Goal: Task Accomplishment & Management: Manage account settings

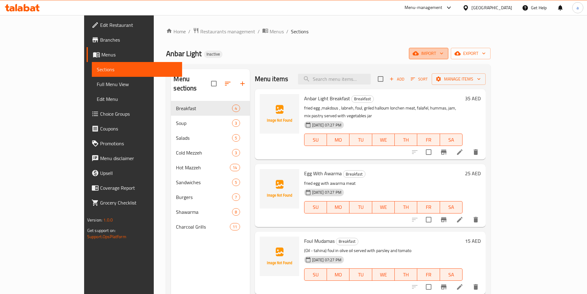
click at [444, 52] on span "import" at bounding box center [429, 54] width 30 height 8
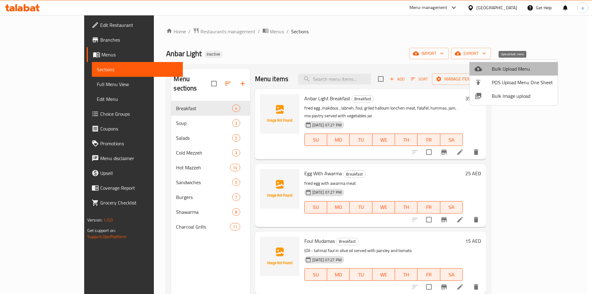
click at [522, 72] on span "Bulk Upload Menu" at bounding box center [522, 68] width 61 height 7
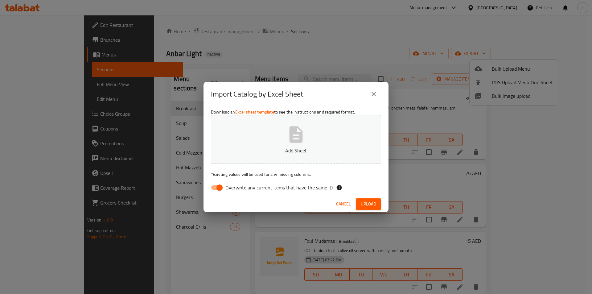
click at [265, 187] on span "Overwrite any current items that have the same ID." at bounding box center [279, 187] width 108 height 7
click at [237, 187] on input "Overwrite any current items that have the same ID." at bounding box center [219, 188] width 35 height 12
checkbox input "false"
click at [279, 155] on button "Add Sheet" at bounding box center [296, 139] width 170 height 49
click at [367, 205] on span "Upload" at bounding box center [368, 204] width 15 height 8
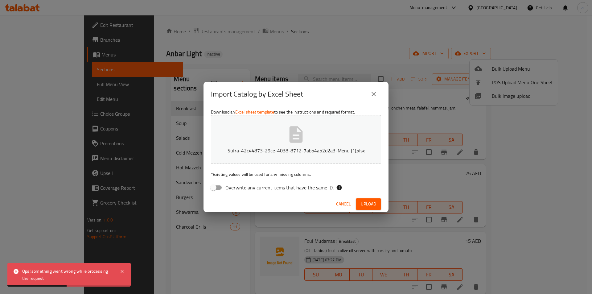
click at [151, 257] on div "Import Catalog by Excel Sheet Download an Excel sheet template to see the instr…" at bounding box center [296, 147] width 592 height 294
click at [376, 93] on icon "close" at bounding box center [373, 93] width 7 height 7
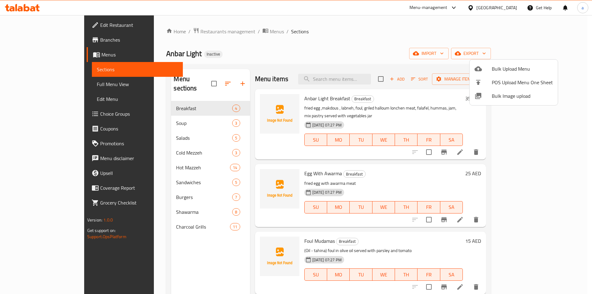
click at [198, 201] on div at bounding box center [296, 147] width 592 height 294
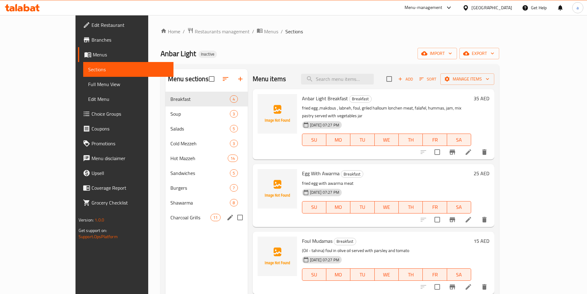
click at [196, 213] on div "Charcoal Grills 11" at bounding box center [207, 217] width 82 height 15
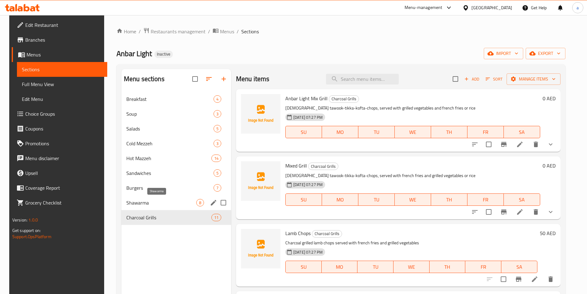
click at [188, 199] on span "Shawarma" at bounding box center [161, 202] width 70 height 7
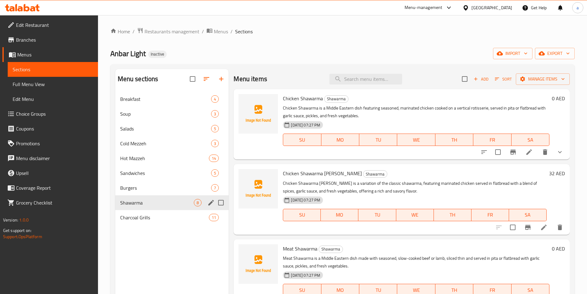
click at [188, 209] on div "Shawarma 8" at bounding box center [172, 202] width 114 height 15
click at [222, 201] on input "Menu sections" at bounding box center [221, 202] width 13 height 13
checkbox input "true"
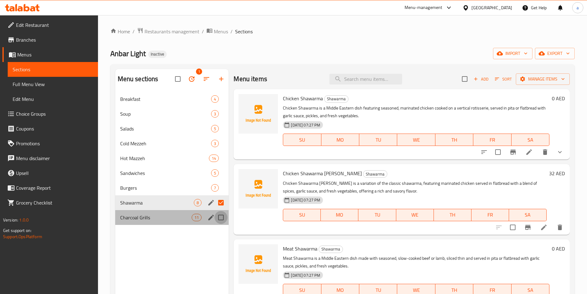
click at [222, 215] on input "Menu sections" at bounding box center [221, 217] width 13 height 13
checkbox input "true"
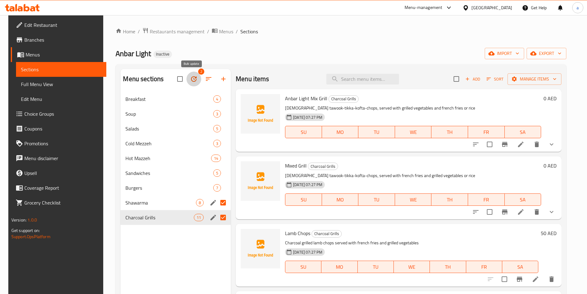
click at [190, 79] on icon "button" at bounding box center [193, 78] width 7 height 7
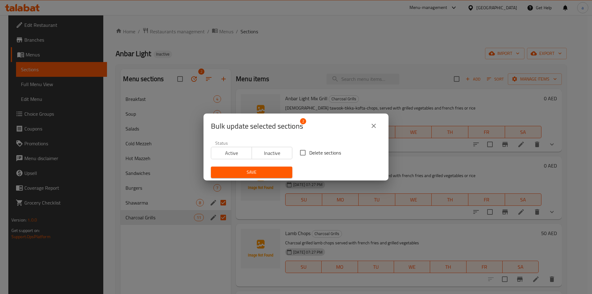
click at [307, 150] on input "Delete sections" at bounding box center [302, 152] width 13 height 13
checkbox input "true"
click at [280, 173] on span "Save" at bounding box center [252, 172] width 72 height 8
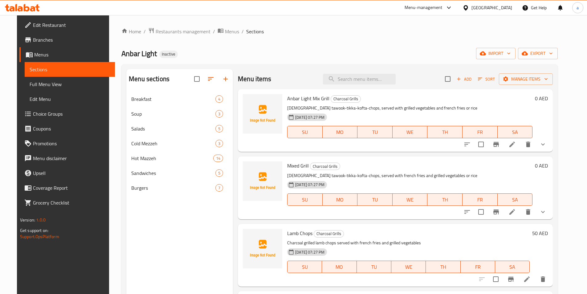
click at [328, 42] on div "Home / Restaurants management / Menus / Sections Anbar Light Inactive import ex…" at bounding box center [340, 197] width 437 height 340
click at [508, 55] on span "import" at bounding box center [496, 54] width 30 height 8
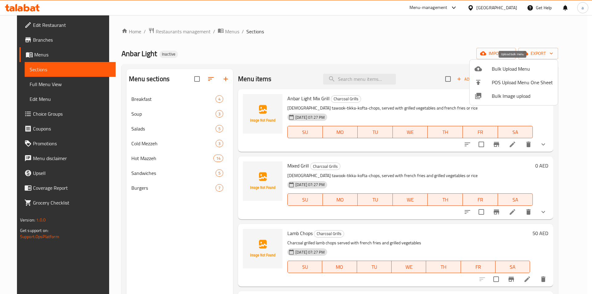
click at [504, 68] on span "Bulk Upload Menu" at bounding box center [522, 68] width 61 height 7
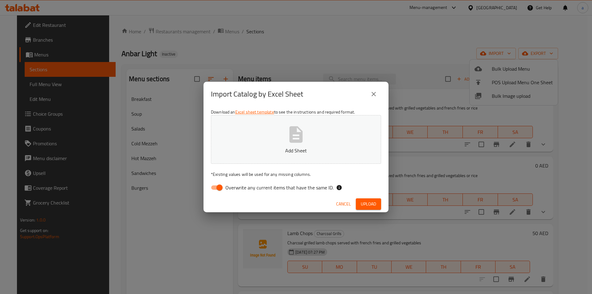
click at [287, 191] on span "Overwrite any current items that have the same ID." at bounding box center [279, 187] width 108 height 7
click at [237, 192] on input "Overwrite any current items that have the same ID." at bounding box center [219, 188] width 35 height 12
checkbox input "false"
click at [299, 148] on p "Add Sheet" at bounding box center [295, 150] width 151 height 7
click at [363, 209] on button "Upload" at bounding box center [368, 203] width 25 height 11
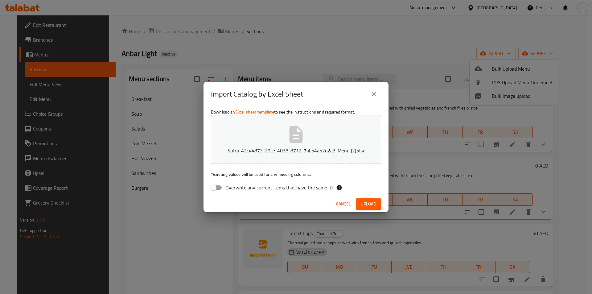
click at [327, 136] on button "Sufra-42c44873-29ce-4038-8712-7ab54a52d2a3-Menu (2).xlsx" at bounding box center [296, 139] width 170 height 49
click at [365, 205] on span "Upload" at bounding box center [368, 204] width 15 height 8
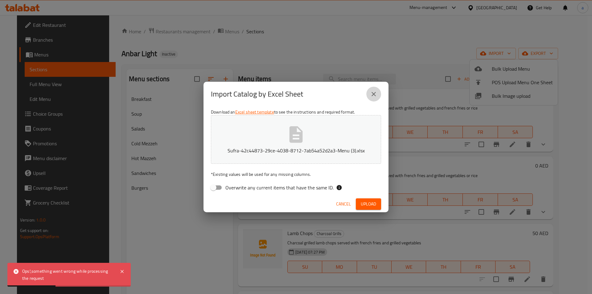
click at [374, 94] on icon "close" at bounding box center [374, 94] width 4 height 4
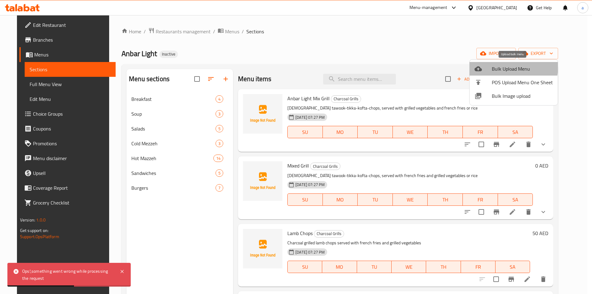
click at [497, 66] on span "Bulk Upload Menu" at bounding box center [522, 68] width 61 height 7
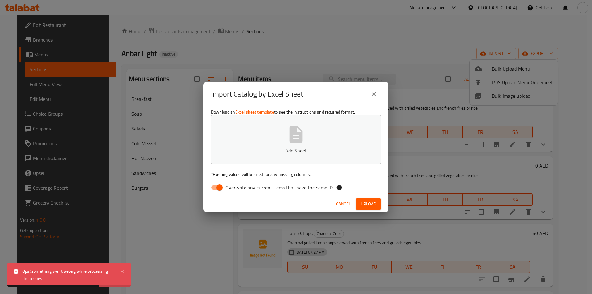
click at [263, 180] on div "Download an Excel sheet template to see the instructions and required format. A…" at bounding box center [296, 150] width 185 height 89
click at [262, 184] on span "Overwrite any current items that have the same ID." at bounding box center [279, 187] width 108 height 7
click at [237, 184] on input "Overwrite any current items that have the same ID." at bounding box center [219, 188] width 35 height 12
checkbox input "false"
click at [301, 125] on icon "button" at bounding box center [296, 135] width 20 height 20
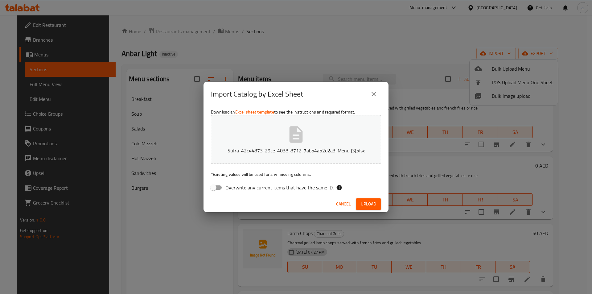
click at [361, 207] on span "Upload" at bounding box center [368, 204] width 15 height 8
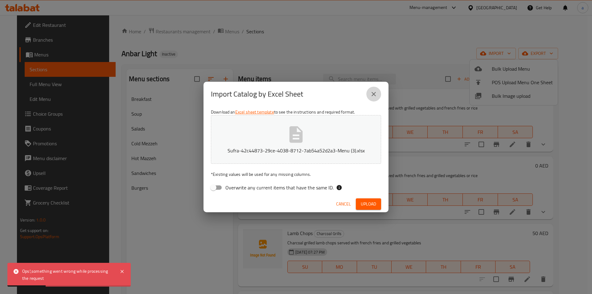
click at [375, 96] on icon "close" at bounding box center [373, 93] width 7 height 7
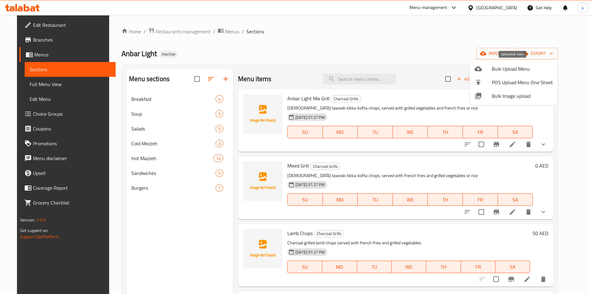
click at [501, 67] on span "Bulk Upload Menu" at bounding box center [522, 68] width 61 height 7
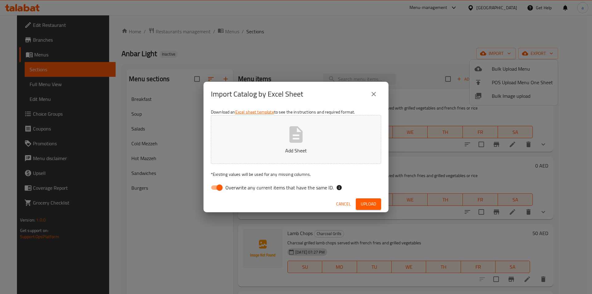
click at [270, 190] on span "Overwrite any current items that have the same ID." at bounding box center [279, 187] width 108 height 7
click at [237, 190] on input "Overwrite any current items that have the same ID." at bounding box center [219, 188] width 35 height 12
checkbox input "false"
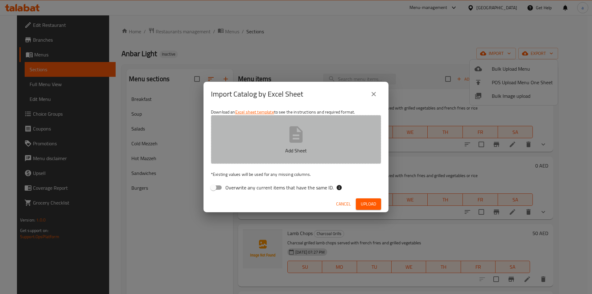
click at [284, 134] on button "Add Sheet" at bounding box center [296, 139] width 170 height 49
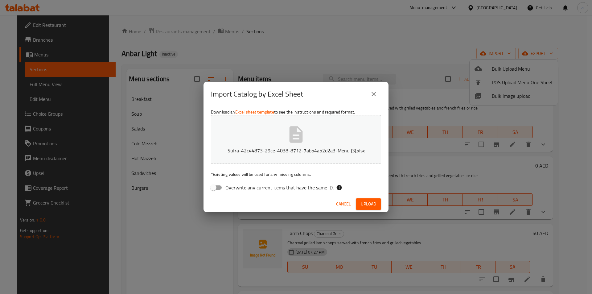
click at [364, 208] on button "Upload" at bounding box center [368, 203] width 25 height 11
click at [278, 126] on button "Sufra-42c44873-29ce-4038-8712-7ab54a52d2a3-Menu (3).xlsx" at bounding box center [296, 139] width 170 height 49
click at [364, 206] on span "Upload" at bounding box center [368, 204] width 15 height 8
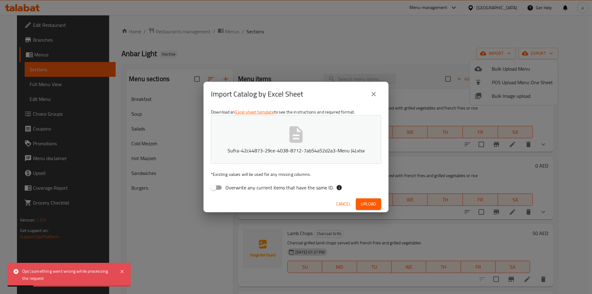
click at [375, 94] on icon "close" at bounding box center [373, 93] width 7 height 7
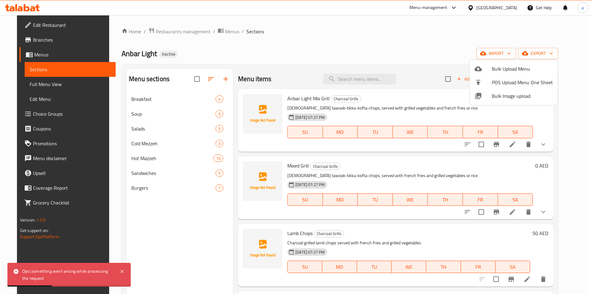
click at [325, 46] on div at bounding box center [296, 147] width 592 height 294
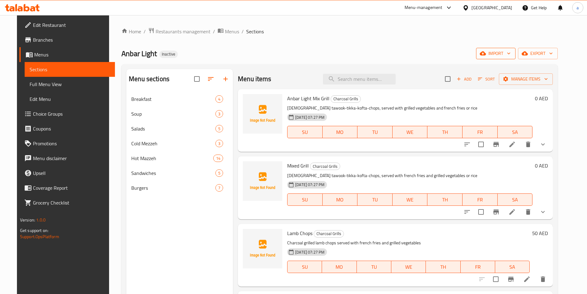
click at [506, 58] on button "import" at bounding box center [495, 53] width 39 height 11
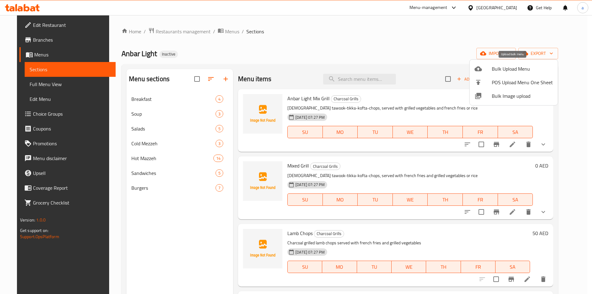
click at [499, 69] on span "Bulk Upload Menu" at bounding box center [522, 68] width 61 height 7
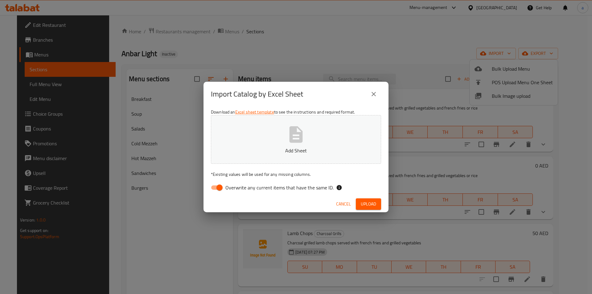
click at [221, 181] on div "Download an Excel sheet template to see the instructions and required format. A…" at bounding box center [296, 150] width 185 height 89
click at [216, 188] on input "Overwrite any current items that have the same ID." at bounding box center [219, 188] width 35 height 12
checkbox input "false"
click at [286, 123] on button "Add Sheet" at bounding box center [296, 139] width 170 height 49
click at [363, 200] on span "Upload" at bounding box center [368, 204] width 15 height 8
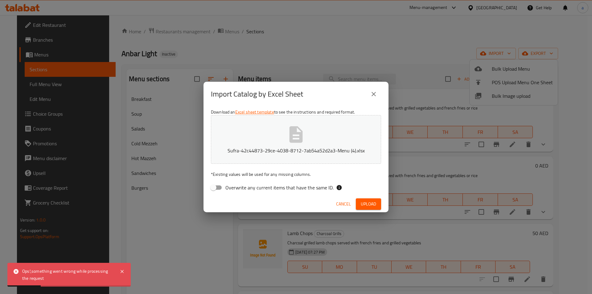
click at [126, 215] on div "Import Catalog by Excel Sheet Download an Excel sheet template to see the instr…" at bounding box center [296, 147] width 592 height 294
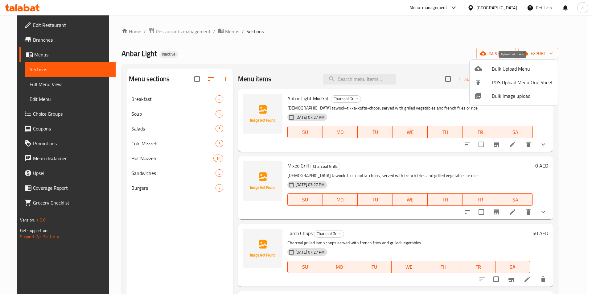
click at [505, 68] on span "Bulk Upload Menu" at bounding box center [522, 68] width 61 height 7
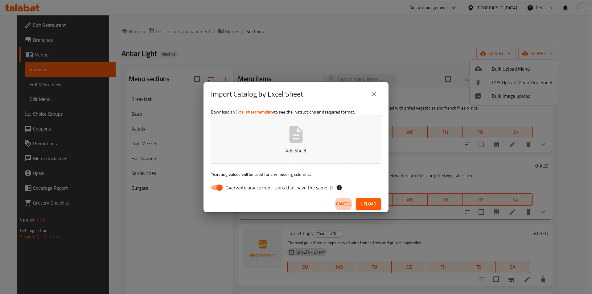
click at [221, 187] on input "Overwrite any current items that have the same ID." at bounding box center [219, 188] width 35 height 12
checkbox input "false"
click at [273, 148] on p "Add Sheet" at bounding box center [295, 150] width 151 height 7
click at [366, 206] on span "Upload" at bounding box center [368, 204] width 15 height 8
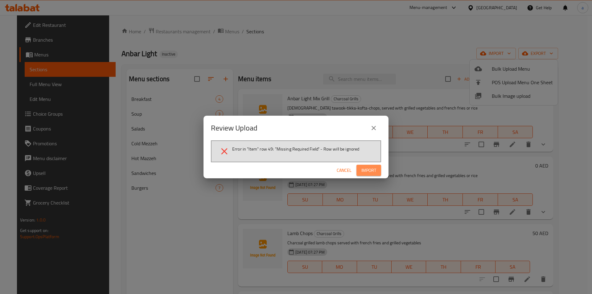
click at [368, 172] on span "Import" at bounding box center [368, 171] width 15 height 8
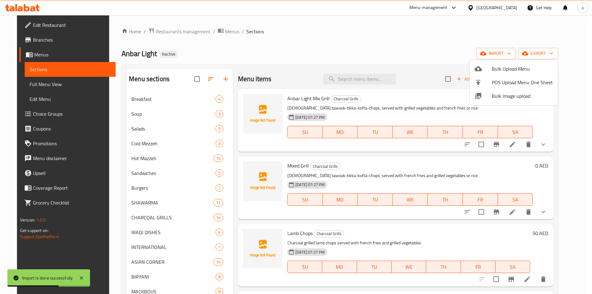
click at [280, 49] on div at bounding box center [296, 147] width 592 height 294
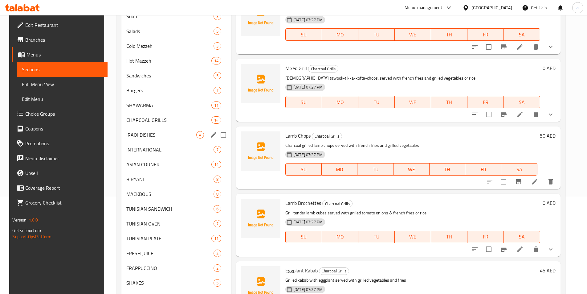
scroll to position [67, 0]
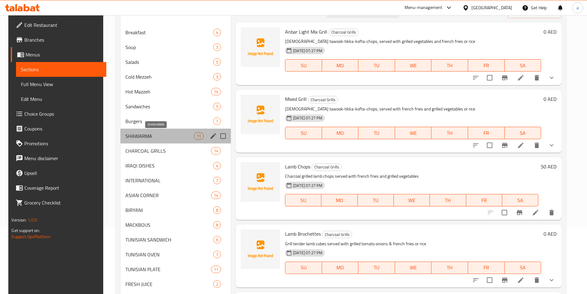
click at [160, 138] on span "SHAWARMA" at bounding box center [160, 135] width 68 height 7
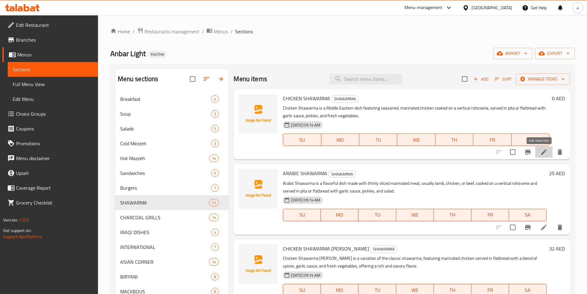
click at [542, 155] on icon at bounding box center [545, 152] width 6 height 6
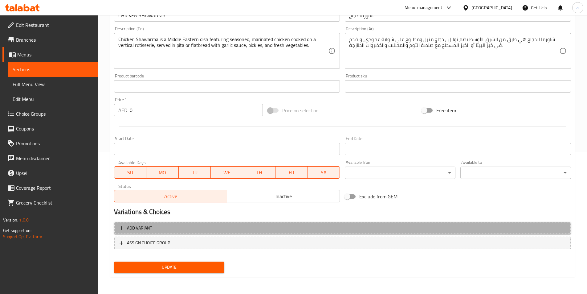
click at [318, 225] on span "Add variant" at bounding box center [343, 228] width 446 height 8
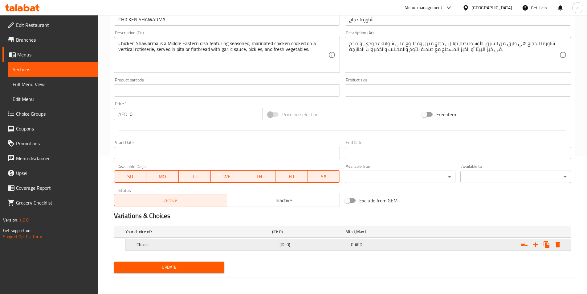
click at [298, 235] on h5 "(ID: 0)" at bounding box center [307, 232] width 71 height 6
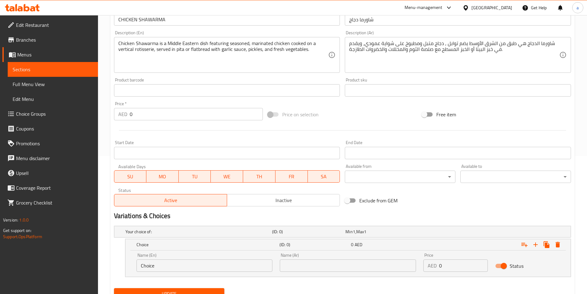
scroll to position [164, 0]
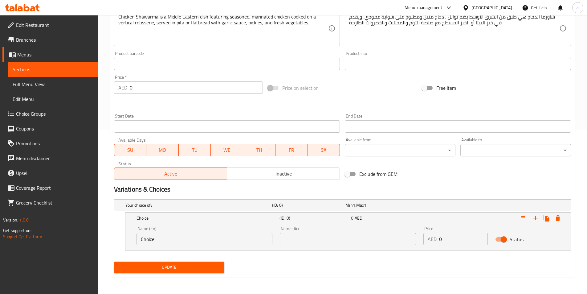
click at [236, 236] on input "Choice" at bounding box center [205, 239] width 136 height 12
click at [221, 237] on input "text" at bounding box center [205, 239] width 136 height 12
type input "Small"
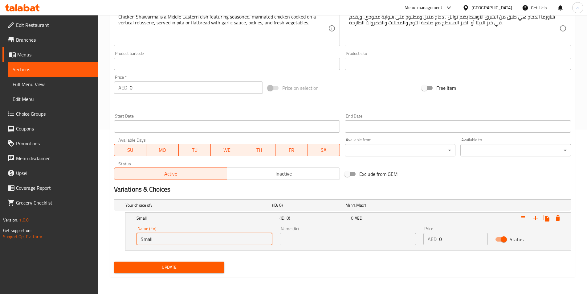
click at [289, 241] on input "text" at bounding box center [348, 239] width 136 height 12
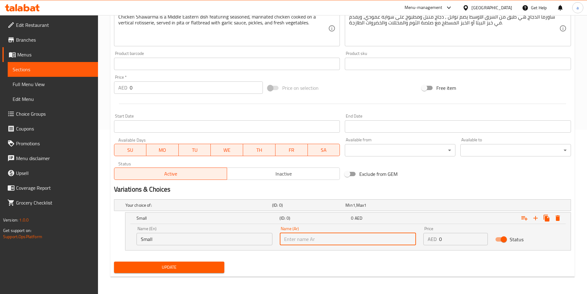
type input "صغير"
click at [537, 218] on icon "Expand" at bounding box center [536, 218] width 4 height 4
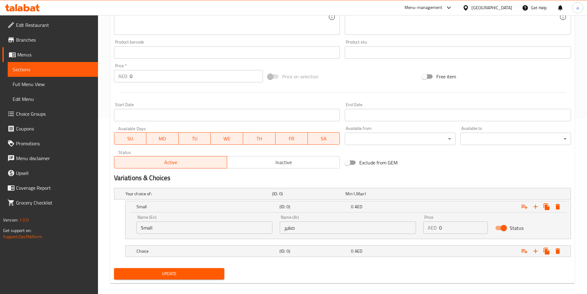
scroll to position [182, 0]
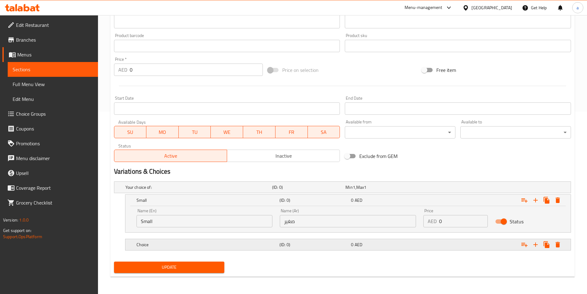
click at [231, 190] on h5 "Choice" at bounding box center [198, 187] width 144 height 6
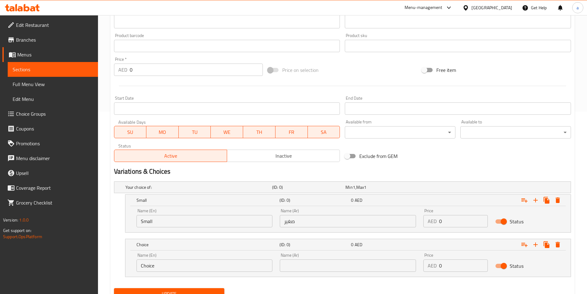
click at [176, 271] on input "Choice" at bounding box center [205, 265] width 136 height 12
click at [176, 271] on input "text" at bounding box center [205, 265] width 136 height 12
type input "Big"
click at [286, 268] on input "text" at bounding box center [348, 265] width 136 height 12
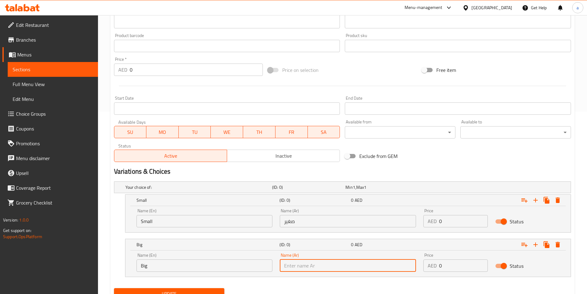
type input "كبير"
click at [443, 222] on input "0" at bounding box center [463, 221] width 49 height 12
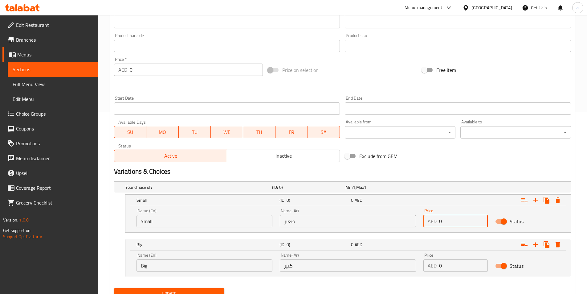
click at [443, 222] on input "0" at bounding box center [463, 221] width 49 height 12
click at [439, 221] on div "AED 0 Price" at bounding box center [456, 221] width 64 height 12
click at [440, 221] on input "0" at bounding box center [463, 221] width 49 height 12
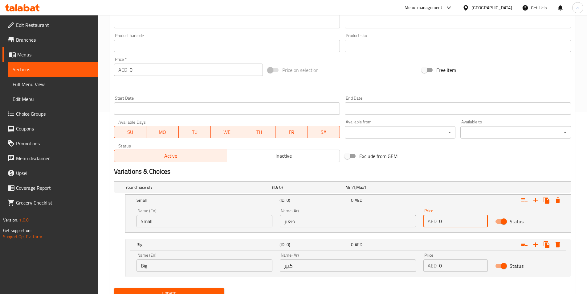
click at [440, 221] on input "0" at bounding box center [463, 221] width 49 height 12
type input "9"
click at [440, 267] on input "0" at bounding box center [463, 265] width 49 height 12
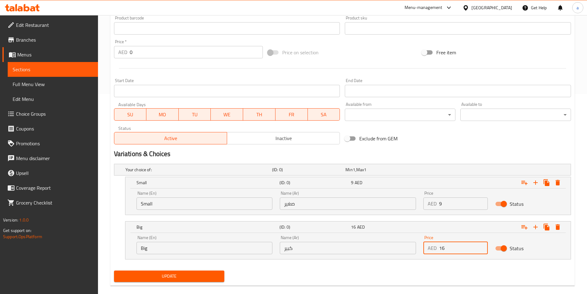
scroll to position [209, 0]
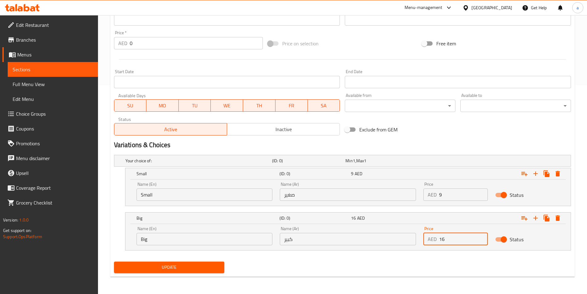
type input "16"
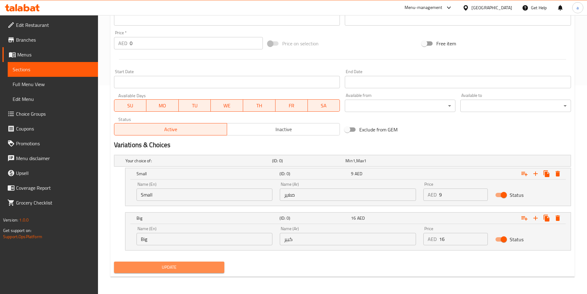
click at [185, 269] on span "Update" at bounding box center [169, 267] width 101 height 8
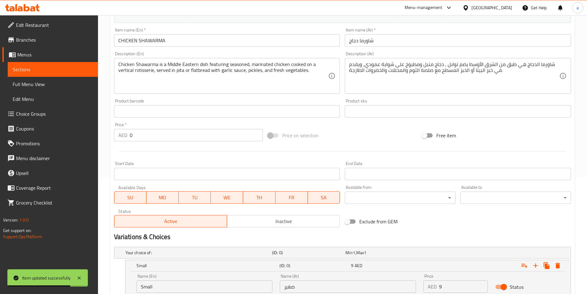
scroll to position [116, 0]
click at [42, 69] on span "Sections" at bounding box center [53, 69] width 80 height 7
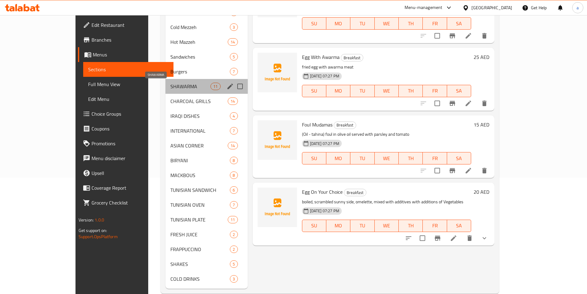
click at [171, 86] on span "SHAWARMA" at bounding box center [191, 86] width 40 height 7
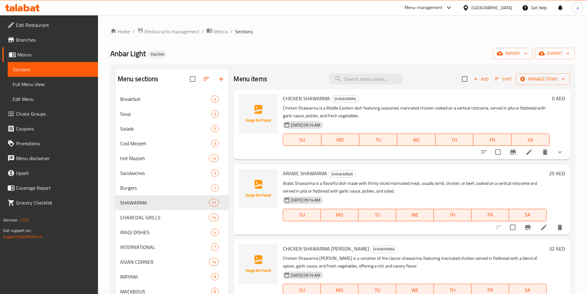
click at [543, 230] on li at bounding box center [544, 227] width 17 height 11
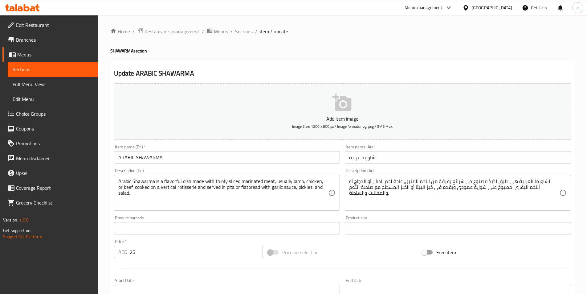
click at [46, 71] on span "Sections" at bounding box center [53, 69] width 80 height 7
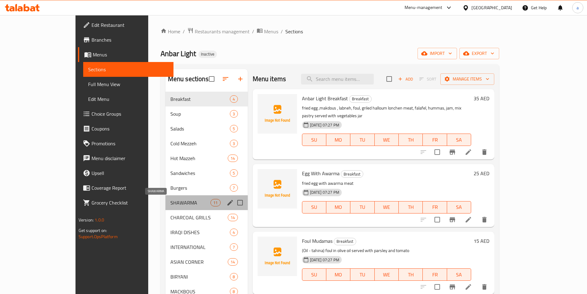
click at [171, 204] on span "SHAWARMA" at bounding box center [191, 202] width 40 height 7
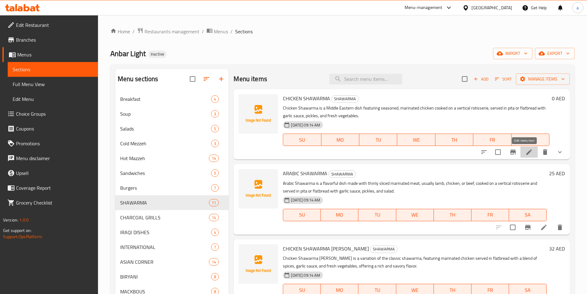
click at [527, 155] on icon at bounding box center [529, 151] width 7 height 7
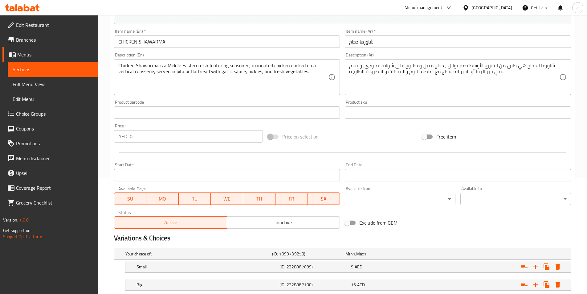
scroll to position [156, 0]
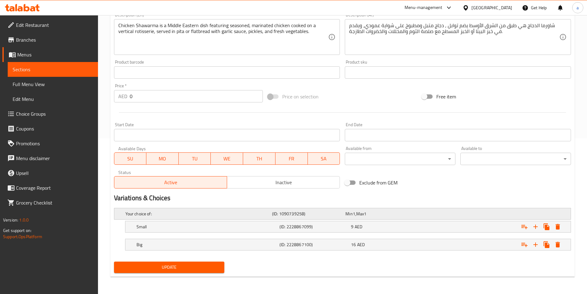
click at [474, 213] on div "Expand" at bounding box center [491, 213] width 147 height 2
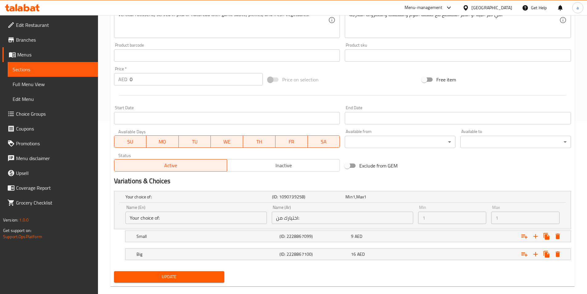
scroll to position [182, 0]
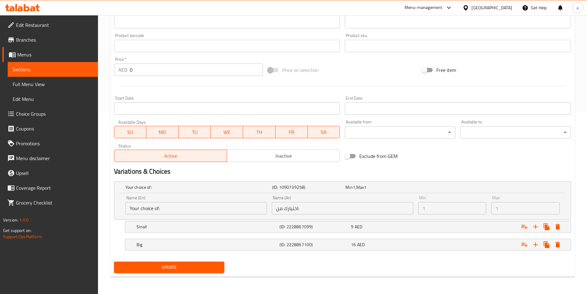
click at [228, 207] on input "Your choice of:" at bounding box center [197, 208] width 142 height 12
click at [355, 186] on span "1" at bounding box center [354, 187] width 2 height 8
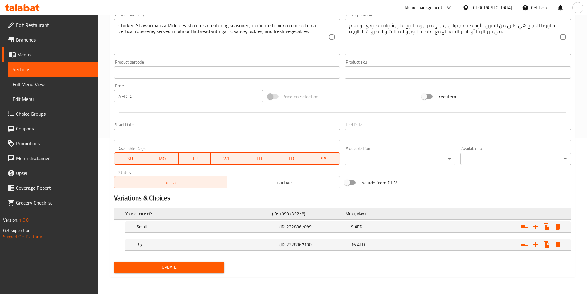
scroll to position [156, 0]
click at [353, 215] on span "1" at bounding box center [354, 214] width 2 height 8
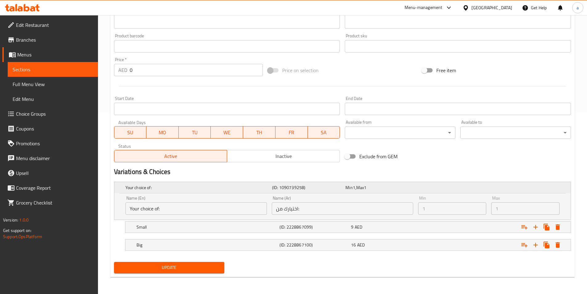
scroll to position [182, 0]
click at [357, 188] on div "Min 1 , Max 1" at bounding box center [381, 187] width 71 height 6
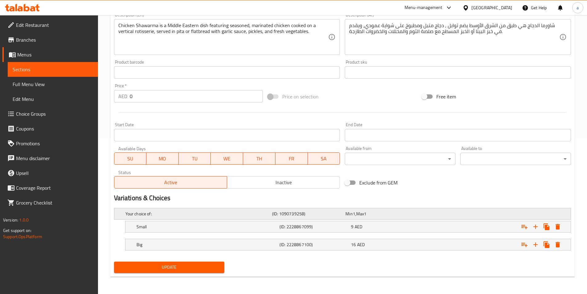
scroll to position [156, 0]
click at [524, 226] on icon "Expand" at bounding box center [525, 227] width 6 height 4
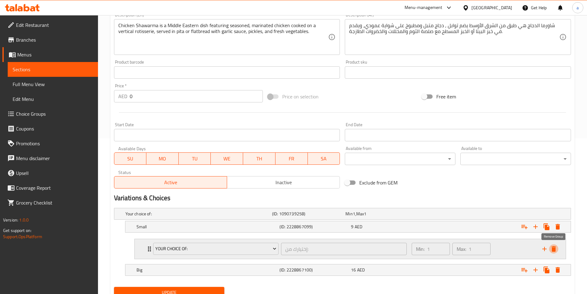
click at [554, 249] on icon "delete" at bounding box center [554, 249] width 4 height 6
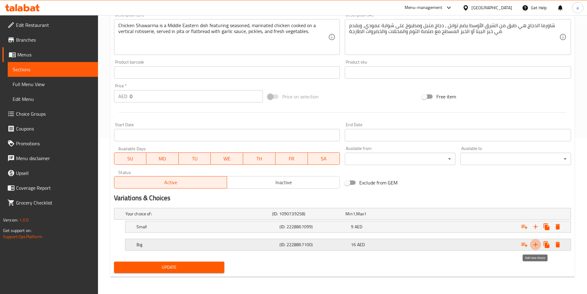
click at [538, 246] on icon "Expand" at bounding box center [535, 244] width 7 height 7
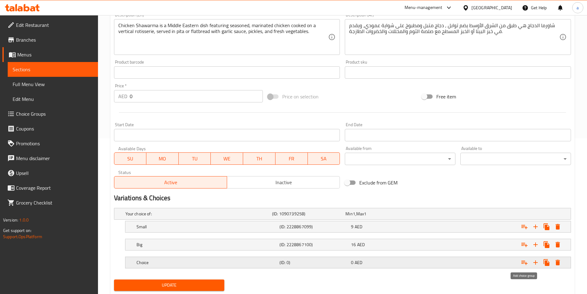
click at [527, 264] on icon "Expand" at bounding box center [524, 262] width 7 height 7
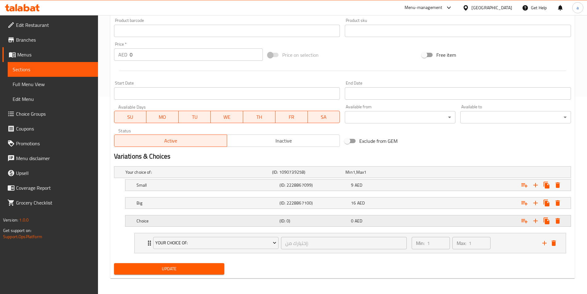
scroll to position [199, 0]
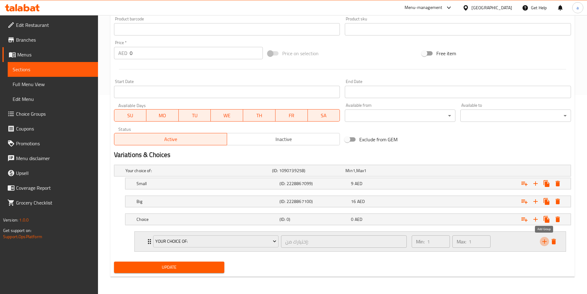
click at [544, 243] on icon "add" at bounding box center [544, 241] width 7 height 7
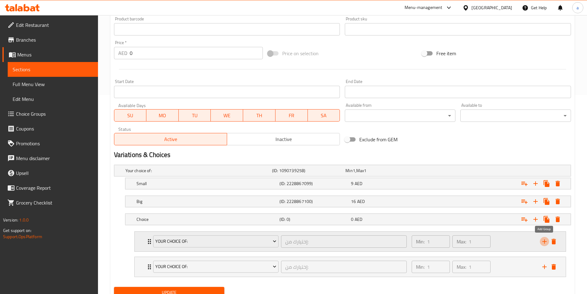
click at [544, 243] on icon "add" at bounding box center [544, 241] width 7 height 7
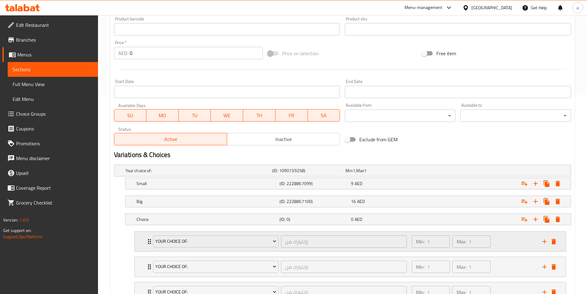
click at [559, 242] on div "Your Choice Of: إختيارك من: ​ Min: 1 ​ Max: 1 ​" at bounding box center [350, 242] width 431 height 20
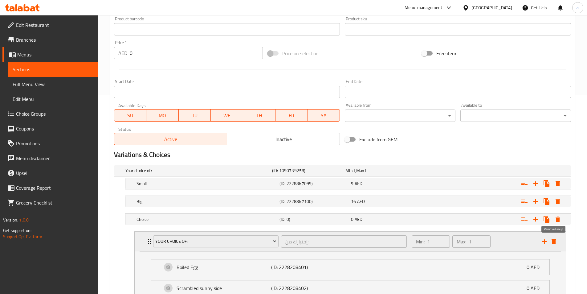
click at [557, 243] on icon "delete" at bounding box center [553, 241] width 7 height 7
click at [554, 242] on icon "delete" at bounding box center [554, 242] width 4 height 6
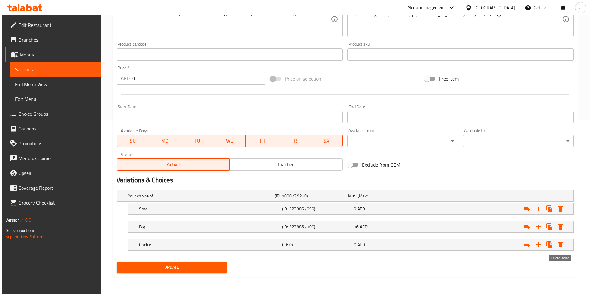
scroll to position [174, 0]
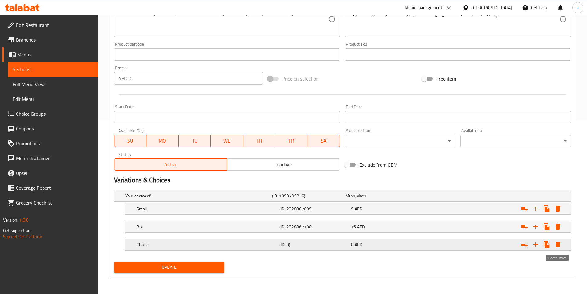
click at [557, 245] on icon "Expand" at bounding box center [558, 245] width 4 height 6
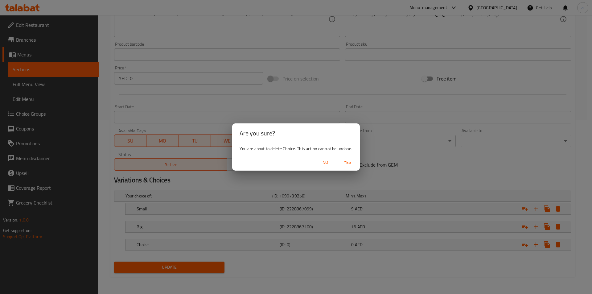
click at [351, 163] on span "Yes" at bounding box center [347, 163] width 15 height 8
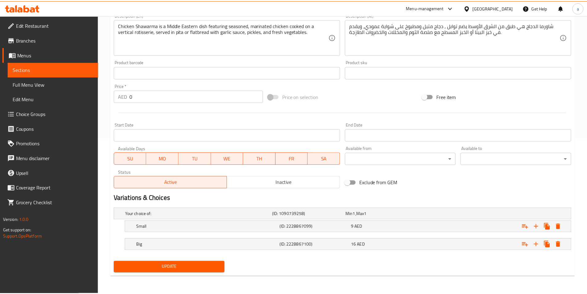
scroll to position [156, 0]
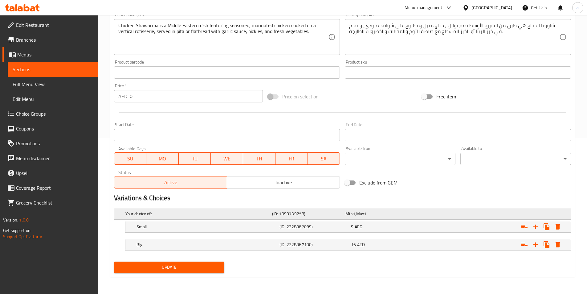
click at [417, 212] on div "Min 1 , Max 1" at bounding box center [381, 214] width 71 height 6
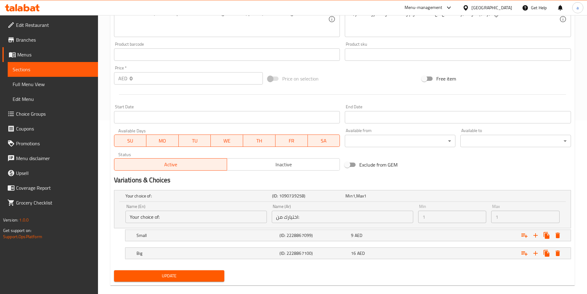
scroll to position [182, 0]
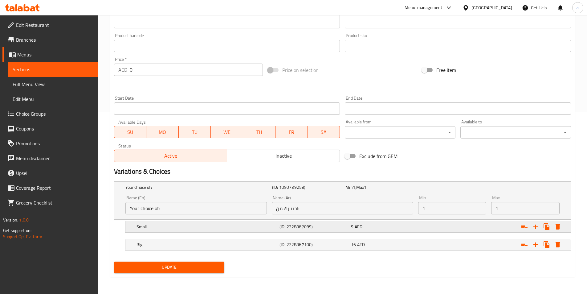
click at [378, 190] on div "9 AED" at bounding box center [381, 187] width 71 height 6
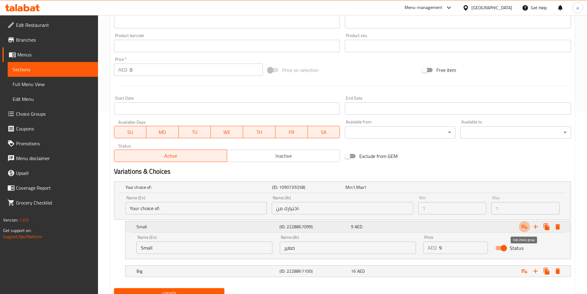
click at [526, 228] on icon "Expand" at bounding box center [525, 227] width 6 height 4
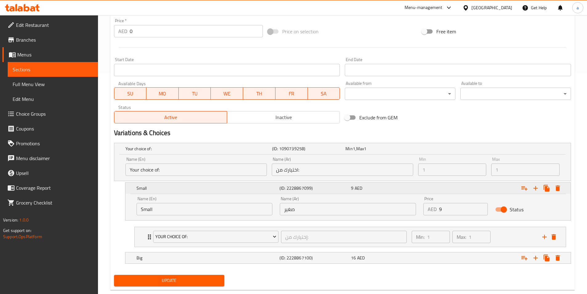
scroll to position [234, 0]
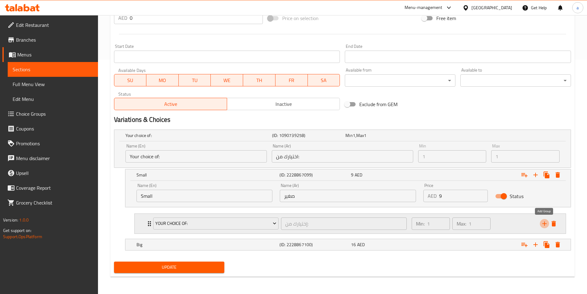
click at [544, 224] on icon "add" at bounding box center [544, 223] width 7 height 7
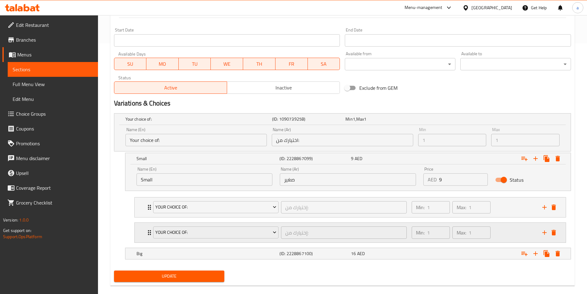
scroll to position [259, 0]
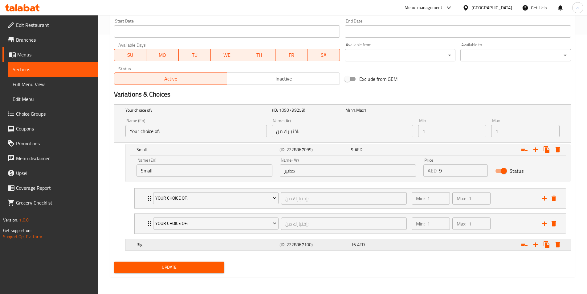
click at [433, 111] on div "Expand" at bounding box center [491, 110] width 147 height 2
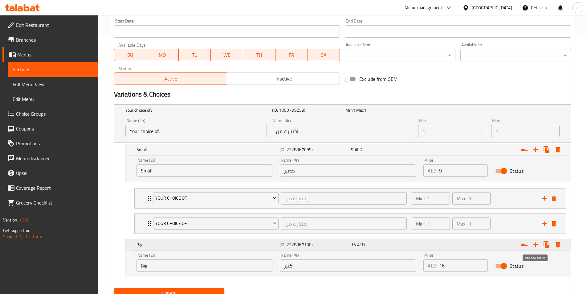
click at [538, 247] on icon "Expand" at bounding box center [535, 244] width 7 height 7
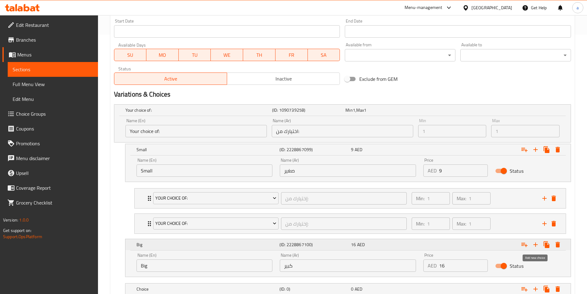
click at [538, 247] on icon "Expand" at bounding box center [535, 244] width 7 height 7
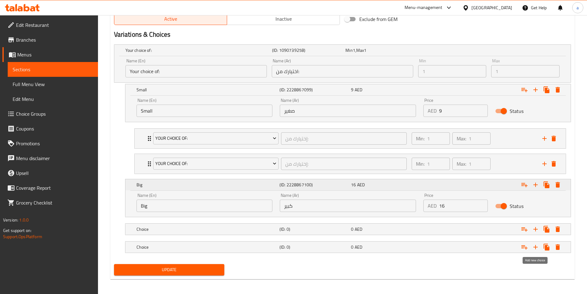
scroll to position [322, 0]
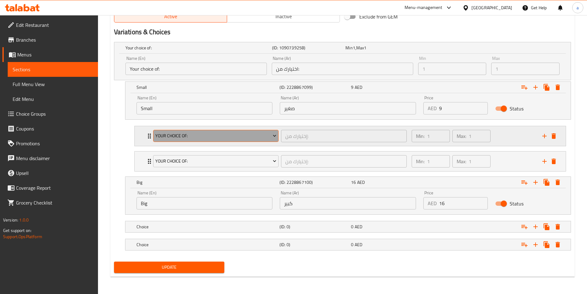
click at [232, 138] on span "Your Choice Of:" at bounding box center [215, 136] width 121 height 8
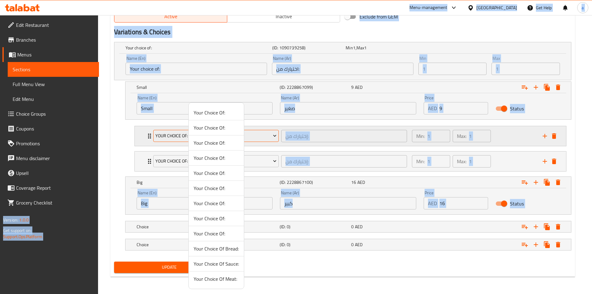
click at [232, 138] on li "Your Choice Of:" at bounding box center [216, 142] width 55 height 15
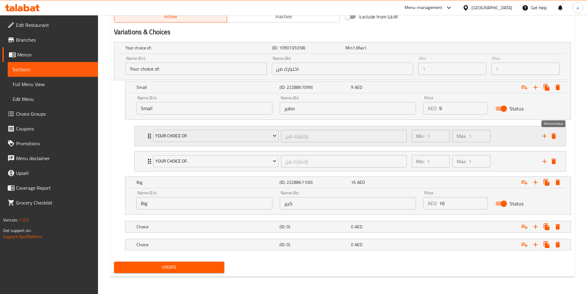
click at [556, 136] on icon "delete" at bounding box center [553, 135] width 7 height 7
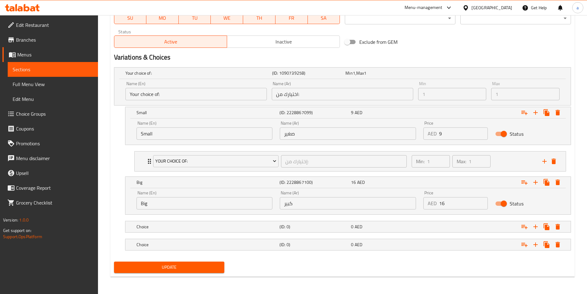
scroll to position [296, 0]
click at [542, 164] on icon "add" at bounding box center [544, 161] width 7 height 7
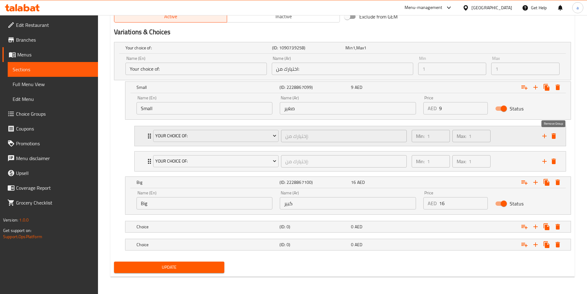
click at [556, 137] on icon "delete" at bounding box center [554, 136] width 4 height 6
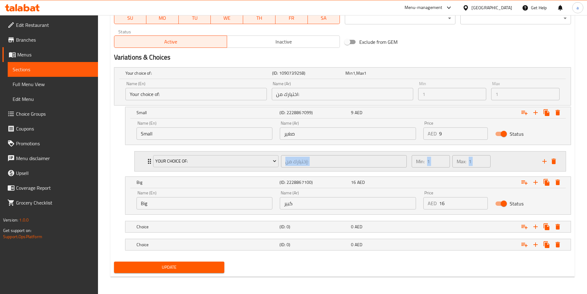
click at [556, 137] on div "Status" at bounding box center [528, 133] width 72 height 19
click at [555, 161] on icon "delete" at bounding box center [554, 162] width 4 height 6
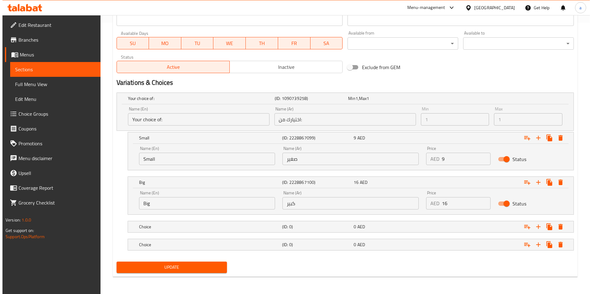
scroll to position [271, 0]
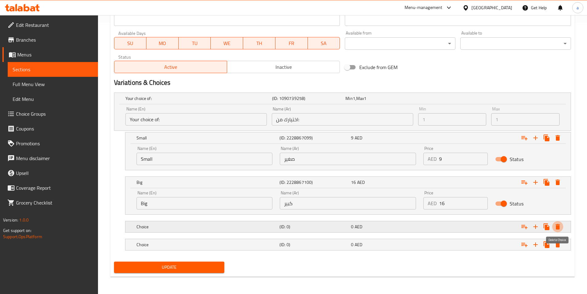
click at [559, 232] on button "Expand" at bounding box center [558, 226] width 11 height 11
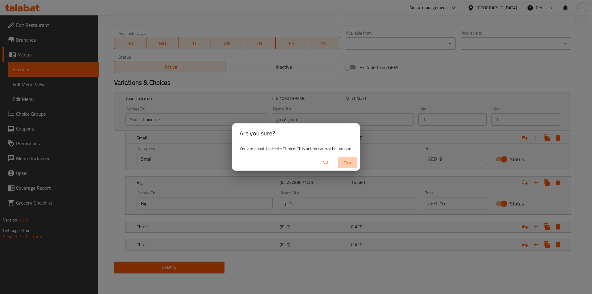
click at [348, 163] on span "Yes" at bounding box center [347, 163] width 15 height 8
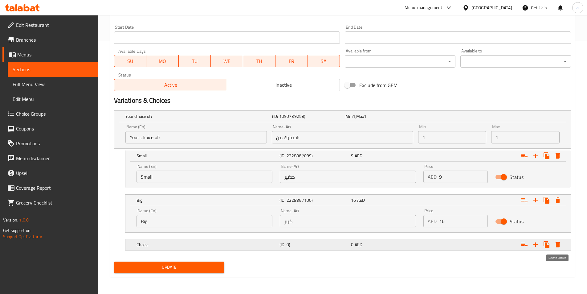
click at [560, 245] on icon "Expand" at bounding box center [558, 245] width 4 height 6
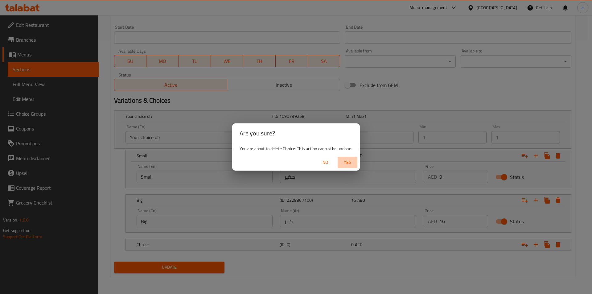
click at [347, 163] on span "Yes" at bounding box center [347, 163] width 15 height 8
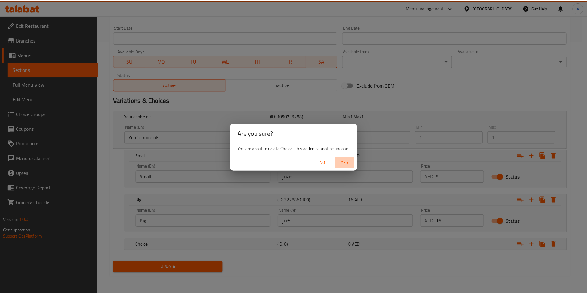
scroll to position [235, 0]
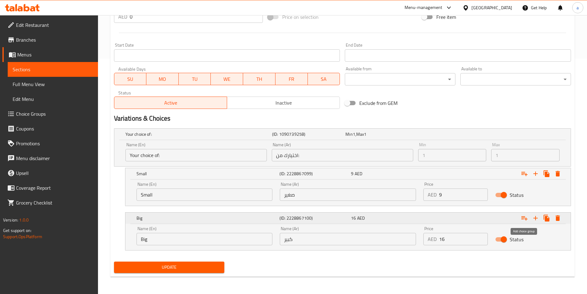
click at [525, 219] on icon "Expand" at bounding box center [524, 217] width 7 height 7
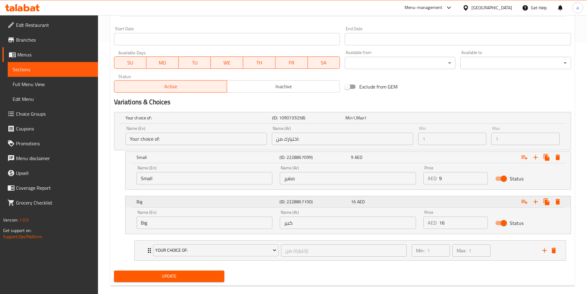
scroll to position [261, 0]
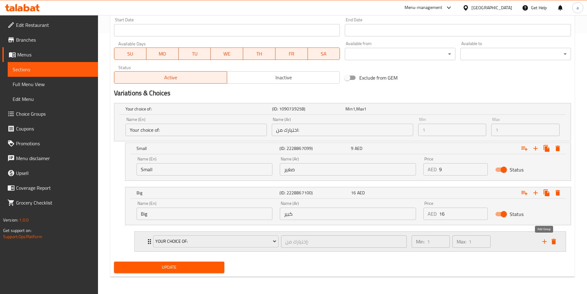
click at [542, 241] on icon "add" at bounding box center [544, 241] width 7 height 7
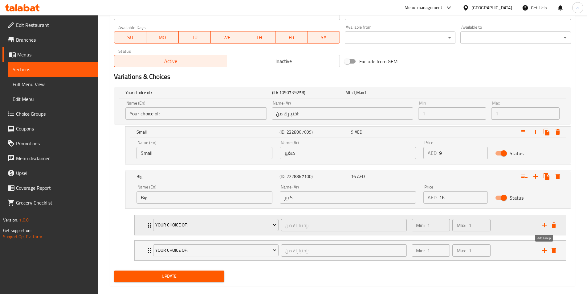
scroll to position [286, 0]
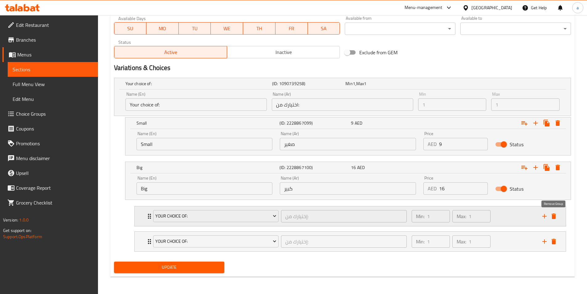
click at [554, 219] on icon "delete" at bounding box center [554, 216] width 4 height 6
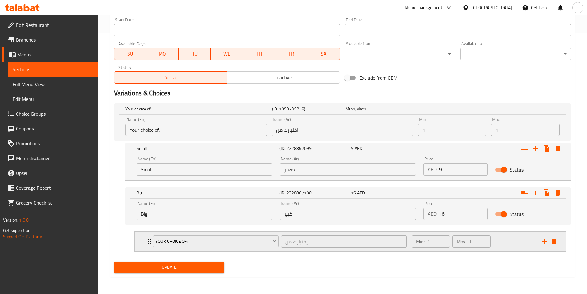
scroll to position [261, 0]
click at [546, 240] on icon "add" at bounding box center [544, 241] width 7 height 7
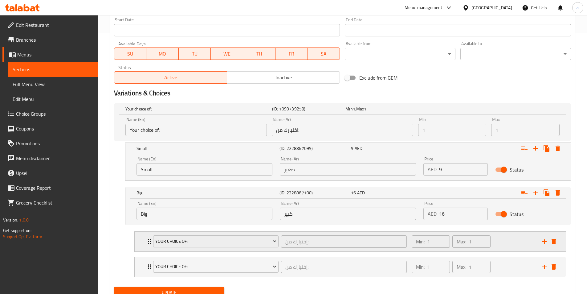
click at [561, 239] on div "Your Choice Of: إختيارك من: ​ Min: 1 ​ Max: 1 ​" at bounding box center [350, 242] width 431 height 20
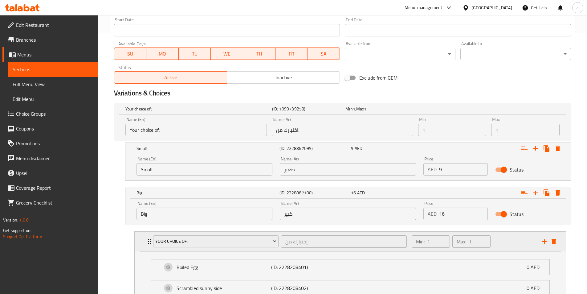
click at [555, 239] on icon "delete" at bounding box center [553, 241] width 7 height 7
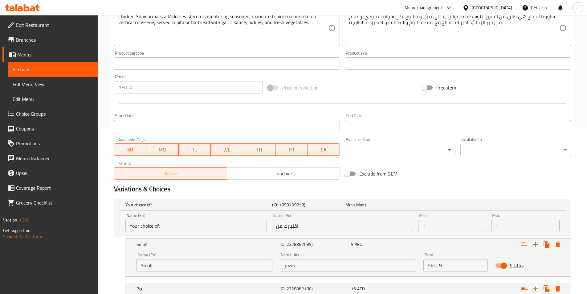
scroll to position [143, 0]
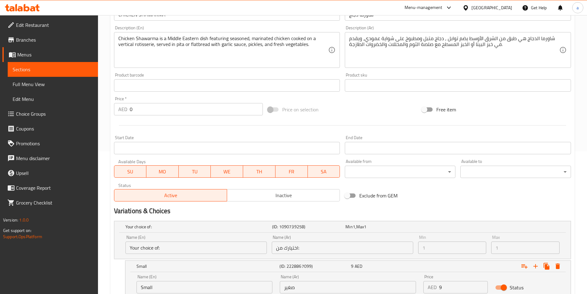
click at [35, 117] on span "Choice Groups" at bounding box center [54, 113] width 77 height 7
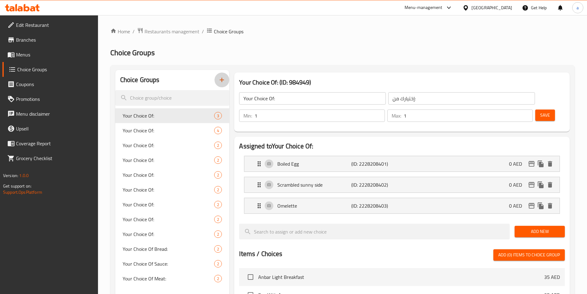
click at [221, 80] on icon "button" at bounding box center [222, 80] width 4 height 4
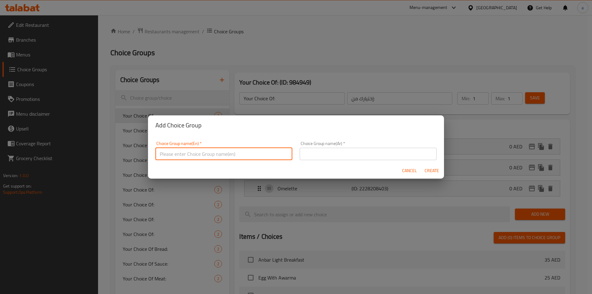
click at [208, 152] on input "text" at bounding box center [223, 154] width 137 height 12
type input "your choice OF"
click at [304, 154] on input "text" at bounding box center [368, 154] width 137 height 12
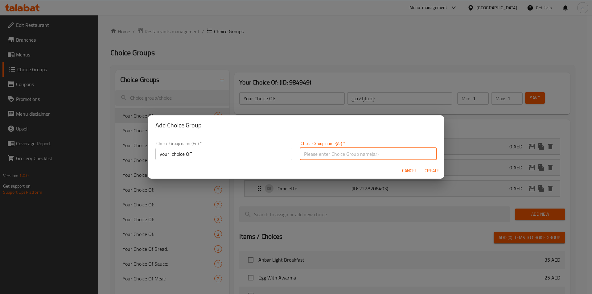
type input "اختيارك من"
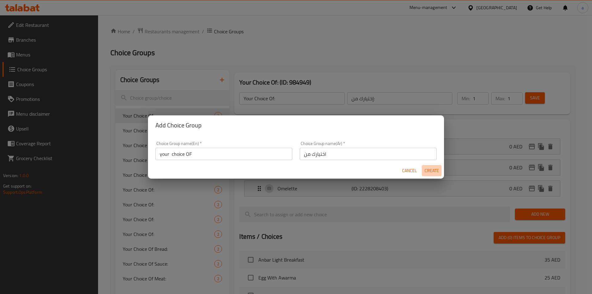
click at [434, 173] on span "Create" at bounding box center [431, 171] width 15 height 8
type input "your choice OF"
type input "اختيارك من"
type input "0"
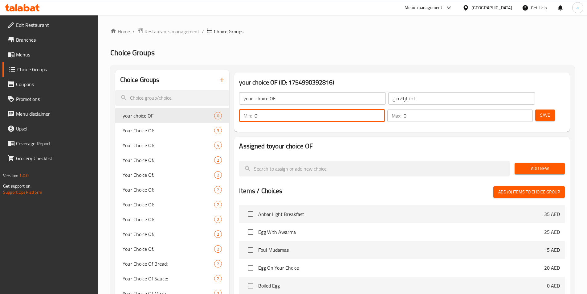
click at [385, 109] on input "0" at bounding box center [320, 115] width 130 height 12
type input "1"
click at [509, 109] on input "0" at bounding box center [468, 115] width 129 height 12
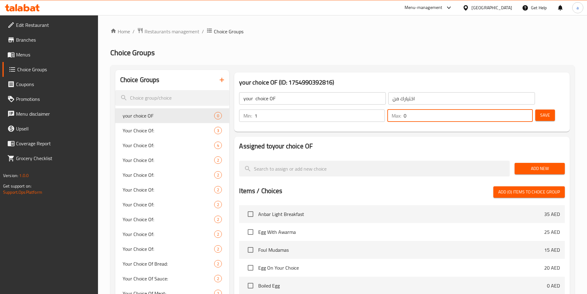
click at [509, 109] on input "0" at bounding box center [468, 115] width 129 height 12
type input "1"
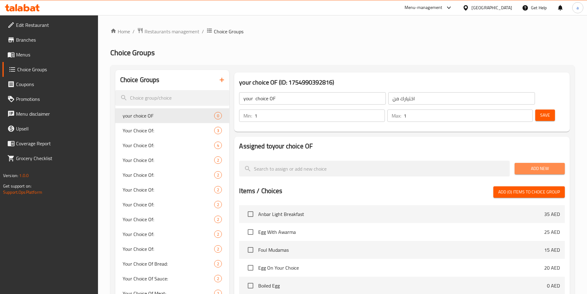
click at [519, 163] on button "Add New" at bounding box center [540, 168] width 50 height 11
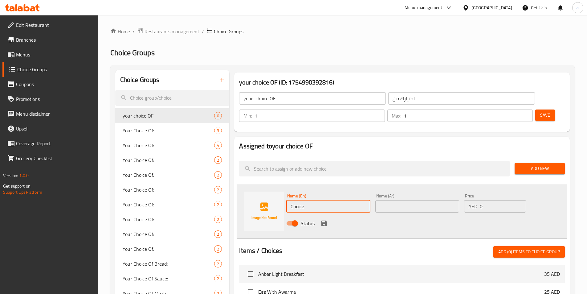
click at [308, 200] on input "Choice" at bounding box center [328, 206] width 84 height 12
click at [32, 51] on span "Menus" at bounding box center [54, 54] width 77 height 7
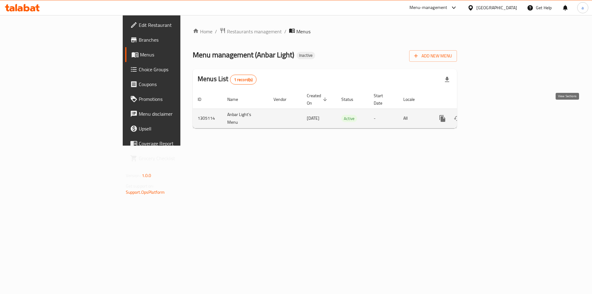
click at [490, 116] on icon "enhanced table" at bounding box center [487, 119] width 6 height 6
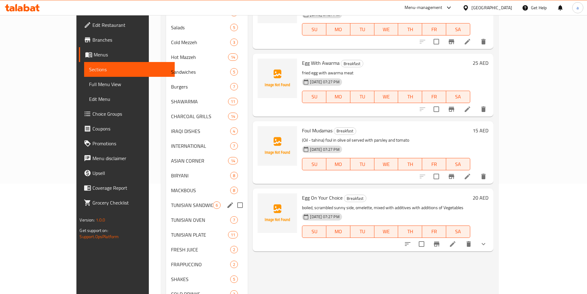
scroll to position [128, 0]
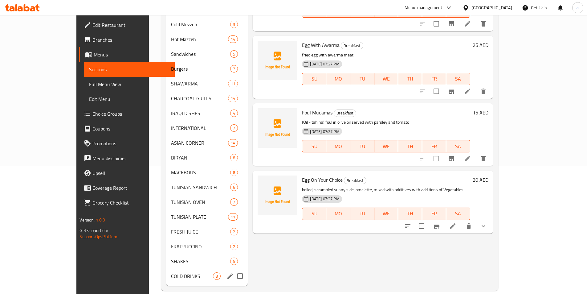
click at [234, 270] on input "Menu sections" at bounding box center [240, 276] width 13 height 13
checkbox input "true"
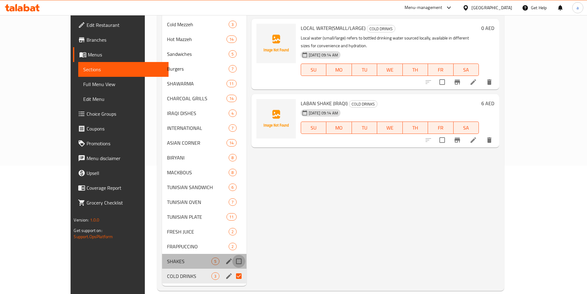
click at [233, 255] on input "Menu sections" at bounding box center [239, 261] width 13 height 13
checkbox input "true"
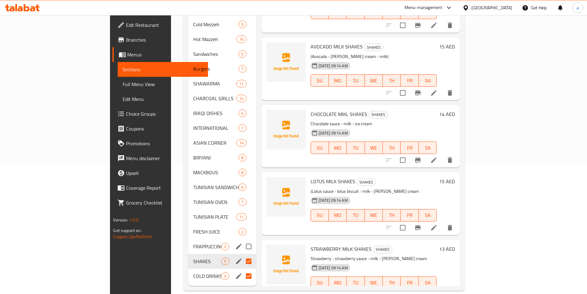
click at [242, 240] on input "Menu sections" at bounding box center [248, 246] width 13 height 13
checkbox input "true"
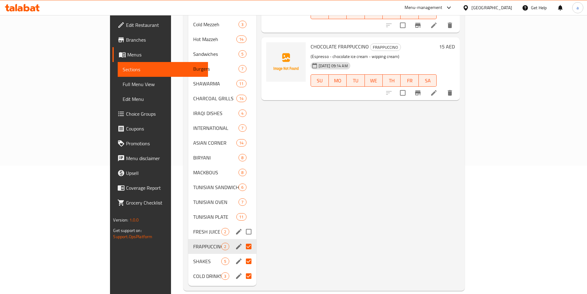
click at [242, 225] on input "Menu sections" at bounding box center [248, 231] width 13 height 13
checkbox input "true"
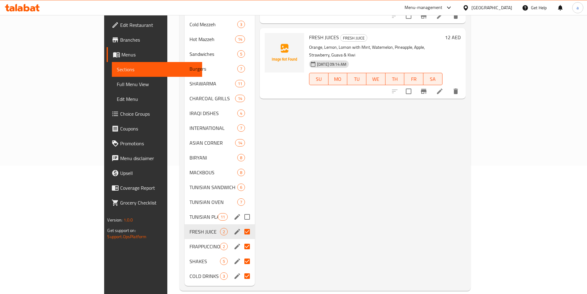
click at [241, 210] on input "Menu sections" at bounding box center [247, 216] width 13 height 13
checkbox input "true"
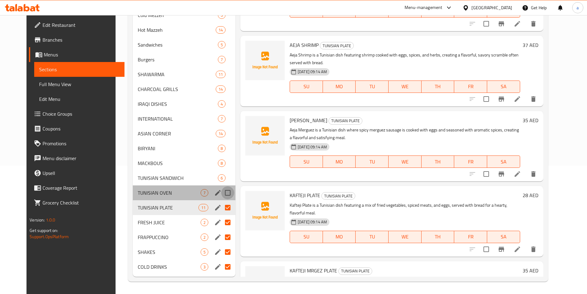
click at [221, 196] on input "Menu sections" at bounding box center [227, 192] width 13 height 13
checkbox input "true"
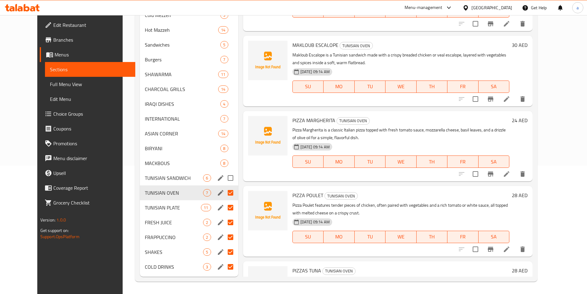
click at [224, 179] on input "Menu sections" at bounding box center [230, 177] width 13 height 13
checkbox input "true"
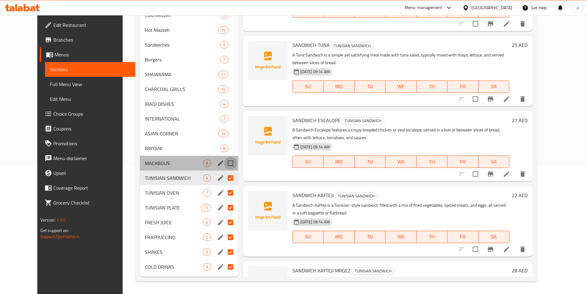
click at [224, 165] on input "Menu sections" at bounding box center [230, 163] width 13 height 13
checkbox input "true"
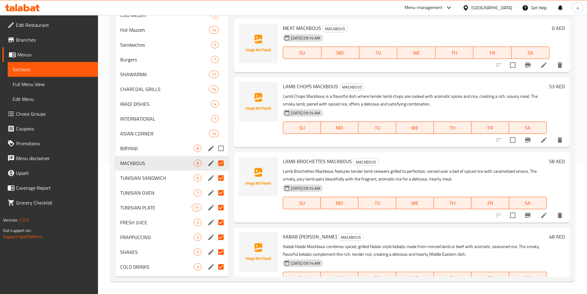
click at [220, 152] on input "Menu sections" at bounding box center [221, 148] width 13 height 13
checkbox input "true"
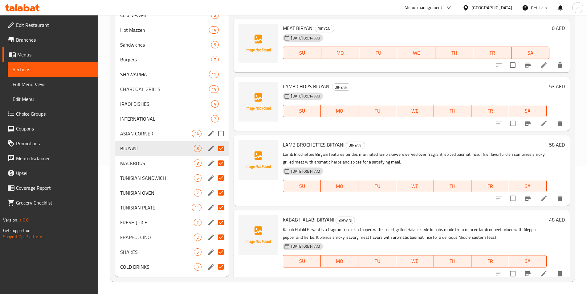
click at [220, 136] on input "Menu sections" at bounding box center [221, 133] width 13 height 13
checkbox input "true"
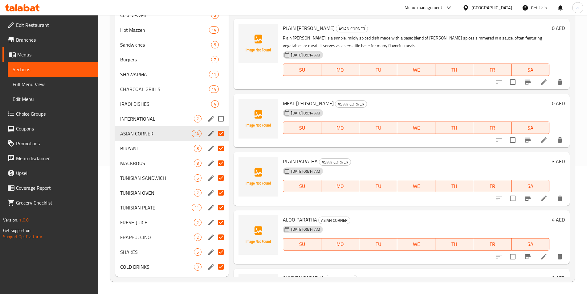
click at [220, 119] on input "Menu sections" at bounding box center [221, 118] width 13 height 13
checkbox input "true"
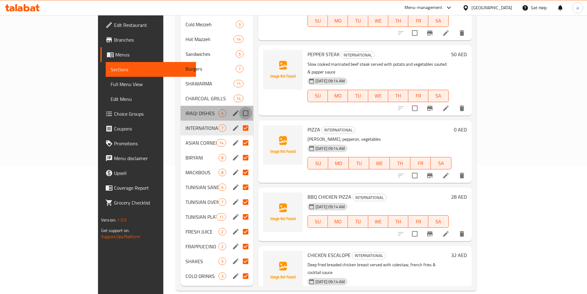
click at [239, 107] on input "Menu sections" at bounding box center [245, 113] width 13 height 13
checkbox input "true"
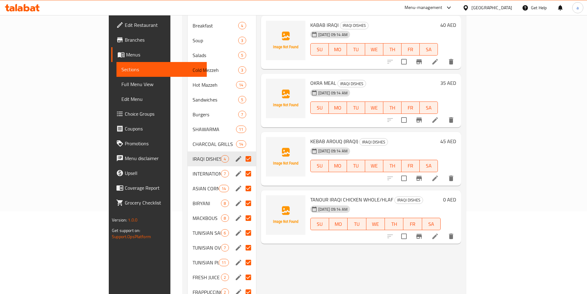
scroll to position [67, 0]
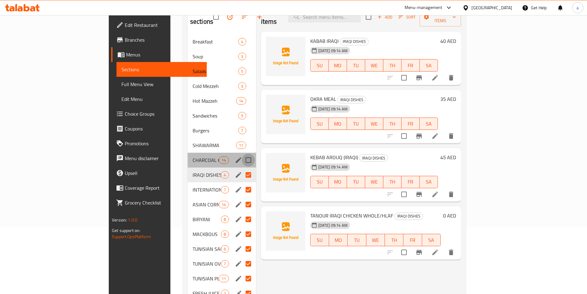
click at [242, 154] on input "Menu sections" at bounding box center [248, 160] width 13 height 13
checkbox input "true"
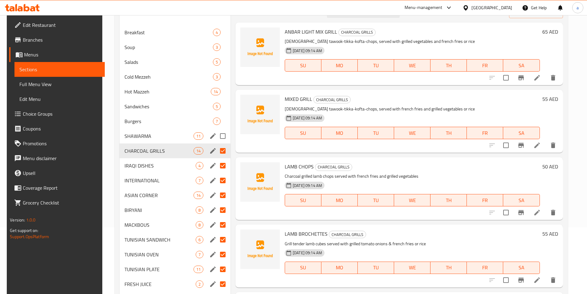
click at [220, 136] on input "Menu sections" at bounding box center [222, 136] width 13 height 13
checkbox input "true"
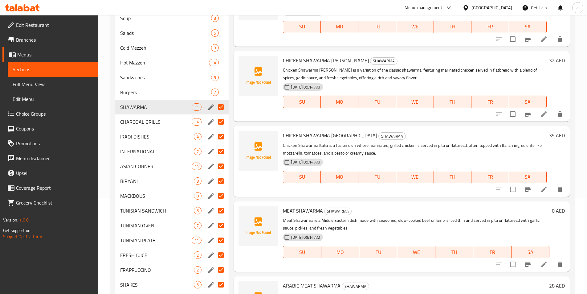
scroll to position [5, 0]
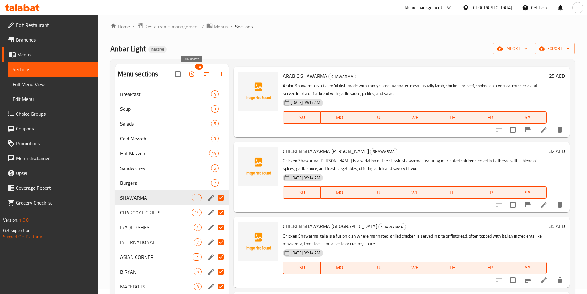
click at [190, 72] on icon "button" at bounding box center [191, 73] width 7 height 7
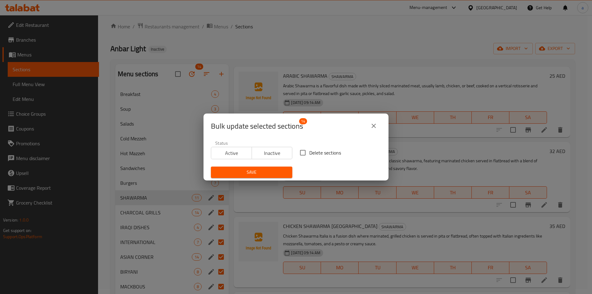
click at [302, 152] on input "Delete sections" at bounding box center [302, 152] width 13 height 13
checkbox input "true"
click at [276, 168] on span "Save" at bounding box center [252, 172] width 72 height 8
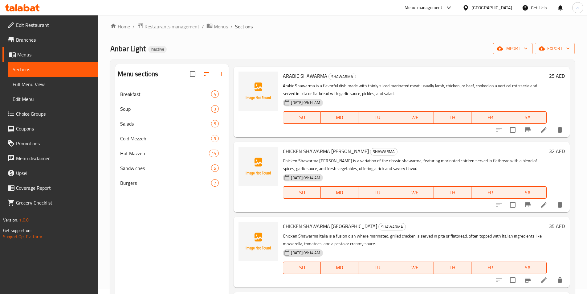
click at [505, 50] on span "import" at bounding box center [513, 49] width 30 height 8
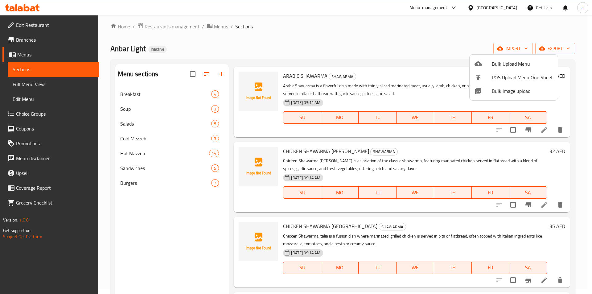
click at [409, 39] on div at bounding box center [296, 147] width 592 height 294
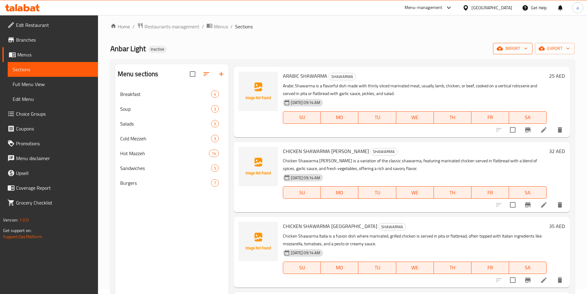
click at [507, 45] on span "import" at bounding box center [513, 49] width 30 height 8
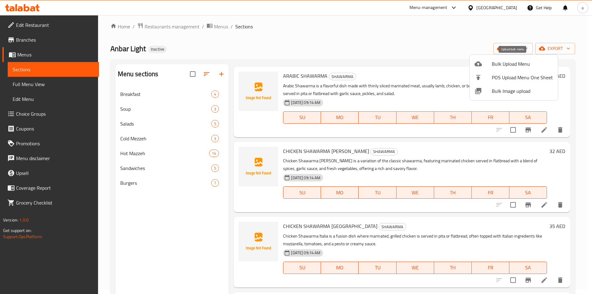
click at [505, 64] on span "Bulk Upload Menu" at bounding box center [522, 63] width 61 height 7
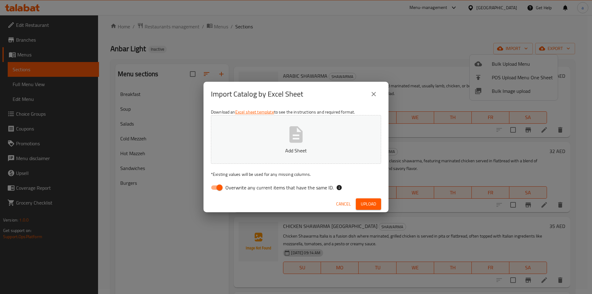
click at [289, 184] on span "Overwrite any current items that have the same ID." at bounding box center [279, 187] width 108 height 7
click at [237, 184] on input "Overwrite any current items that have the same ID." at bounding box center [219, 188] width 35 height 12
checkbox input "false"
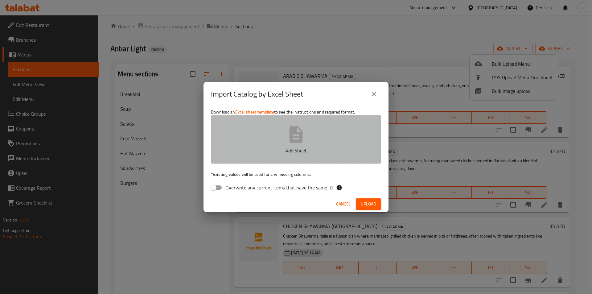
click at [297, 156] on button "Add Sheet" at bounding box center [296, 139] width 170 height 49
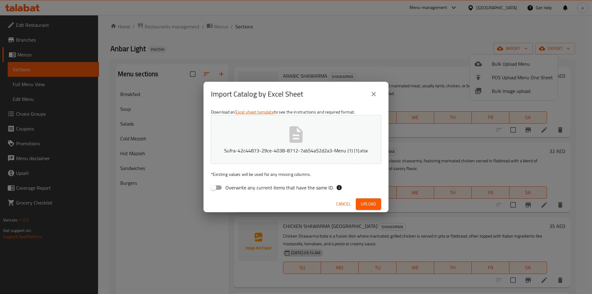
click at [362, 204] on span "Upload" at bounding box center [368, 204] width 15 height 8
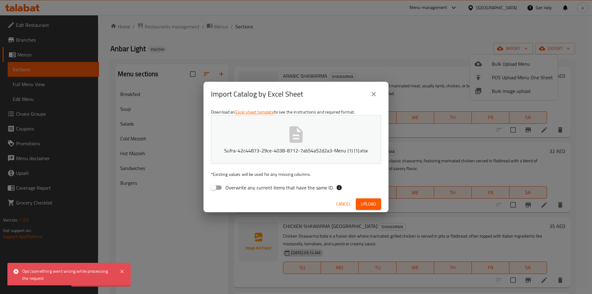
click at [93, 270] on div "Ops!,something went wrong while processing the request" at bounding box center [67, 275] width 91 height 14
click at [371, 199] on button "Upload" at bounding box center [368, 203] width 25 height 11
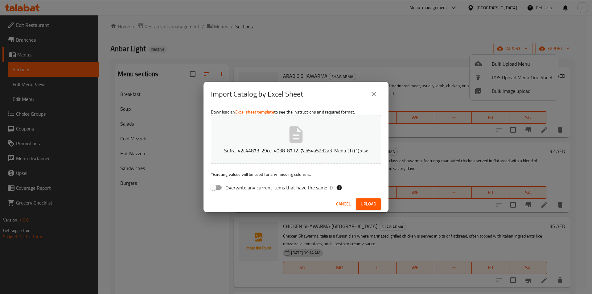
click at [345, 145] on button "Sufra-42c44873-29ce-4038-8712-7ab54a52d2a3-Menu (1) (1).xlsx" at bounding box center [296, 139] width 170 height 49
click at [372, 208] on button "Upload" at bounding box center [368, 203] width 25 height 11
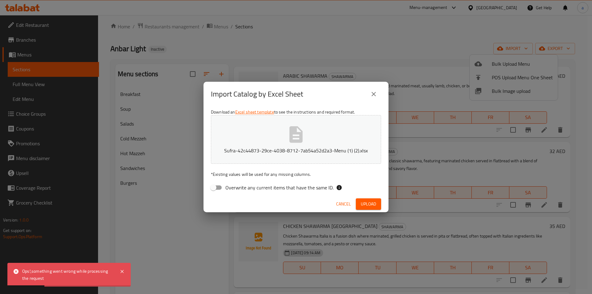
click at [377, 96] on icon "close" at bounding box center [373, 93] width 7 height 7
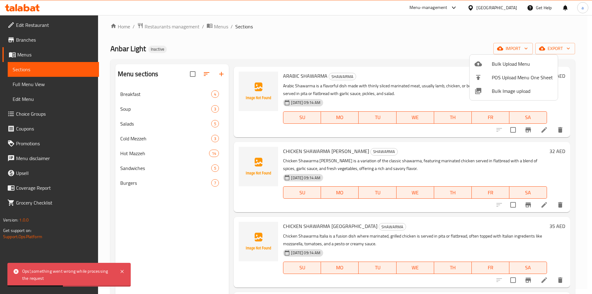
click at [390, 49] on div at bounding box center [296, 147] width 592 height 294
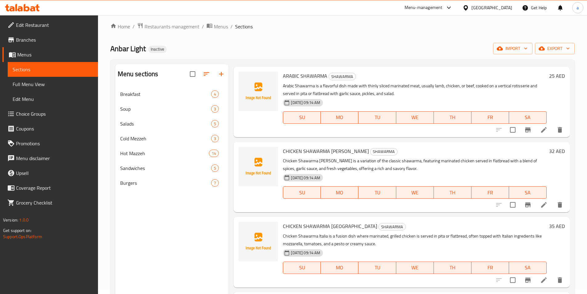
click at [568, 31] on div "Home / Restaurants management / Menus / Sections Anbar Light Inactive import ex…" at bounding box center [342, 193] width 465 height 340
click at [525, 51] on icon "button" at bounding box center [526, 48] width 6 height 6
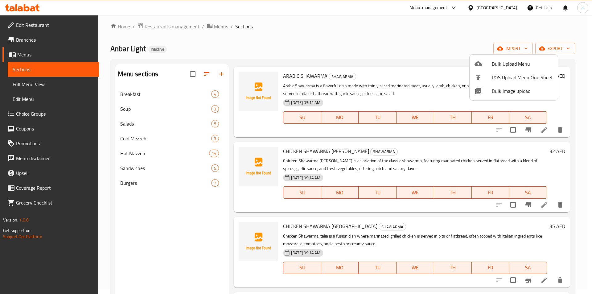
click at [511, 66] on span "Bulk Upload Menu" at bounding box center [522, 63] width 61 height 7
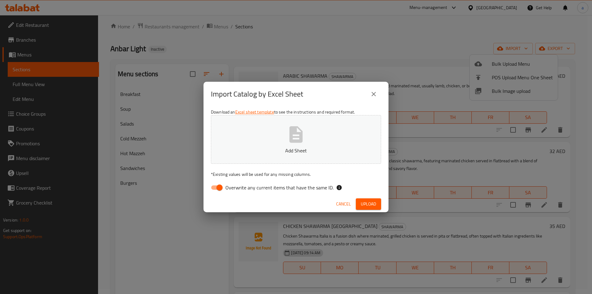
click at [270, 184] on span "Overwrite any current items that have the same ID." at bounding box center [279, 187] width 108 height 7
click at [237, 183] on input "Overwrite any current items that have the same ID." at bounding box center [219, 188] width 35 height 12
checkbox input "false"
click at [281, 149] on p "Add Sheet" at bounding box center [295, 150] width 151 height 7
click at [364, 201] on span "Upload" at bounding box center [368, 204] width 15 height 8
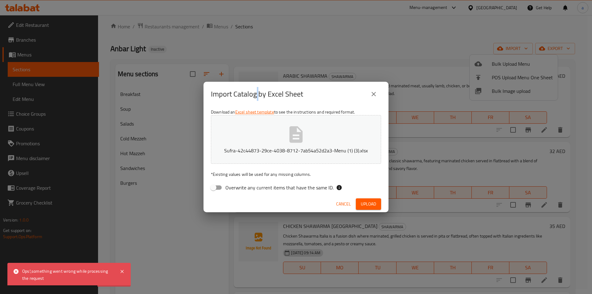
drag, startPoint x: 258, startPoint y: 45, endPoint x: 260, endPoint y: 42, distance: 3.5
click at [260, 44] on div "Import Catalog by Excel Sheet Download an Excel sheet template to see the instr…" at bounding box center [296, 147] width 592 height 294
click at [344, 53] on div "Import Catalog by Excel Sheet Download an Excel sheet template to see the instr…" at bounding box center [296, 147] width 592 height 294
click at [372, 98] on button "close" at bounding box center [373, 94] width 15 height 15
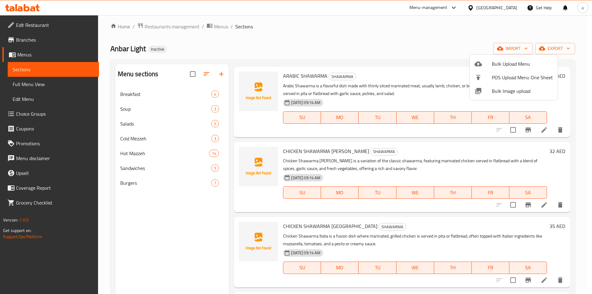
drag, startPoint x: 401, startPoint y: 28, endPoint x: 441, endPoint y: 32, distance: 40.8
click at [401, 28] on div at bounding box center [296, 147] width 592 height 294
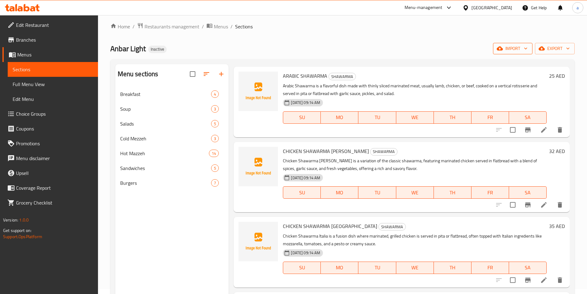
click at [508, 48] on span "import" at bounding box center [513, 49] width 30 height 8
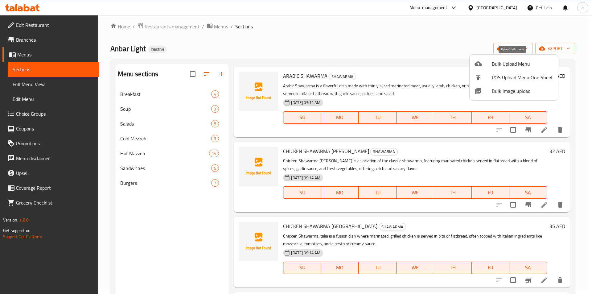
click at [500, 68] on span "Bulk Upload Menu" at bounding box center [522, 63] width 61 height 7
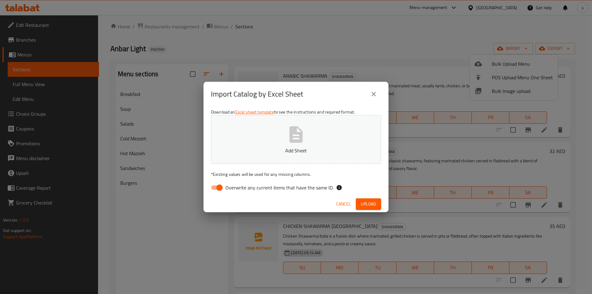
click at [354, 128] on button "Add Sheet" at bounding box center [296, 139] width 170 height 49
click at [222, 187] on input "Overwrite any current items that have the same ID." at bounding box center [219, 188] width 35 height 12
checkbox input "false"
click at [367, 200] on span "Upload" at bounding box center [368, 204] width 15 height 8
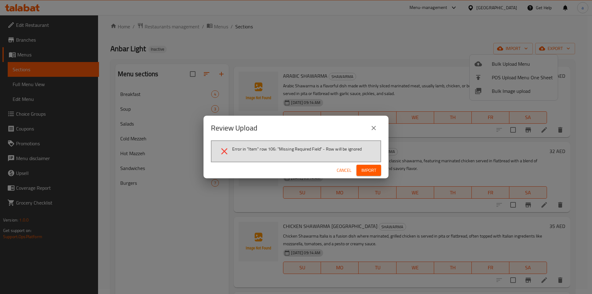
click at [374, 133] on button "close" at bounding box center [373, 128] width 15 height 15
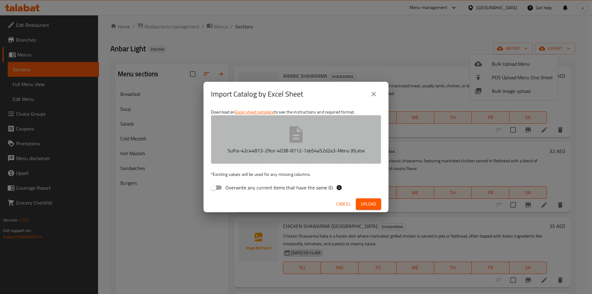
click at [354, 130] on button "Sufra-42c44873-29ce-4038-8712-7ab54a52d2a3-Menu (6).xlsx" at bounding box center [296, 139] width 170 height 49
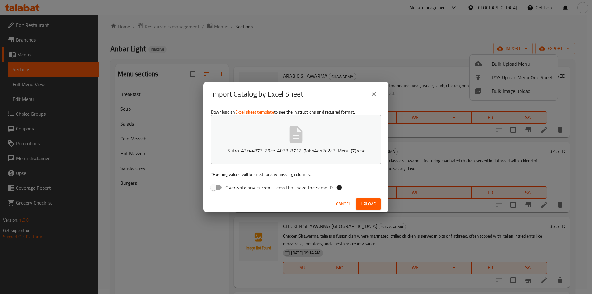
click at [366, 204] on span "Upload" at bounding box center [368, 204] width 15 height 8
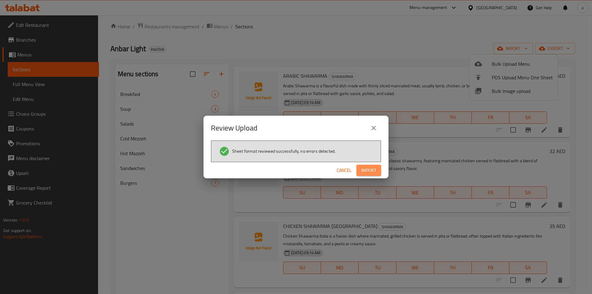
click at [368, 172] on span "Import" at bounding box center [368, 171] width 15 height 8
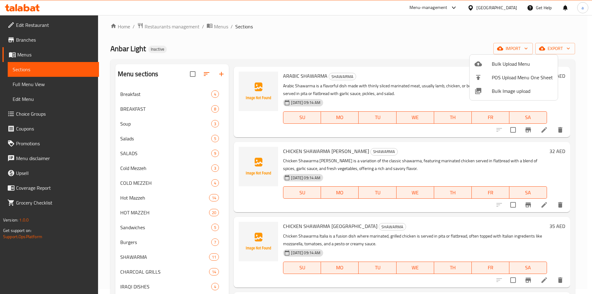
click at [315, 23] on div at bounding box center [296, 147] width 592 height 294
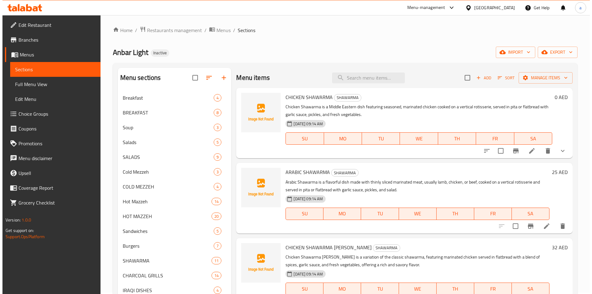
scroll to position [0, 0]
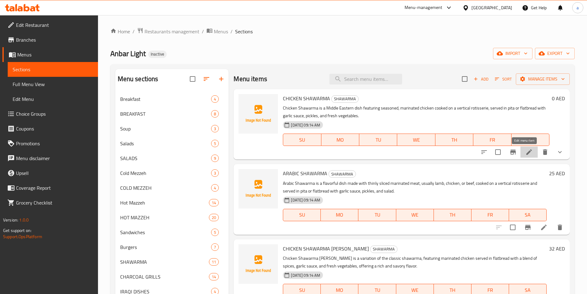
click at [526, 153] on icon at bounding box center [529, 151] width 7 height 7
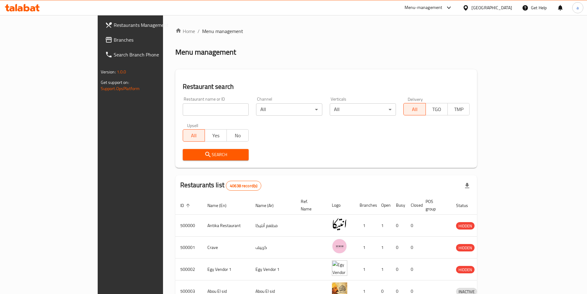
click at [507, 5] on div "Egypt" at bounding box center [492, 7] width 41 height 7
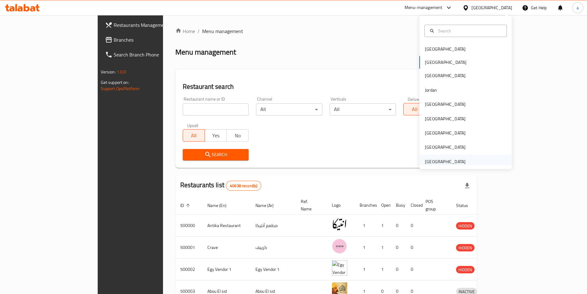
click at [468, 160] on div "[GEOGRAPHIC_DATA]" at bounding box center [466, 162] width 93 height 14
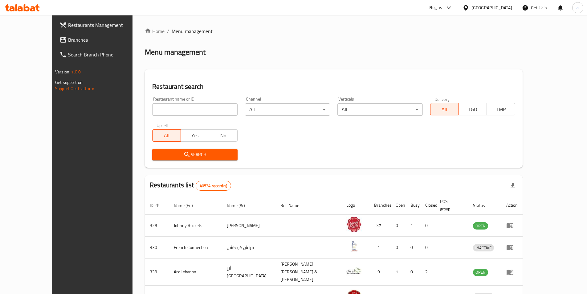
click at [68, 40] on span "Branches" at bounding box center [106, 39] width 77 height 7
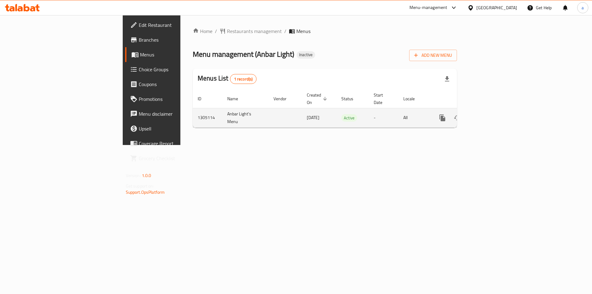
click at [491, 114] on icon "enhanced table" at bounding box center [486, 117] width 7 height 7
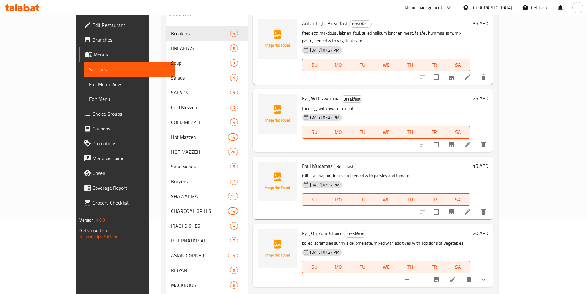
scroll to position [32, 0]
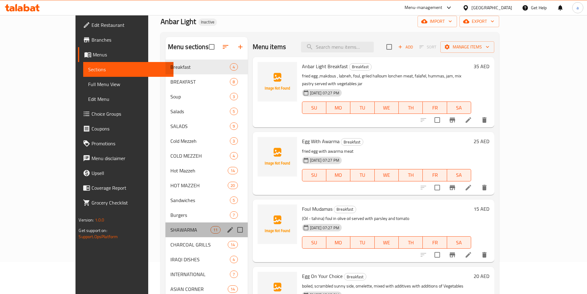
click at [166, 233] on div "SHAWARMA 11" at bounding box center [207, 229] width 82 height 15
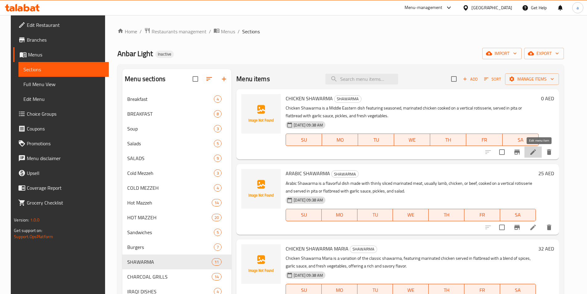
click at [537, 152] on icon at bounding box center [533, 151] width 7 height 7
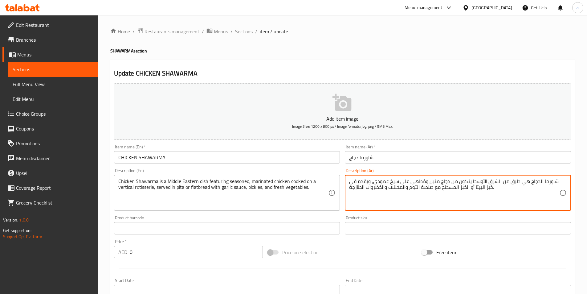
drag, startPoint x: 451, startPoint y: 183, endPoint x: 471, endPoint y: 183, distance: 19.7
drag, startPoint x: 456, startPoint y: 183, endPoint x: 469, endPoint y: 185, distance: 12.9
drag, startPoint x: 374, startPoint y: 183, endPoint x: 424, endPoint y: 183, distance: 50.6
click at [424, 183] on textarea "شاورما الدجاج هي طبق من الشرق الأوسط يضم توابل, دجاج متبل ومُطهى على سيخ عمودي،…" at bounding box center [454, 192] width 210 height 29
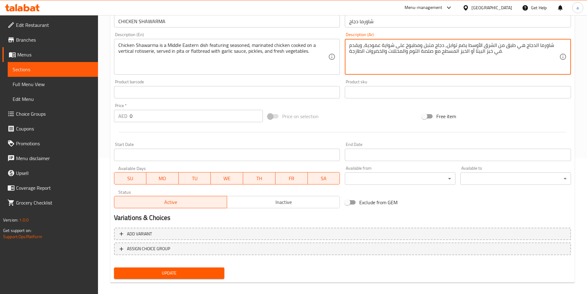
scroll to position [142, 0]
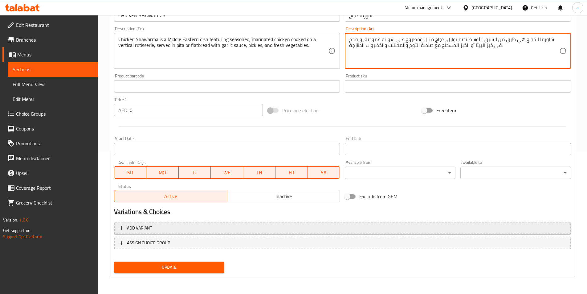
type textarea "شاورما الدجاج هي طبق من الشرق الأوسط يضم توابل, دجاج متبل ومطبوخ على شواية عمود…"
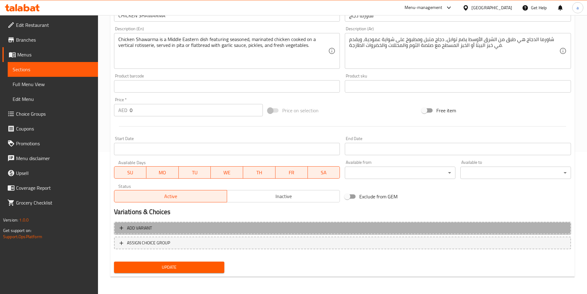
click at [201, 233] on button "Add variant" at bounding box center [342, 228] width 457 height 13
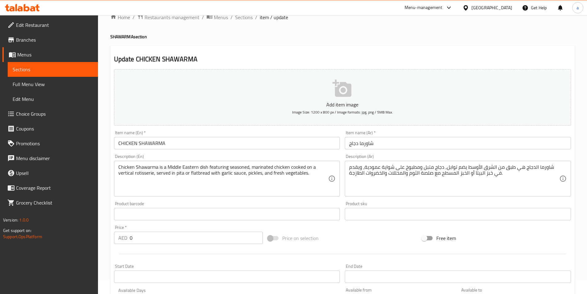
scroll to position [0, 0]
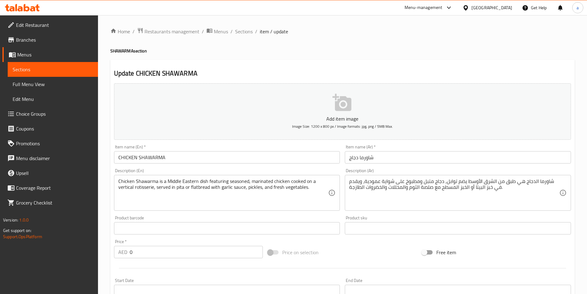
click at [47, 69] on span "Sections" at bounding box center [53, 69] width 80 height 7
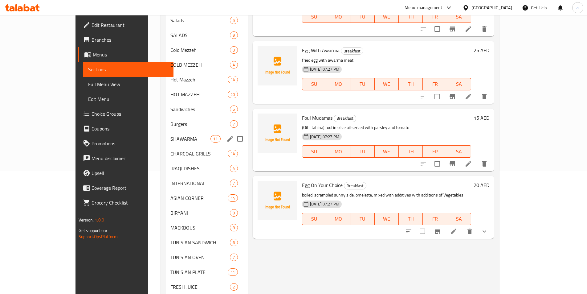
scroll to position [123, 0]
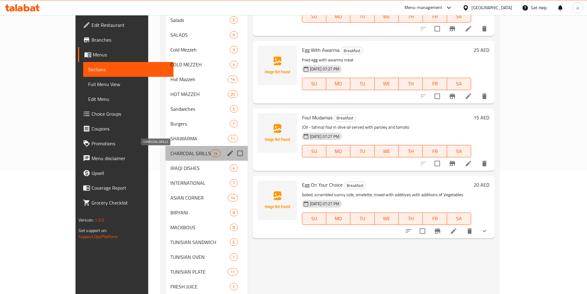
click at [171, 154] on span "CHARCOAL GRILLS" at bounding box center [191, 153] width 40 height 7
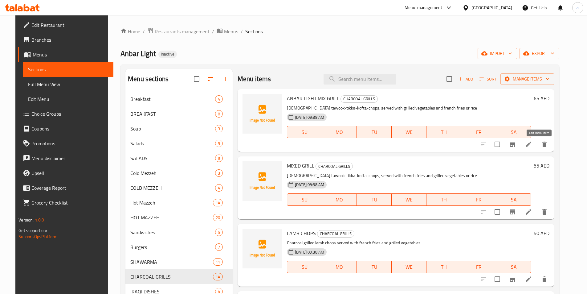
click at [533, 147] on icon at bounding box center [528, 144] width 7 height 7
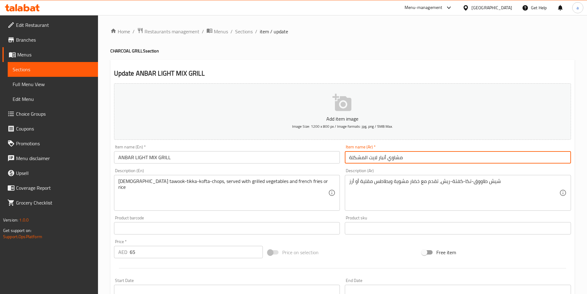
drag, startPoint x: 347, startPoint y: 160, endPoint x: 580, endPoint y: 159, distance: 232.8
click at [490, 163] on input "مشاوي أنبار لايت المشكلة" at bounding box center [458, 157] width 226 height 12
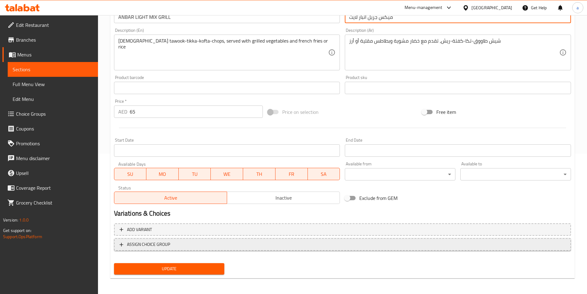
scroll to position [142, 0]
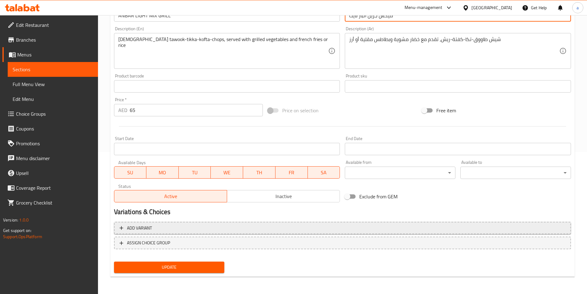
type input "ميكس جريل انبار لايت"
click at [319, 227] on span "Add variant" at bounding box center [343, 228] width 446 height 8
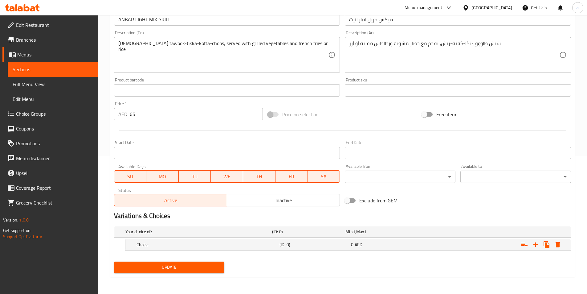
scroll to position [138, 0]
click at [332, 235] on h5 "(ID: 0)" at bounding box center [307, 232] width 71 height 6
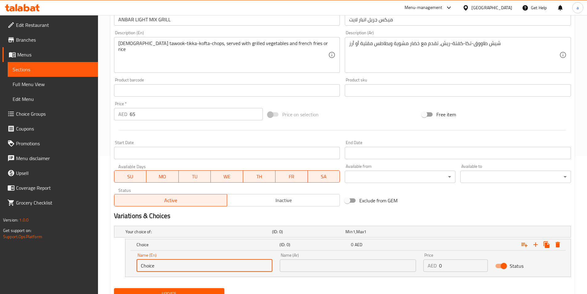
click at [220, 269] on input "Choice" at bounding box center [205, 265] width 136 height 12
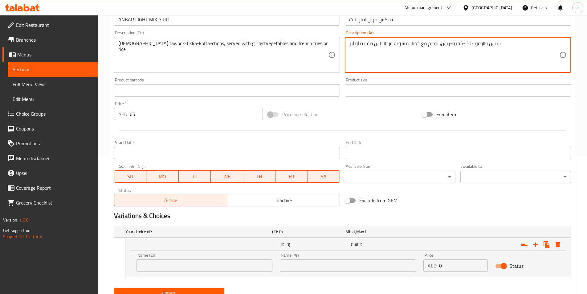
drag, startPoint x: 361, startPoint y: 42, endPoint x: 389, endPoint y: 42, distance: 28.7
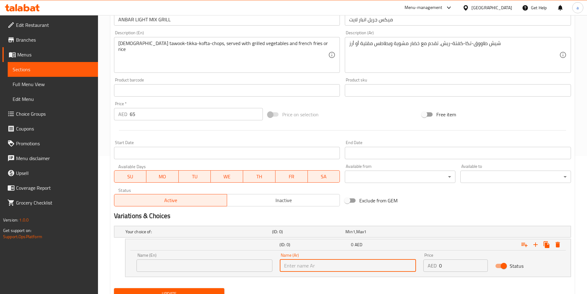
click at [297, 269] on input "text" at bounding box center [348, 265] width 136 height 12
paste input "بطاطس مقلية"
type input "بطاطس مقلية"
click at [245, 262] on input "text" at bounding box center [205, 265] width 136 height 12
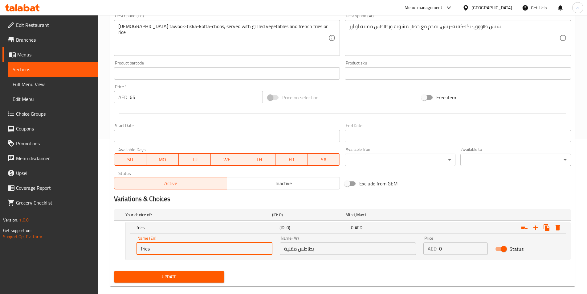
scroll to position [164, 0]
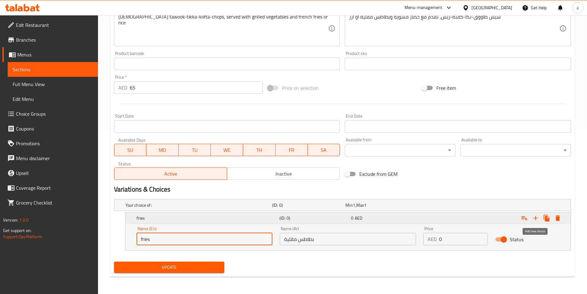
type input "fries"
click at [538, 216] on icon "Expand" at bounding box center [535, 217] width 7 height 7
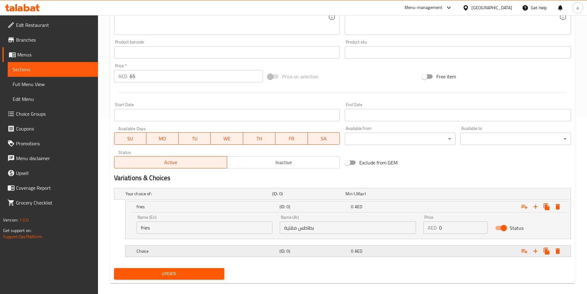
scroll to position [182, 0]
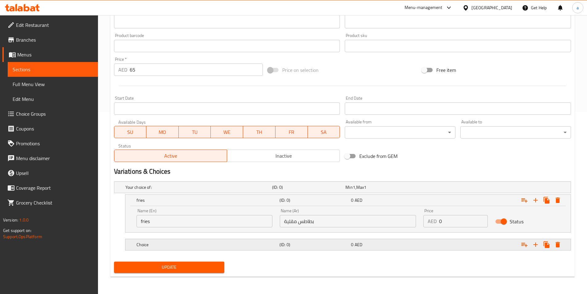
click at [295, 190] on h5 "(ID: 0)" at bounding box center [307, 187] width 71 height 6
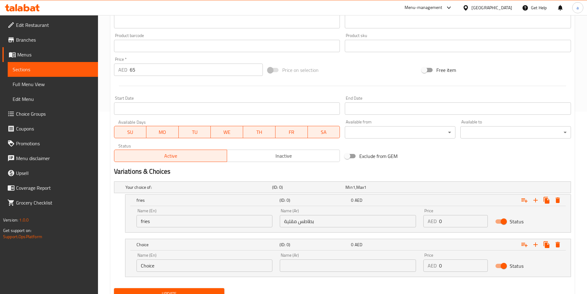
click at [194, 268] on input "Choice" at bounding box center [205, 265] width 136 height 12
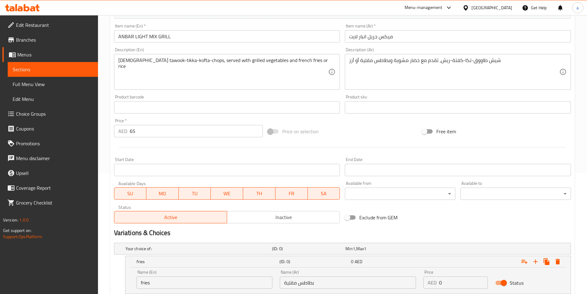
scroll to position [121, 0]
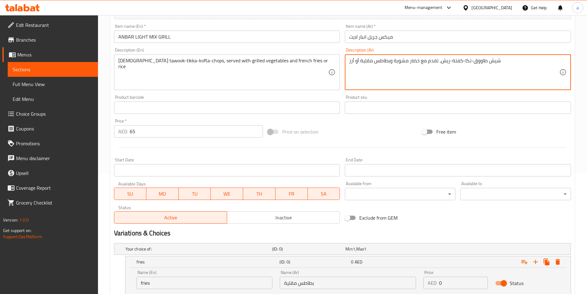
click at [354, 60] on textarea "شيش طاووق-تكا-كفتة-ريش، تقدم مع خضار مشوية وبطاطس مقلية أو أرز" at bounding box center [454, 72] width 210 height 29
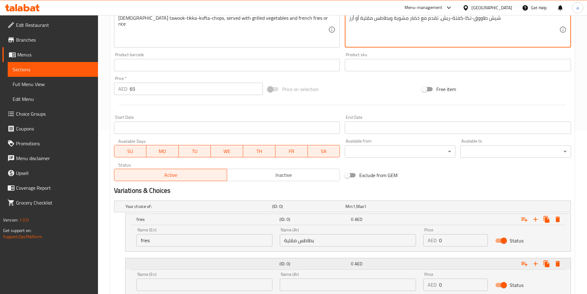
scroll to position [209, 0]
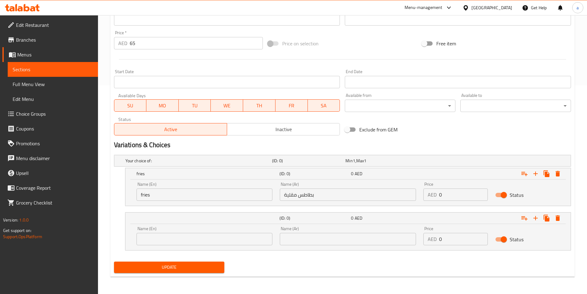
click at [295, 235] on input "text" at bounding box center [348, 239] width 136 height 12
paste input "أرز"
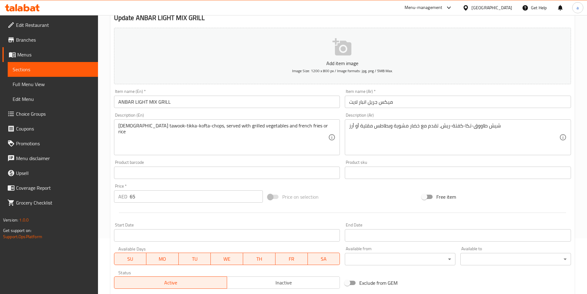
scroll to position [55, 0]
type input "أرز"
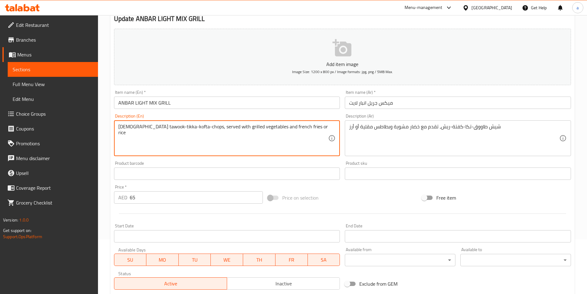
click at [292, 126] on textarea "[DEMOGRAPHIC_DATA] tawook-tikka-kofta-chops, served with grilled vegetables and…" at bounding box center [223, 138] width 210 height 29
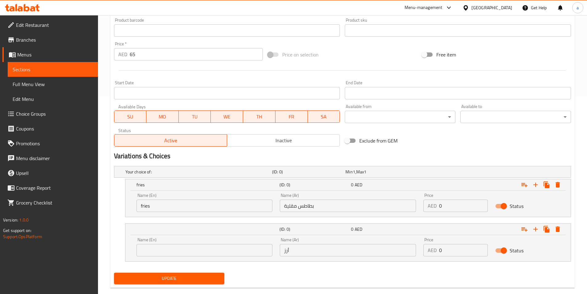
scroll to position [209, 0]
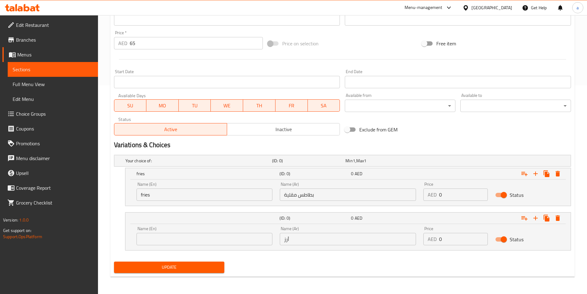
click at [217, 238] on input "text" at bounding box center [205, 239] width 136 height 12
paste input "rice"
type input "rice"
click at [194, 264] on span "Update" at bounding box center [169, 267] width 101 height 8
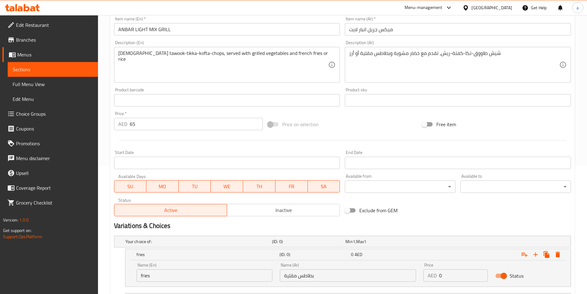
scroll to position [85, 0]
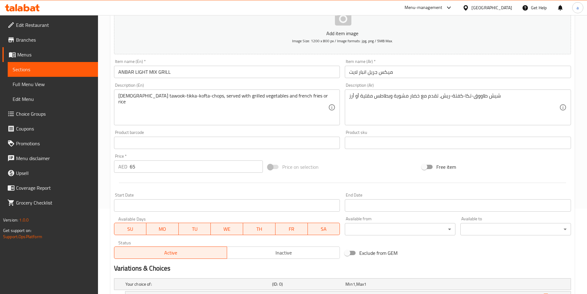
click at [146, 171] on input "65" at bounding box center [197, 166] width 134 height 12
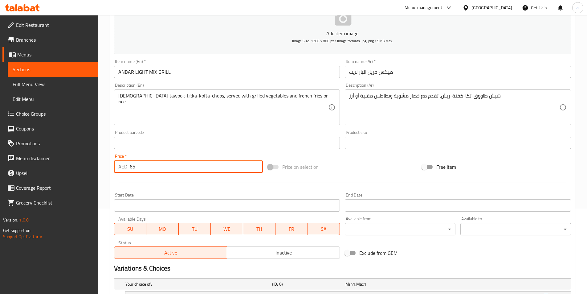
click at [146, 171] on input "65" at bounding box center [197, 166] width 134 height 12
drag, startPoint x: 142, startPoint y: 170, endPoint x: 122, endPoint y: 172, distance: 19.9
click at [122, 172] on div "AED 65 Price *" at bounding box center [188, 166] width 149 height 12
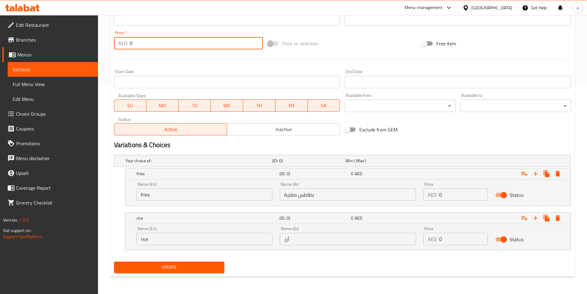
type input "0"
click at [439, 198] on div "AED 0 Price" at bounding box center [456, 194] width 64 height 12
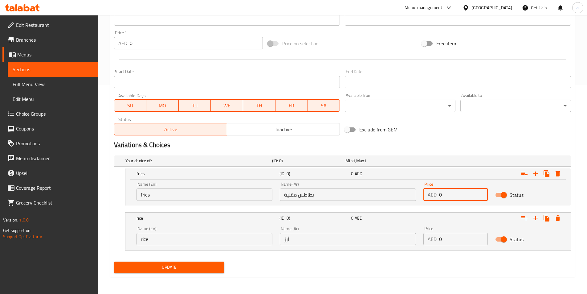
click at [442, 197] on input "0" at bounding box center [463, 194] width 49 height 12
type input "65"
click at [445, 236] on input "0" at bounding box center [463, 239] width 49 height 12
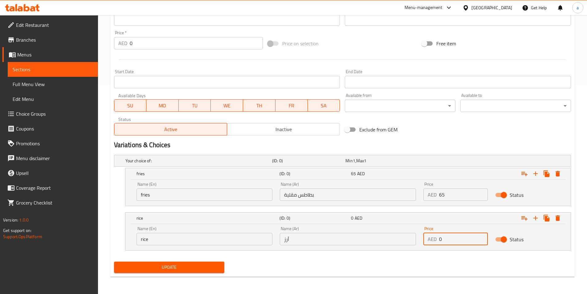
click at [441, 236] on input "0" at bounding box center [463, 239] width 49 height 12
type input "65"
click at [188, 268] on span "Update" at bounding box center [169, 267] width 101 height 8
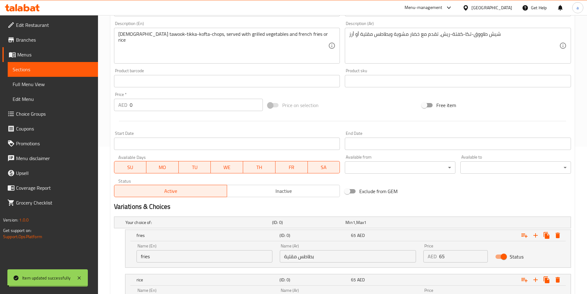
scroll to position [178, 0]
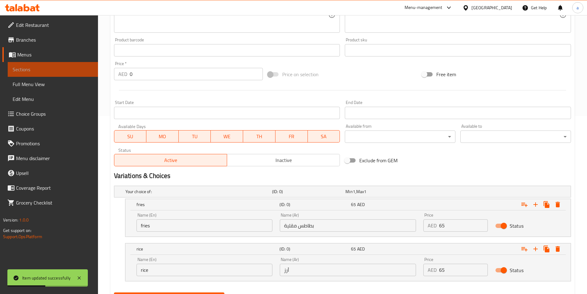
click at [56, 66] on span "Sections" at bounding box center [53, 69] width 80 height 7
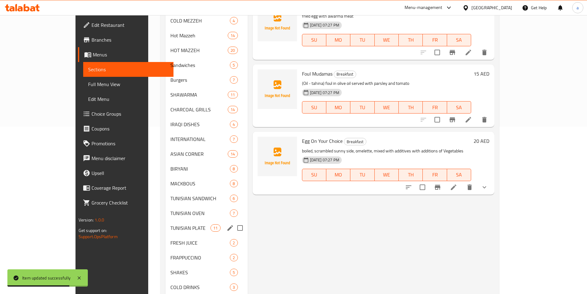
scroll to position [178, 0]
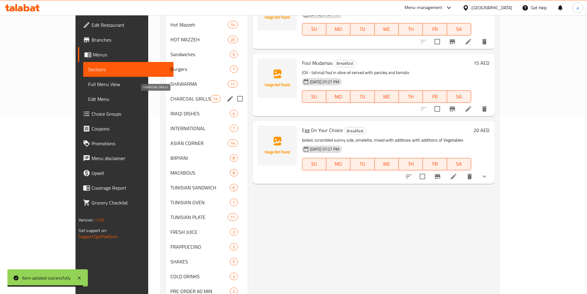
click at [171, 100] on span "CHARCOAL GRILLS" at bounding box center [191, 98] width 40 height 7
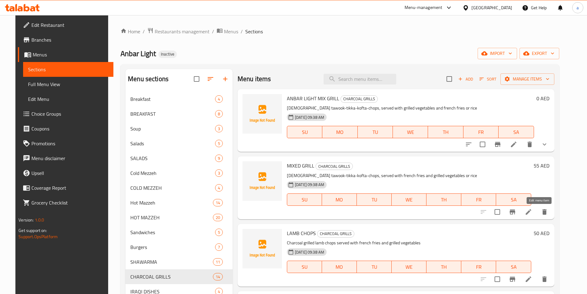
click at [533, 214] on icon at bounding box center [528, 211] width 7 height 7
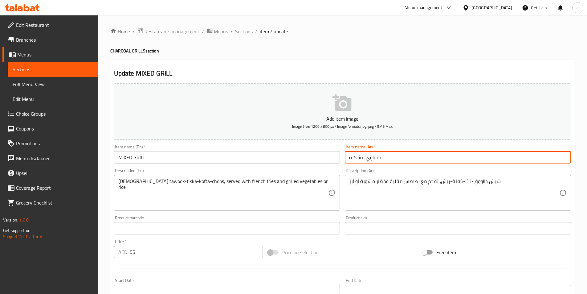
drag, startPoint x: 350, startPoint y: 158, endPoint x: 426, endPoint y: 164, distance: 76.5
click at [426, 164] on div "Item name (Ar)   * مشاوي مشكلة Item name (Ar) *" at bounding box center [458, 154] width 231 height 24
click at [397, 157] on input "مشاوي مشكلة" at bounding box center [458, 157] width 226 height 12
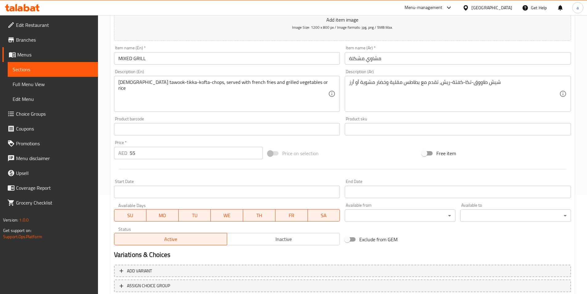
scroll to position [123, 0]
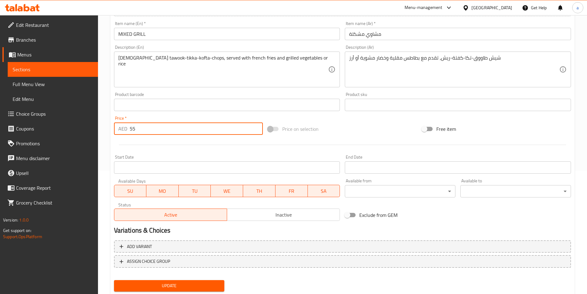
click at [168, 128] on input "55" at bounding box center [197, 128] width 134 height 12
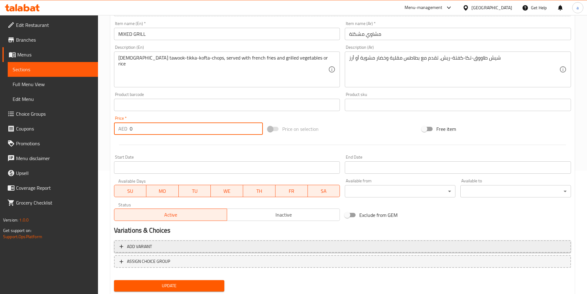
type input "0"
click at [192, 247] on span "Add variant" at bounding box center [343, 247] width 446 height 8
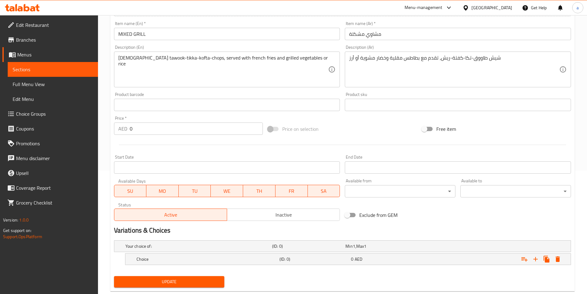
scroll to position [138, 0]
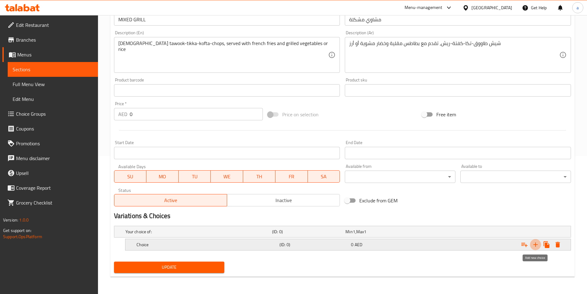
click at [535, 247] on icon "Expand" at bounding box center [535, 244] width 7 height 7
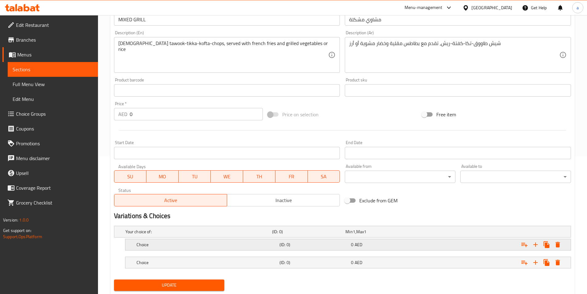
click at [366, 235] on div "0 AED" at bounding box center [381, 232] width 71 height 6
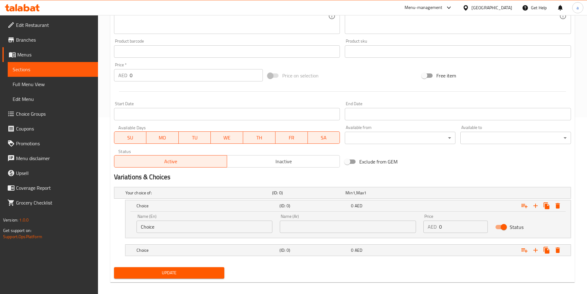
scroll to position [182, 0]
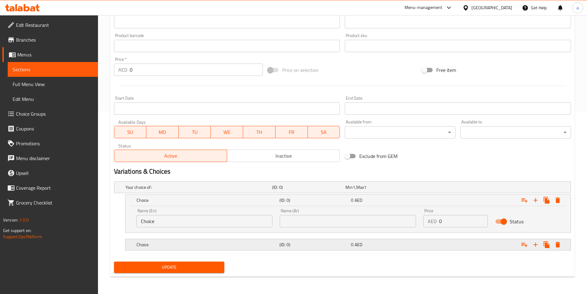
click at [336, 190] on h5 "(ID: 0)" at bounding box center [307, 187] width 71 height 6
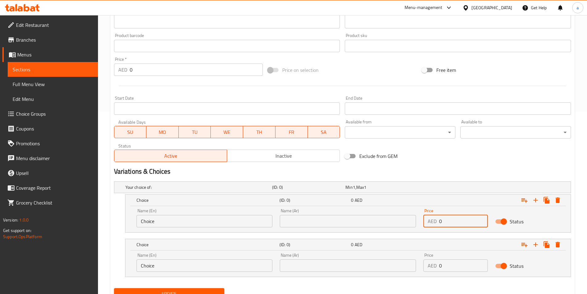
click at [442, 220] on input "0" at bounding box center [463, 221] width 49 height 12
type input "0"
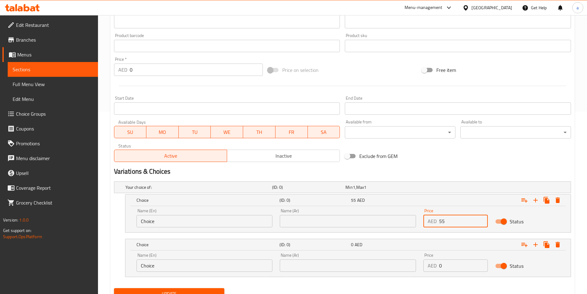
type input "55"
click at [443, 263] on input "0" at bounding box center [463, 265] width 49 height 12
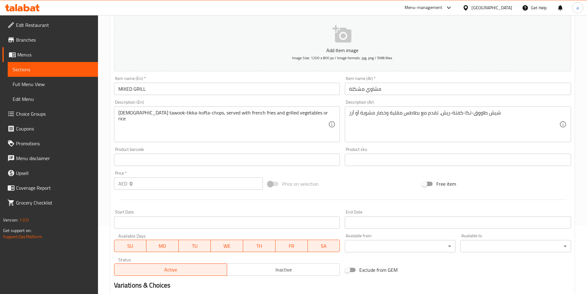
scroll to position [59, 0]
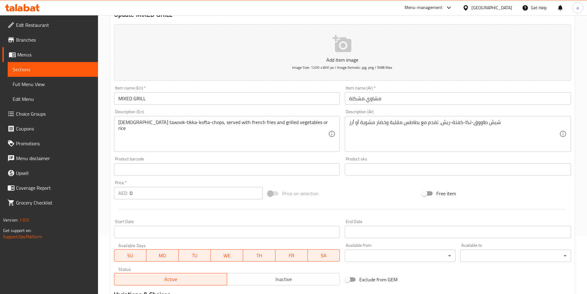
type input "55"
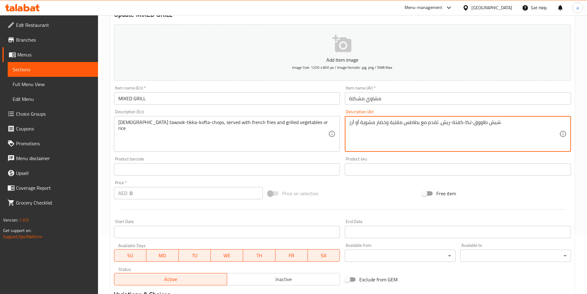
drag, startPoint x: 361, startPoint y: 122, endPoint x: 385, endPoint y: 126, distance: 25.0
click at [362, 122] on textarea "شيش طاووق-تكا-كفتة-ريش، تقدم مع بطاطس مقلية وخضار مشوية أو أرز" at bounding box center [454, 133] width 210 height 29
click at [361, 122] on textarea "شيش طاووق-تكا-كفتة-ريش، تقدم مع بطاطس مقلية وخضار مشوية أو أرز" at bounding box center [454, 133] width 210 height 29
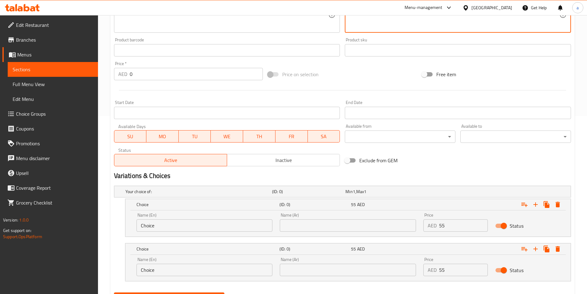
scroll to position [209, 0]
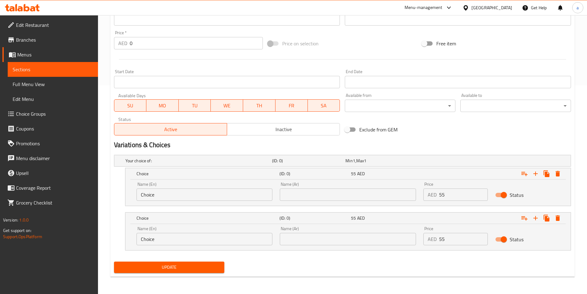
type textarea "شيش طاووق-تكا-كفتة-ريش، تقدم مع بطاطس مقلية وخضار مشوي أو أرز"
click at [295, 195] on input "text" at bounding box center [348, 194] width 136 height 12
paste input "خضار مشوية"
click at [286, 196] on input "خضار مشوية" at bounding box center [348, 194] width 136 height 12
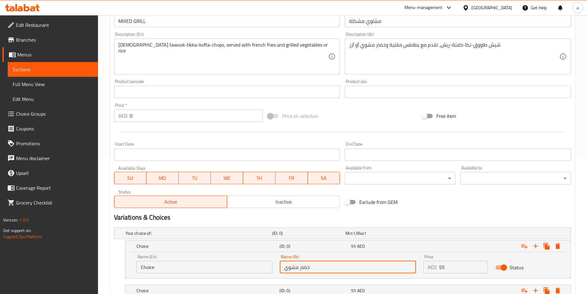
scroll to position [116, 0]
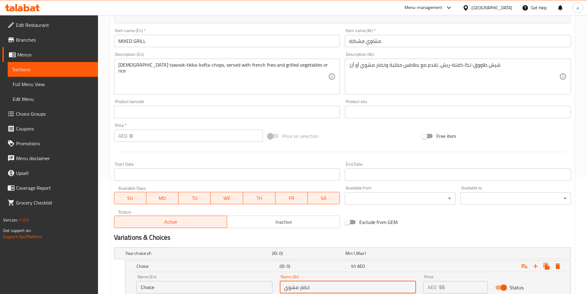
type input "خضار مشوي"
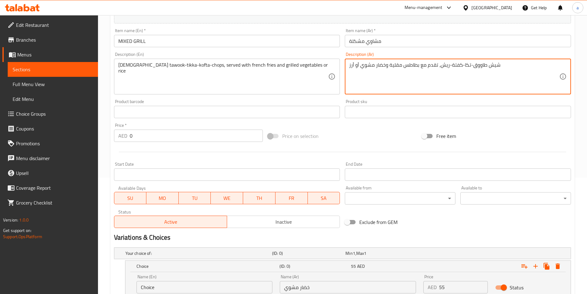
click at [352, 65] on textarea "شيش طاووق-تكا-كفتة-ريش، تقدم مع بطاطس مقلية وخضار مشوي أو أرز" at bounding box center [454, 76] width 210 height 29
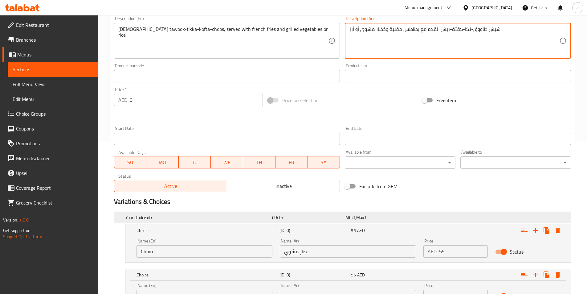
scroll to position [209, 0]
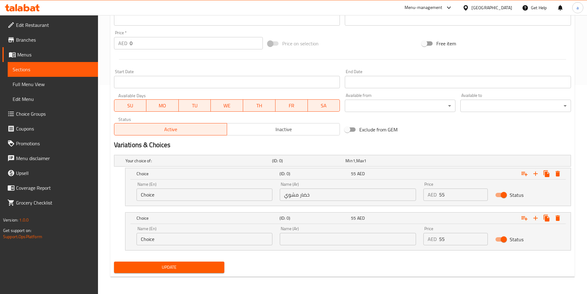
click at [334, 236] on input "text" at bounding box center [348, 239] width 136 height 12
paste input "أرز"
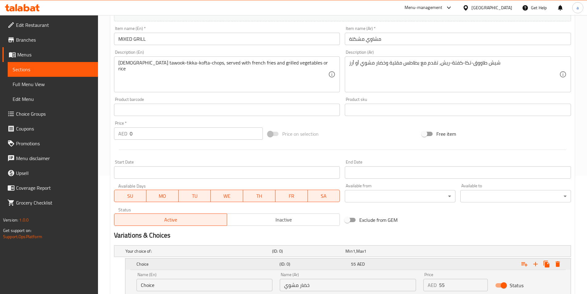
scroll to position [85, 0]
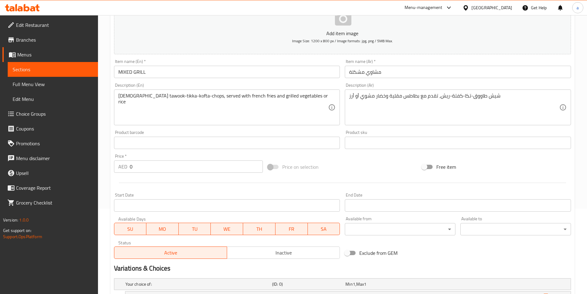
type input "أرز"
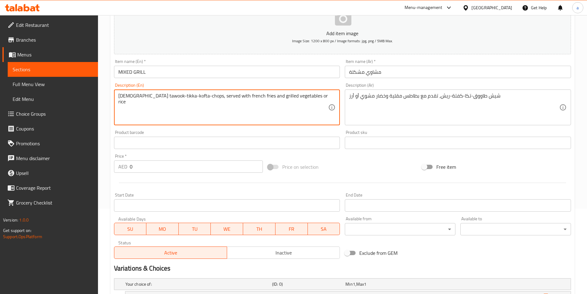
drag, startPoint x: 247, startPoint y: 97, endPoint x: 282, endPoint y: 98, distance: 35.2
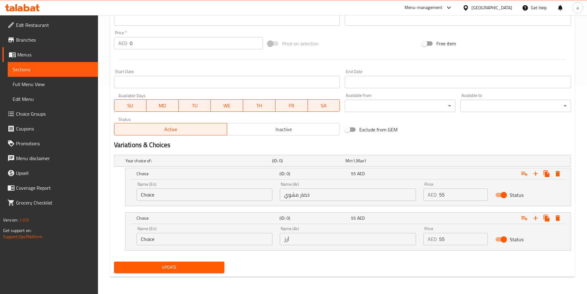
click at [218, 194] on input "Choice" at bounding box center [205, 194] width 136 height 12
drag, startPoint x: 218, startPoint y: 194, endPoint x: 200, endPoint y: 195, distance: 17.3
click at [200, 195] on input "Choice" at bounding box center [205, 194] width 136 height 12
paste input "grilled vegetables"
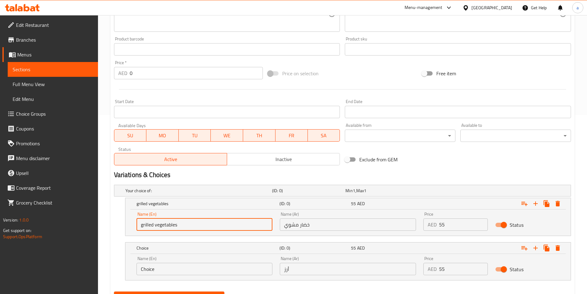
scroll to position [147, 0]
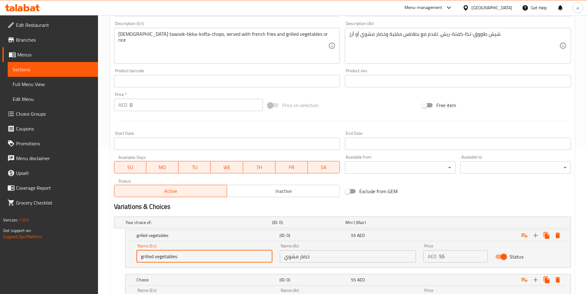
type input "grilled vegetables"
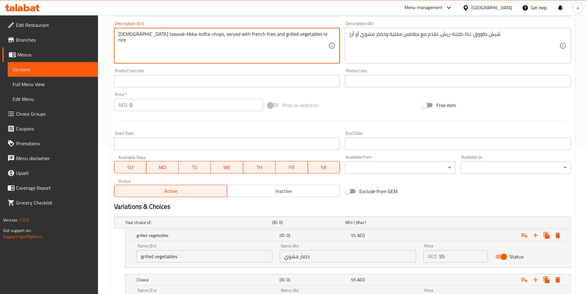
click at [294, 35] on textarea "[DEMOGRAPHIC_DATA] tawook-tikka-kofta-chops, served with french fries and grill…" at bounding box center [223, 45] width 210 height 29
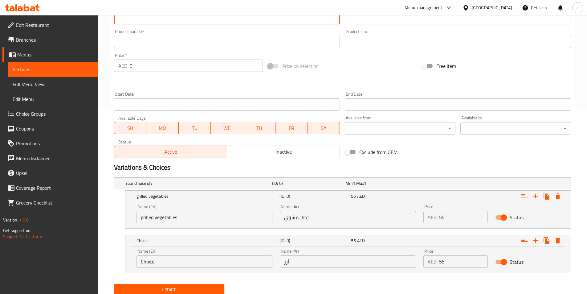
scroll to position [209, 0]
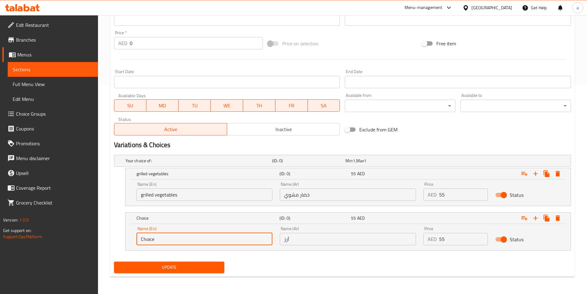
click at [196, 240] on input "Choice" at bounding box center [205, 239] width 136 height 12
paste input "r"
type input "rice"
click at [203, 267] on span "Update" at bounding box center [169, 267] width 101 height 8
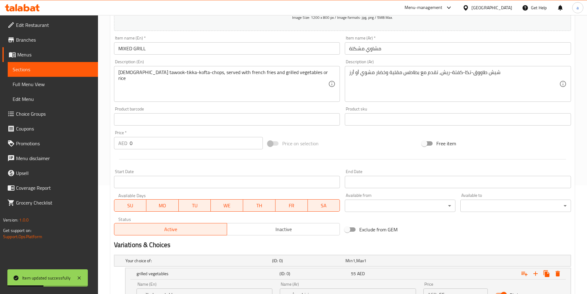
scroll to position [55, 0]
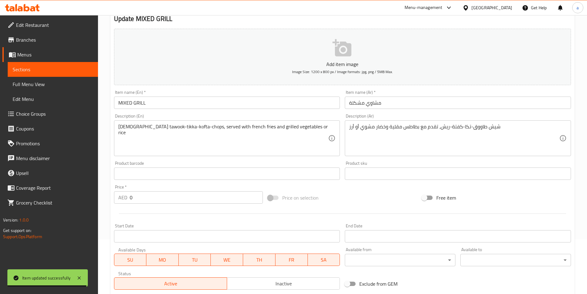
click at [138, 103] on input "MIXED GRILL" at bounding box center [227, 103] width 226 height 12
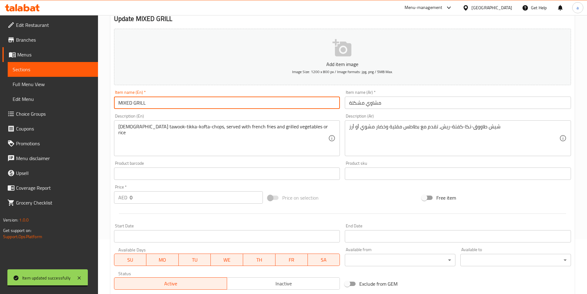
click at [138, 103] on input "MIXED GRILL" at bounding box center [227, 103] width 226 height 12
drag, startPoint x: 138, startPoint y: 103, endPoint x: 119, endPoint y: 97, distance: 19.8
click at [138, 103] on input "MIXED GRILL" at bounding box center [227, 103] width 226 height 12
click at [127, 102] on input "MIXED GRILL" at bounding box center [227, 103] width 226 height 12
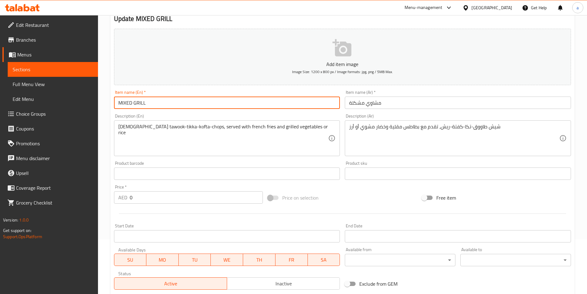
click at [127, 102] on input "MIXED GRILL" at bounding box center [227, 103] width 226 height 12
click at [198, 104] on input "MIXED GRILL" at bounding box center [227, 103] width 226 height 12
drag, startPoint x: 118, startPoint y: 103, endPoint x: 108, endPoint y: 102, distance: 10.2
click at [108, 102] on div "Home / Restaurants management / Menus / Sections / item / update CHARCOAL GRILL…" at bounding box center [342, 205] width 489 height 488
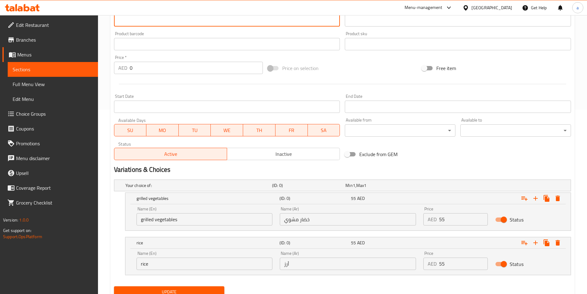
scroll to position [209, 0]
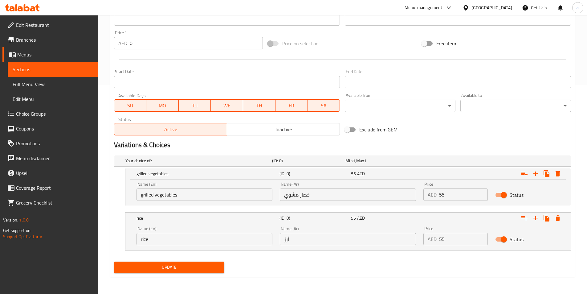
click at [198, 263] on span "Update" at bounding box center [169, 267] width 101 height 8
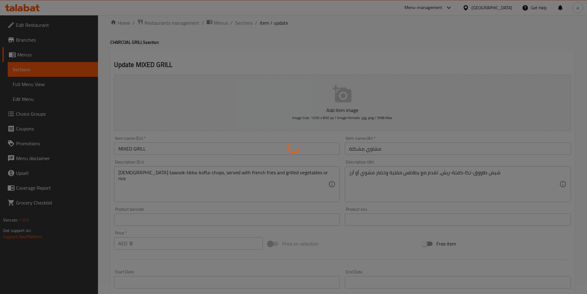
scroll to position [0, 0]
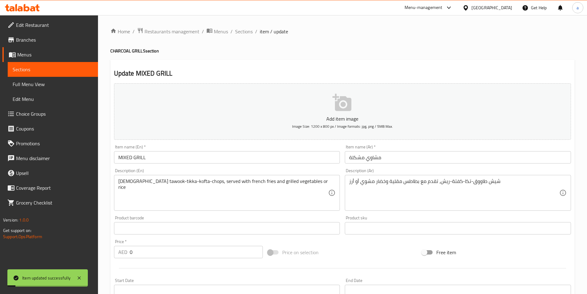
click at [51, 70] on span "Sections" at bounding box center [53, 69] width 80 height 7
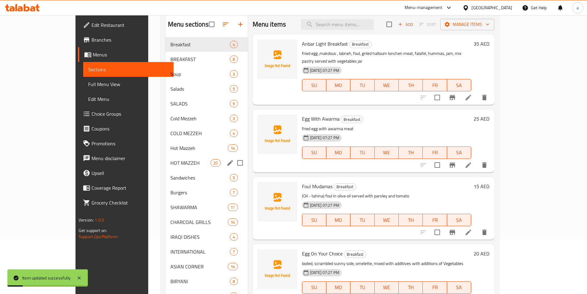
scroll to position [93, 0]
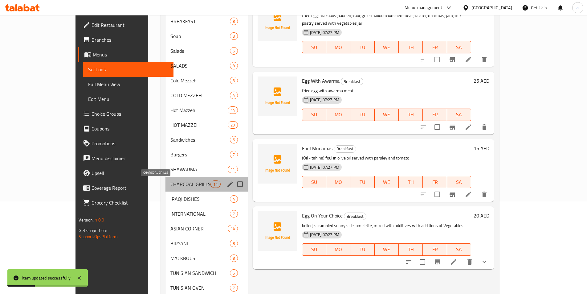
click at [171, 187] on span "CHARCOAL GRILLS" at bounding box center [191, 183] width 40 height 7
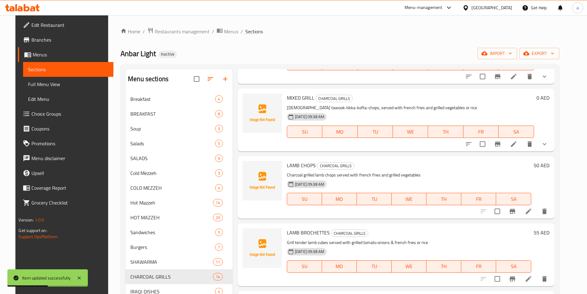
scroll to position [93, 0]
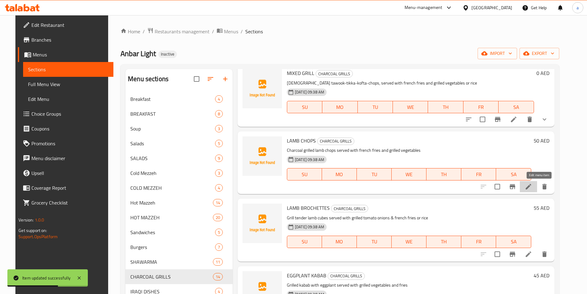
click at [533, 190] on icon at bounding box center [528, 186] width 7 height 7
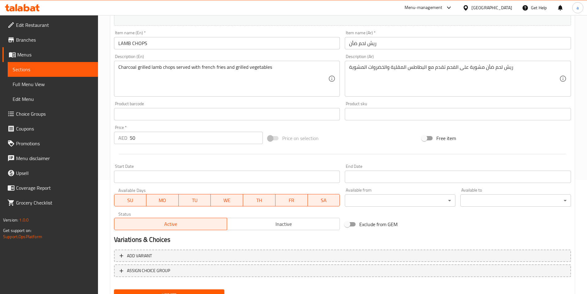
scroll to position [142, 0]
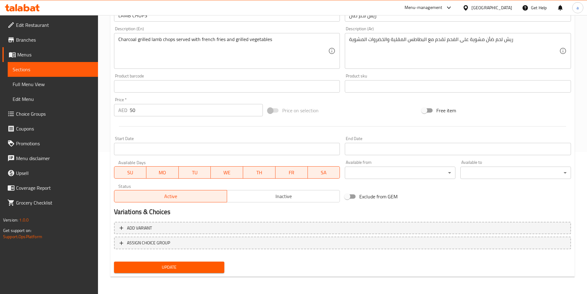
click at [179, 266] on span "Update" at bounding box center [169, 267] width 101 height 8
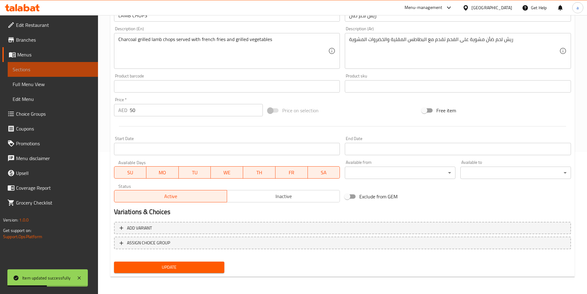
click at [48, 67] on span "Sections" at bounding box center [53, 69] width 80 height 7
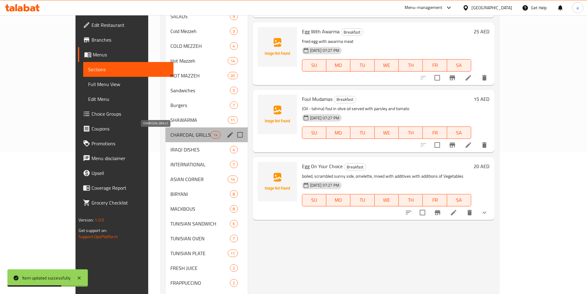
click at [171, 137] on span "CHARCOAL GRILLS" at bounding box center [191, 134] width 40 height 7
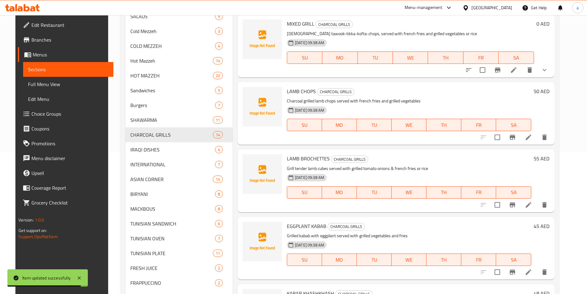
click at [532, 204] on icon at bounding box center [529, 205] width 6 height 6
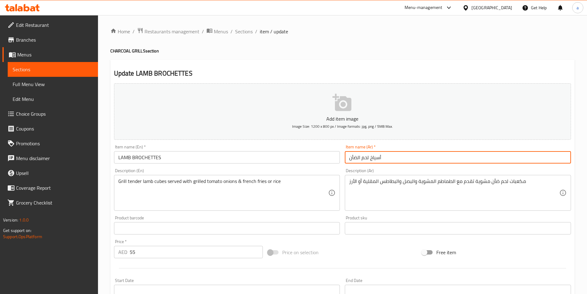
drag, startPoint x: 369, startPoint y: 158, endPoint x: 476, endPoint y: 146, distance: 108.3
click at [466, 148] on div "Item name (Ar)   * أسياخ لحم الضأن Item name (Ar) *" at bounding box center [458, 154] width 226 height 19
type input "بروشيتس لحم الضأن"
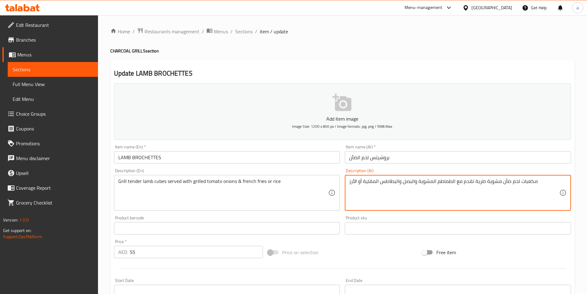
drag, startPoint x: 362, startPoint y: 183, endPoint x: 398, endPoint y: 184, distance: 36.1
click at [398, 184] on textarea "مكعبات لحم ضأن مشوية طرية تقدم مع الطماطم المشوية والبصل والبطاطس المقلية أو ال…" at bounding box center [454, 192] width 210 height 29
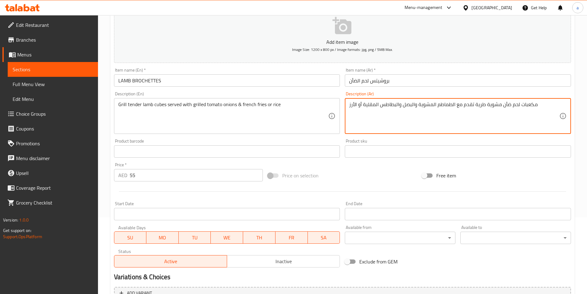
scroll to position [123, 0]
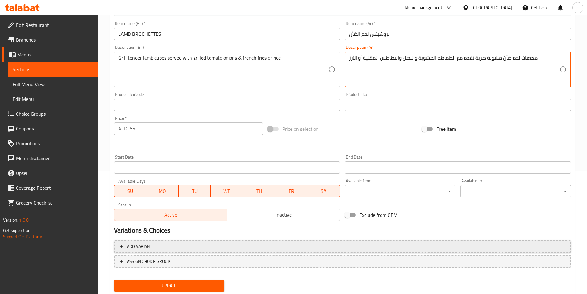
type textarea "مكعبات لحم ضأن مشوية طرية تقدم مع الطماطم المشوية والبصل والبطاطس المقلية أو ال…"
click at [358, 245] on span "Add variant" at bounding box center [343, 247] width 446 height 8
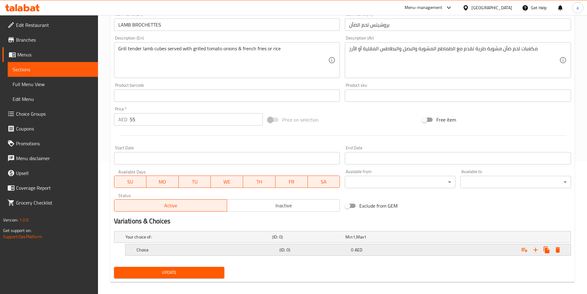
scroll to position [138, 0]
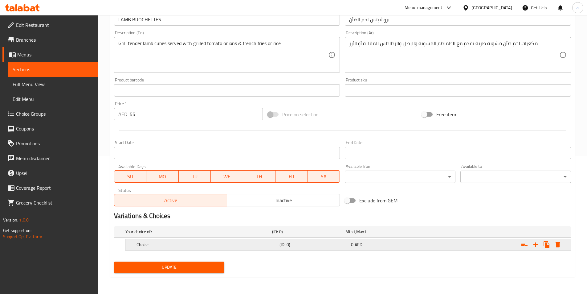
click at [356, 236] on span "AED" at bounding box center [354, 232] width 2 height 8
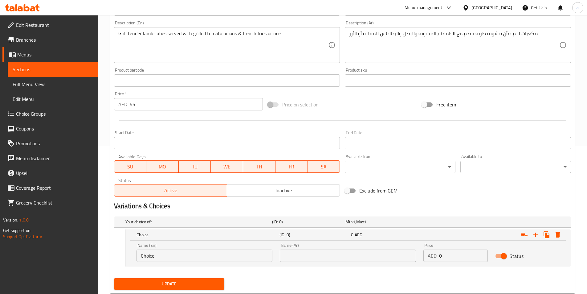
scroll to position [164, 0]
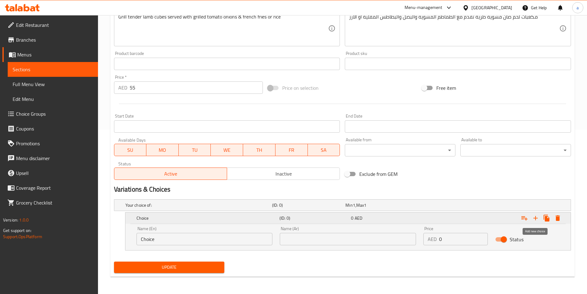
click at [536, 219] on icon "Expand" at bounding box center [536, 218] width 4 height 4
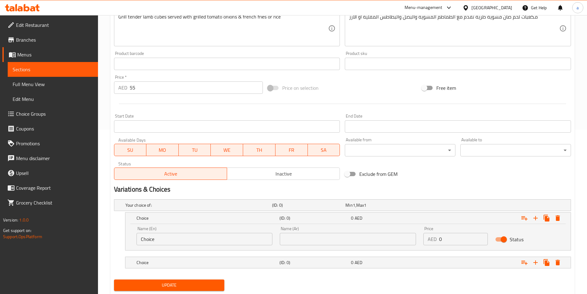
click at [330, 239] on input "text" at bounding box center [348, 239] width 136 height 12
paste input "البطاطس المقلية"
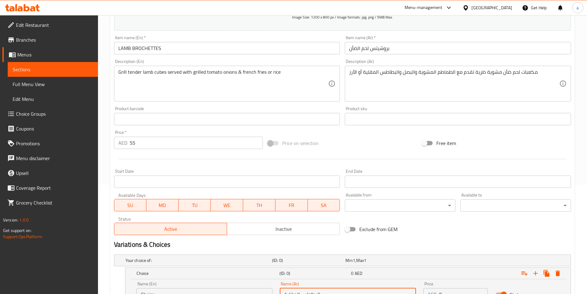
scroll to position [103, 0]
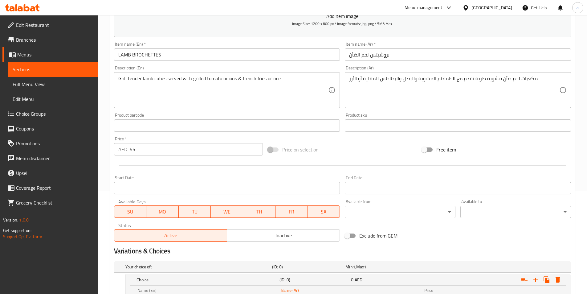
type input "البطاطس المقلية"
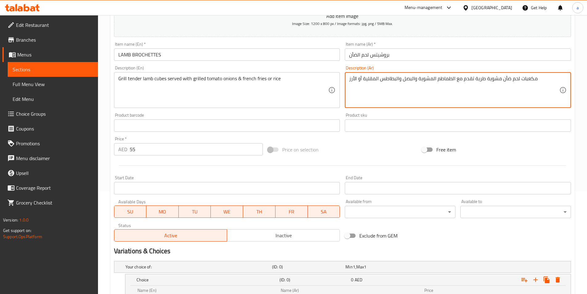
click at [354, 78] on textarea "مكعبات لحم ضأن مشوية طرية تقدم مع الطماطم المشوية والبصل والبطاطس المقلية أو ال…" at bounding box center [454, 90] width 210 height 29
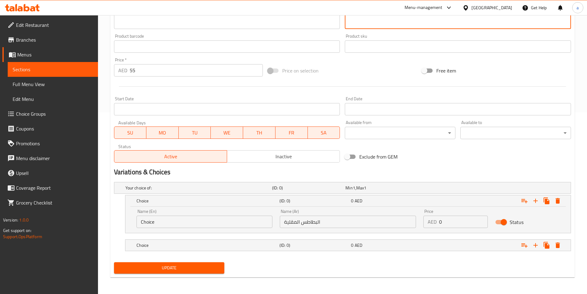
scroll to position [182, 0]
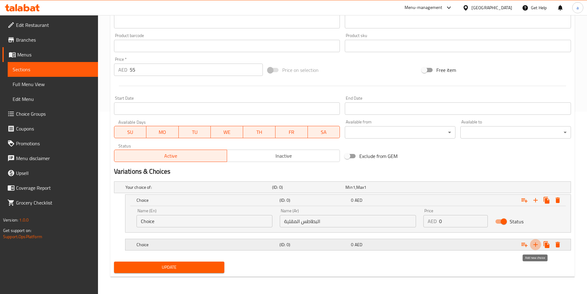
click at [535, 244] on icon "Expand" at bounding box center [536, 244] width 4 height 4
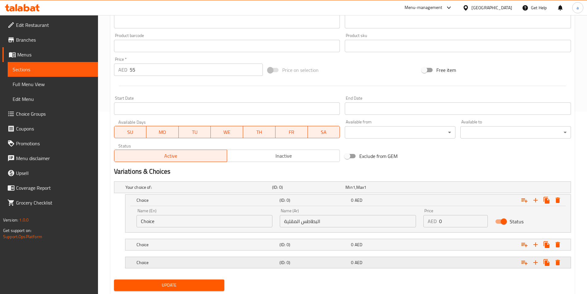
click at [562, 206] on button "Expand" at bounding box center [558, 200] width 11 height 11
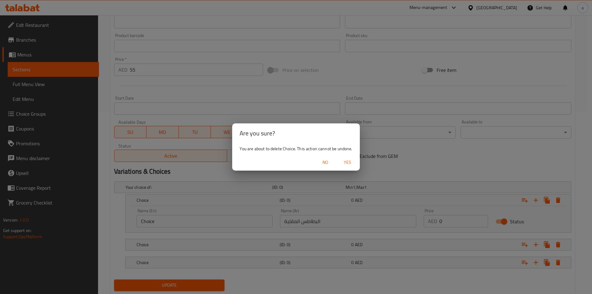
click at [558, 262] on div "Are you sure? You are about to delete Choice. This action cannot be undone. No …" at bounding box center [296, 147] width 592 height 294
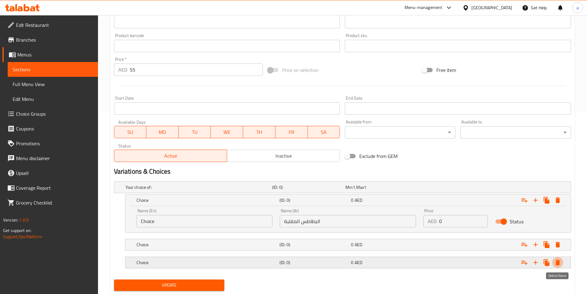
click at [558, 262] on icon "Expand" at bounding box center [558, 263] width 4 height 6
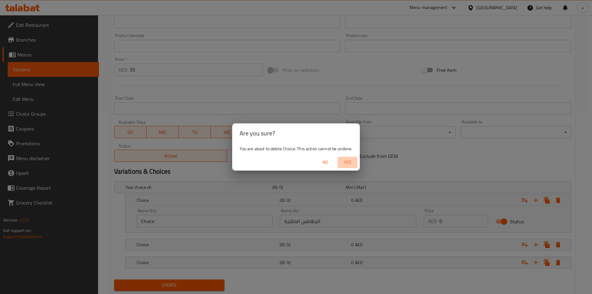
click at [351, 166] on span "Yes" at bounding box center [347, 163] width 15 height 8
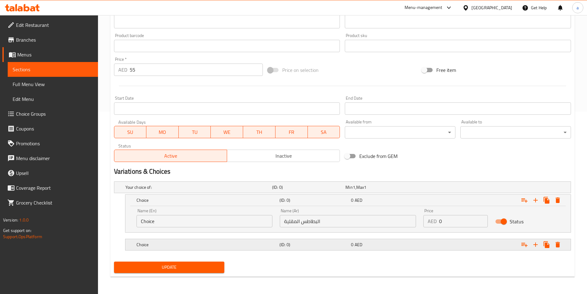
click at [369, 190] on div "0 AED" at bounding box center [381, 187] width 71 height 6
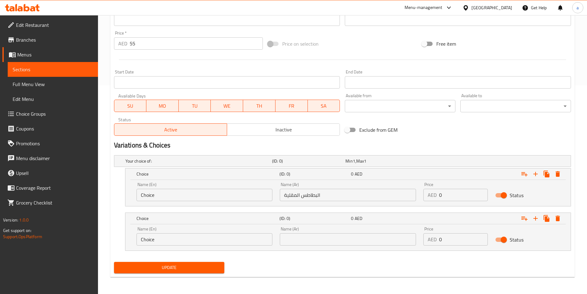
scroll to position [209, 0]
click at [344, 238] on input "text" at bounding box center [348, 239] width 136 height 12
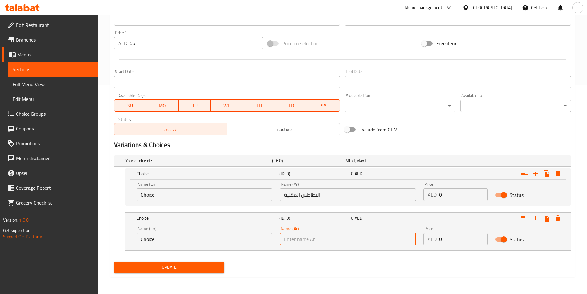
paste input "الأرز"
type input "الأرز"
click at [233, 194] on input "Choice" at bounding box center [205, 194] width 136 height 12
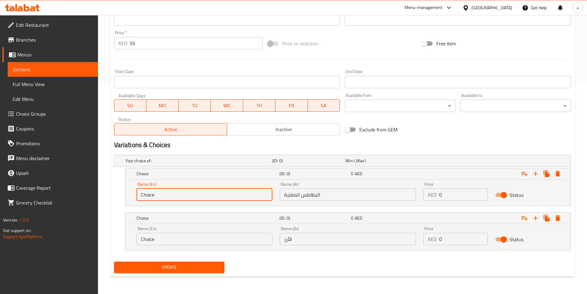
click at [233, 194] on input "Choice" at bounding box center [205, 194] width 136 height 12
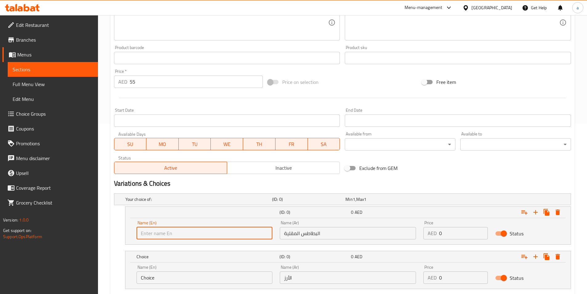
scroll to position [116, 0]
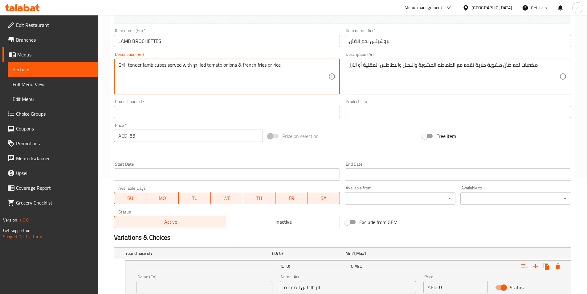
drag, startPoint x: 241, startPoint y: 65, endPoint x: 266, endPoint y: 69, distance: 25.3
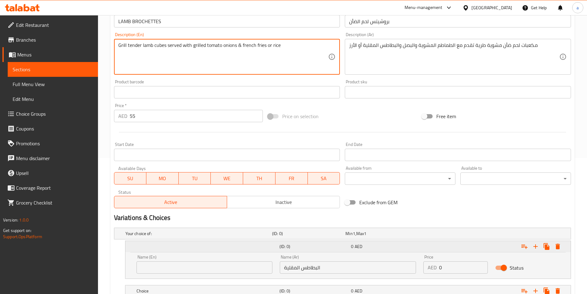
scroll to position [147, 0]
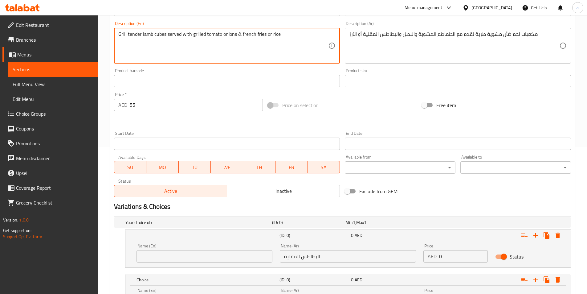
click at [227, 259] on input "text" at bounding box center [205, 256] width 136 height 12
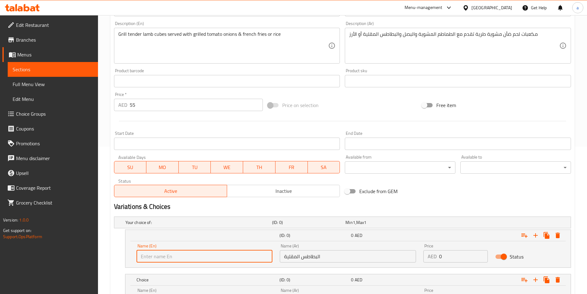
paste input "french fries"
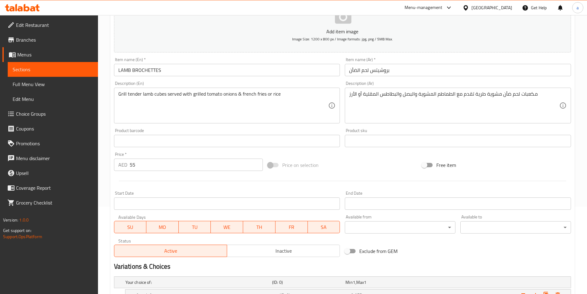
scroll to position [85, 0]
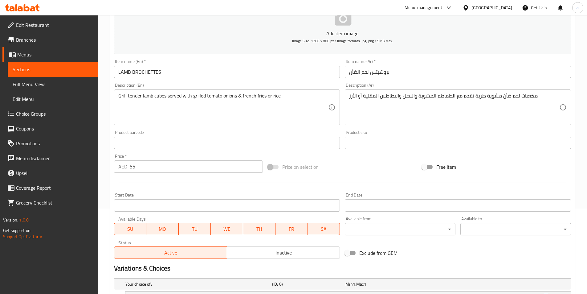
type input "french fries"
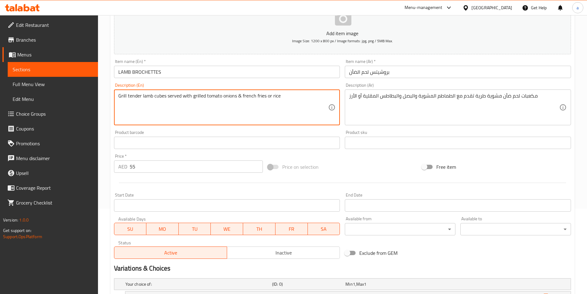
click at [273, 98] on textarea "Grill tender lamb cubes served with grilled tomato onions & french fries or rice" at bounding box center [223, 107] width 210 height 29
paste textarea "french fries"
type textarea "Grill tender lamb cubes served with grilled tomato onions & french fries or rice"
click at [276, 95] on textarea "Grill tender lamb cubes served with grilled tomato onions & french fries or rice" at bounding box center [223, 107] width 210 height 29
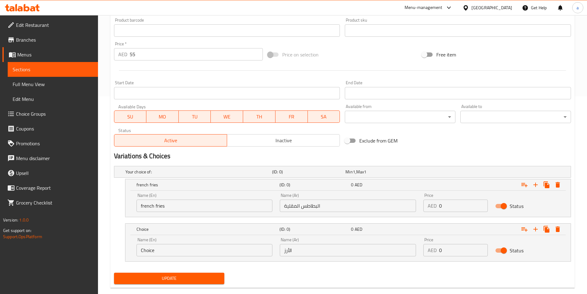
scroll to position [209, 0]
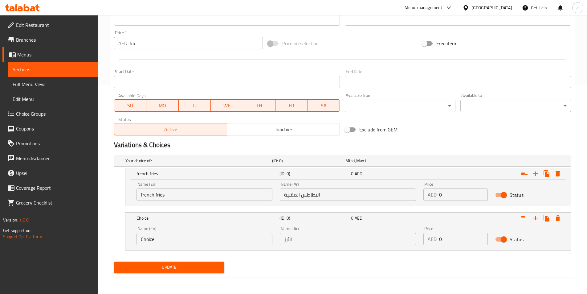
click at [214, 242] on input "Choice" at bounding box center [205, 239] width 136 height 12
paste input "r"
type input "rice"
drag, startPoint x: 155, startPoint y: 196, endPoint x: 106, endPoint y: 200, distance: 48.6
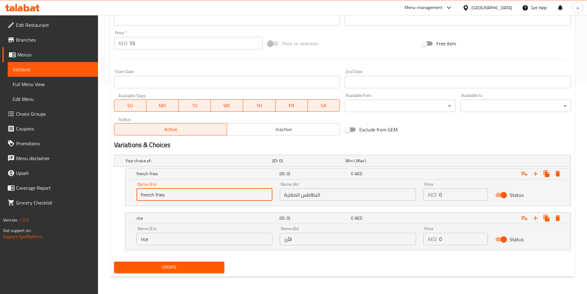
click at [107, 200] on div "Home / Restaurants management / Menus / Sections / item / update CHARCOAL GRILL…" at bounding box center [342, 50] width 489 height 488
type input "fries"
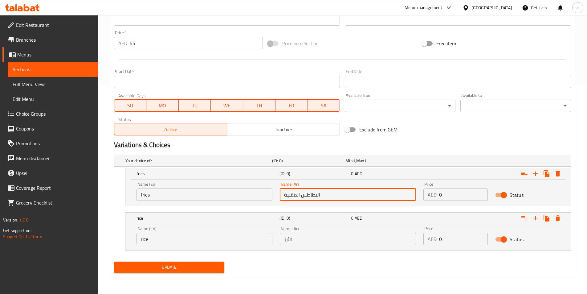
drag, startPoint x: 317, startPoint y: 196, endPoint x: 329, endPoint y: 200, distance: 12.1
click at [329, 200] on input "البطاطس المقلية" at bounding box center [348, 194] width 136 height 12
click at [319, 196] on input "البطاطس المقلية" at bounding box center [348, 194] width 136 height 12
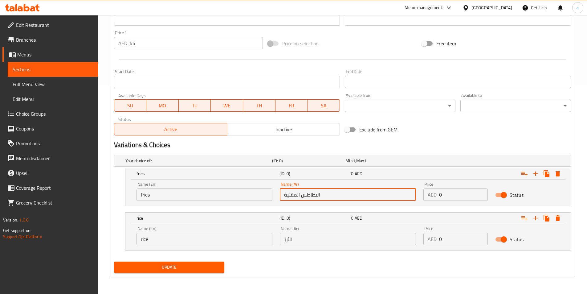
click at [317, 195] on input "البطاطس المقلية" at bounding box center [348, 194] width 136 height 12
drag, startPoint x: 318, startPoint y: 195, endPoint x: 321, endPoint y: 195, distance: 3.4
click at [321, 195] on input "البطاطس المقلية" at bounding box center [348, 194] width 136 height 12
click at [439, 195] on input "0" at bounding box center [463, 194] width 49 height 12
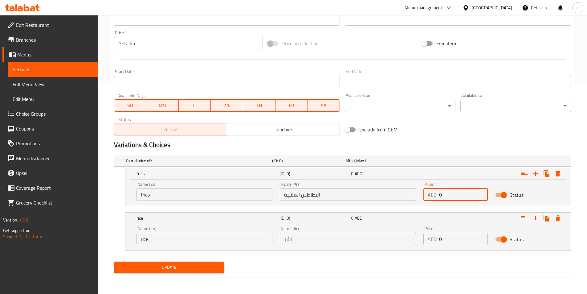
click at [439, 195] on input "0" at bounding box center [463, 194] width 49 height 12
type input "55"
click at [441, 238] on input "0" at bounding box center [463, 239] width 49 height 12
click at [440, 239] on input "0" at bounding box center [463, 239] width 49 height 12
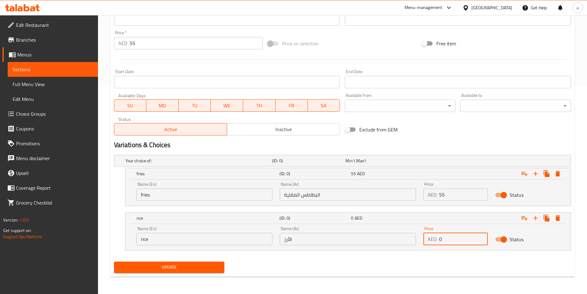
click at [440, 239] on input "0" at bounding box center [463, 239] width 49 height 12
type input "55"
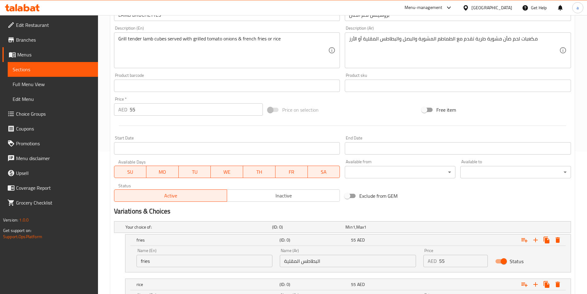
scroll to position [116, 0]
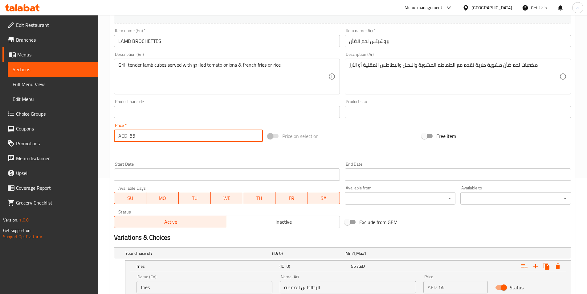
click at [137, 137] on input "55" at bounding box center [197, 136] width 134 height 12
click at [134, 137] on input "55" at bounding box center [197, 136] width 134 height 12
click at [133, 137] on input "55" at bounding box center [197, 136] width 134 height 12
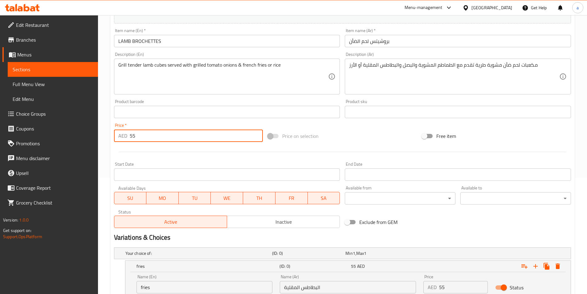
click at [133, 137] on input "55" at bounding box center [197, 136] width 134 height 12
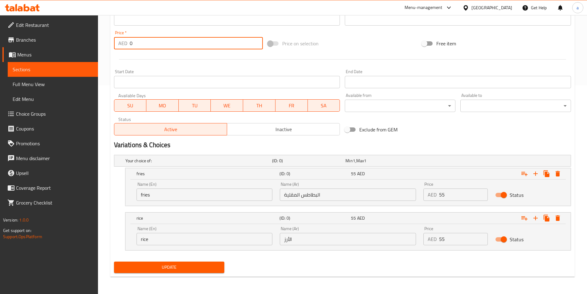
type input "0"
click at [189, 261] on div "Update" at bounding box center [170, 267] width 116 height 16
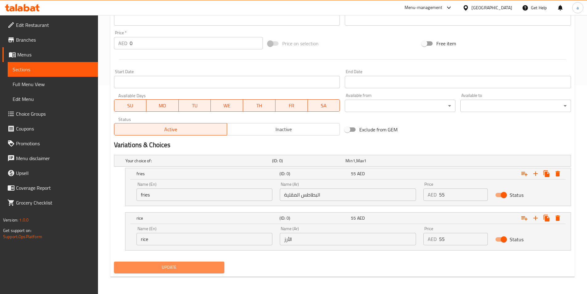
click at [190, 264] on span "Update" at bounding box center [169, 267] width 101 height 8
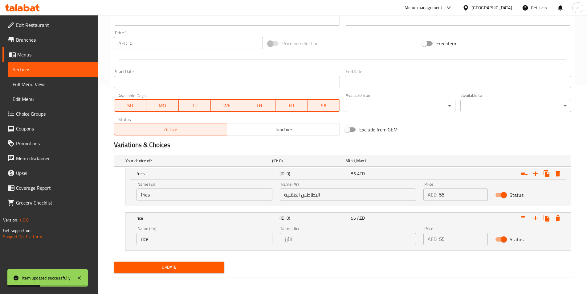
click at [15, 66] on span "Sections" at bounding box center [53, 69] width 80 height 7
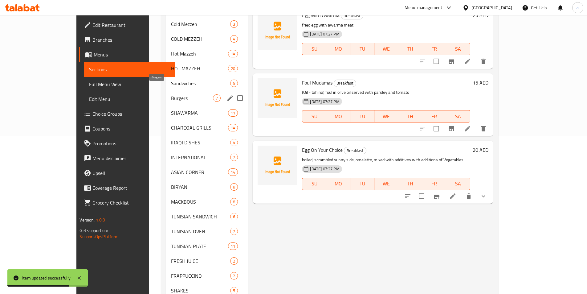
scroll to position [147, 0]
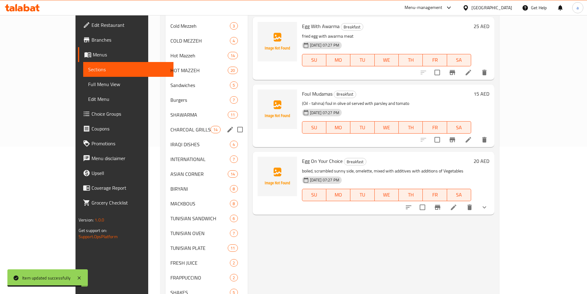
click at [166, 122] on div "CHARCOAL GRILLS 14" at bounding box center [207, 129] width 82 height 15
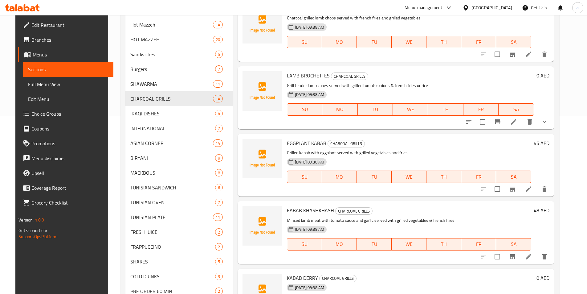
scroll to position [62, 0]
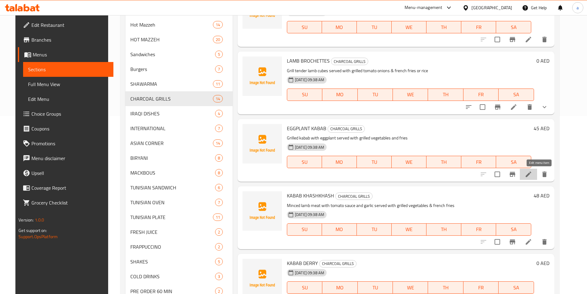
click at [532, 175] on icon at bounding box center [529, 174] width 6 height 6
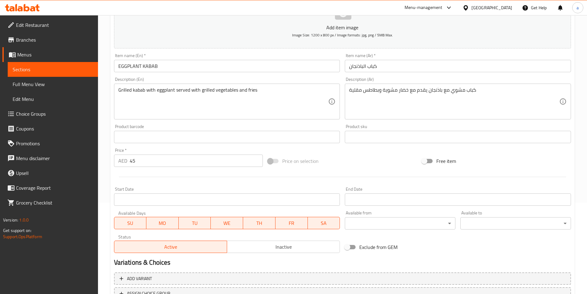
scroll to position [93, 0]
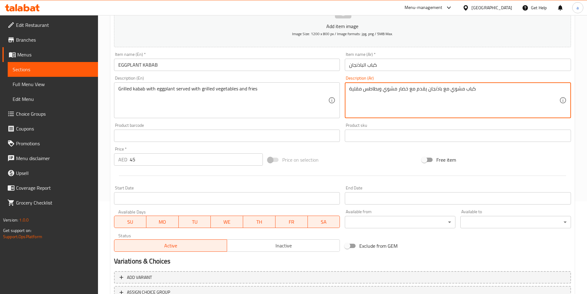
type textarea "كباب مشوي مع باذنجان يقدم مع خضار مشوي وبطاطس مقلية"
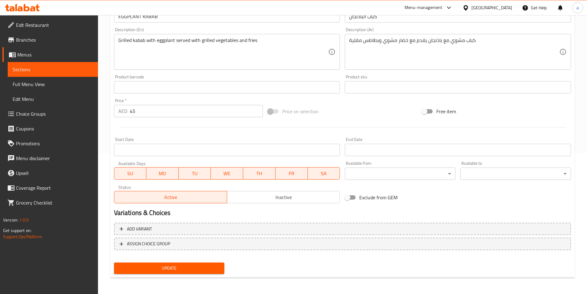
scroll to position [142, 0]
click at [202, 266] on span "Update" at bounding box center [169, 267] width 101 height 8
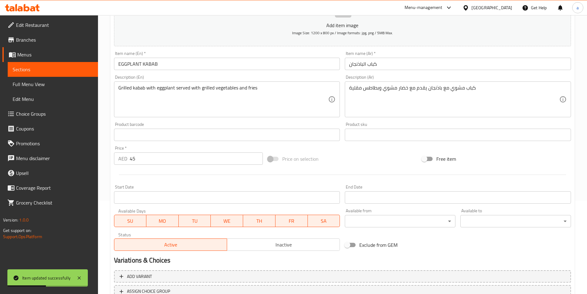
scroll to position [19, 0]
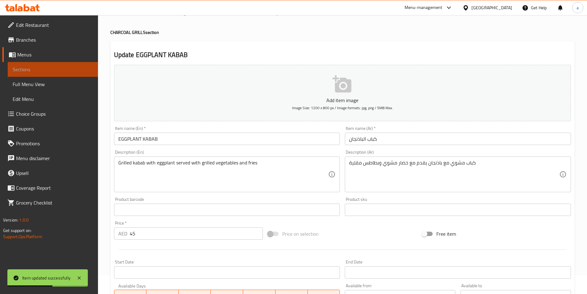
click at [42, 72] on span "Sections" at bounding box center [53, 69] width 80 height 7
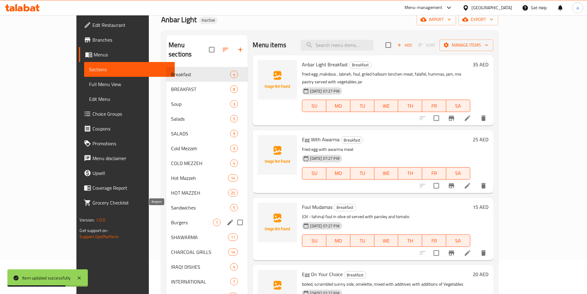
scroll to position [49, 0]
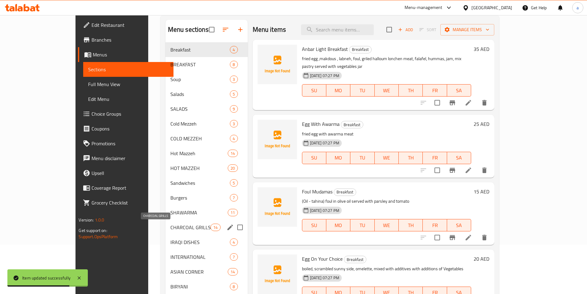
click at [171, 227] on span "CHARCOAL GRILLS" at bounding box center [191, 227] width 40 height 7
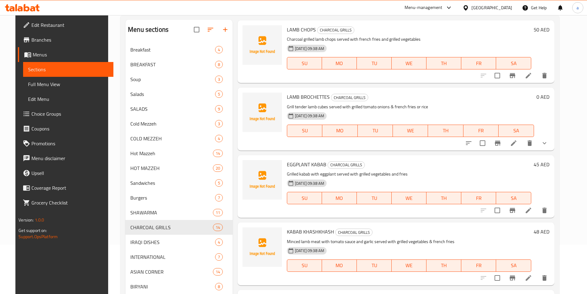
scroll to position [185, 0]
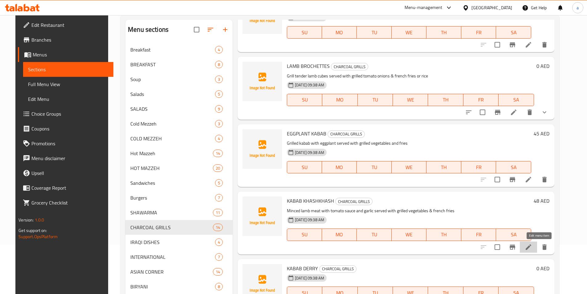
click at [532, 247] on icon at bounding box center [529, 247] width 6 height 6
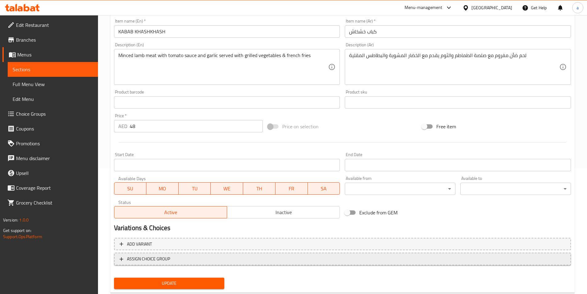
scroll to position [142, 0]
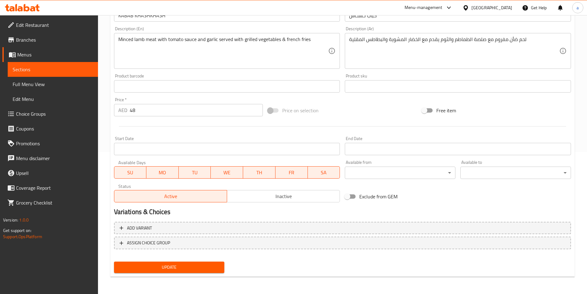
click at [213, 265] on span "Update" at bounding box center [169, 267] width 101 height 8
click at [78, 73] on span "Sections" at bounding box center [53, 69] width 80 height 7
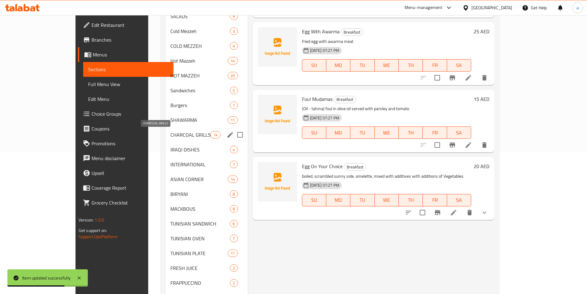
click at [171, 137] on span "CHARCOAL GRILLS" at bounding box center [191, 134] width 40 height 7
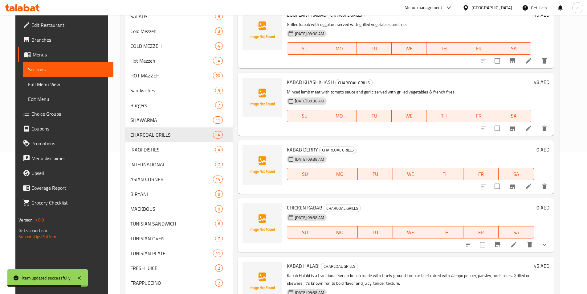
scroll to position [216, 0]
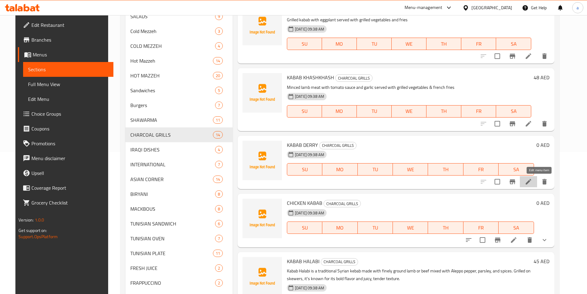
click at [533, 178] on icon at bounding box center [528, 181] width 7 height 7
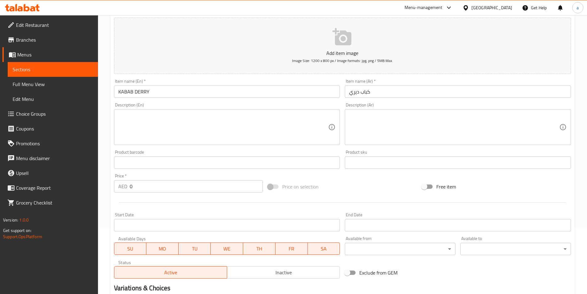
scroll to position [49, 0]
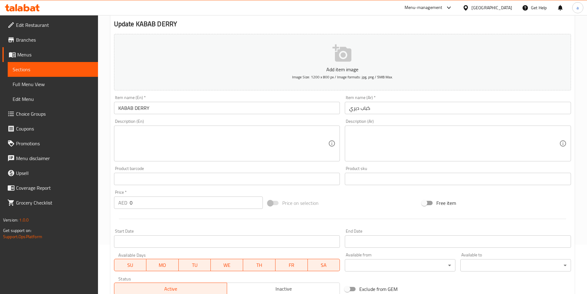
click at [274, 139] on textarea at bounding box center [223, 143] width 210 height 29
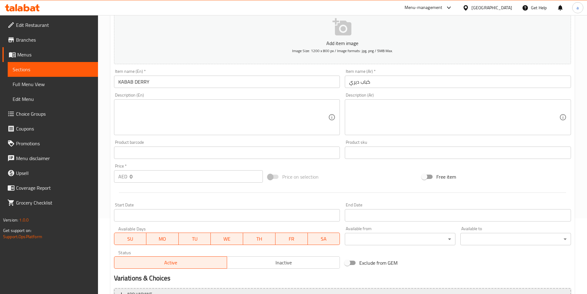
scroll to position [142, 0]
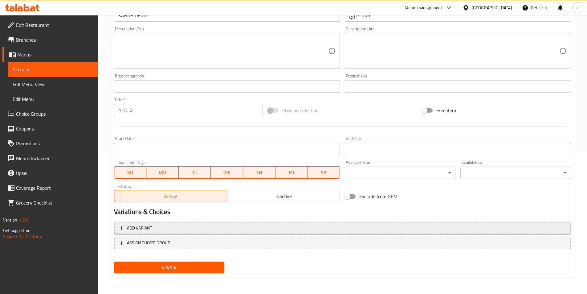
click at [223, 227] on span "Add variant" at bounding box center [343, 228] width 446 height 8
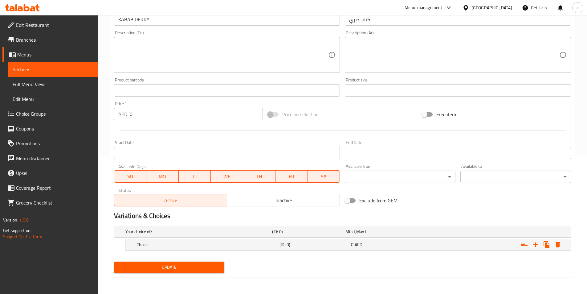
scroll to position [138, 0]
click at [254, 235] on h5 "Choice" at bounding box center [198, 232] width 144 height 6
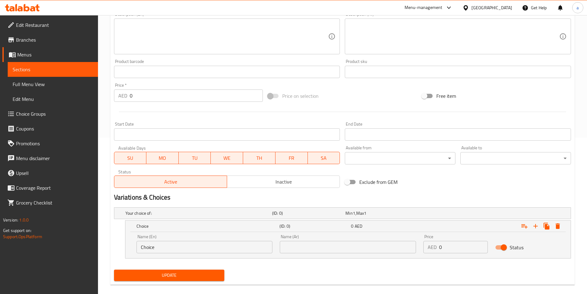
scroll to position [164, 0]
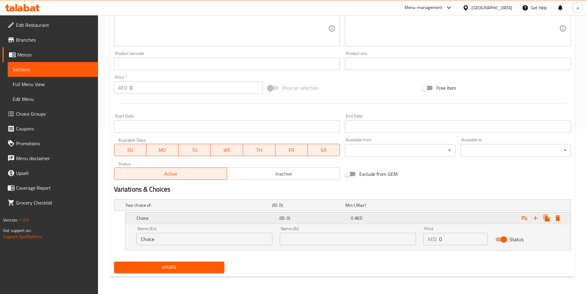
click at [536, 217] on icon "Expand" at bounding box center [536, 218] width 4 height 4
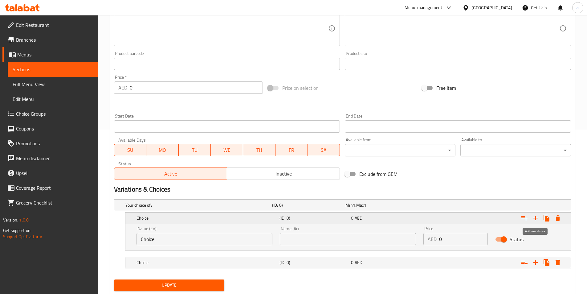
click at [536, 217] on icon "Expand" at bounding box center [536, 218] width 4 height 4
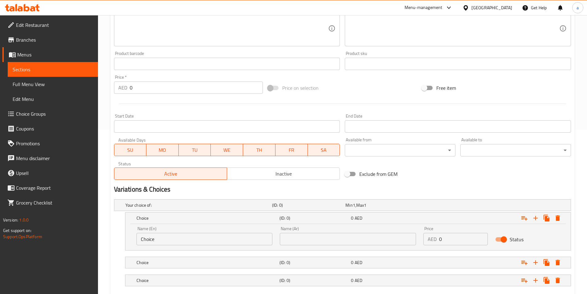
click at [186, 239] on input "Choice" at bounding box center [205, 239] width 136 height 12
paste input "1KG"
type input "1KG"
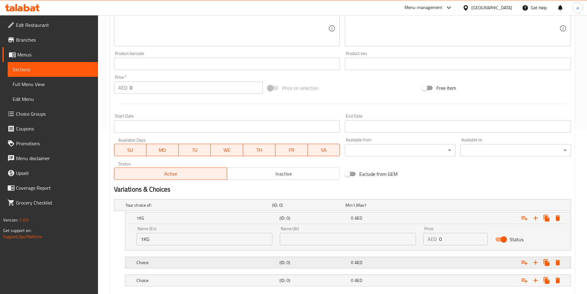
click at [293, 209] on div "(ID: 0)" at bounding box center [307, 205] width 73 height 9
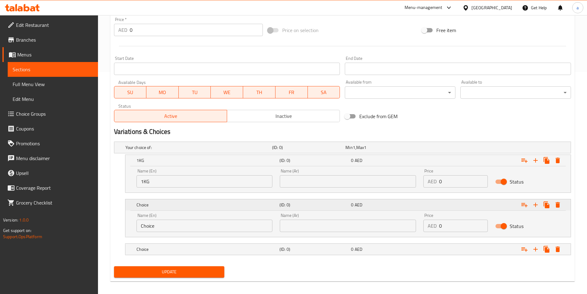
scroll to position [227, 0]
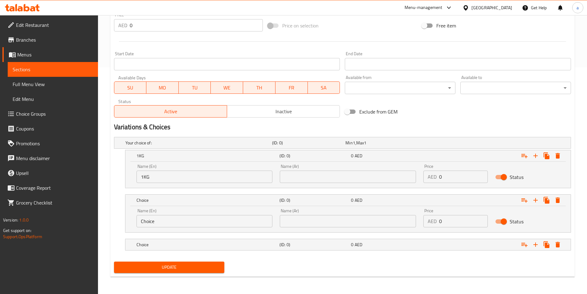
click at [145, 224] on input "Choice" at bounding box center [205, 221] width 136 height 12
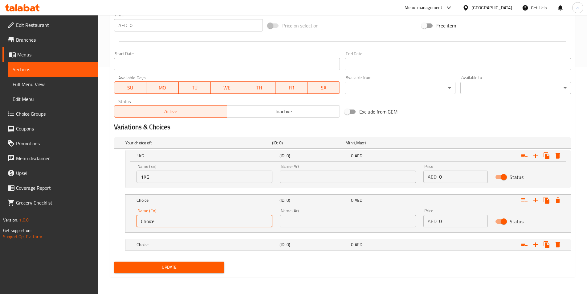
click at [145, 224] on input "Choice" at bounding box center [205, 221] width 136 height 12
paste input "500GM"
type input "500GM"
click at [224, 146] on h5 "Choice" at bounding box center [198, 143] width 144 height 6
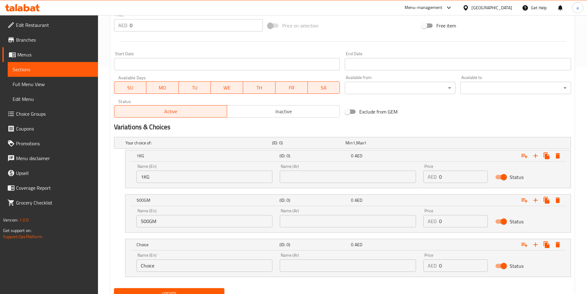
click at [153, 266] on input "Choice" at bounding box center [205, 265] width 136 height 12
paste input "250GM"
type input "250GM"
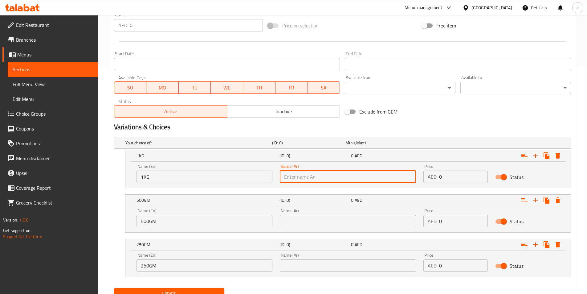
click at [337, 177] on input "text" at bounding box center [348, 177] width 136 height 12
type input "1"
click at [301, 177] on input "1 كباو جرام" at bounding box center [348, 177] width 136 height 12
type input "1 كيلوجرام"
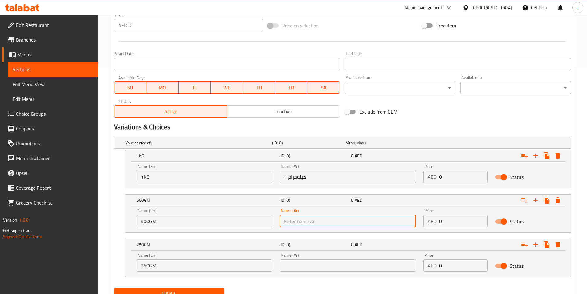
click at [306, 220] on input "text" at bounding box center [348, 221] width 136 height 12
type input "500 جرام"
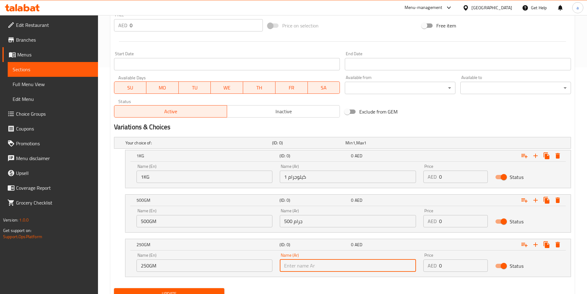
click at [294, 268] on input "text" at bounding box center [348, 265] width 136 height 12
type input "250 جرام"
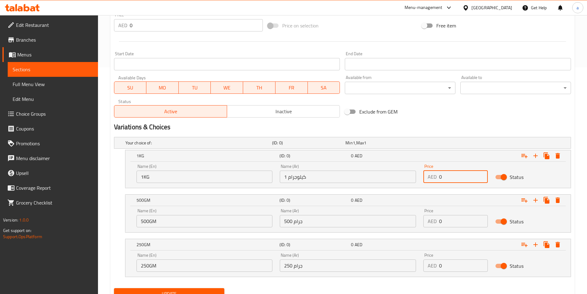
click at [441, 182] on input "0" at bounding box center [463, 177] width 49 height 12
type input "180"
click at [440, 220] on input "0" at bounding box center [463, 221] width 49 height 12
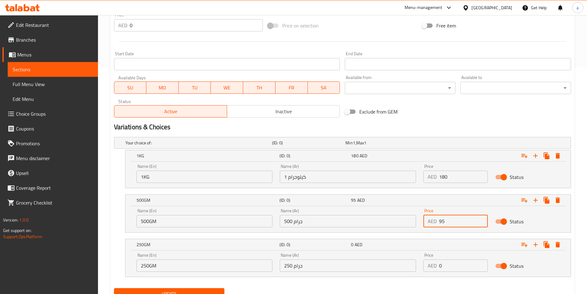
type input "95"
click at [441, 265] on input "0" at bounding box center [463, 265] width 49 height 12
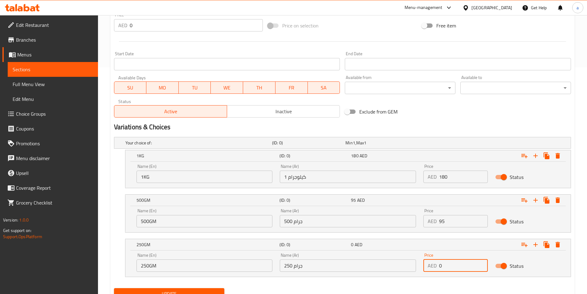
click at [441, 265] on input "0" at bounding box center [463, 265] width 49 height 12
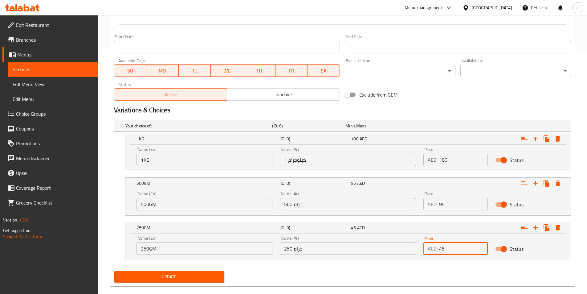
scroll to position [253, 0]
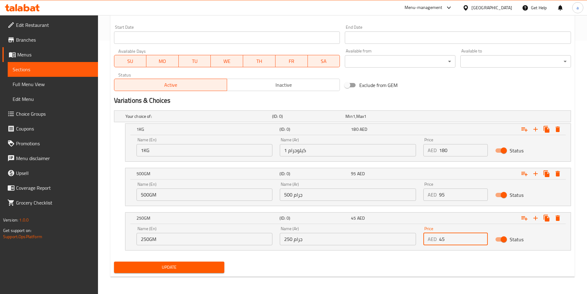
type input "45"
click at [197, 275] on div "Update" at bounding box center [170, 267] width 116 height 16
click at [197, 270] on span "Update" at bounding box center [169, 267] width 101 height 8
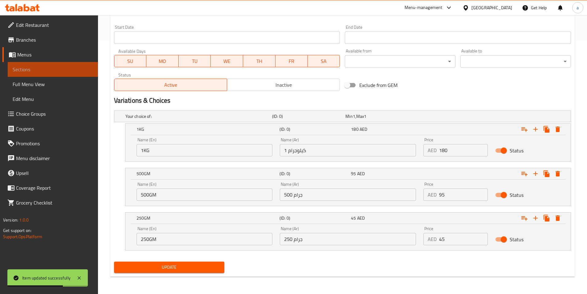
click at [29, 71] on span "Sections" at bounding box center [53, 69] width 80 height 7
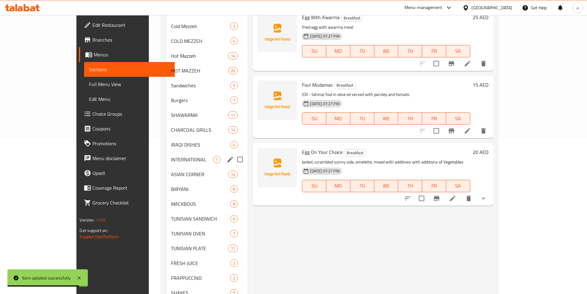
scroll to position [155, 0]
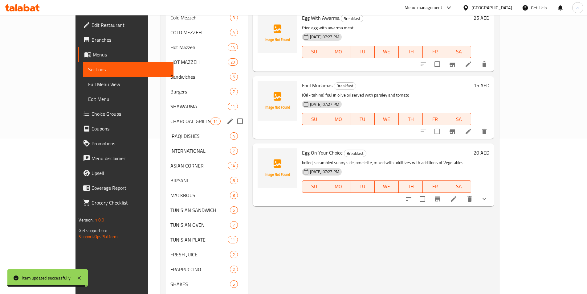
click at [166, 126] on div "CHARCOAL GRILLS 14" at bounding box center [207, 121] width 82 height 15
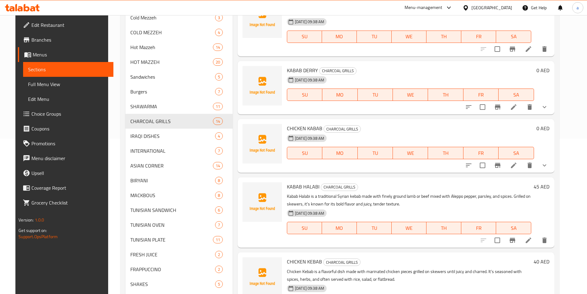
scroll to position [278, 0]
click at [523, 163] on li at bounding box center [513, 164] width 17 height 11
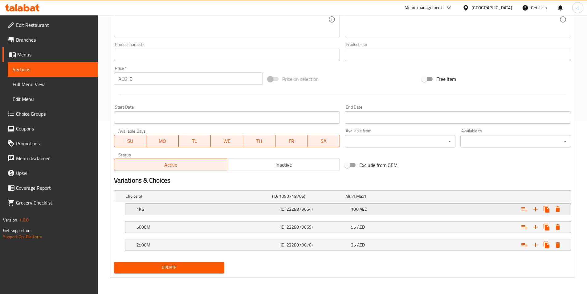
scroll to position [174, 0]
click at [302, 199] on h5 "(ID: 2228879664)" at bounding box center [307, 196] width 71 height 6
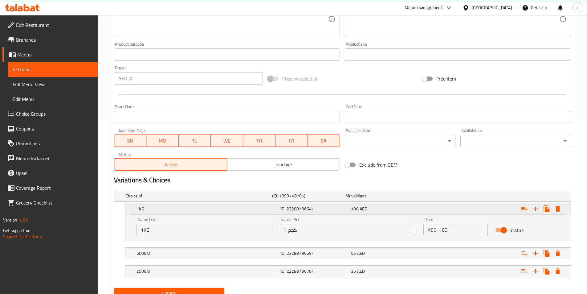
scroll to position [200, 0]
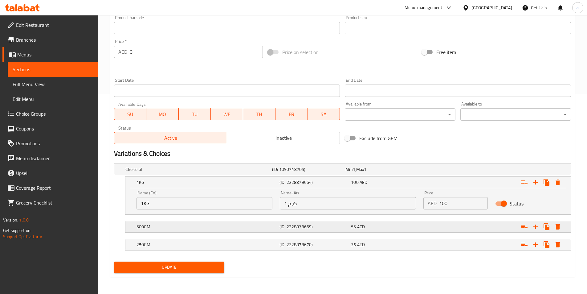
click at [309, 172] on h5 "(ID: 2228879669)" at bounding box center [307, 169] width 71 height 6
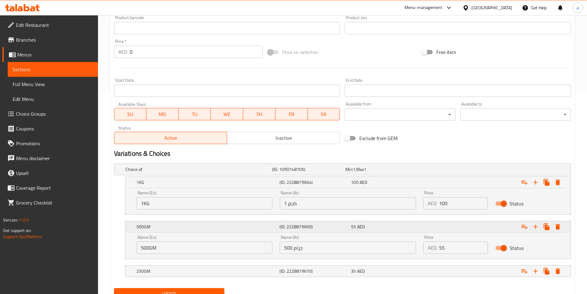
scroll to position [227, 0]
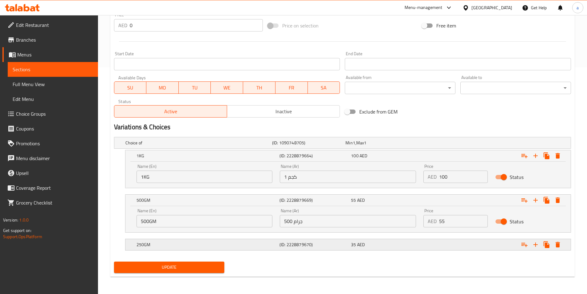
click at [313, 147] on div "(ID: 2228879670)" at bounding box center [307, 142] width 73 height 9
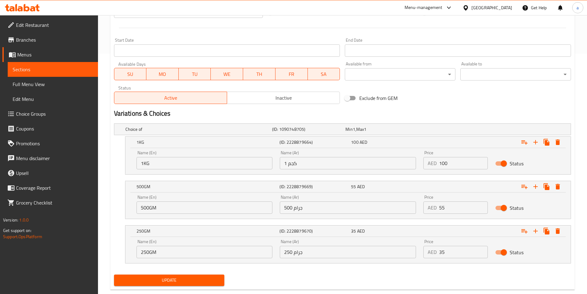
scroll to position [253, 0]
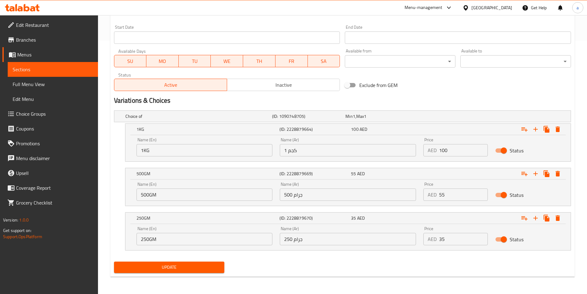
click at [198, 266] on span "Update" at bounding box center [169, 267] width 101 height 8
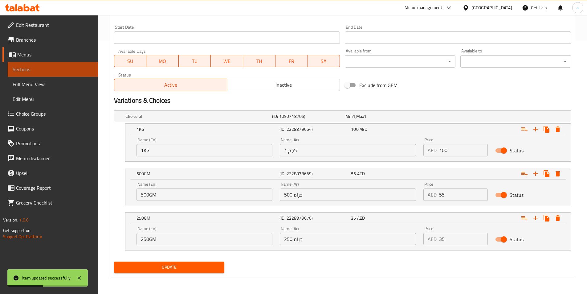
click at [64, 75] on link "Sections" at bounding box center [53, 69] width 90 height 15
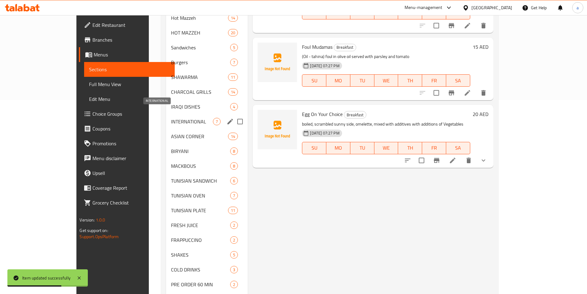
scroll to position [155, 0]
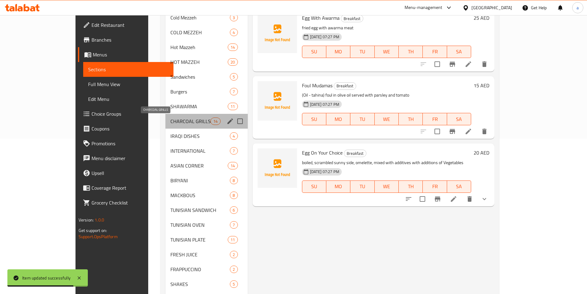
click at [171, 124] on span "CHARCOAL GRILLS" at bounding box center [191, 120] width 40 height 7
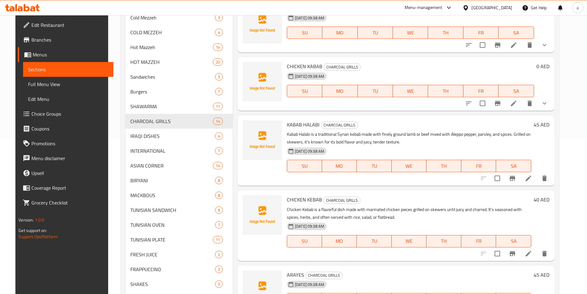
scroll to position [339, 0]
click at [536, 181] on li at bounding box center [528, 177] width 17 height 11
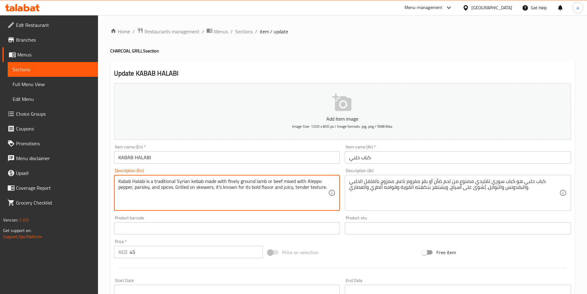
drag, startPoint x: 228, startPoint y: 182, endPoint x: 254, endPoint y: 183, distance: 26.9
click at [309, 180] on textarea "Kabab Halabi is a traditional Syrian kebab made with finely ground lamb or beef…" at bounding box center [223, 192] width 210 height 29
drag, startPoint x: 307, startPoint y: 180, endPoint x: 132, endPoint y: 208, distance: 176.7
click at [132, 208] on div "Kabab Halabi is a traditional Syrian kebab made with finely ground lamb or beef…" at bounding box center [227, 193] width 226 height 36
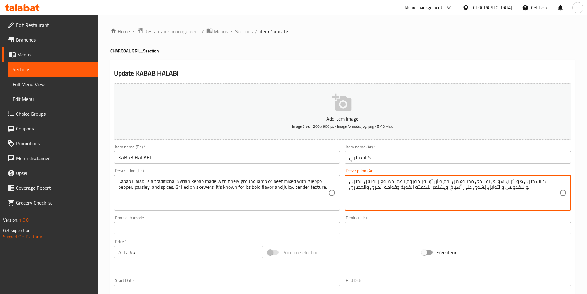
drag, startPoint x: 431, startPoint y: 189, endPoint x: 445, endPoint y: 189, distance: 13.9
drag, startPoint x: 350, startPoint y: 189, endPoint x: 363, endPoint y: 190, distance: 13.0
click at [363, 190] on textarea "كباب حلبي هو كباب سوري تقليدي مصنوع من لحم ضأن أو بقر مفروم ناعم، ممزوج بالفلفل…" at bounding box center [454, 192] width 210 height 29
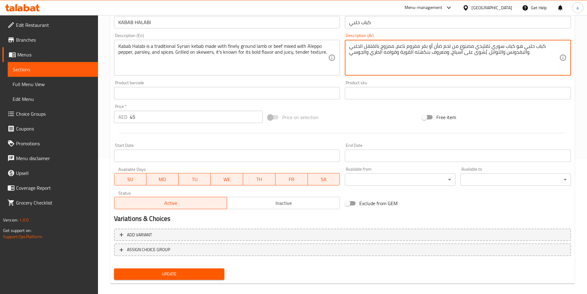
scroll to position [142, 0]
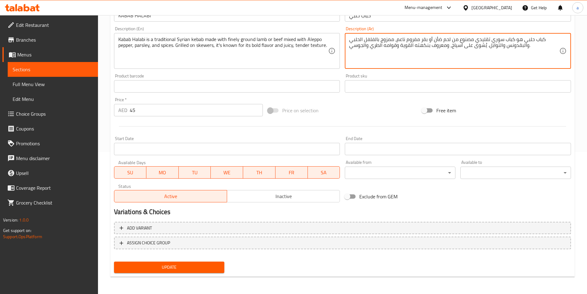
type textarea "كباب حلبي هو كباب سوري تقليدي مصنوع من لحم ضأن أو بقر مفروم ناعم، ممزوج بالفلفل…"
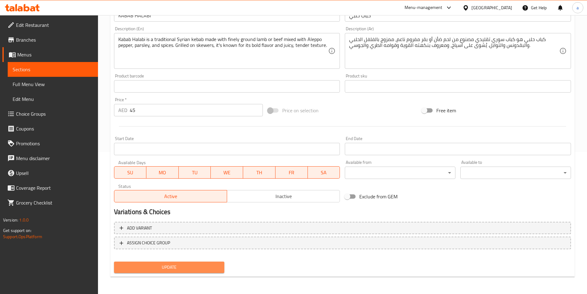
click at [180, 266] on span "Update" at bounding box center [169, 267] width 101 height 8
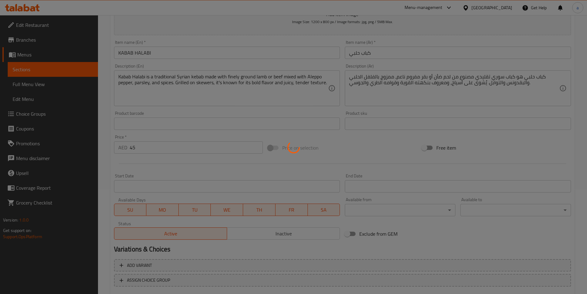
scroll to position [19, 0]
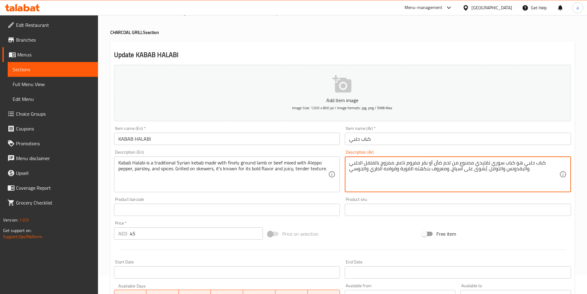
drag, startPoint x: 436, startPoint y: 161, endPoint x: 443, endPoint y: 163, distance: 7.6
click at [435, 163] on textarea "كباب حلبي هو كباب سوري تقليدي مصنوع من لحم ضأن أو بقر مفروم ناعم، ممزوج بالفلفل…" at bounding box center [454, 174] width 210 height 29
drag, startPoint x: 434, startPoint y: 162, endPoint x: 450, endPoint y: 164, distance: 16.1
click at [450, 164] on textarea "كباب حلبي هو كباب سوري تقليدي مصنوع من لحم ضأن أو بقر مفروم ناعم، ممزوج بالفلفل…" at bounding box center [454, 174] width 210 height 29
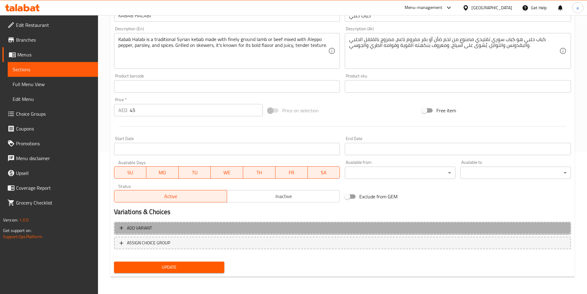
click at [307, 226] on span "Add variant" at bounding box center [343, 228] width 446 height 8
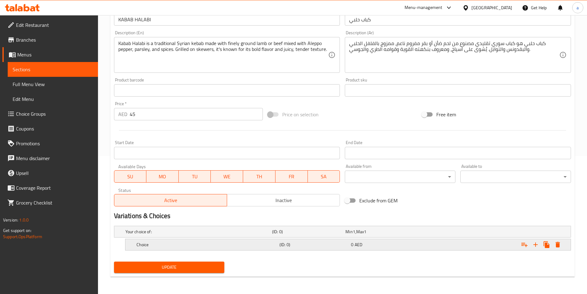
click at [312, 235] on h5 "(ID: 0)" at bounding box center [307, 232] width 71 height 6
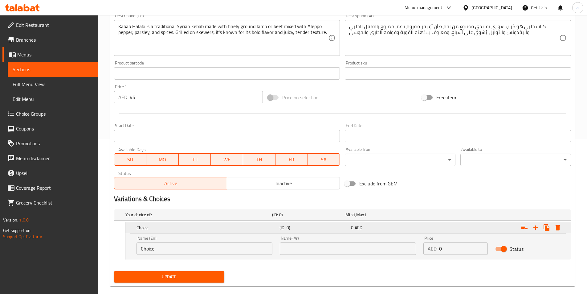
scroll to position [164, 0]
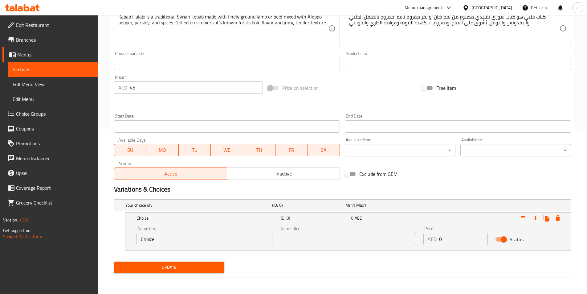
click at [314, 240] on input "text" at bounding box center [348, 239] width 136 height 12
paste input "لحم ضأن"
type input "لحم ضأن"
click at [538, 219] on icon "Expand" at bounding box center [535, 217] width 7 height 7
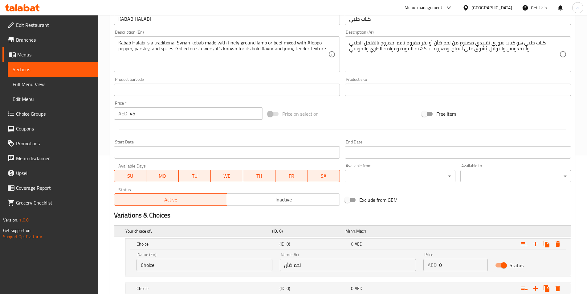
scroll to position [103, 0]
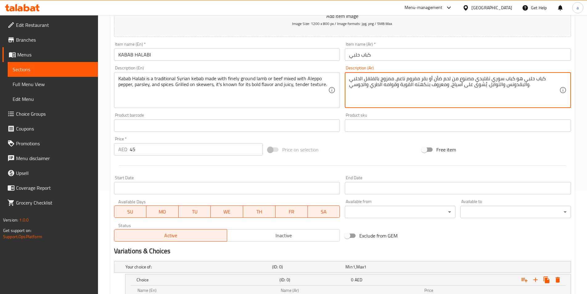
drag, startPoint x: 421, startPoint y: 79, endPoint x: 428, endPoint y: 79, distance: 7.1
click at [427, 79] on textarea "كباب حلبي هو كباب سوري تقليدي مصنوع من لحم ضأن أو بقر مفروم ناعم، ممزوج بالفلفل…" at bounding box center [454, 90] width 210 height 29
click at [425, 79] on textarea "كباب حلبي هو كباب سوري تقليدي مصنوع من لحم ضأن أو بقر مفروم ناعم، ممزوج بالفلفل…" at bounding box center [454, 90] width 210 height 29
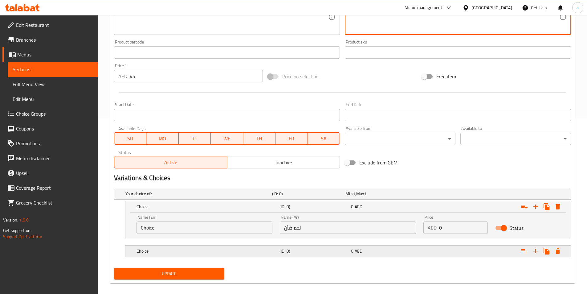
scroll to position [182, 0]
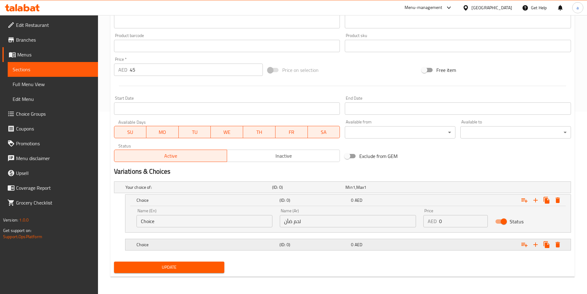
click at [344, 192] on div "(ID: 0)" at bounding box center [307, 187] width 73 height 9
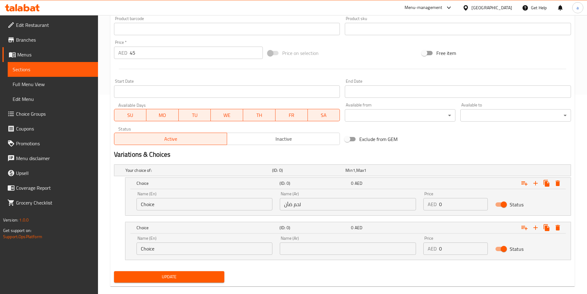
scroll to position [209, 0]
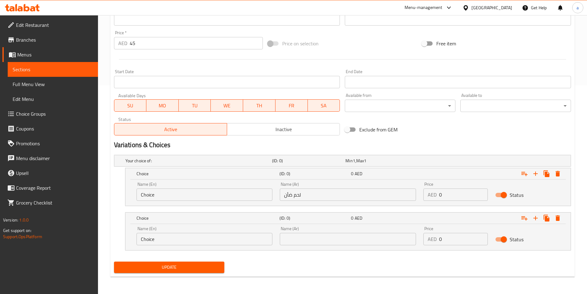
click at [307, 237] on input "text" at bounding box center [348, 239] width 136 height 12
paste input "بقر"
click at [216, 201] on div "Name (En) Choice Name (En)" at bounding box center [205, 191] width 144 height 26
click at [199, 195] on input "Choice" at bounding box center [205, 194] width 136 height 12
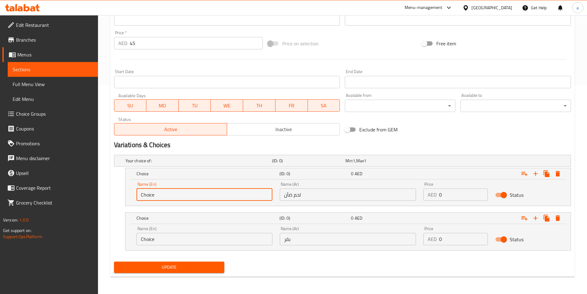
click at [299, 240] on input "بقر" at bounding box center [348, 239] width 136 height 12
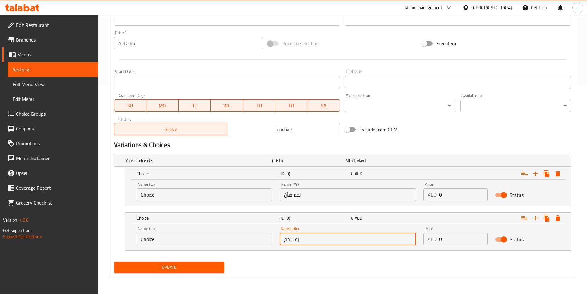
drag, startPoint x: 282, startPoint y: 241, endPoint x: 294, endPoint y: 241, distance: 12.0
click at [294, 241] on input "بقر بحم" at bounding box center [348, 239] width 136 height 12
type input "لحم بقر"
click at [187, 197] on input "Choice" at bounding box center [205, 194] width 136 height 12
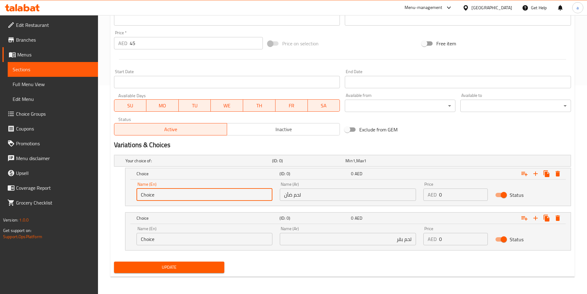
click at [187, 197] on input "Choice" at bounding box center [205, 194] width 136 height 12
type input "lamb"
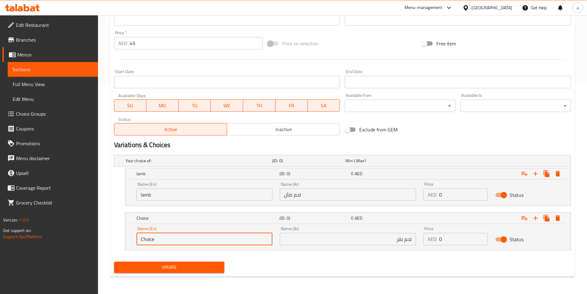
click at [173, 240] on input "Choice" at bounding box center [205, 239] width 136 height 12
click at [170, 239] on input "Choice" at bounding box center [205, 239] width 136 height 12
type input "beef"
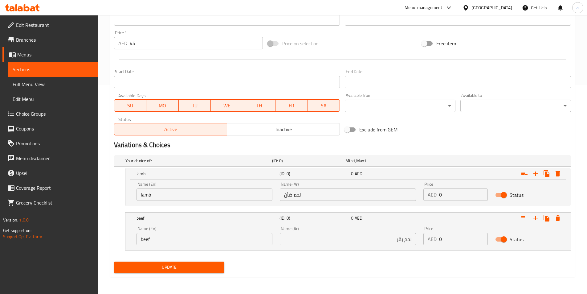
click at [277, 270] on div "Update" at bounding box center [343, 267] width 462 height 16
click at [441, 201] on div "Price AED 0 Price" at bounding box center [456, 191] width 72 height 26
click at [440, 193] on input "0" at bounding box center [463, 194] width 49 height 12
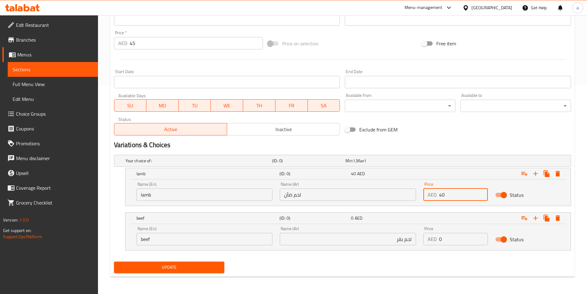
type input "40"
click at [441, 241] on input "0" at bounding box center [463, 239] width 49 height 12
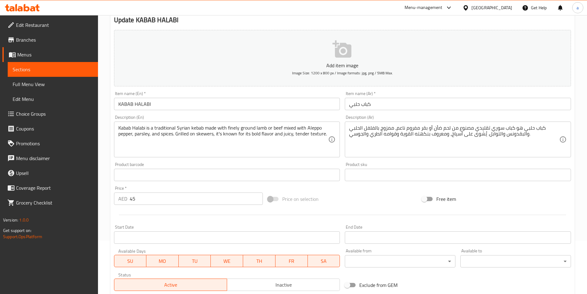
scroll to position [62, 0]
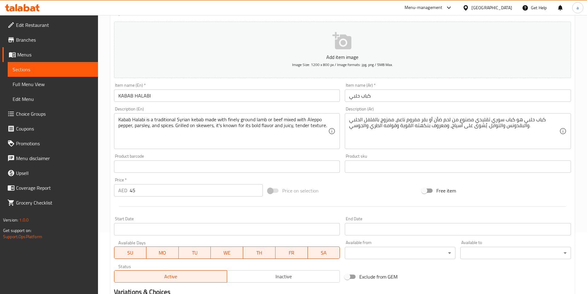
type input "40"
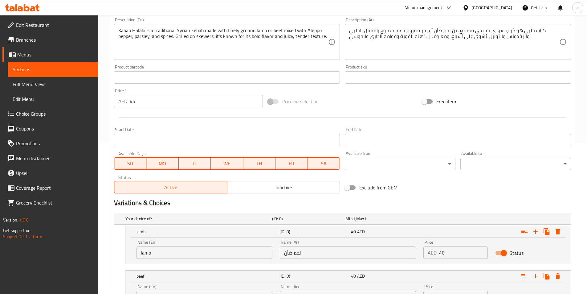
scroll to position [154, 0]
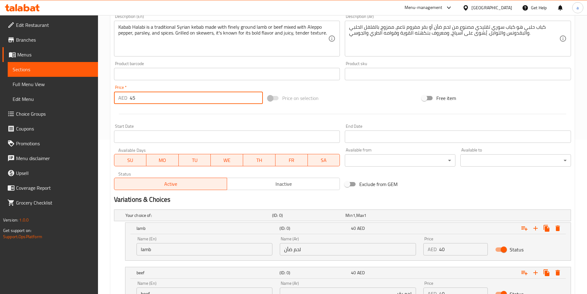
click at [133, 99] on input "45" at bounding box center [197, 98] width 134 height 12
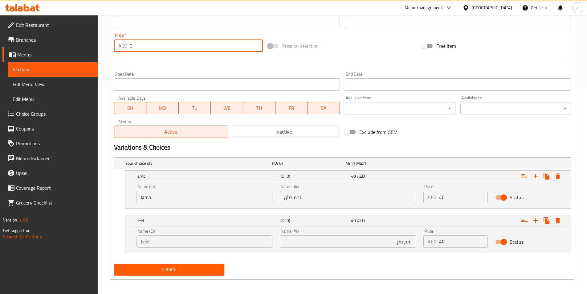
scroll to position [209, 0]
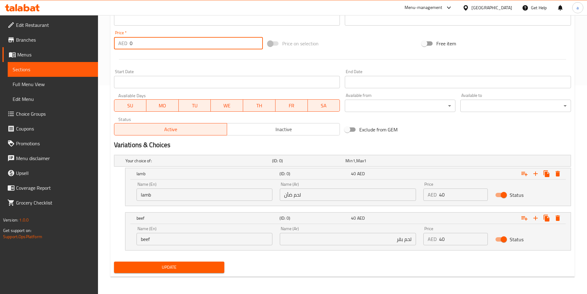
type input "0"
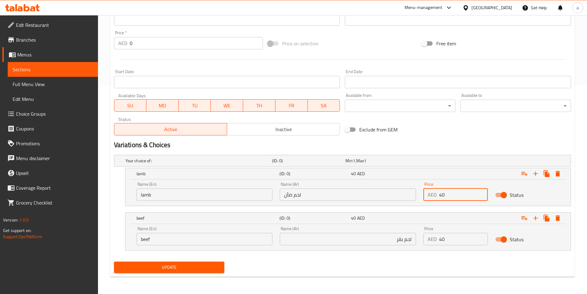
click at [444, 197] on input "40" at bounding box center [463, 194] width 49 height 12
type input "45"
click at [452, 236] on input "40" at bounding box center [463, 239] width 49 height 12
type input "45"
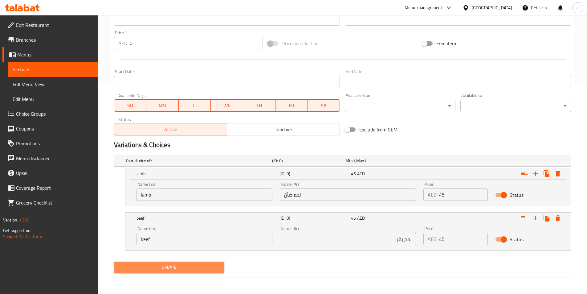
click at [187, 266] on span "Update" at bounding box center [169, 267] width 101 height 8
click at [315, 243] on input "لحم بقر" at bounding box center [348, 239] width 136 height 12
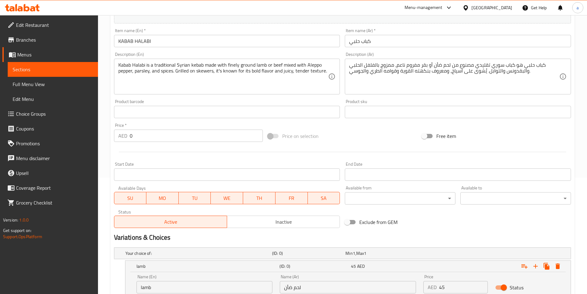
scroll to position [55, 0]
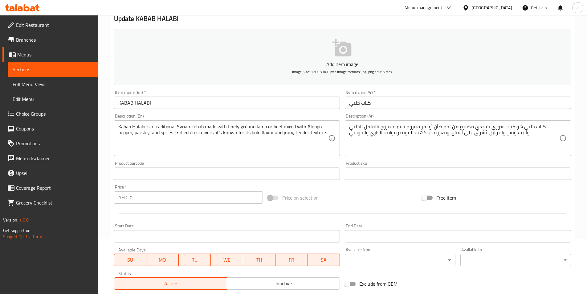
type input "لحم بقري"
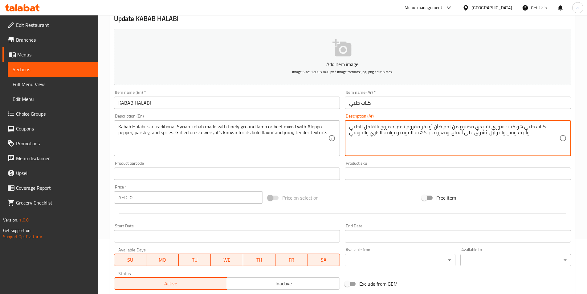
drag, startPoint x: 401, startPoint y: 134, endPoint x: 411, endPoint y: 136, distance: 10.0
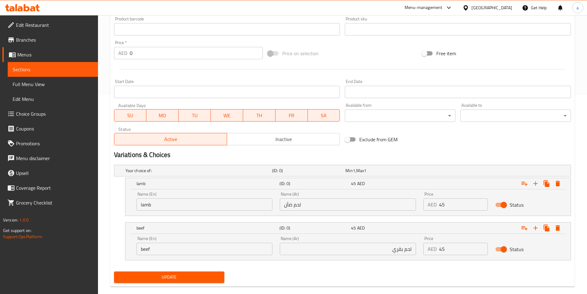
scroll to position [209, 0]
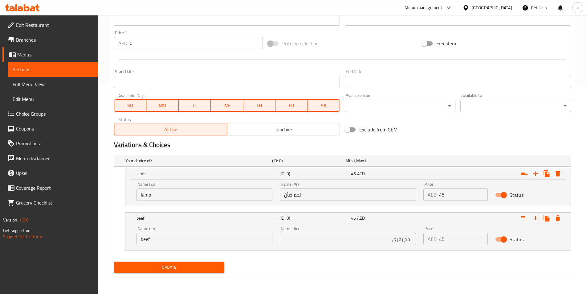
type textarea "كباب حلبي هو كباب سوري تقليدي مصنوع من لحم ضأن أو بقر مفروم ناعم، ممزوج بالفلفل…"
click at [202, 266] on span "Update" at bounding box center [169, 267] width 101 height 8
click at [19, 66] on span "Sections" at bounding box center [53, 69] width 80 height 7
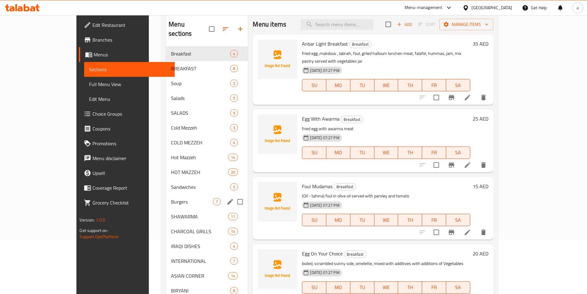
scroll to position [93, 0]
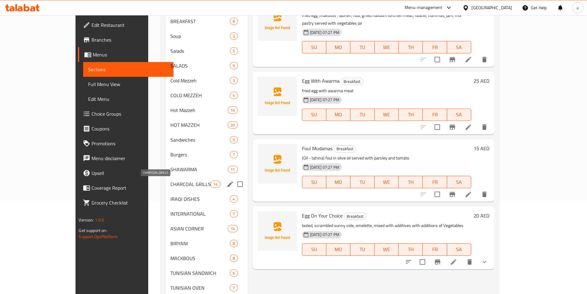
click at [171, 183] on span "CHARCOAL GRILLS" at bounding box center [191, 183] width 40 height 7
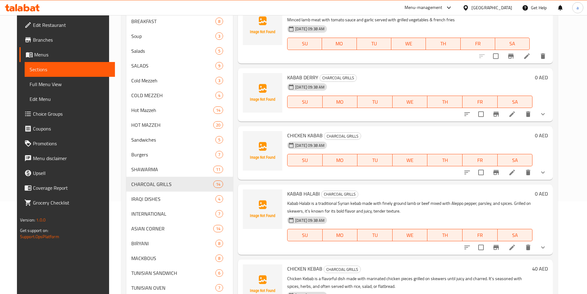
scroll to position [339, 0]
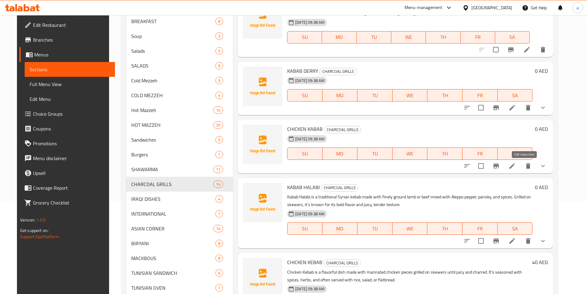
click at [516, 167] on icon at bounding box center [512, 165] width 7 height 7
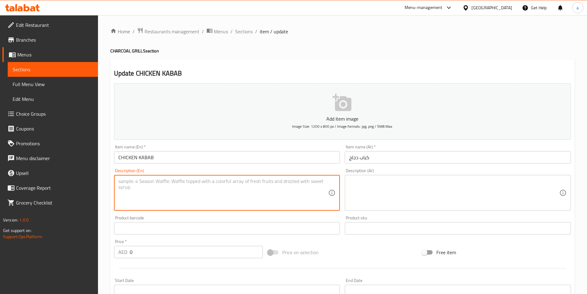
click at [278, 189] on textarea at bounding box center [223, 192] width 210 height 29
paste textarea "Chicken Kebab is a flavorful dish made with marinated chicken pieces grilled on…"
type textarea "Chicken Kebab is a flavorful dish made with marinated chicken pieces grilled on…"
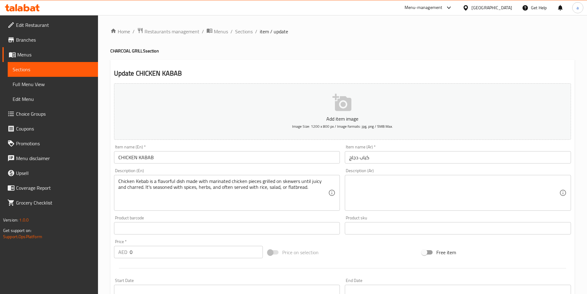
click at [434, 197] on textarea at bounding box center [454, 192] width 210 height 29
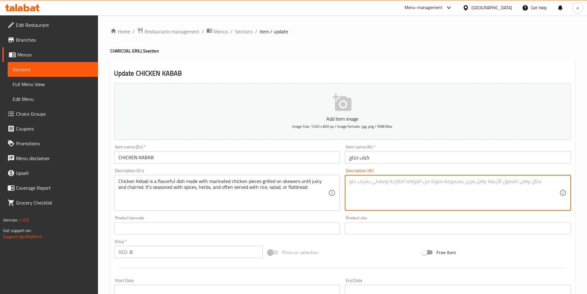
paste textarea "كباب الدجاج طبقٌ شهيٌّ يُحضّر من قطع دجاج متبلة مشوية على أسياخ حتى تنضج وتتحمّ…"
drag, startPoint x: 507, startPoint y: 185, endPoint x: 517, endPoint y: 185, distance: 10.8
click at [517, 185] on textarea "كباب الدجاج طبقٌ شهيٌّ يُحضّر من قطع دجاج متبلة مشوية على أسياخ حتى تنضج وتتحمّ…" at bounding box center [454, 192] width 210 height 29
drag, startPoint x: 360, startPoint y: 181, endPoint x: 384, endPoint y: 183, distance: 23.8
click at [384, 183] on textarea "كباب الدجاج طبقٌ مليئ بالنكهه مصنوع من قطع دجاج متبلة مشوية على أسياخ حتى تنضج …" at bounding box center [454, 192] width 210 height 29
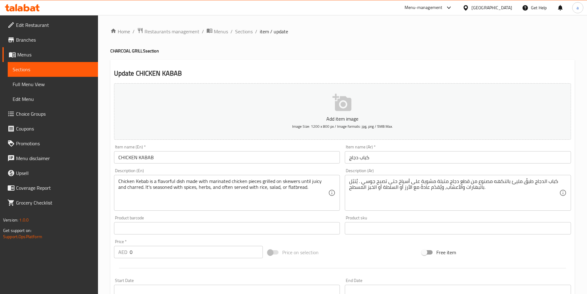
click at [118, 188] on div "Chicken Kebab is a flavorful dish made with marinated chicken pieces grilled on…" at bounding box center [227, 193] width 226 height 36
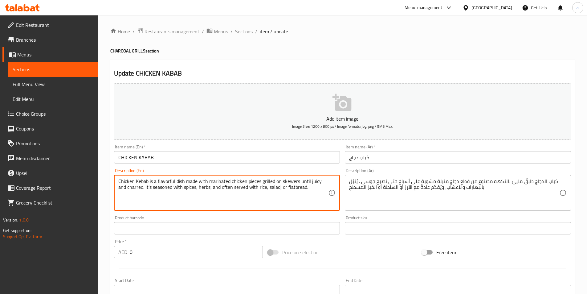
click at [120, 188] on textarea "Chicken Kebab is a flavorful dish made with marinated chicken pieces grilled on…" at bounding box center [223, 192] width 210 height 29
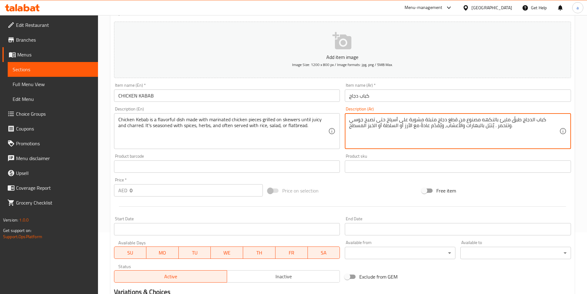
scroll to position [93, 0]
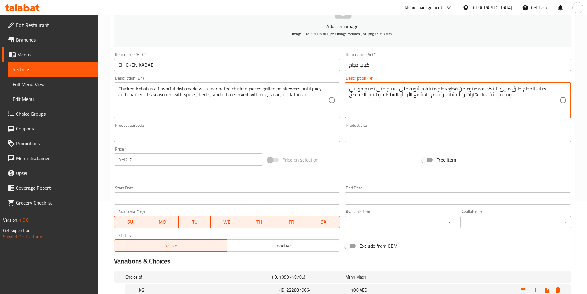
type textarea "كباب الدجاج طبقٌ مليئ بالنكهه مصنوع من قطع دجاج متبلة مشوية على أسياخ حتى تصبح …"
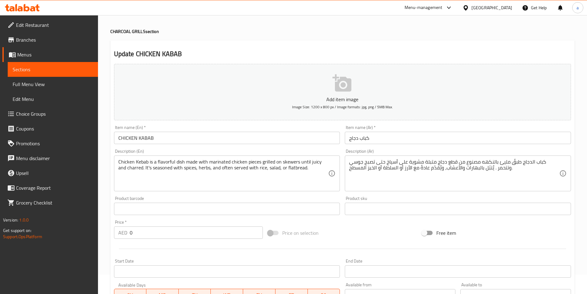
scroll to position [0, 0]
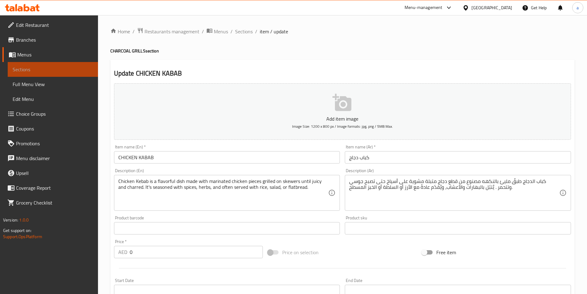
click at [28, 66] on span "Sections" at bounding box center [53, 69] width 80 height 7
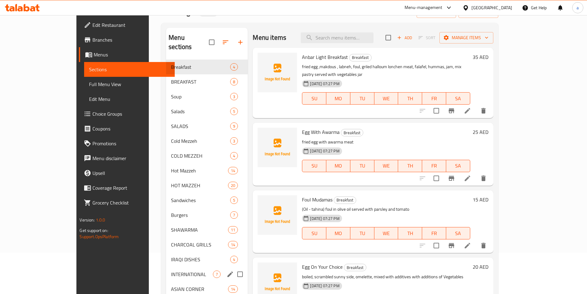
scroll to position [62, 0]
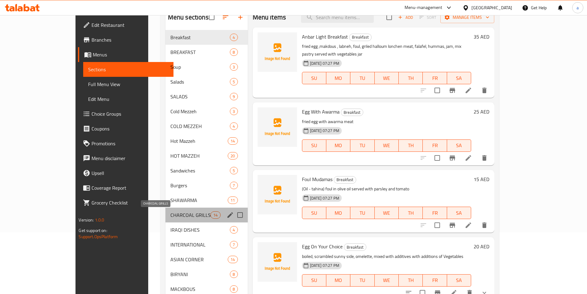
click at [171, 216] on span "CHARCOAL GRILLS" at bounding box center [191, 214] width 40 height 7
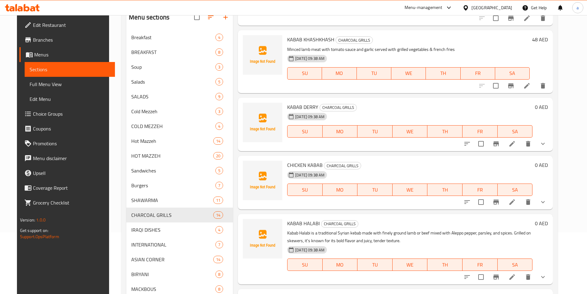
scroll to position [339, 0]
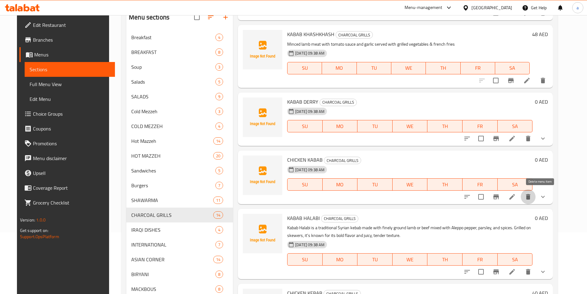
click at [532, 198] on icon "delete" at bounding box center [528, 196] width 7 height 7
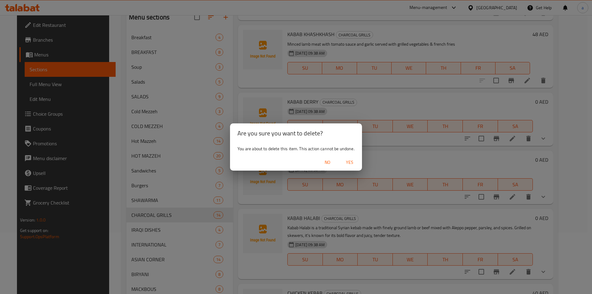
click at [446, 170] on div "Are you sure you want to delete? You are about to delete this item. This action…" at bounding box center [296, 147] width 592 height 294
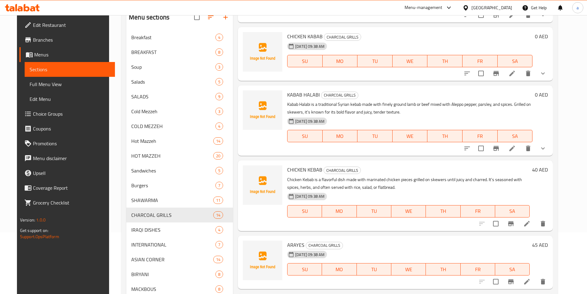
scroll to position [493, 0]
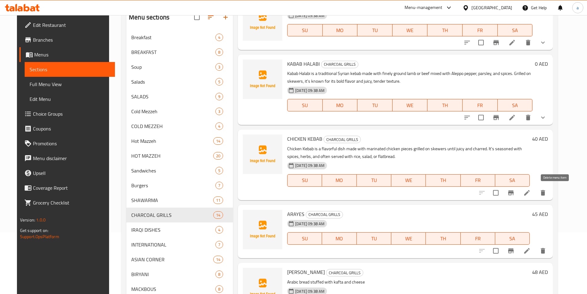
click at [547, 191] on icon "delete" at bounding box center [543, 192] width 7 height 7
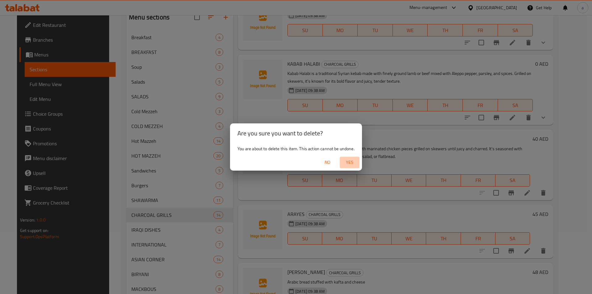
click at [348, 165] on span "Yes" at bounding box center [349, 163] width 15 height 8
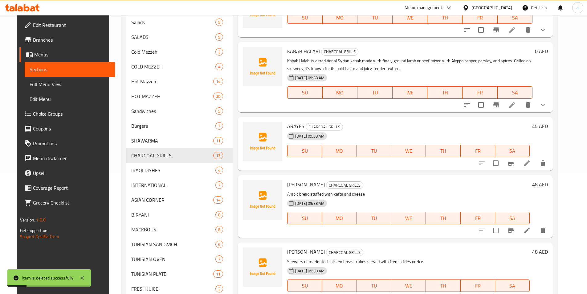
scroll to position [123, 0]
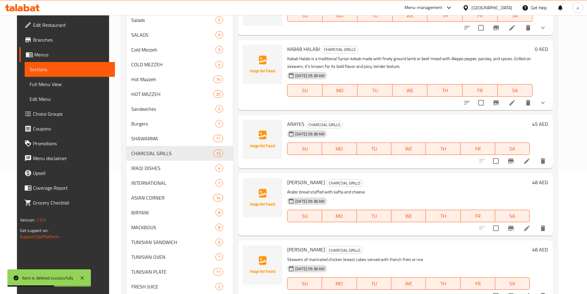
click at [536, 165] on li at bounding box center [527, 160] width 17 height 11
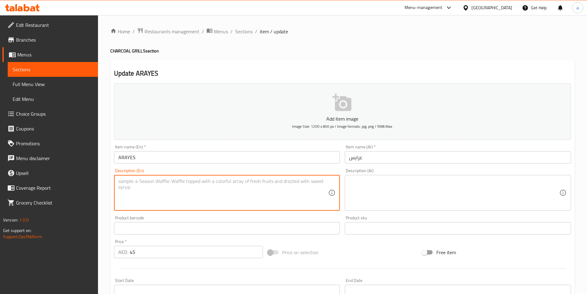
click at [296, 188] on textarea at bounding box center [223, 192] width 210 height 29
paste textarea "Arayes are crispy grilled pita pockets stuffed with spiced ground meat, typical…"
type textarea "Arayes are crispy grilled pita pockets stuffed with spiced ground meat, typical…"
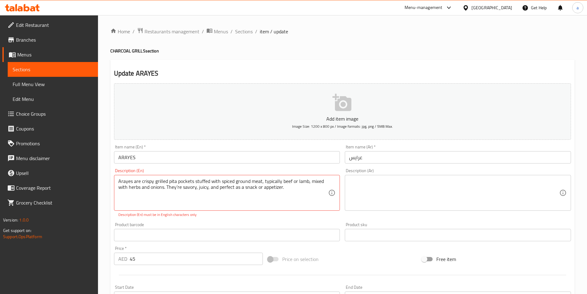
click at [83, 70] on span "Sections" at bounding box center [53, 69] width 80 height 7
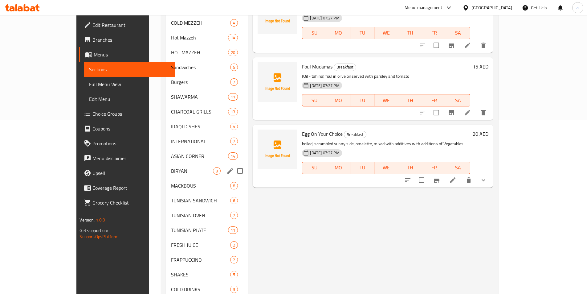
scroll to position [185, 0]
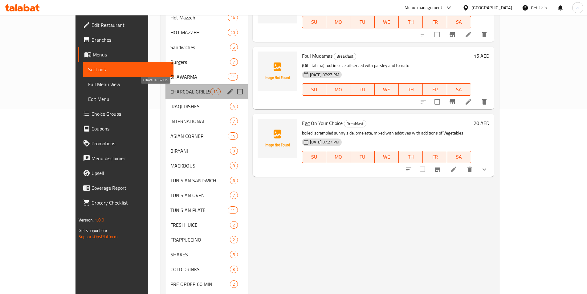
click at [171, 94] on span "CHARCOAL GRILLS" at bounding box center [191, 91] width 40 height 7
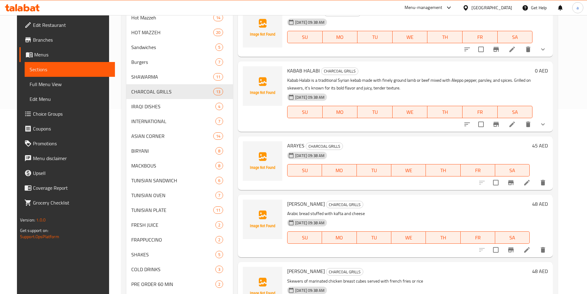
scroll to position [370, 0]
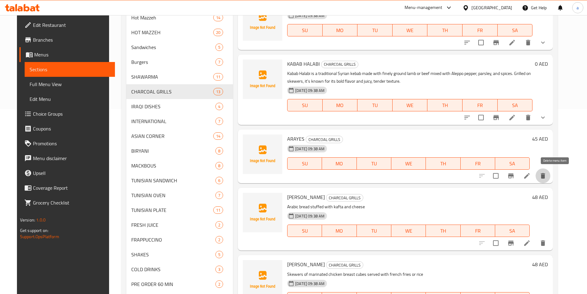
click at [547, 174] on icon "delete" at bounding box center [543, 175] width 7 height 7
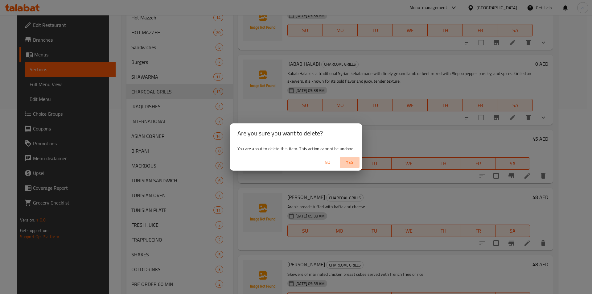
click at [352, 163] on span "Yes" at bounding box center [349, 163] width 15 height 8
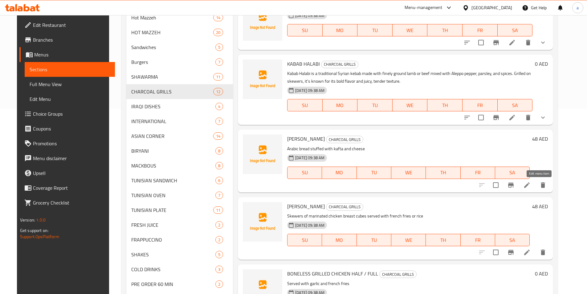
click at [531, 188] on icon at bounding box center [527, 184] width 7 height 7
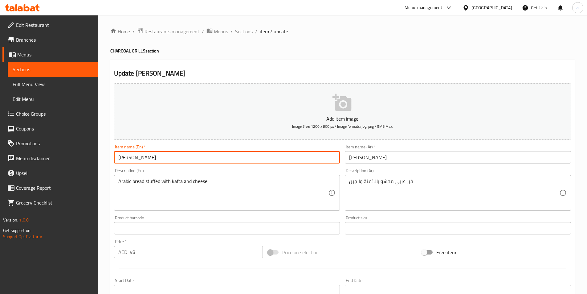
click at [137, 159] on input "[PERSON_NAME]" at bounding box center [227, 157] width 226 height 12
click at [193, 156] on input "[PERSON_NAME]" at bounding box center [227, 157] width 226 height 12
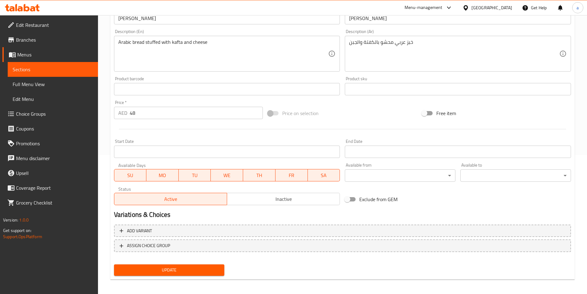
scroll to position [142, 0]
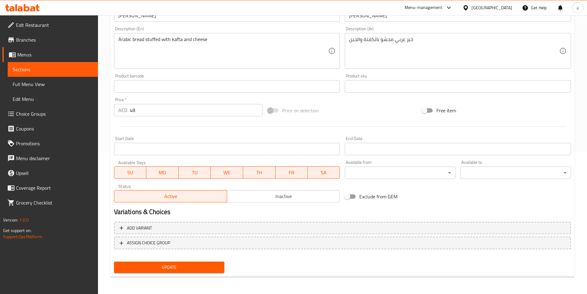
click at [180, 270] on span "Update" at bounding box center [169, 267] width 101 height 8
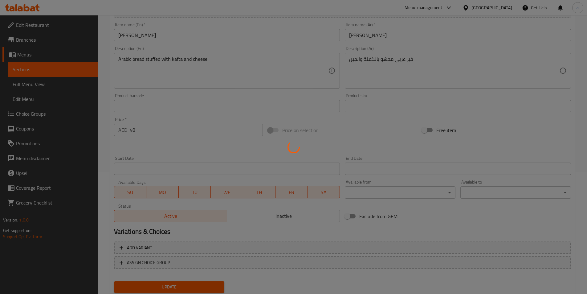
scroll to position [111, 0]
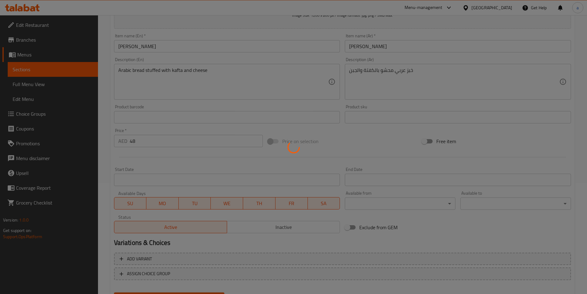
click at [23, 70] on div at bounding box center [293, 147] width 587 height 294
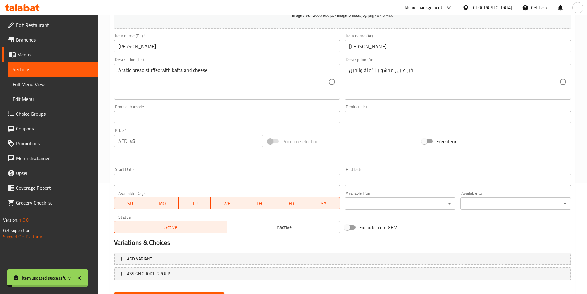
click at [23, 70] on span "Sections" at bounding box center [53, 69] width 80 height 7
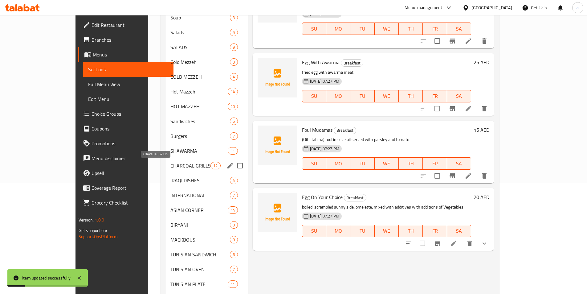
click at [171, 166] on span "CHARCOAL GRILLS" at bounding box center [191, 165] width 40 height 7
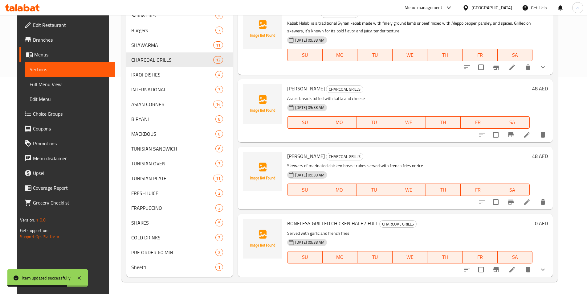
scroll to position [217, 0]
click at [530, 202] on icon at bounding box center [528, 202] width 6 height 6
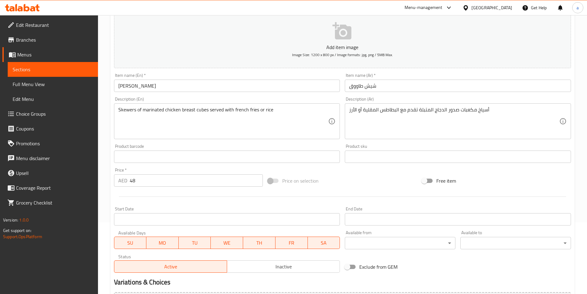
scroll to position [31, 0]
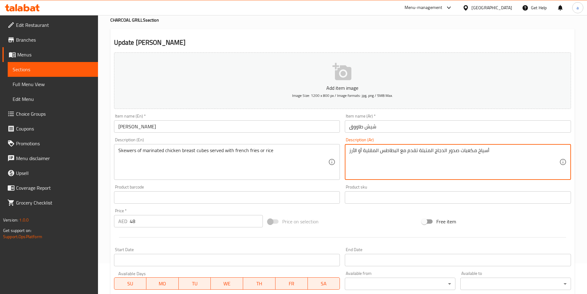
drag, startPoint x: 364, startPoint y: 151, endPoint x: 398, endPoint y: 154, distance: 35.0
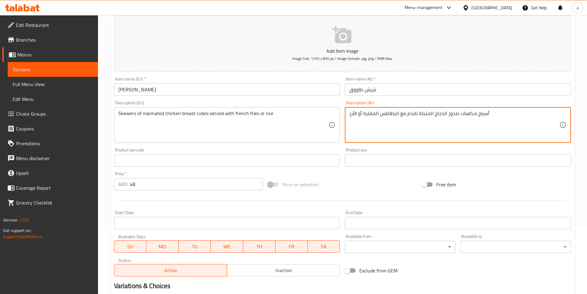
scroll to position [142, 0]
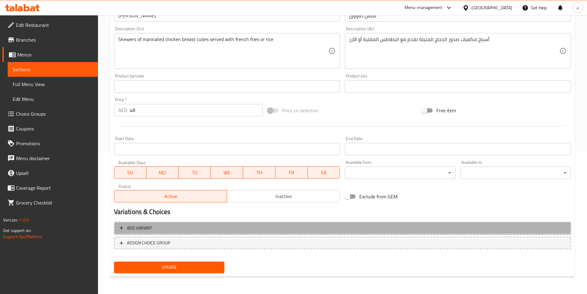
click at [326, 228] on span "Add variant" at bounding box center [343, 228] width 446 height 8
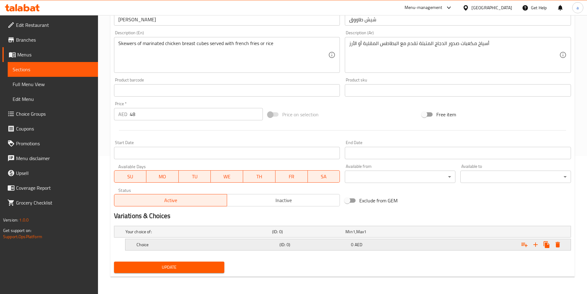
click at [329, 235] on h5 "(ID: 0)" at bounding box center [307, 232] width 71 height 6
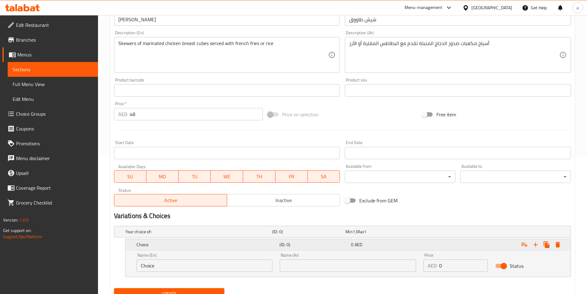
scroll to position [164, 0]
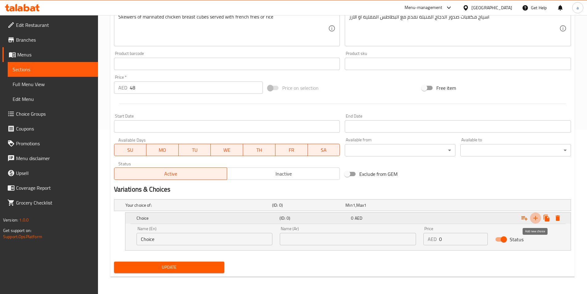
click at [536, 219] on icon "Expand" at bounding box center [536, 218] width 4 height 4
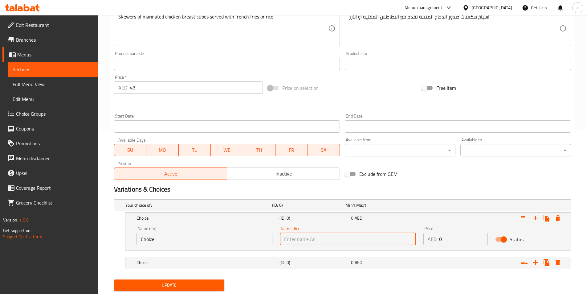
click at [337, 243] on input "text" at bounding box center [348, 239] width 136 height 12
paste input "البطاطس المقلية"
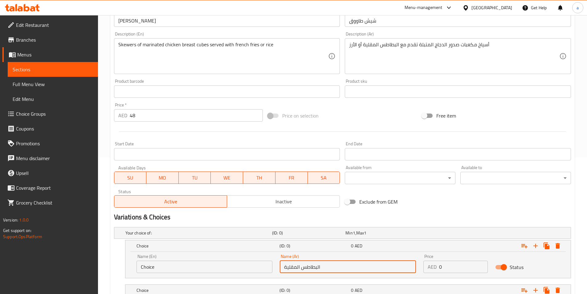
scroll to position [103, 0]
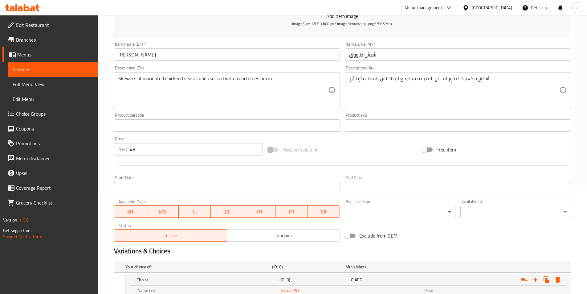
type input "البطاطس المقلية"
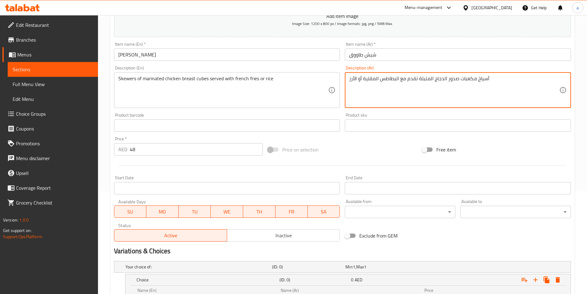
click at [353, 78] on textarea "أسياخ مكعبات صدور الدجاج المتبلة تقدم مع البطاطس المقلية أو الأرز" at bounding box center [454, 90] width 210 height 29
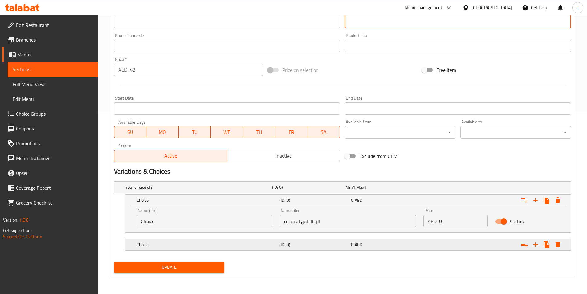
click at [317, 192] on div "(ID: 0)" at bounding box center [307, 187] width 73 height 9
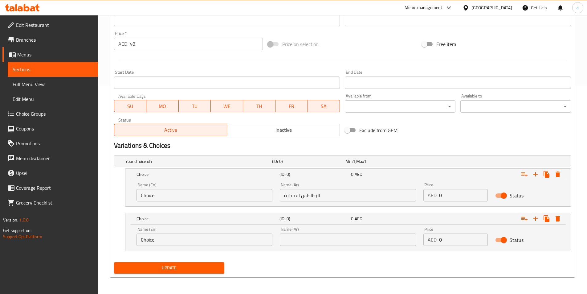
scroll to position [208, 0]
click at [307, 244] on input "text" at bounding box center [348, 239] width 136 height 12
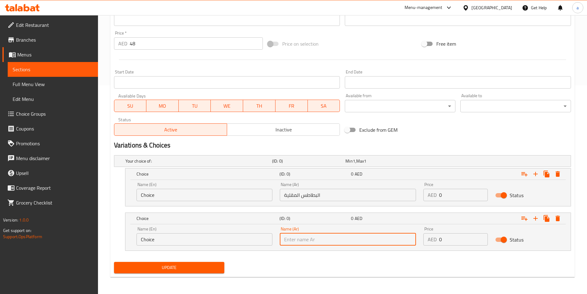
paste input "الأرز"
type input "الأرز"
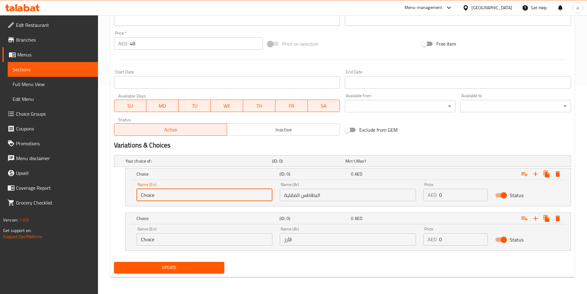
click at [175, 199] on input "Choice" at bounding box center [205, 195] width 136 height 12
click at [175, 199] on input "text" at bounding box center [205, 195] width 136 height 12
click at [173, 197] on input "text" at bounding box center [205, 195] width 136 height 12
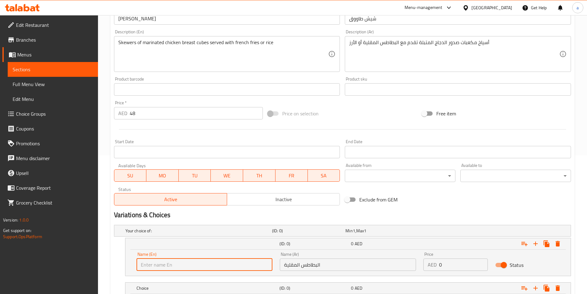
scroll to position [116, 0]
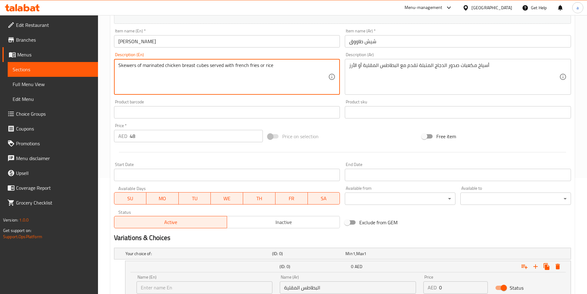
drag, startPoint x: 248, startPoint y: 67, endPoint x: 258, endPoint y: 68, distance: 9.9
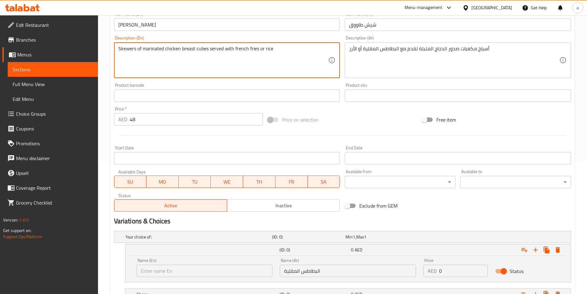
scroll to position [208, 0]
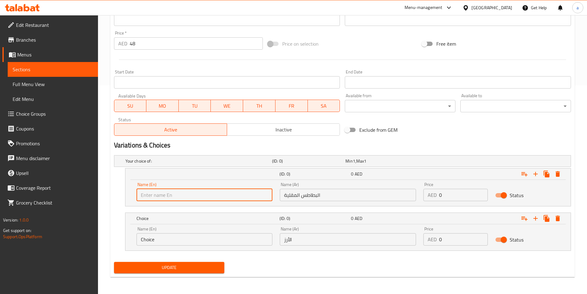
click at [184, 200] on input "text" at bounding box center [205, 195] width 136 height 12
paste input "fries"
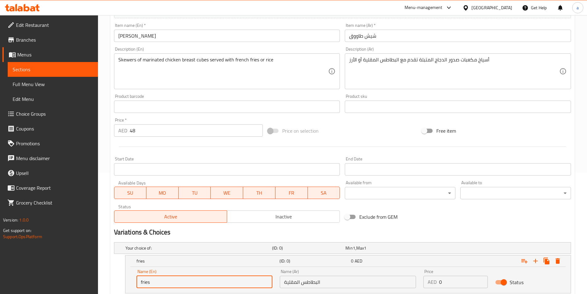
scroll to position [116, 0]
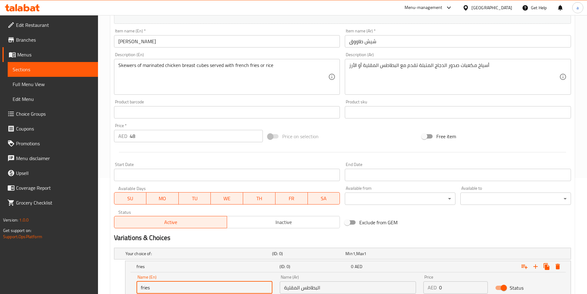
type input "fries"
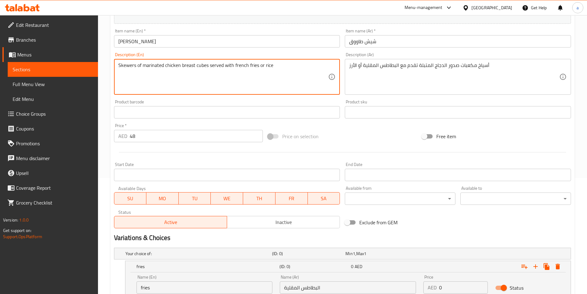
drag, startPoint x: 264, startPoint y: 65, endPoint x: 275, endPoint y: 68, distance: 11.8
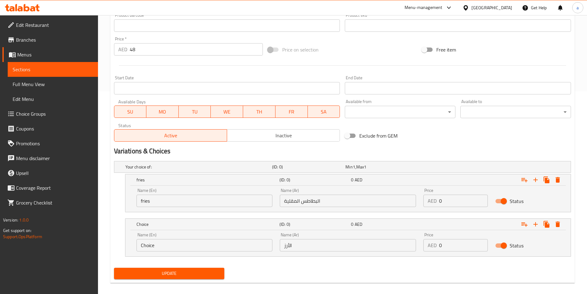
scroll to position [209, 0]
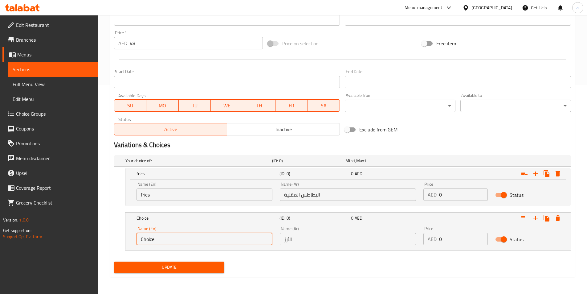
click at [182, 241] on input "Choice" at bounding box center [205, 239] width 136 height 12
paste input "r"
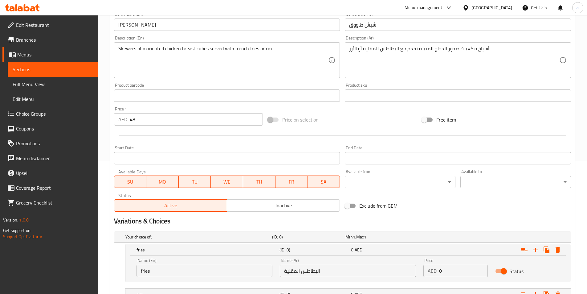
scroll to position [116, 0]
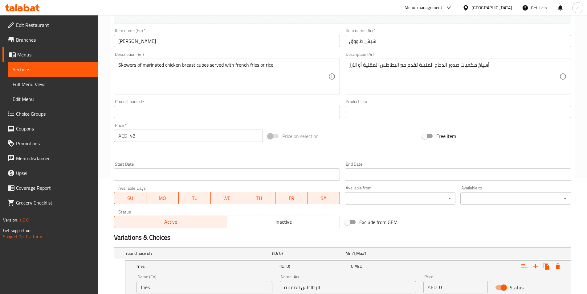
type input "rice"
click at [133, 137] on input "48" at bounding box center [197, 136] width 134 height 12
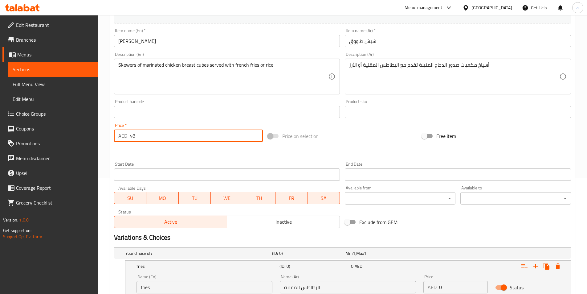
click at [133, 137] on input "48" at bounding box center [197, 136] width 134 height 12
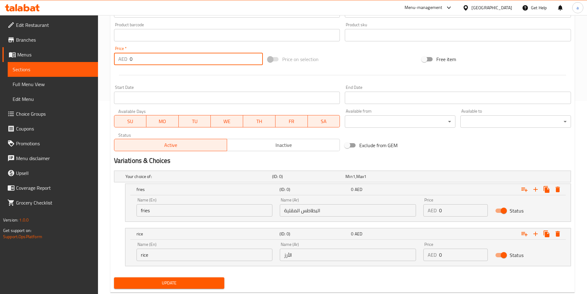
scroll to position [209, 0]
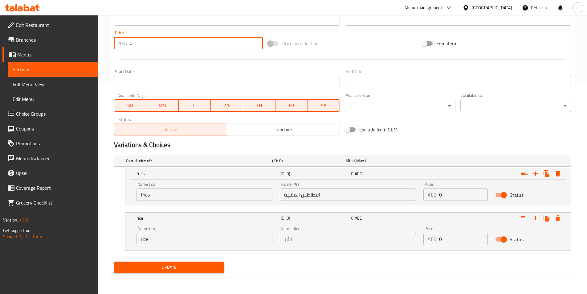
type input "0"
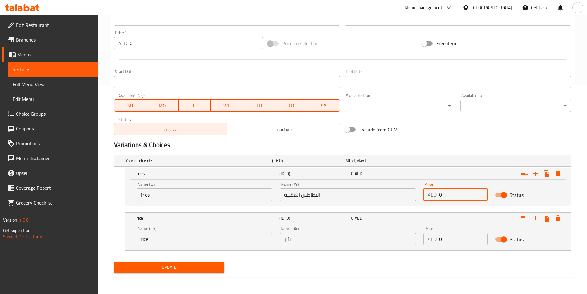
click at [443, 193] on input "0" at bounding box center [463, 194] width 49 height 12
click at [441, 194] on input "0" at bounding box center [463, 194] width 49 height 12
type input "48"
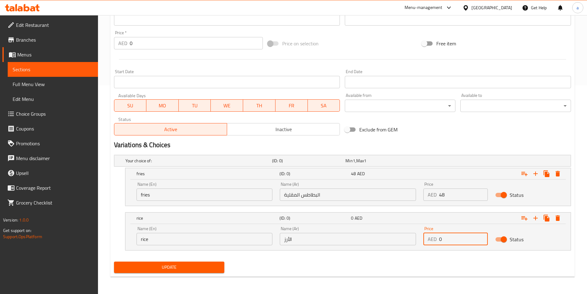
click at [440, 239] on input "0" at bounding box center [463, 239] width 49 height 12
type input "48"
click at [187, 264] on span "Update" at bounding box center [169, 267] width 101 height 8
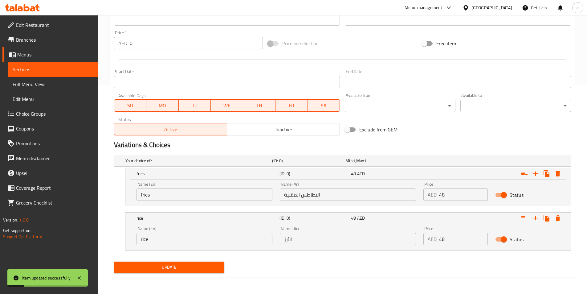
click at [39, 71] on span "Sections" at bounding box center [53, 69] width 80 height 7
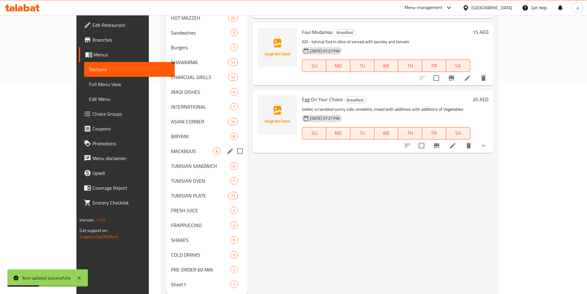
scroll to position [178, 0]
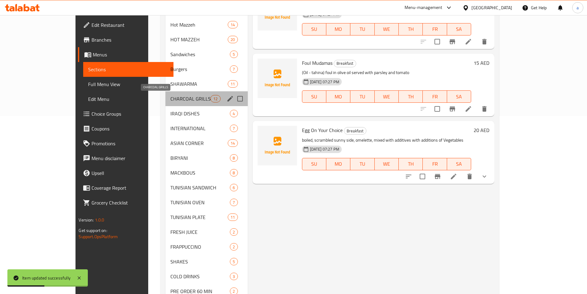
click at [171, 97] on span "CHARCOAL GRILLS" at bounding box center [191, 98] width 40 height 7
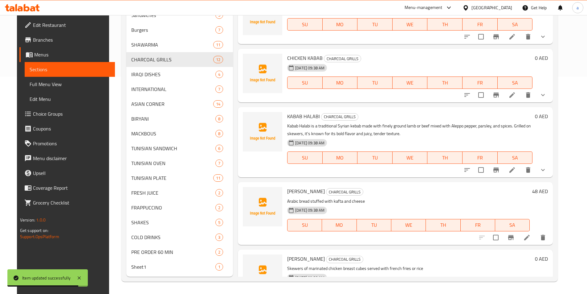
scroll to position [389, 0]
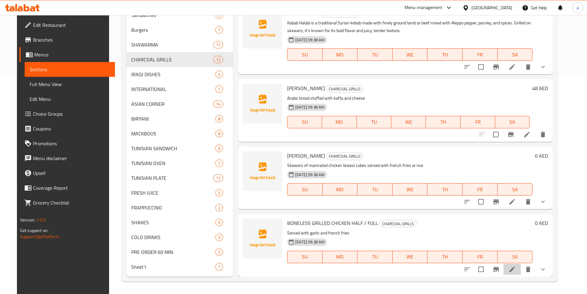
click at [521, 270] on li at bounding box center [512, 269] width 17 height 11
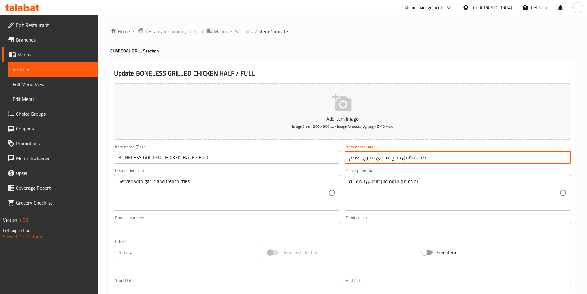
drag, startPoint x: 349, startPoint y: 159, endPoint x: 373, endPoint y: 163, distance: 24.1
click at [373, 163] on input "نصف / كامل دجاج مشوي منزوع العظم" at bounding box center [458, 157] width 226 height 12
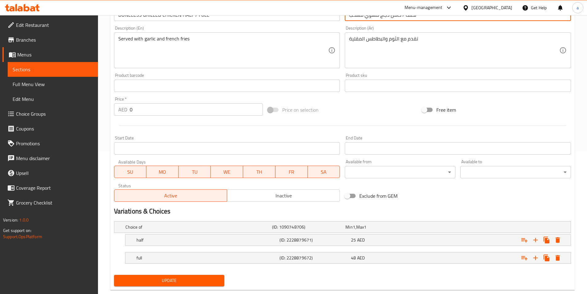
scroll to position [156, 0]
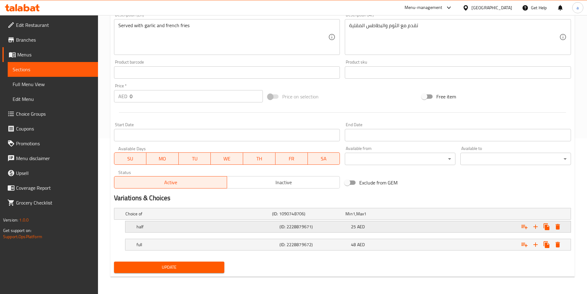
type input "نصف / كامل دجاج مشوي مسحب"
click at [315, 217] on h5 "(ID: 2228879671)" at bounding box center [307, 214] width 71 height 6
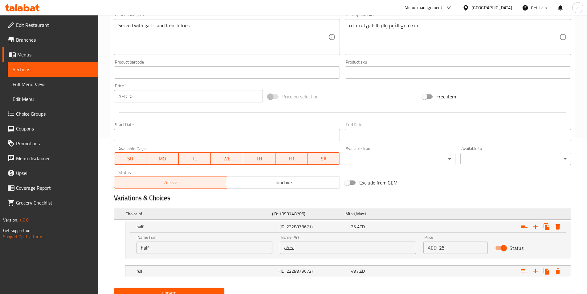
scroll to position [182, 0]
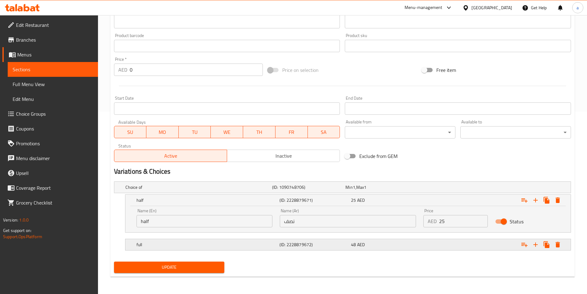
click at [329, 190] on h5 "(ID: 2228879672)" at bounding box center [307, 187] width 71 height 6
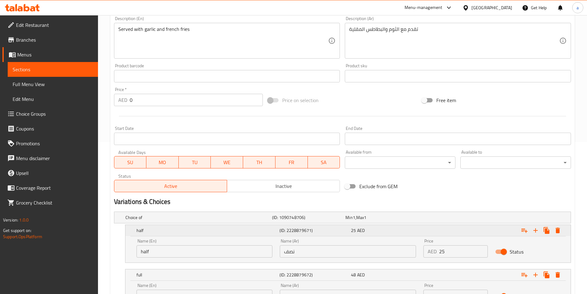
scroll to position [209, 0]
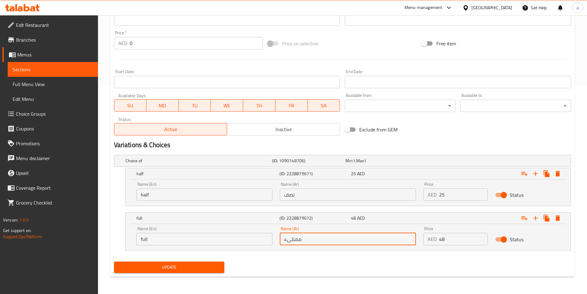
drag, startPoint x: 284, startPoint y: 240, endPoint x: 381, endPoint y: 225, distance: 98.3
click at [381, 225] on div "Name (Ar) ممتلىء Name (Ar)" at bounding box center [348, 236] width 144 height 26
type input "كامل"
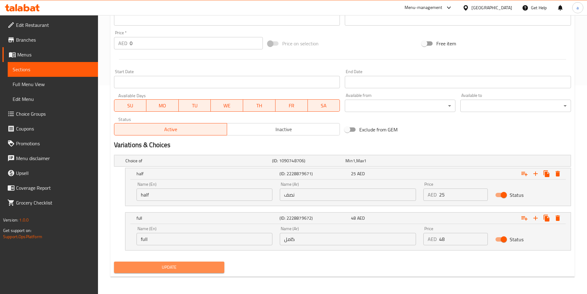
click at [186, 268] on span "Update" at bounding box center [169, 267] width 101 height 8
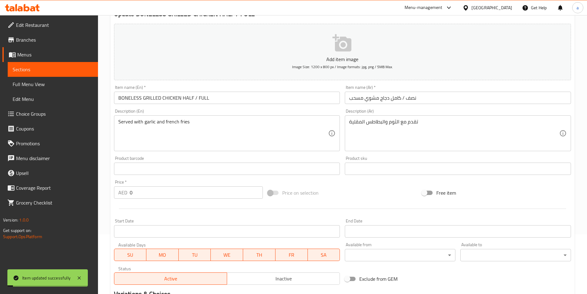
scroll to position [24, 0]
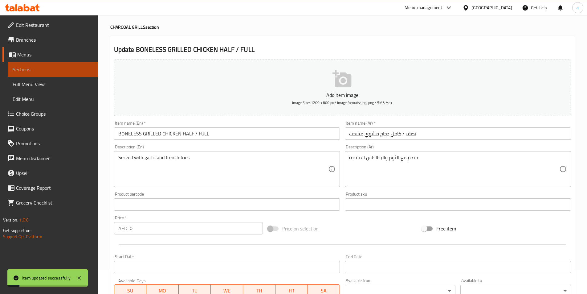
click at [90, 65] on link "Sections" at bounding box center [53, 69] width 90 height 15
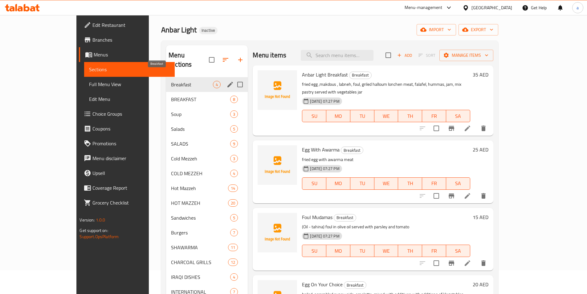
click at [176, 81] on span "Breakfast" at bounding box center [192, 84] width 42 height 7
click at [182, 81] on span "Breakfast" at bounding box center [192, 84] width 42 height 7
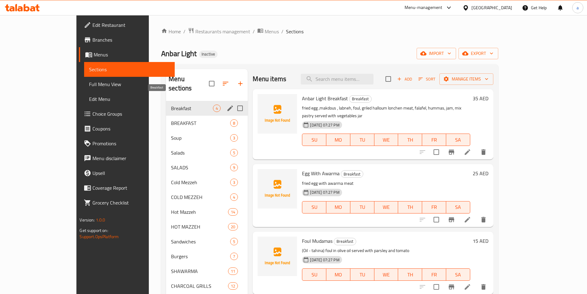
click at [180, 105] on span "Breakfast" at bounding box center [192, 108] width 42 height 7
click at [171, 119] on span "BREAKFAST" at bounding box center [192, 122] width 42 height 7
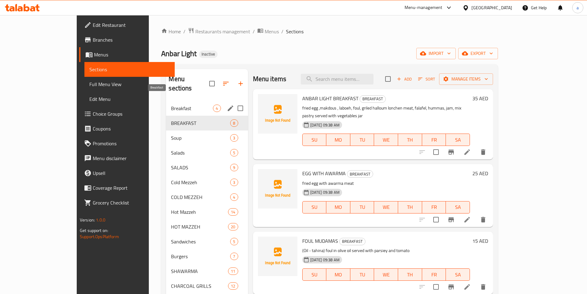
click at [171, 105] on span "Breakfast" at bounding box center [192, 108] width 42 height 7
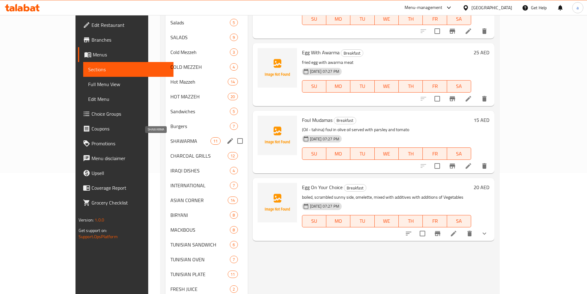
scroll to position [123, 0]
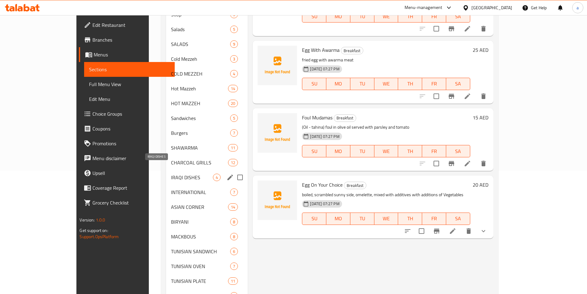
click at [171, 174] on span "IRAQI DISHES" at bounding box center [192, 177] width 42 height 7
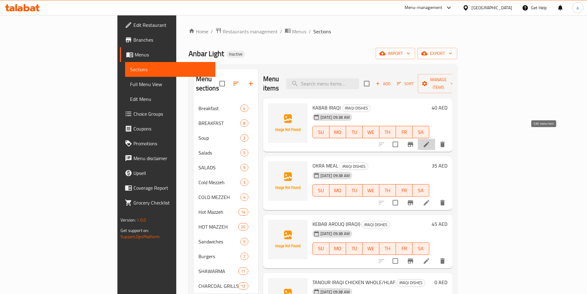
click at [431, 141] on icon at bounding box center [426, 144] width 7 height 7
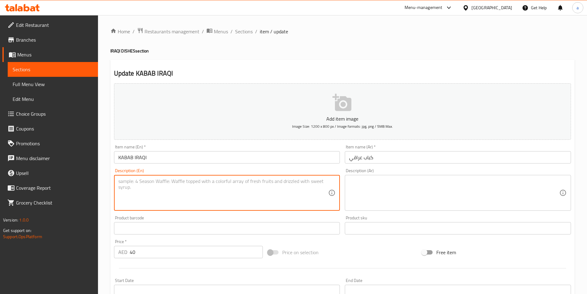
click at [276, 196] on textarea at bounding box center [223, 192] width 210 height 29
paste textarea "Kabab Iraqi is a traditional Iraqi grilled dish made from seasoned ground lamb …"
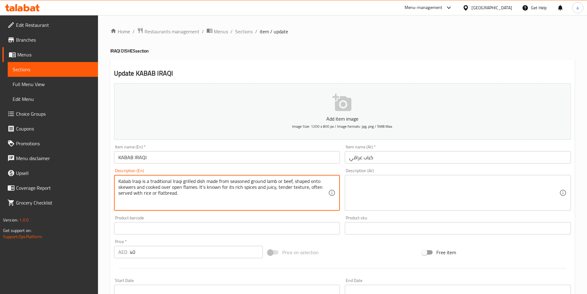
type textarea "Kabab Iraqi is a traditional Iraqi grilled dish made from seasoned ground lamb …"
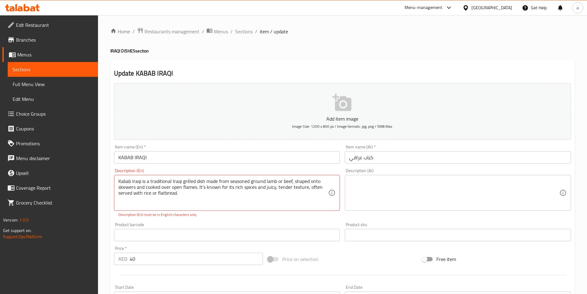
click at [30, 72] on span "Sections" at bounding box center [53, 69] width 80 height 7
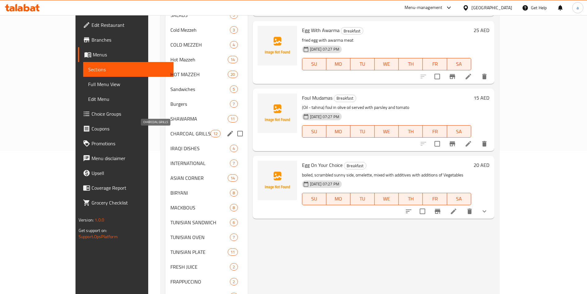
scroll to position [154, 0]
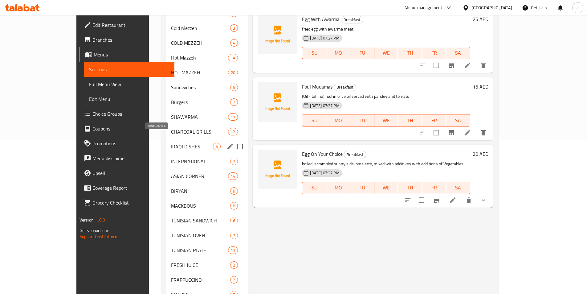
click at [171, 143] on span "IRAQI DISHES" at bounding box center [192, 146] width 42 height 7
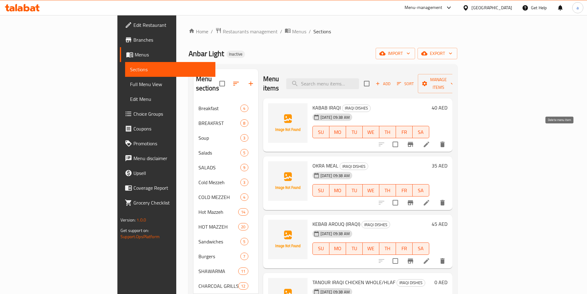
click at [447, 141] on icon "delete" at bounding box center [442, 144] width 7 height 7
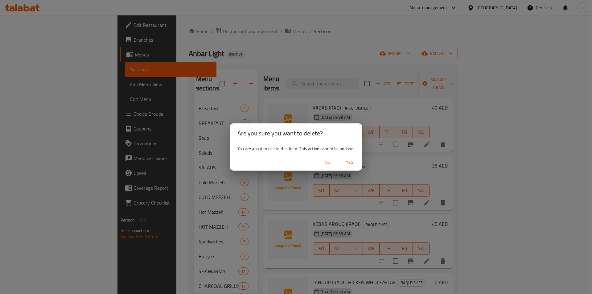
click at [351, 162] on span "Yes" at bounding box center [349, 163] width 15 height 8
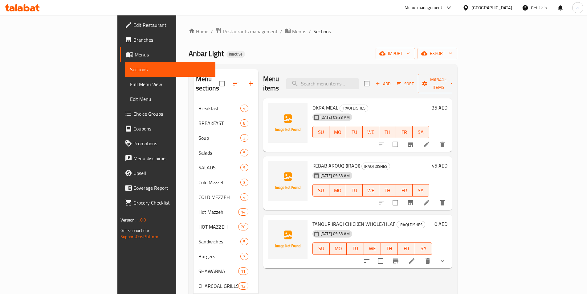
click at [430, 142] on icon at bounding box center [427, 145] width 6 height 6
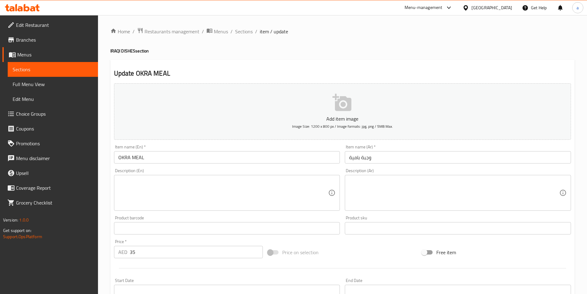
click at [49, 68] on span "Sections" at bounding box center [53, 69] width 80 height 7
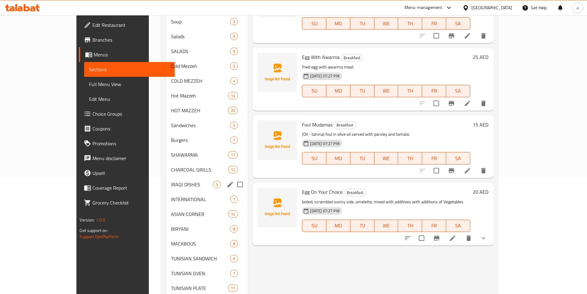
scroll to position [123, 0]
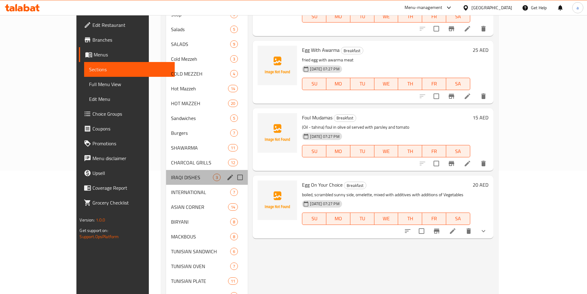
click at [166, 172] on div "IRAQI DISHES 3" at bounding box center [207, 177] width 82 height 15
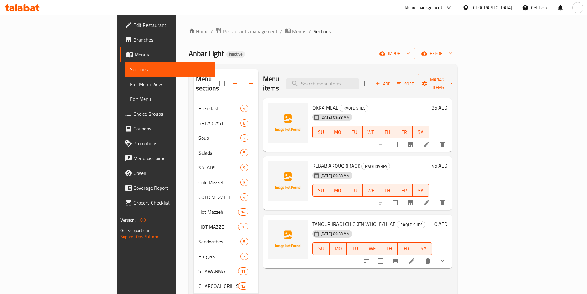
click at [447, 141] on icon "delete" at bounding box center [442, 144] width 7 height 7
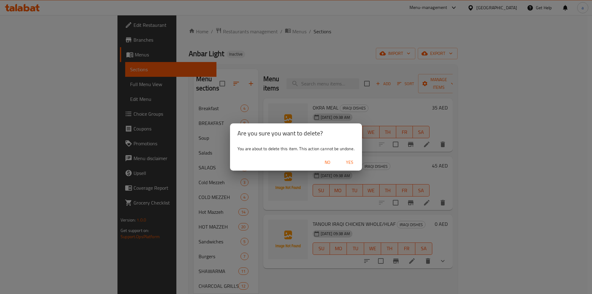
click at [352, 162] on span "Yes" at bounding box center [349, 163] width 15 height 8
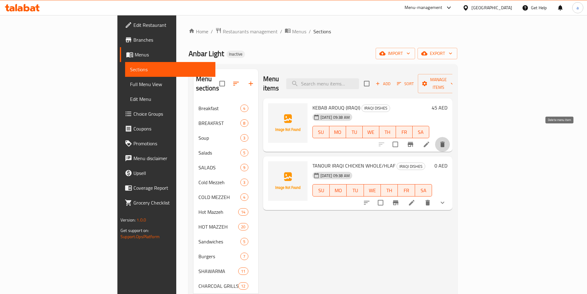
click at [447, 141] on icon "delete" at bounding box center [442, 144] width 7 height 7
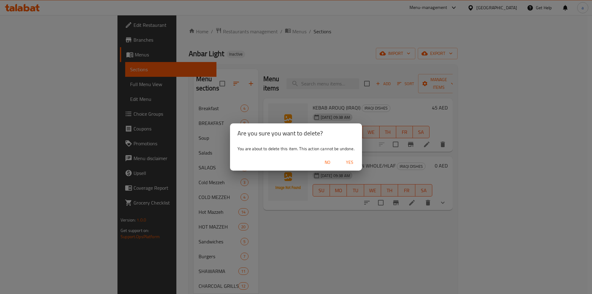
click at [347, 160] on span "Yes" at bounding box center [349, 163] width 15 height 8
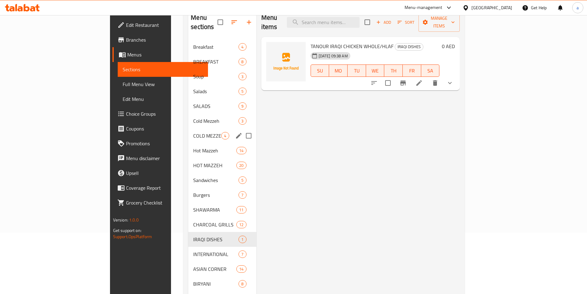
scroll to position [62, 0]
click at [242, 233] on input "Menu sections" at bounding box center [248, 239] width 13 height 13
checkbox input "true"
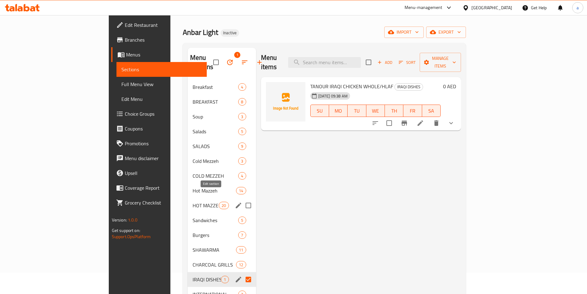
scroll to position [0, 0]
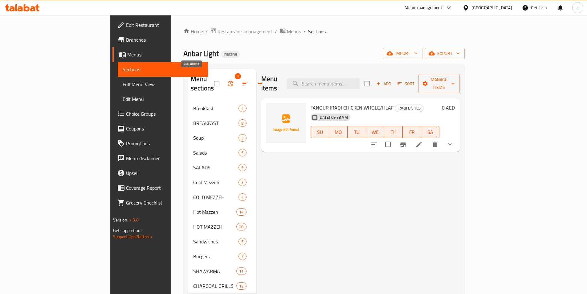
click at [227, 80] on icon "button" at bounding box center [230, 83] width 7 height 7
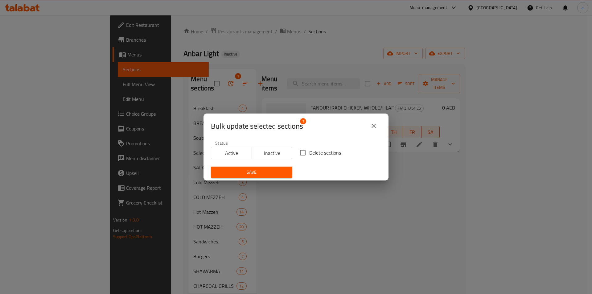
click at [311, 151] on span "Delete sections" at bounding box center [325, 152] width 32 height 7
click at [309, 151] on input "Delete sections" at bounding box center [302, 152] width 13 height 13
checkbox input "true"
click at [279, 169] on span "Save" at bounding box center [252, 172] width 72 height 8
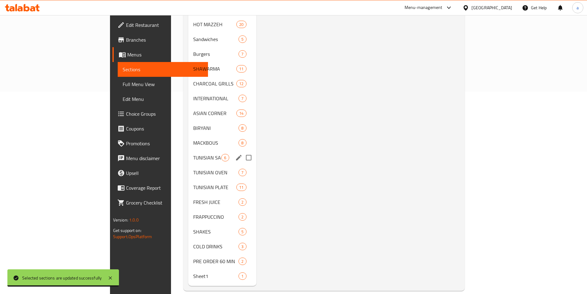
scroll to position [171, 0]
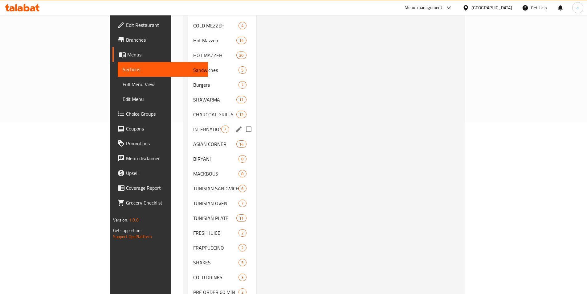
click at [188, 125] on div "INTERNATIONAL 7" at bounding box center [222, 129] width 68 height 15
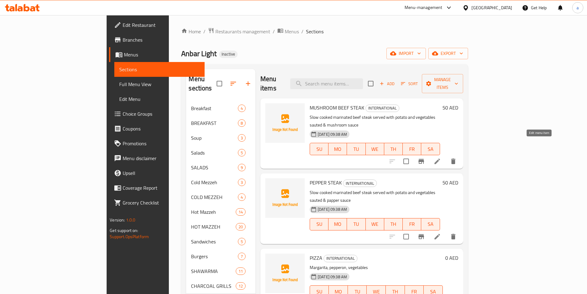
click at [441, 158] on icon at bounding box center [437, 161] width 7 height 7
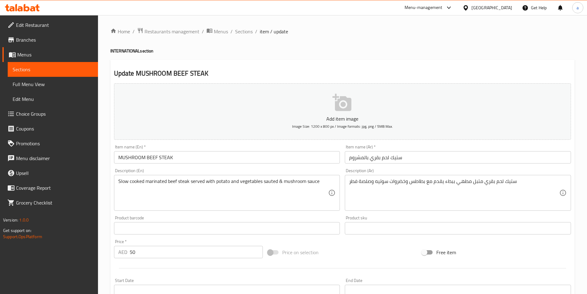
drag, startPoint x: 347, startPoint y: 183, endPoint x: 356, endPoint y: 183, distance: 9.3
click at [356, 183] on div "ستيك لحم بقري متبل مطهي ببطء يقدم مع بطاطس وخضروات سوتيه وصلصة فطر Description …" at bounding box center [458, 193] width 226 height 36
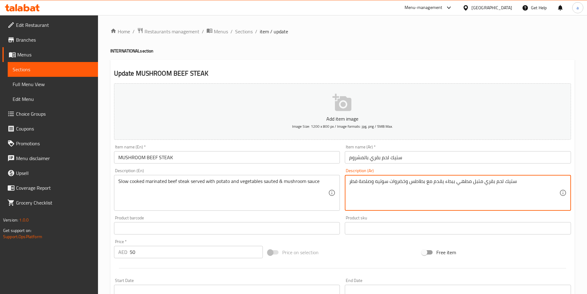
drag, startPoint x: 351, startPoint y: 183, endPoint x: 357, endPoint y: 183, distance: 6.2
click at [357, 183] on textarea "ستيك لحم بقري متبل مطهي ببطء يقدم مع بطاطس وخضروات سوتيه وصلصة فطر" at bounding box center [454, 192] width 210 height 29
click at [350, 183] on textarea "ستيك لحم بقري متبل مطهي ببطء يقدم مع بطاطس وخضروات سوتيه وصلصة فطر" at bounding box center [454, 192] width 210 height 29
click at [353, 183] on textarea "ستيك لحم بقري متبل مطهي ببطء يقدم مع بطاطس وخضروات سوتيه وصلصة فطر" at bounding box center [454, 192] width 210 height 29
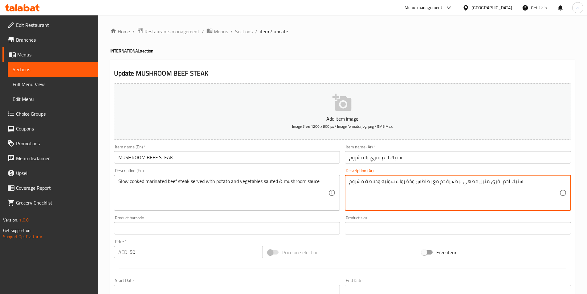
type textarea "ستيك لحم بقري متبل مطهي ببطء يقدم مع بطاطس وخضروات سوتيه وصلصة مشروم"
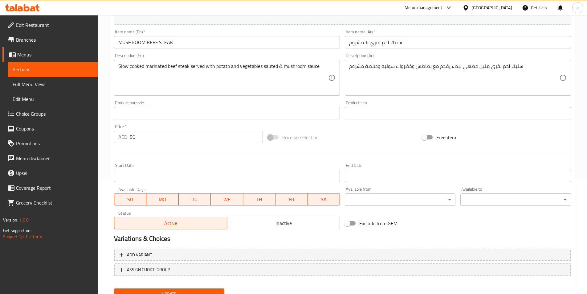
scroll to position [142, 0]
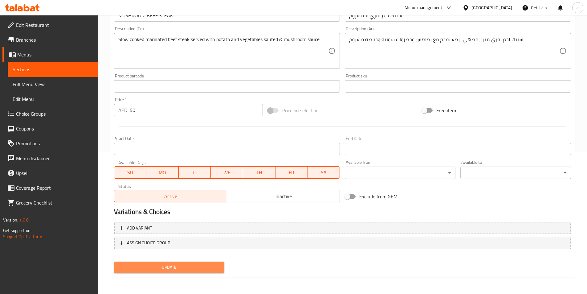
click at [168, 266] on span "Update" at bounding box center [169, 267] width 101 height 8
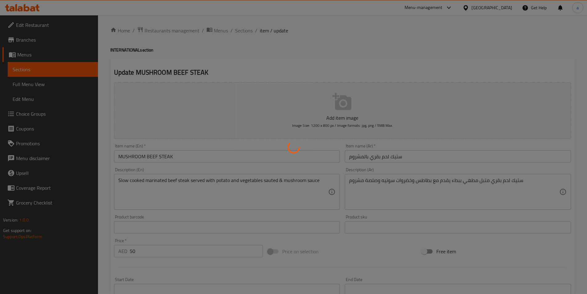
scroll to position [0, 0]
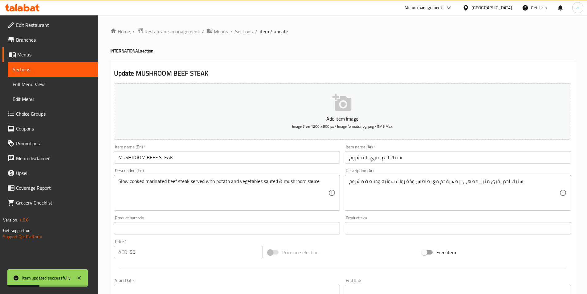
click at [63, 67] on span "Sections" at bounding box center [53, 69] width 80 height 7
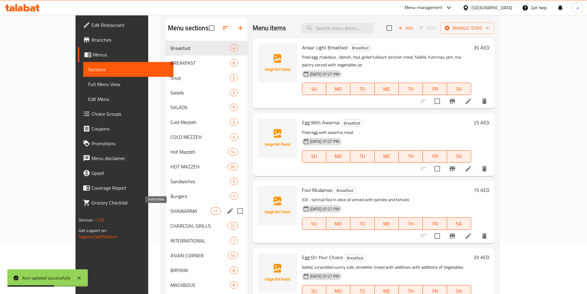
scroll to position [93, 0]
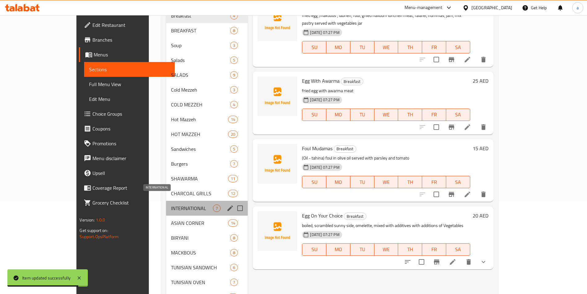
click at [171, 204] on span "INTERNATIONAL" at bounding box center [192, 207] width 42 height 7
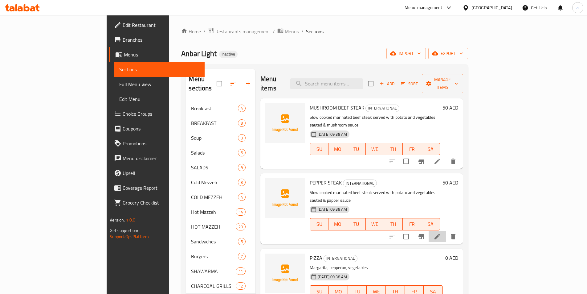
click at [446, 231] on li at bounding box center [437, 236] width 17 height 11
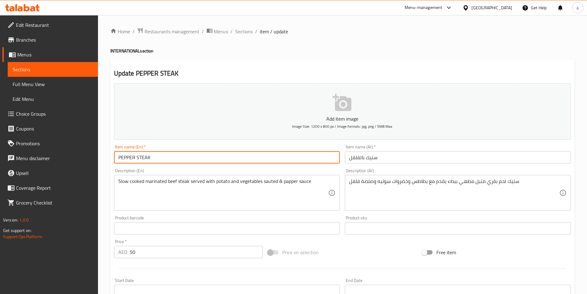
click at [119, 158] on input "PEPPER STEAK" at bounding box center [227, 157] width 226 height 12
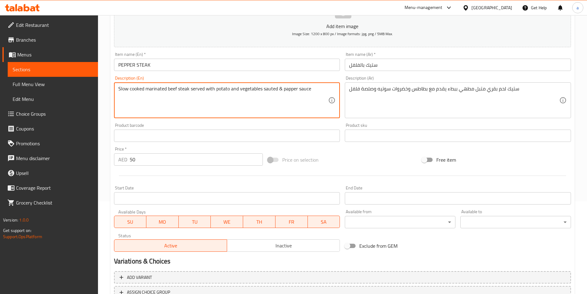
scroll to position [142, 0]
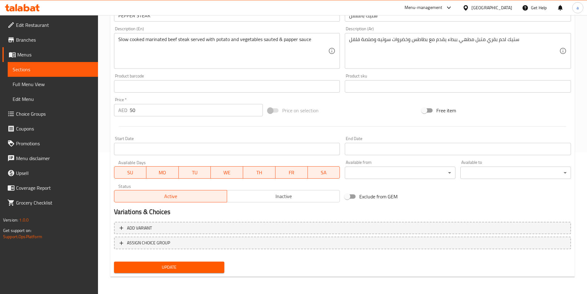
click at [179, 267] on span "Update" at bounding box center [169, 267] width 101 height 8
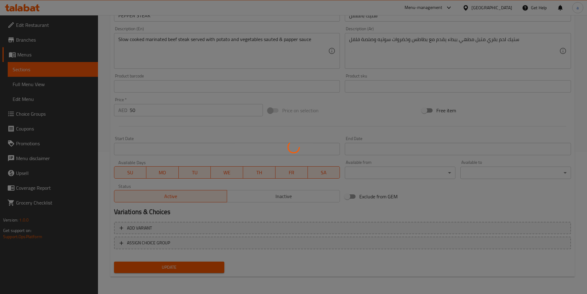
scroll to position [19, 0]
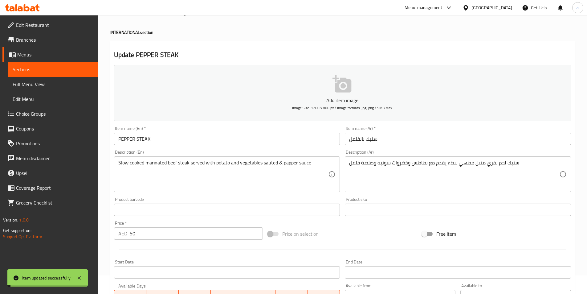
click at [39, 67] on span "Sections" at bounding box center [53, 69] width 80 height 7
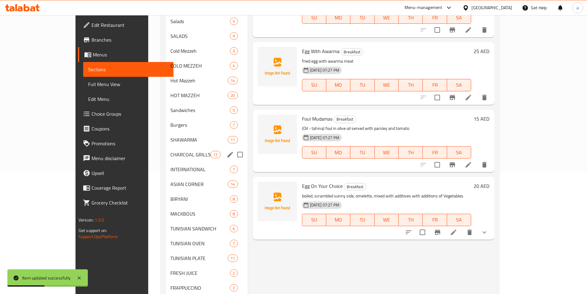
scroll to position [142, 0]
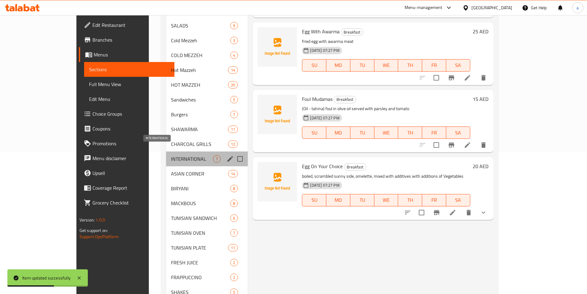
click at [171, 155] on span "INTERNATIONAL" at bounding box center [192, 158] width 42 height 7
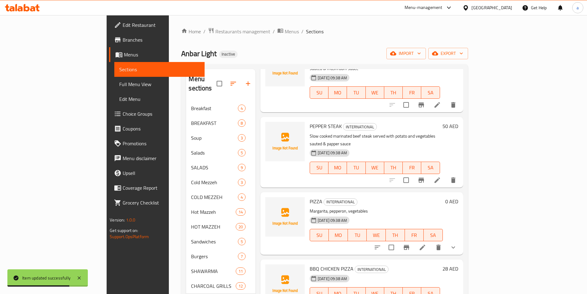
scroll to position [68, 0]
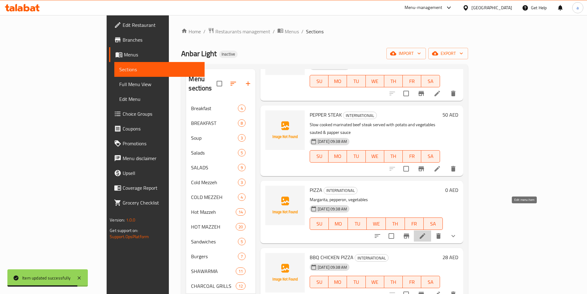
click at [427, 232] on icon at bounding box center [422, 235] width 7 height 7
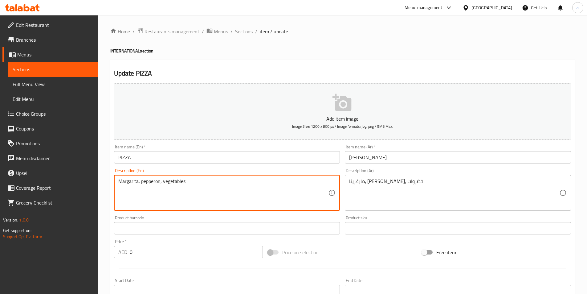
click at [130, 181] on textarea "Margarita, pepperon, vegetables" at bounding box center [223, 192] width 210 height 29
click textarea "Margarita, pepperon, vegetables"
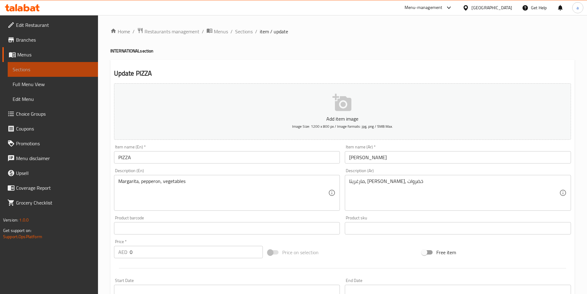
click span "Sections"
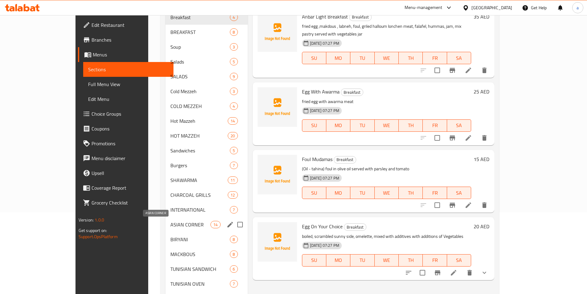
scroll to position [93, 0]
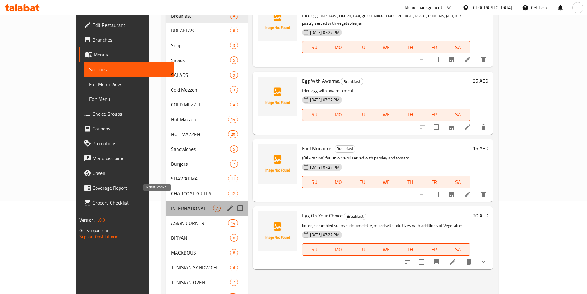
click span "INTERNATIONAL"
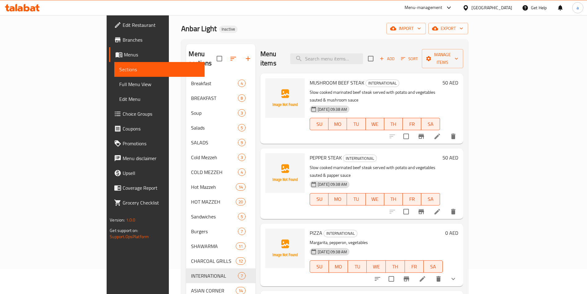
scroll to position [62, 0]
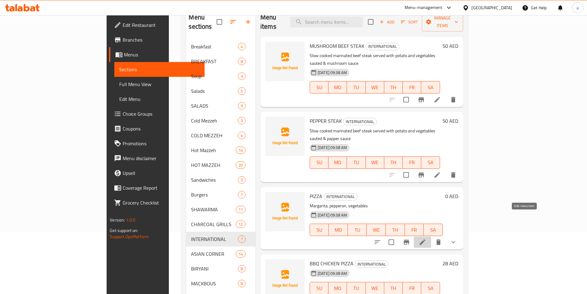
click icon
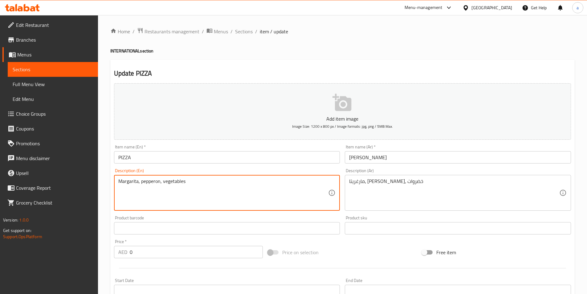
click input "PIZZA"
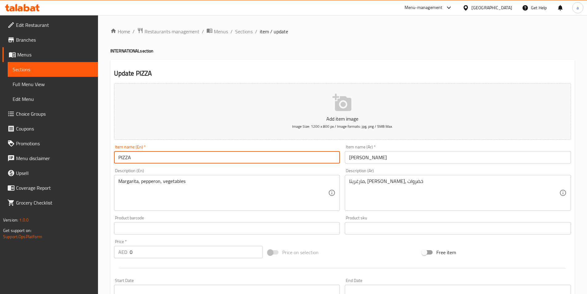
click input "PIZZA"
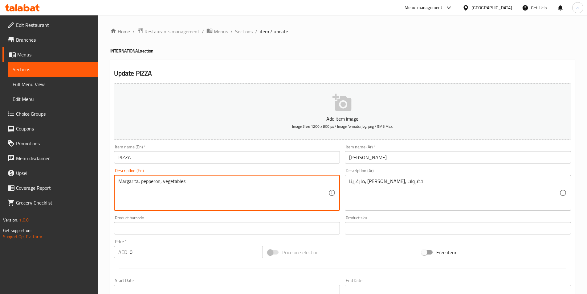
paste textarea "PIZZA"
type textarea "PIZZA Margarita, pepperon, vegetables"
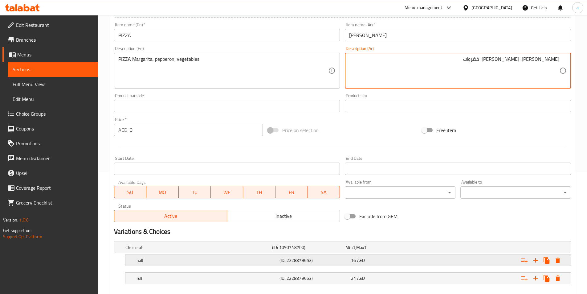
scroll to position [154, 0]
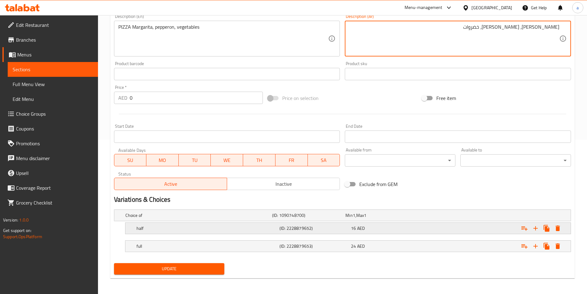
type textarea "[PERSON_NAME]، [PERSON_NAME]، خضروات"
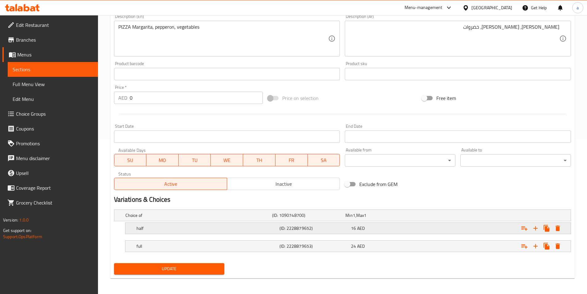
click h5 "(ID: 2228879652)"
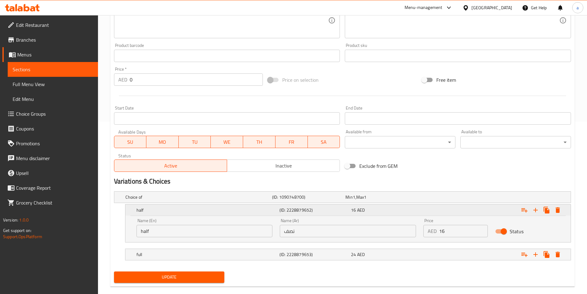
scroll to position [182, 0]
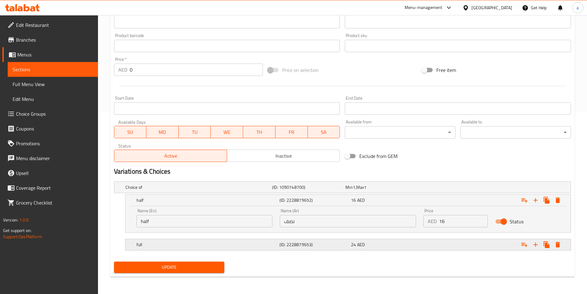
click div "full (ID: 2228879653) 24 AED"
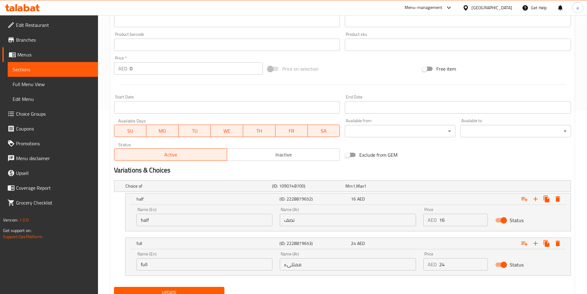
scroll to position [209, 0]
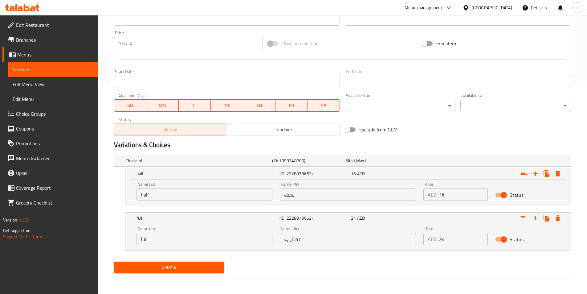
click span "Update"
click link "Sections"
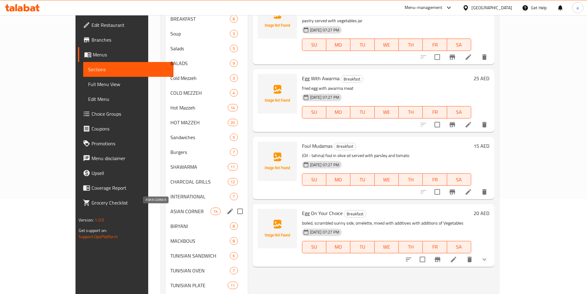
scroll to position [110, 0]
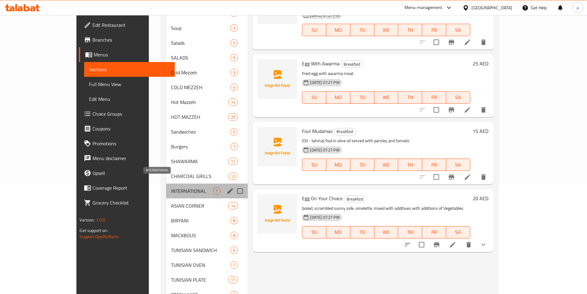
click span "INTERNATIONAL"
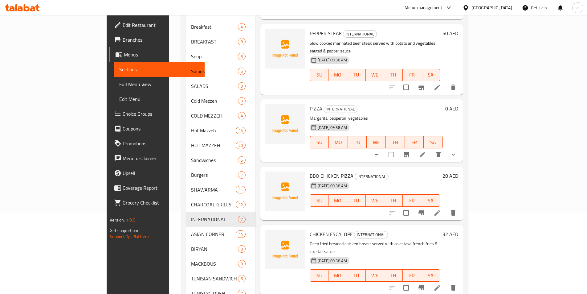
scroll to position [93, 0]
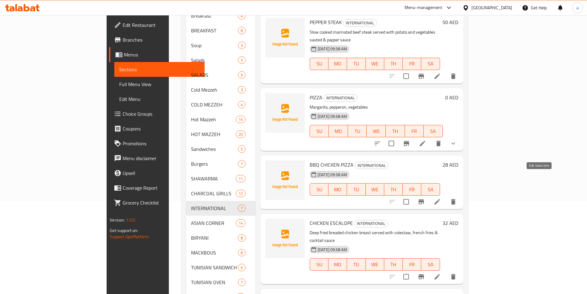
click icon
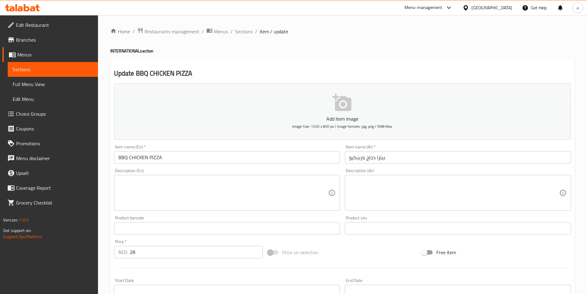
click textarea
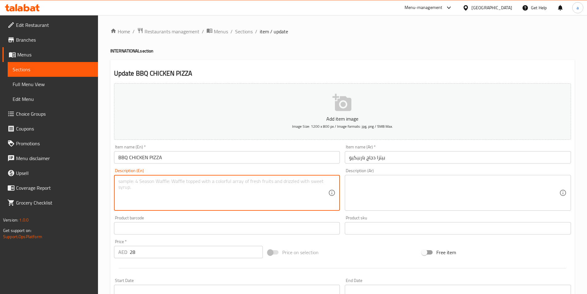
paste textarea "BBQ Chicken Pizza features a crispy crust topped with tangy barbecue sauce, gri…"
type textarea "BBQ Chicken Pizza features a crispy crust topped with tangy barbecue sauce, gri…"
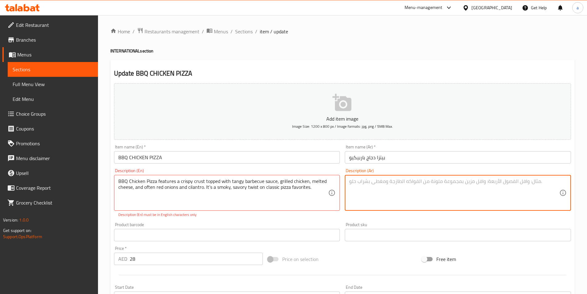
click textarea
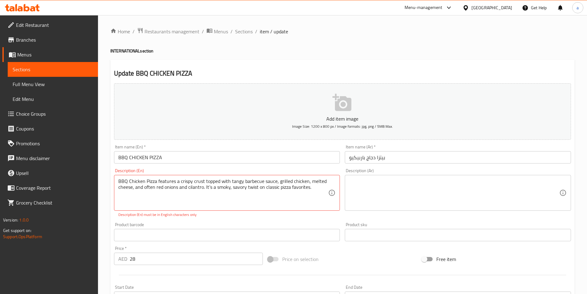
click span "Sections"
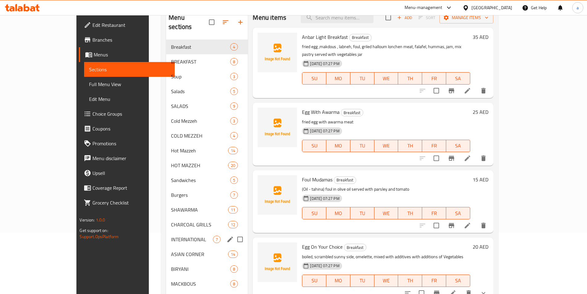
scroll to position [62, 0]
click span "INTERNATIONAL"
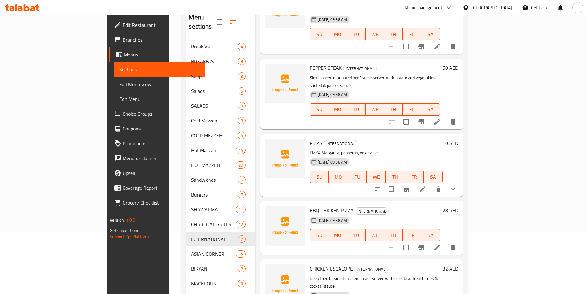
scroll to position [62, 0]
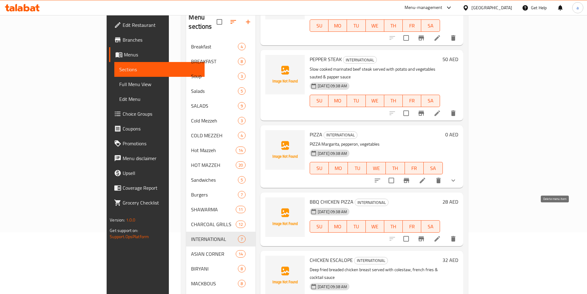
click icon "delete"
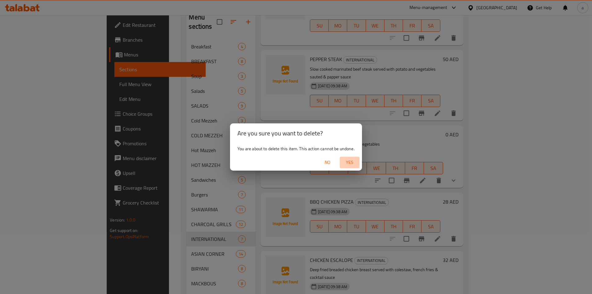
click span "Yes"
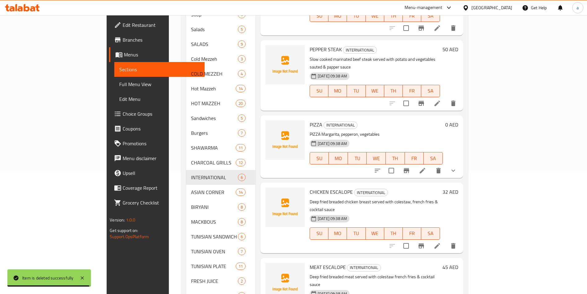
scroll to position [154, 0]
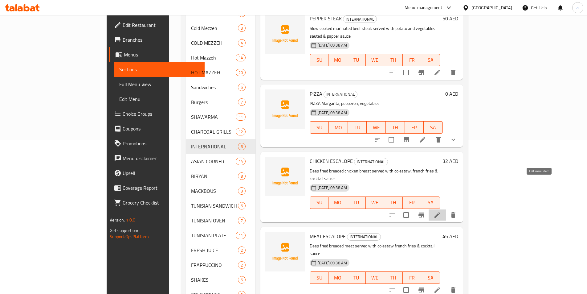
click icon
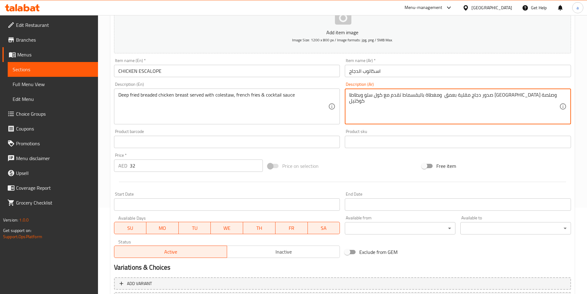
scroll to position [142, 0]
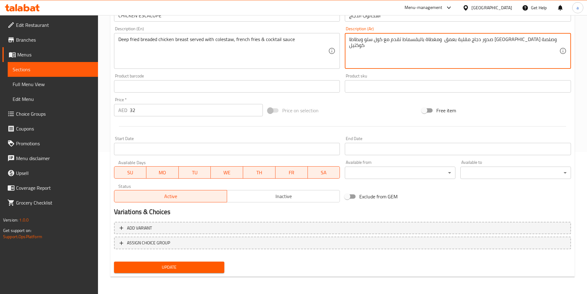
type textarea "صدور دجاج مقلية بعمق ومغطاة بالبقسماط تقدم مع كول سلو وبطاطا [GEOGRAPHIC_DATA] …"
click span "Update"
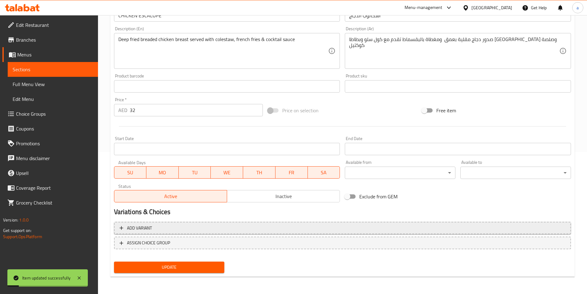
scroll to position [19, 0]
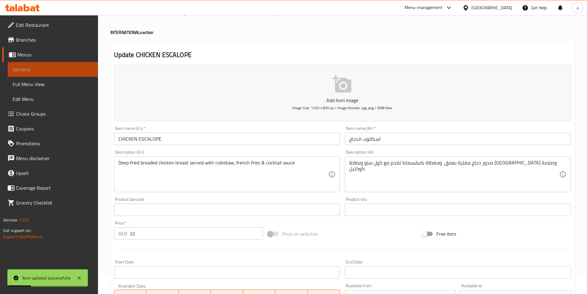
click span "Sections"
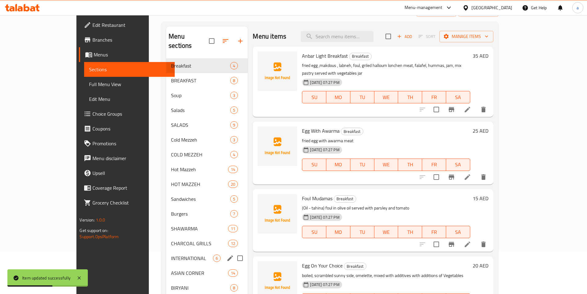
scroll to position [80, 0]
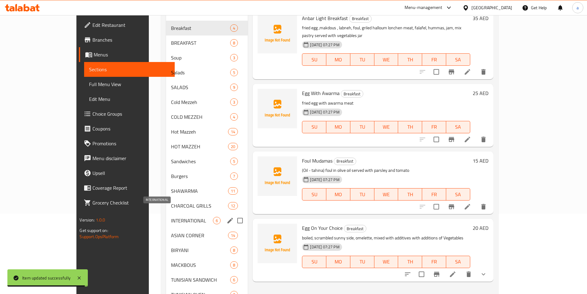
click span "INTERNATIONAL"
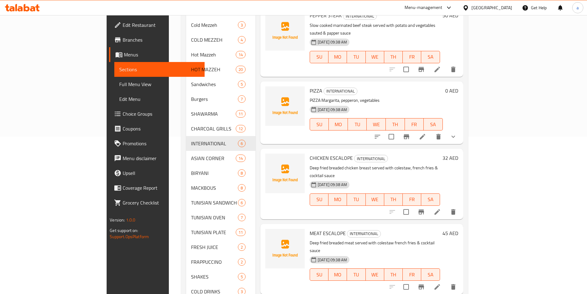
scroll to position [173, 0]
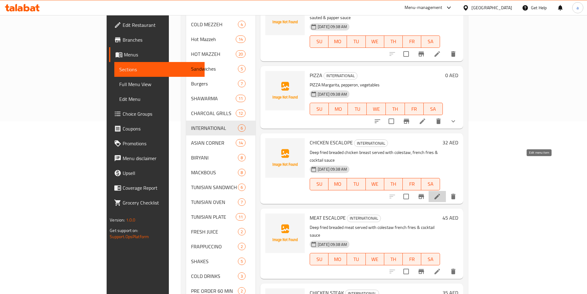
click icon
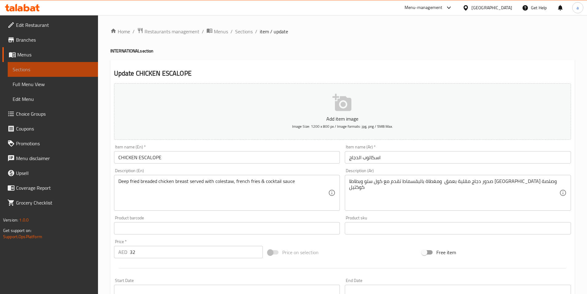
click span "Sections"
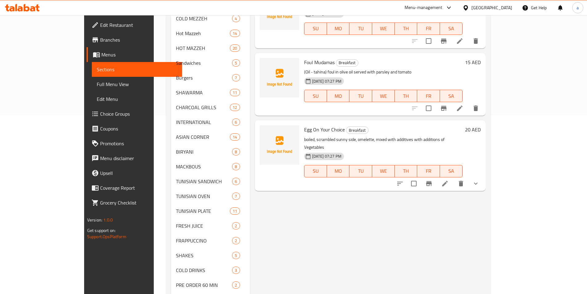
scroll to position [185, 0]
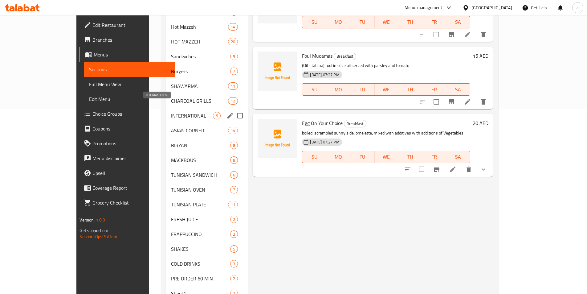
click span "INTERNATIONAL"
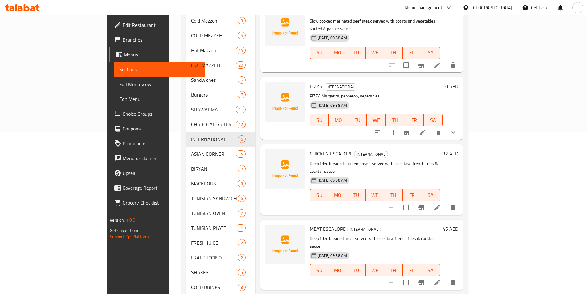
scroll to position [202, 0]
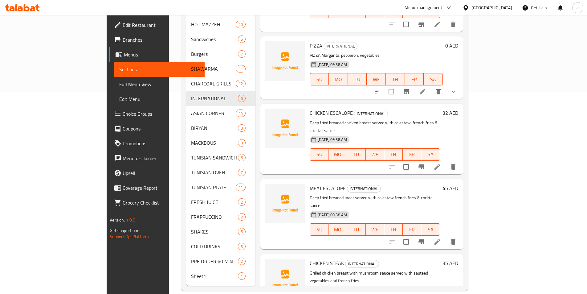
click icon
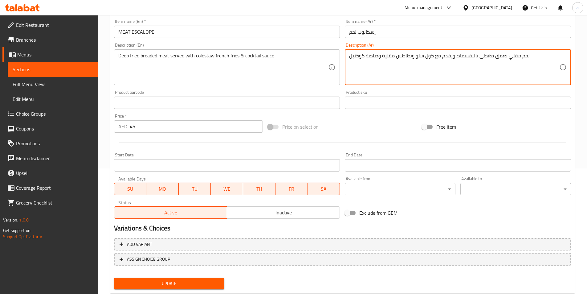
scroll to position [142, 0]
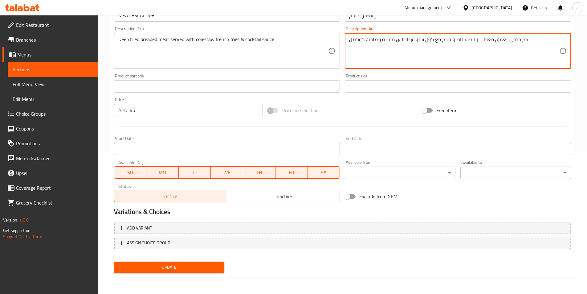
type textarea "لحم مقلي بعمق مغطى بالبقسماط ويقدم مع كول سلو وبطاطس مقلية وصلصة كوكتيل"
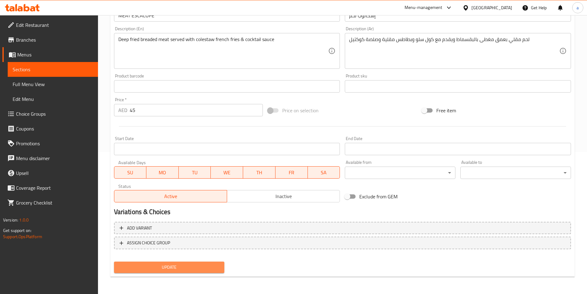
click span "Update"
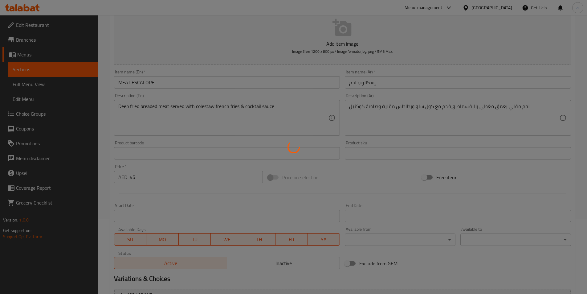
scroll to position [0, 0]
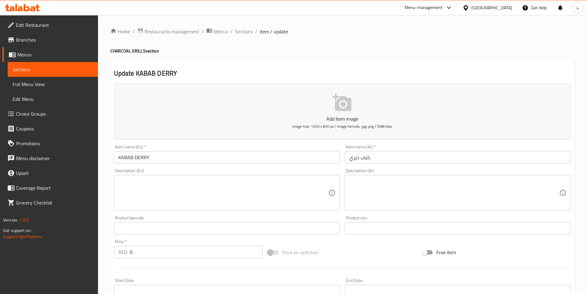
click at [39, 81] on span "Full Menu View" at bounding box center [53, 83] width 80 height 7
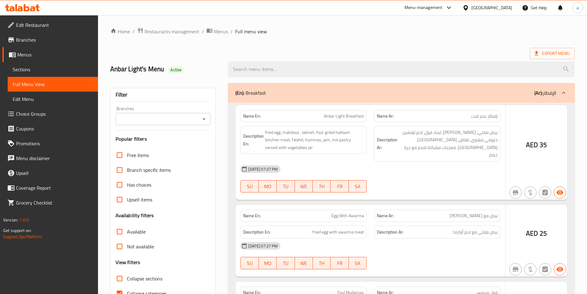
click at [118, 230] on div at bounding box center [293, 147] width 587 height 294
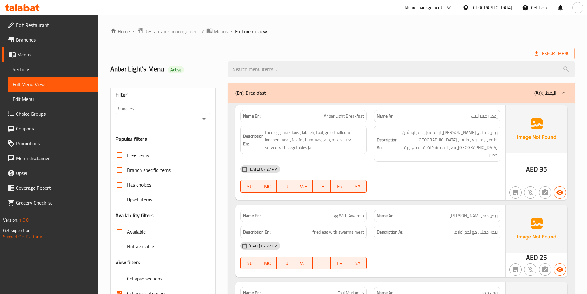
scroll to position [62, 0]
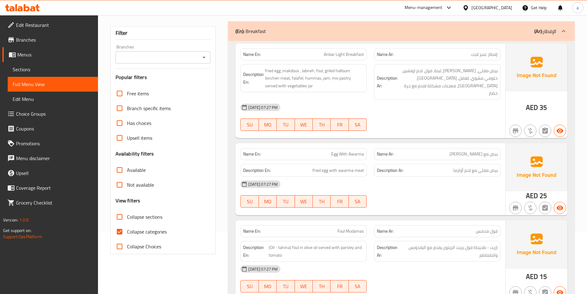
click at [122, 229] on input "Collapse categories" at bounding box center [119, 231] width 15 height 15
checkbox input "false"
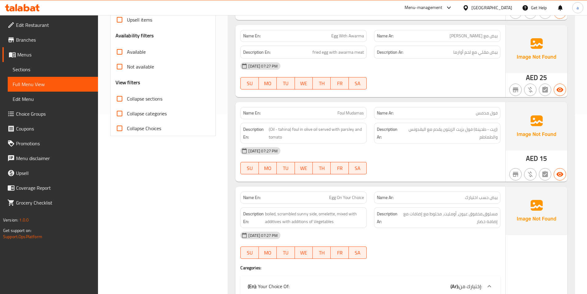
scroll to position [123, 0]
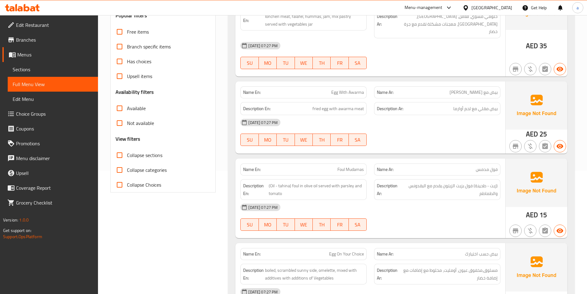
click at [493, 51] on div "11-08-2025 07:27 PM SU MO TU WE TH FR SA" at bounding box center [371, 55] width 268 height 35
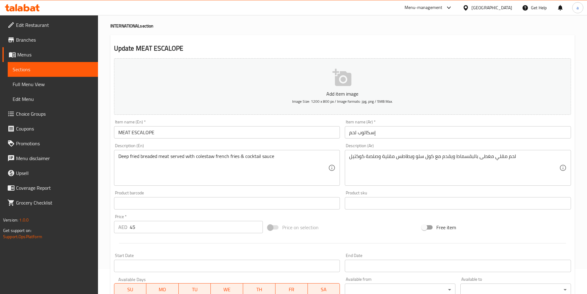
scroll to position [123, 0]
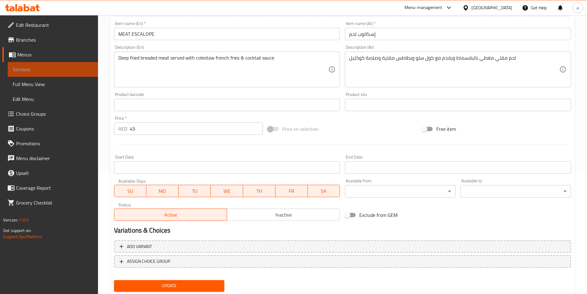
click at [35, 66] on span "Sections" at bounding box center [53, 69] width 80 height 7
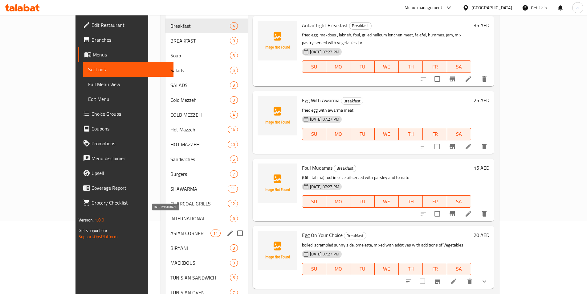
scroll to position [93, 0]
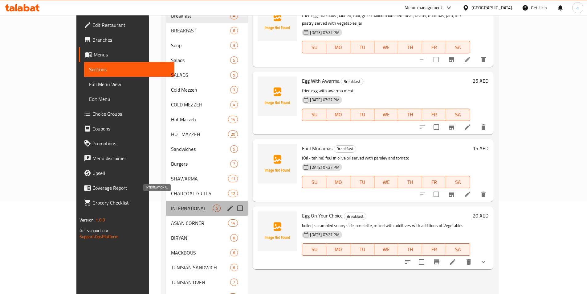
click at [171, 204] on span "INTERNATIONAL" at bounding box center [192, 207] width 42 height 7
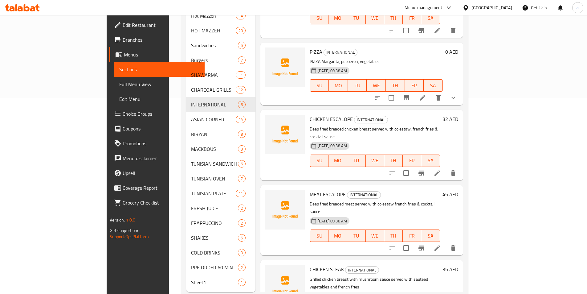
scroll to position [202, 0]
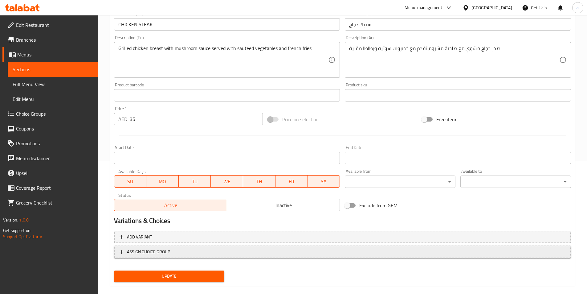
scroll to position [142, 0]
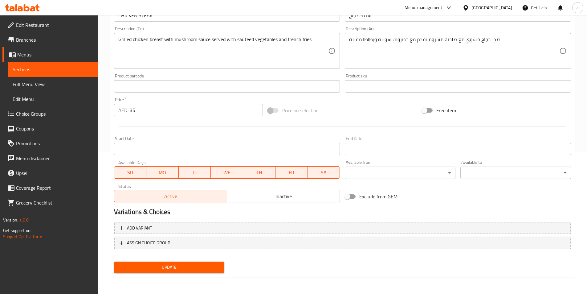
click at [50, 68] on span "Sections" at bounding box center [53, 69] width 80 height 7
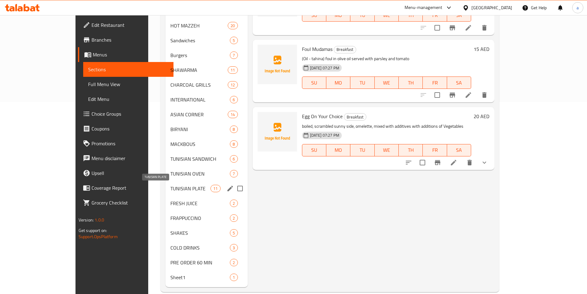
scroll to position [202, 0]
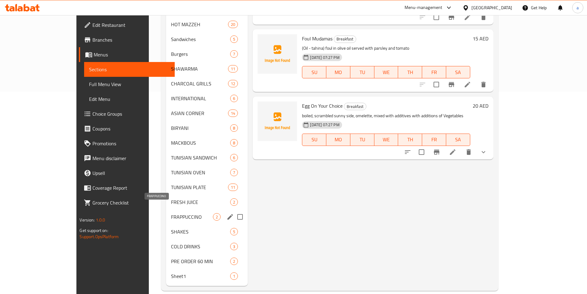
click at [171, 213] on span "FRAPPUCCINO" at bounding box center [192, 216] width 42 height 7
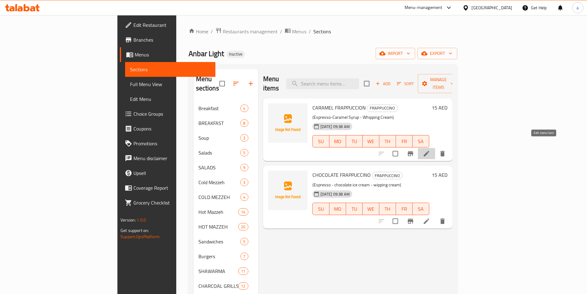
click at [431, 150] on icon at bounding box center [426, 153] width 7 height 7
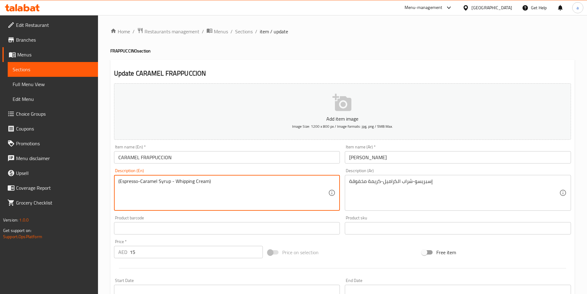
click at [168, 182] on textarea "(Espresso-Caramel Syrup - Whipping Cream)" at bounding box center [223, 192] width 210 height 29
drag, startPoint x: 168, startPoint y: 182, endPoint x: 378, endPoint y: 193, distance: 210.3
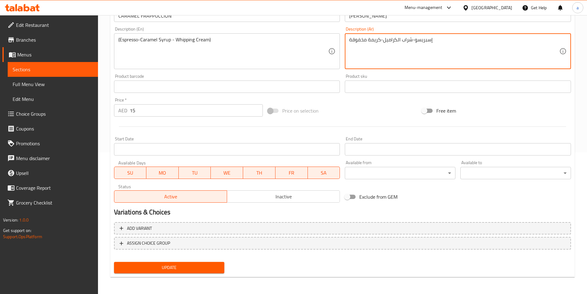
scroll to position [142, 0]
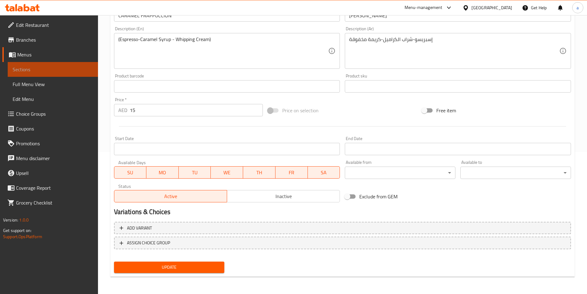
click at [58, 69] on span "Sections" at bounding box center [53, 69] width 80 height 7
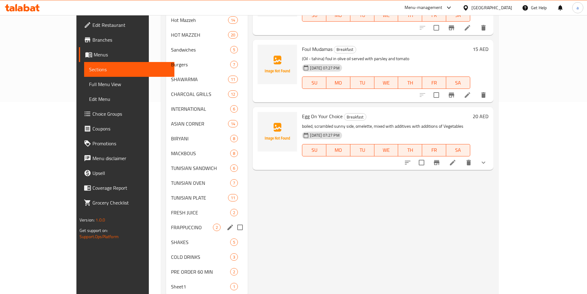
scroll to position [202, 0]
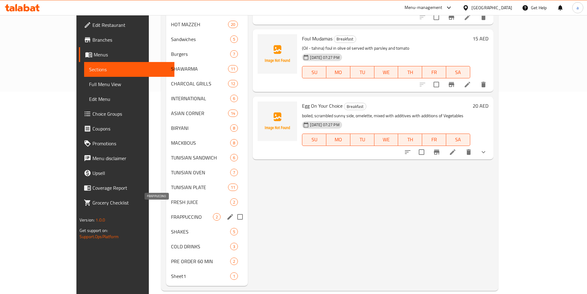
click at [171, 213] on span "FRAPPUCCINO" at bounding box center [192, 216] width 42 height 7
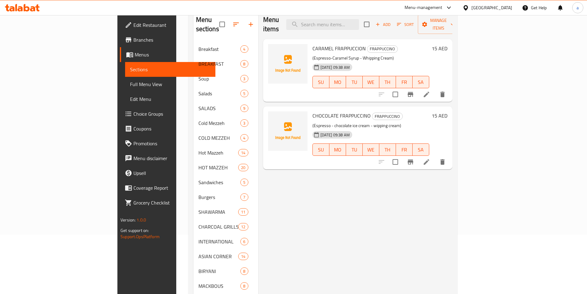
scroll to position [48, 0]
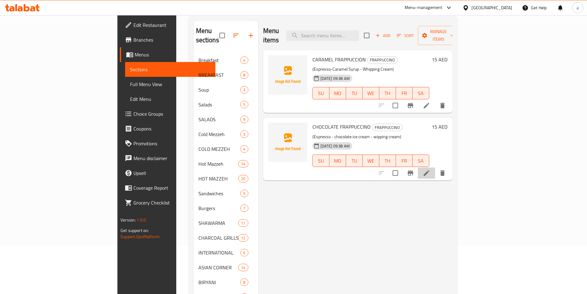
click at [435, 167] on li at bounding box center [426, 172] width 17 height 11
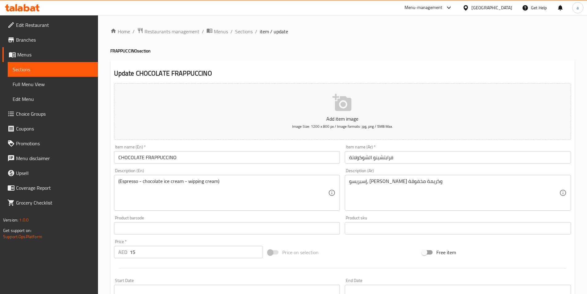
click at [65, 74] on link "Sections" at bounding box center [53, 69] width 90 height 15
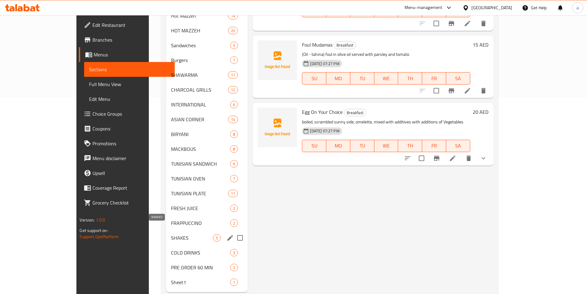
scroll to position [202, 0]
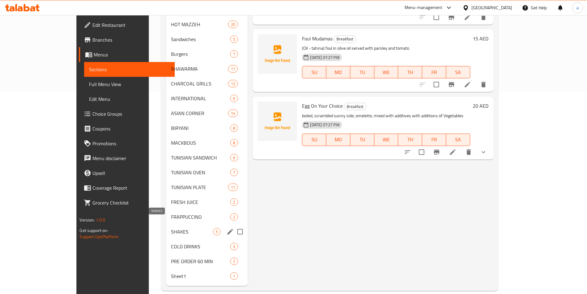
click at [171, 228] on span "SHAKES" at bounding box center [192, 231] width 42 height 7
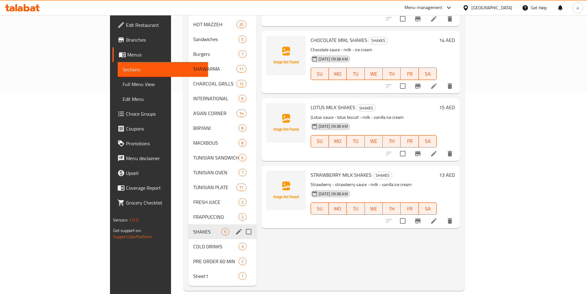
click at [188, 228] on div "SHAKES 5" at bounding box center [222, 231] width 68 height 15
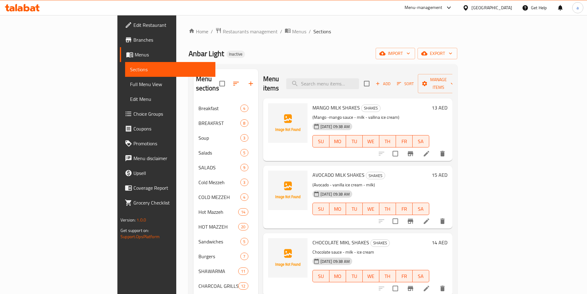
click at [435, 149] on li at bounding box center [426, 153] width 17 height 11
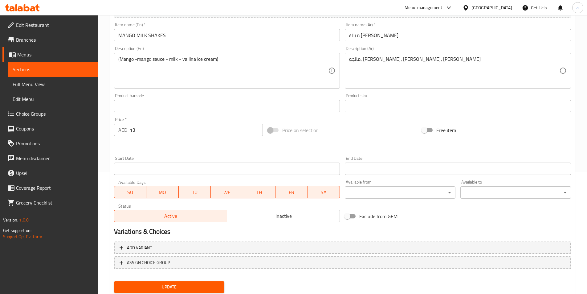
scroll to position [123, 0]
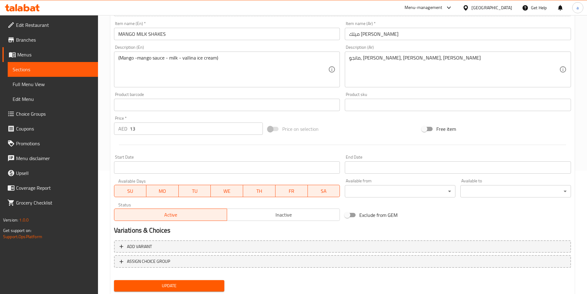
click at [68, 68] on span "Sections" at bounding box center [53, 69] width 80 height 7
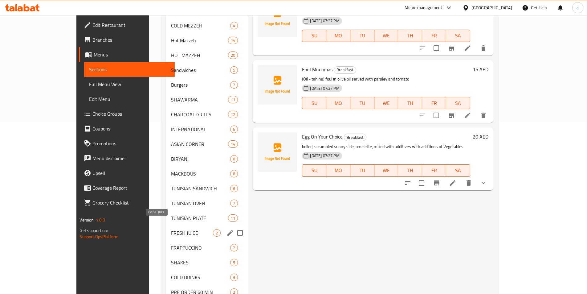
scroll to position [202, 0]
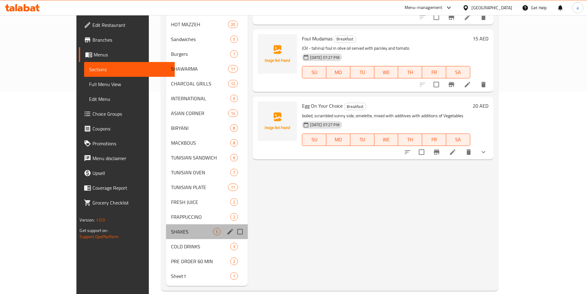
click at [166, 227] on div "SHAKES 5" at bounding box center [207, 231] width 82 height 15
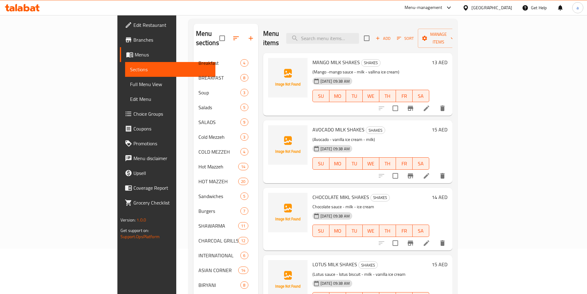
scroll to position [62, 0]
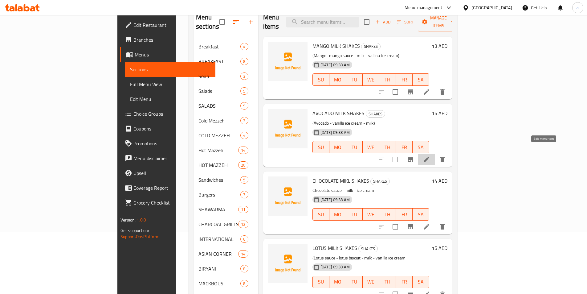
click at [431, 156] on icon at bounding box center [426, 159] width 7 height 7
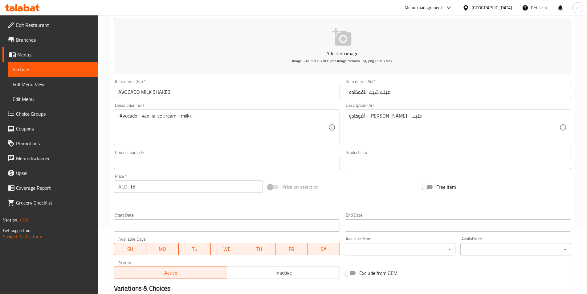
scroll to position [93, 0]
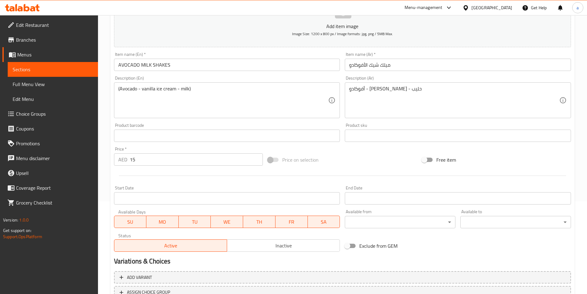
click at [64, 72] on span "Sections" at bounding box center [53, 69] width 80 height 7
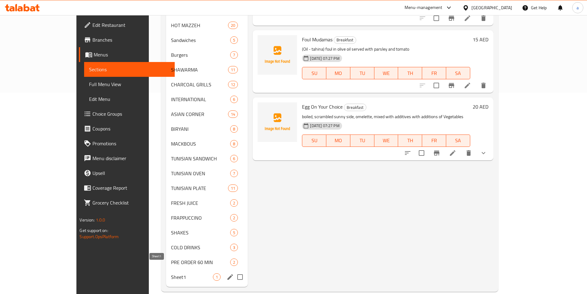
scroll to position [202, 0]
click at [171, 228] on span "SHAKES" at bounding box center [192, 231] width 42 height 7
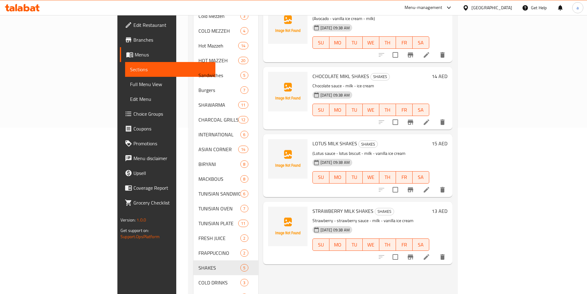
scroll to position [185, 0]
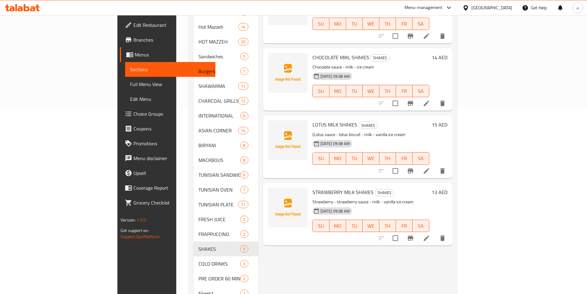
click at [450, 167] on div at bounding box center [412, 170] width 76 height 15
click at [435, 165] on li at bounding box center [426, 170] width 17 height 11
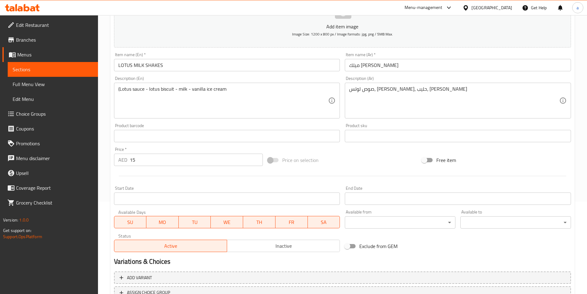
scroll to position [93, 0]
click at [44, 69] on span "Sections" at bounding box center [53, 69] width 80 height 7
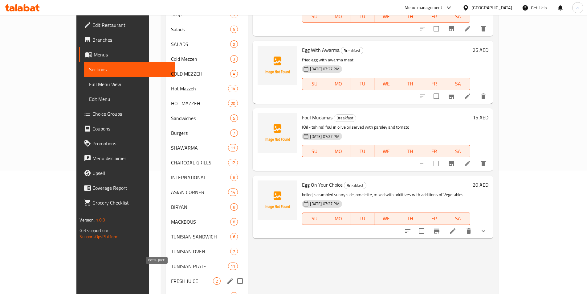
scroll to position [202, 0]
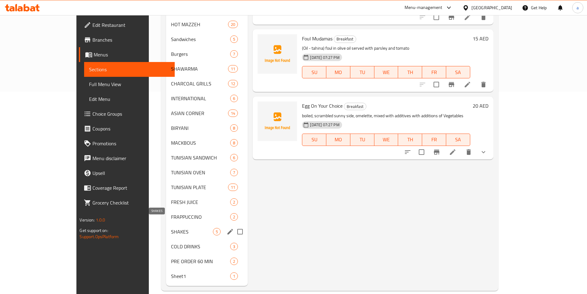
click at [171, 228] on span "SHAKES" at bounding box center [192, 231] width 42 height 7
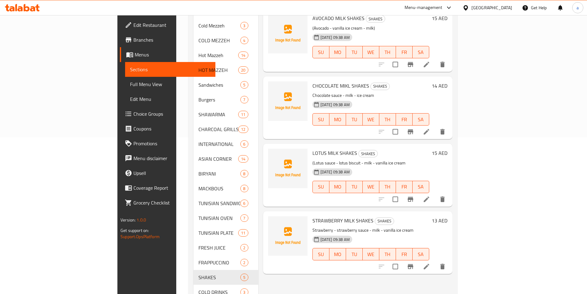
scroll to position [171, 0]
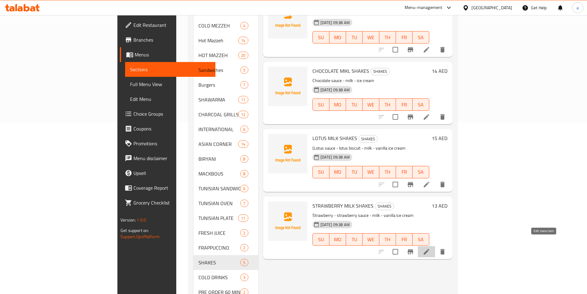
click at [431, 248] on icon at bounding box center [426, 251] width 7 height 7
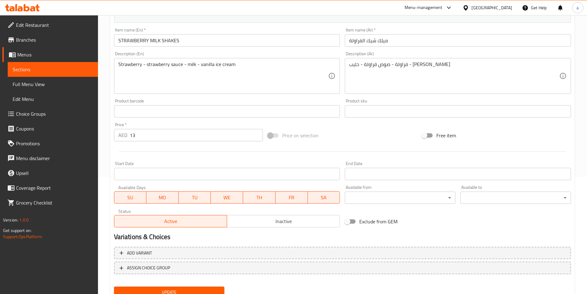
scroll to position [142, 0]
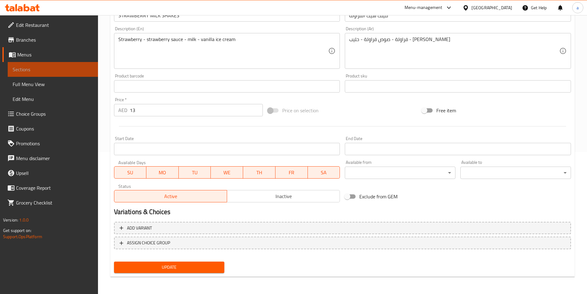
click at [51, 72] on span "Sections" at bounding box center [53, 69] width 80 height 7
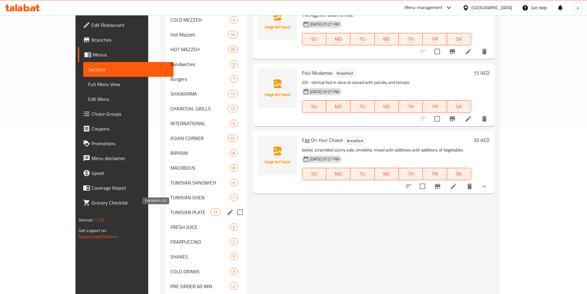
scroll to position [202, 0]
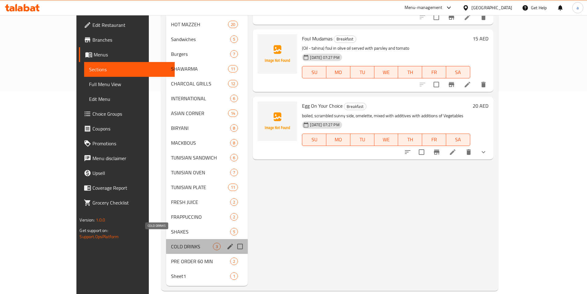
click at [171, 243] on span "COLD DRINKS" at bounding box center [192, 246] width 42 height 7
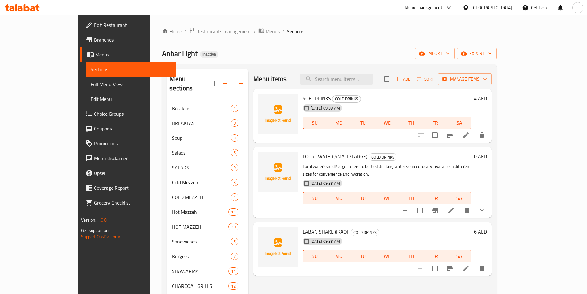
click at [475, 139] on li at bounding box center [466, 135] width 17 height 11
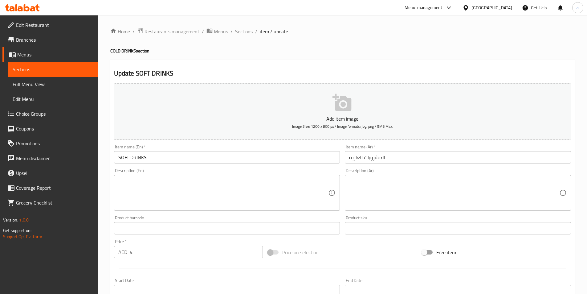
click at [248, 188] on textarea at bounding box center [223, 192] width 210 height 29
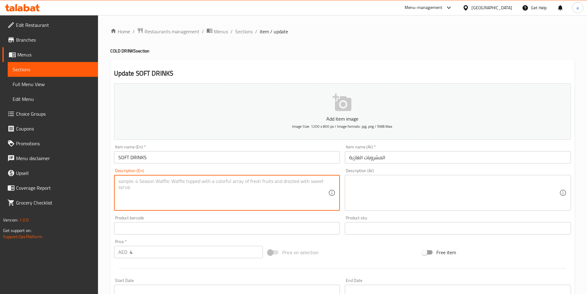
paste textarea "Soft drinks are carbonated beverages flavored with sweeteners, fruits, or other…"
type textarea "Soft drinks are carbonated beverages flavored with sweeteners, fruits, or other…"
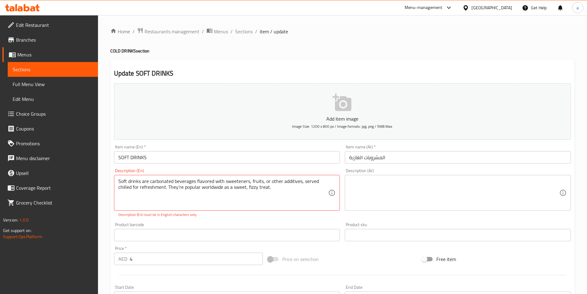
click at [452, 216] on div "Description (Ar) Description (Ar)" at bounding box center [458, 193] width 231 height 54
click at [515, 185] on textarea at bounding box center [454, 192] width 210 height 29
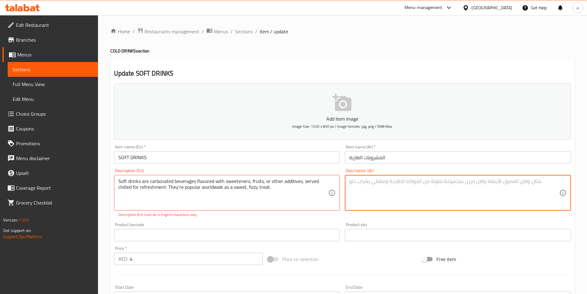
paste textarea "المشروبات الغازية مشروبات غازية مُنكّهة بمُحليات أو فواكه أو إضافات أخرى، تُقدّ…"
type textarea "المشروبات الغازية مشروبات غازية مُنكّهة بمُحليات أو فواكه أو إضافات أخرى، تُقدّ…"
click at [477, 181] on textarea "المشروبات الغازية مشروبات غازية مُنكّهة بمُحليات أو فواكه أو إضافات أخرى، تُقدّ…" at bounding box center [454, 192] width 210 height 29
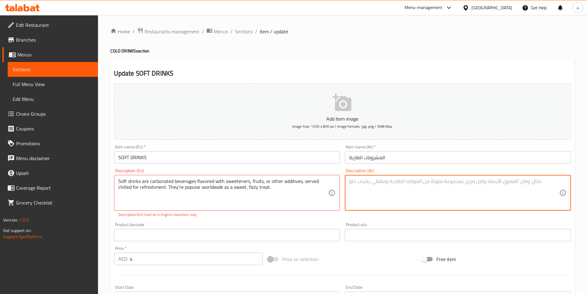
click at [477, 181] on textarea at bounding box center [454, 192] width 210 height 29
type textarea "h"
type textarea "g"
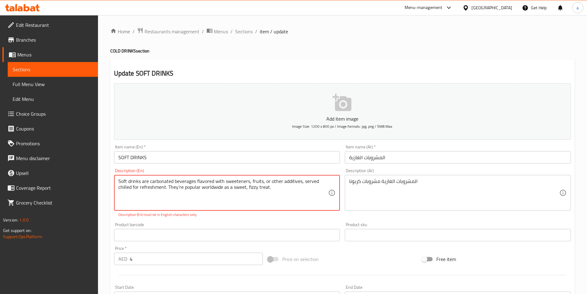
click at [163, 183] on textarea "Soft drinks are carbonated beverages flavored with sweeteners, fruits, or other…" at bounding box center [223, 192] width 210 height 29
click at [234, 188] on textarea "Soft drinks are carbonated beverages flavored with sweeteners, fruits, or other…" at bounding box center [223, 192] width 210 height 29
click at [349, 183] on div "المشروبات الغازية مشروبات كربونا Description (Ar)" at bounding box center [458, 193] width 226 height 36
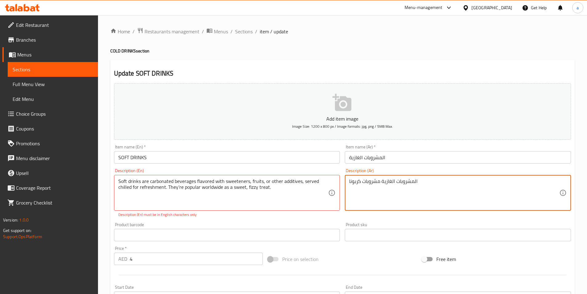
click at [349, 183] on div "المشروبات الغازية مشروبات كربونا Description (Ar)" at bounding box center [458, 193] width 226 height 36
click at [351, 182] on textarea "المشروبات الغازية مشروبات كربونا" at bounding box center [454, 192] width 210 height 29
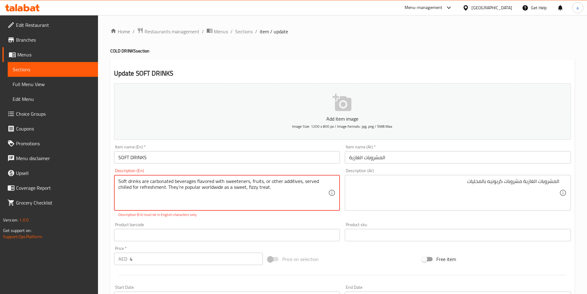
click at [238, 180] on textarea "Soft drinks are carbonated beverages flavored with sweeteners, fruits, or other…" at bounding box center [223, 192] width 210 height 29
click at [235, 181] on textarea "Soft drinks are carbonated beverages flavored with sweeteners, fruits, or other…" at bounding box center [223, 192] width 210 height 29
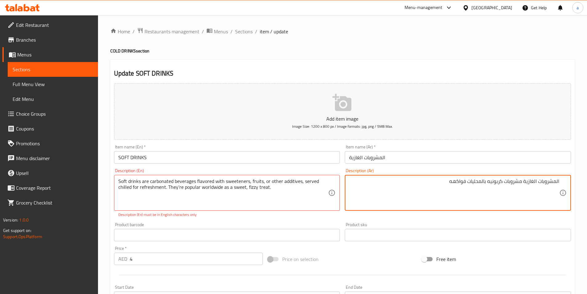
type textarea "المشروبات الغازية مشروبات كربونيه بالمحليات فواكهه"
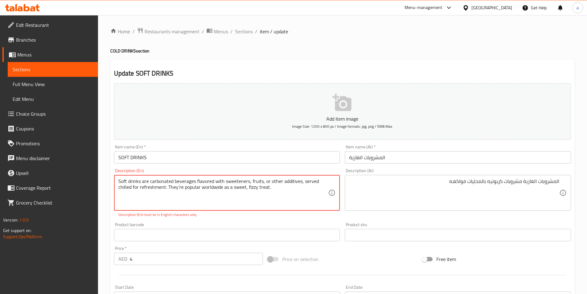
click at [242, 179] on textarea "Soft drinks are carbonated beverages flavored with sweeteners, fruits, or other…" at bounding box center [223, 192] width 210 height 29
click at [53, 65] on link "Sections" at bounding box center [53, 69] width 90 height 15
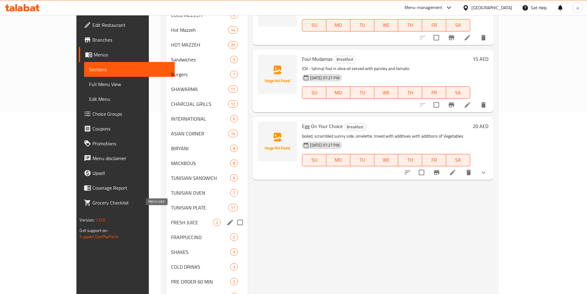
scroll to position [202, 0]
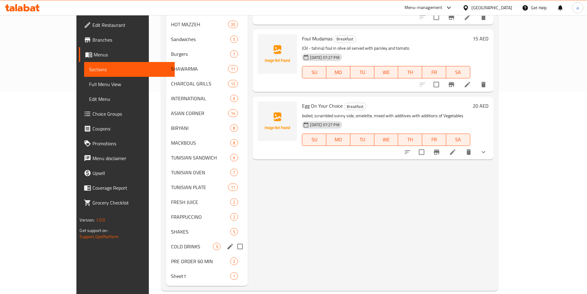
click at [166, 239] on div "COLD DRINKS 3" at bounding box center [207, 246] width 82 height 15
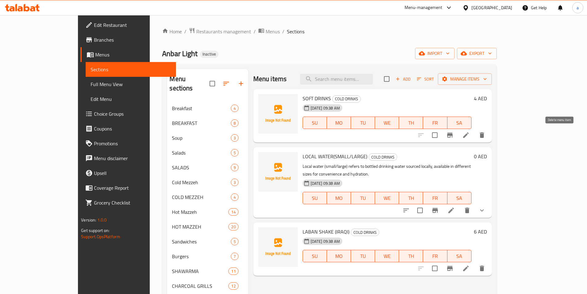
click at [486, 138] on icon "delete" at bounding box center [482, 134] width 7 height 7
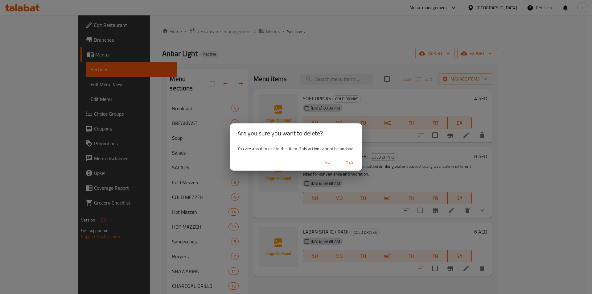
click at [348, 162] on span "Yes" at bounding box center [349, 163] width 15 height 8
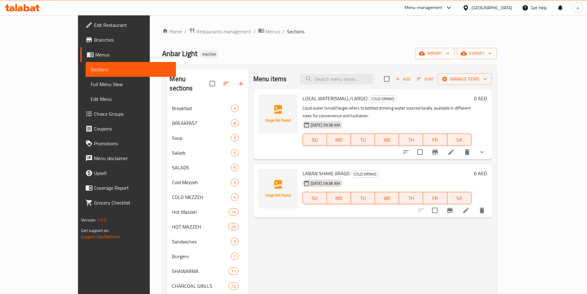
click at [460, 149] on li at bounding box center [451, 151] width 17 height 11
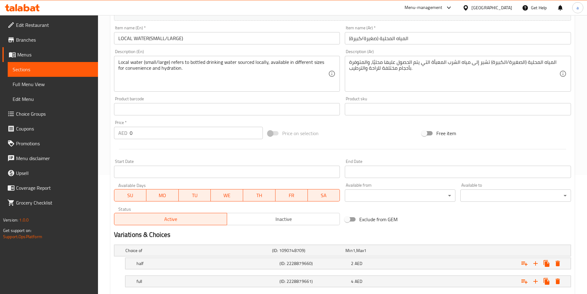
scroll to position [154, 0]
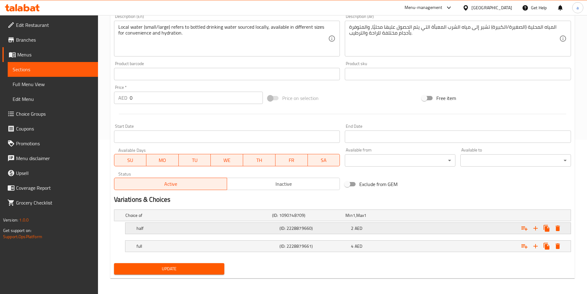
click at [179, 218] on h5 "half" at bounding box center [198, 215] width 144 height 6
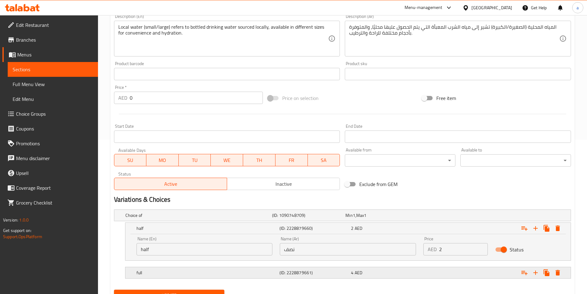
click at [197, 218] on h5 "full" at bounding box center [198, 215] width 144 height 6
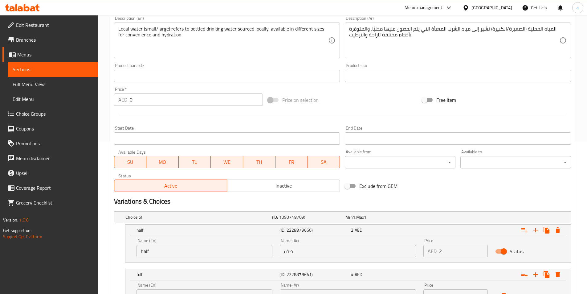
scroll to position [178, 0]
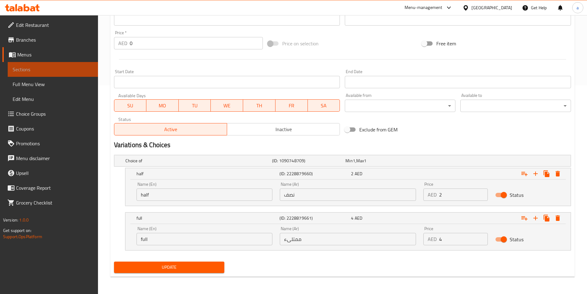
click at [63, 68] on span "Sections" at bounding box center [53, 69] width 80 height 7
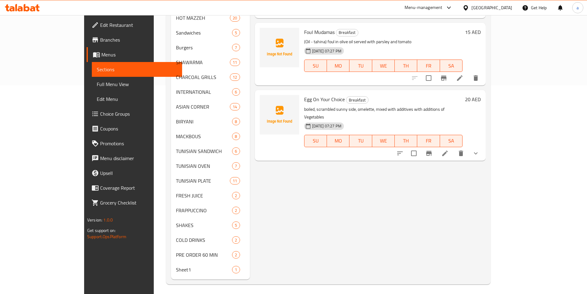
scroll to position [202, 0]
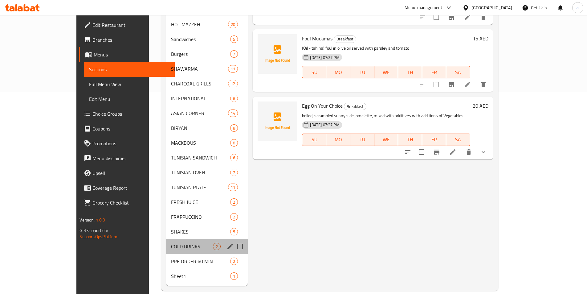
click at [166, 242] on div "COLD DRINKS 2" at bounding box center [207, 246] width 82 height 15
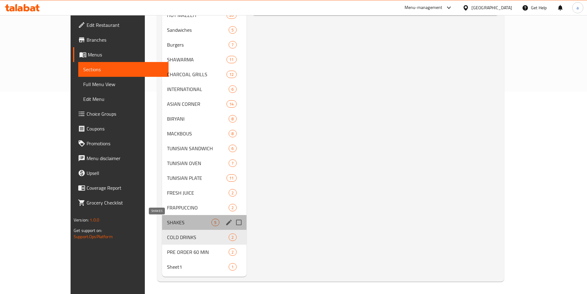
click at [167, 220] on span "SHAKES" at bounding box center [189, 222] width 44 height 7
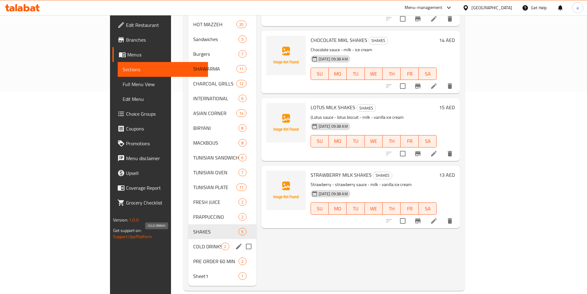
click at [193, 243] on span "COLD DRINKS" at bounding box center [207, 246] width 28 height 7
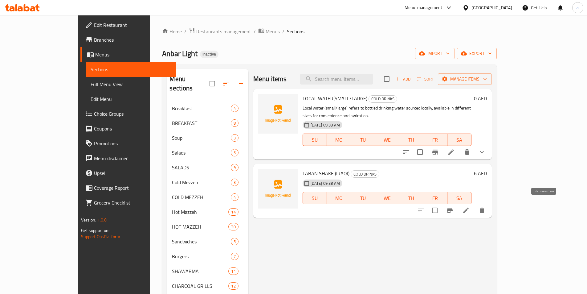
click at [469, 208] on icon at bounding box center [467, 211] width 6 height 6
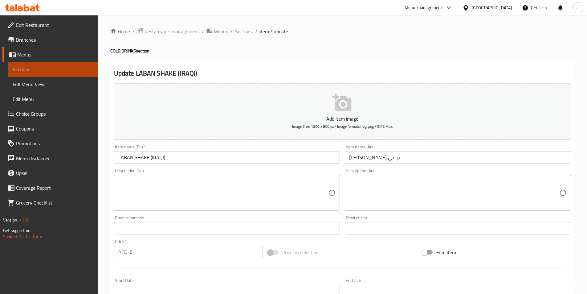
click at [74, 69] on span "Sections" at bounding box center [53, 69] width 80 height 7
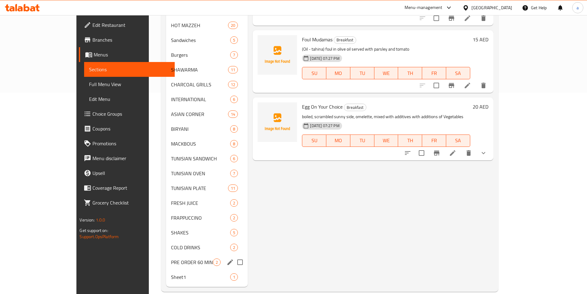
scroll to position [202, 0]
click at [171, 243] on span "COLD DRINKS" at bounding box center [192, 246] width 42 height 7
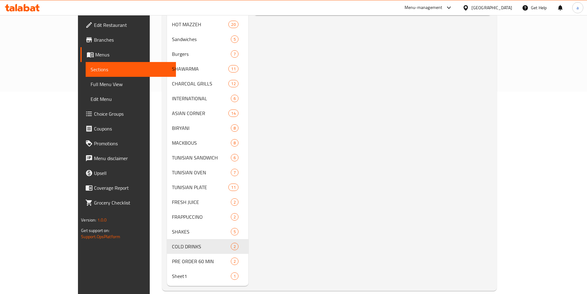
scroll to position [17, 0]
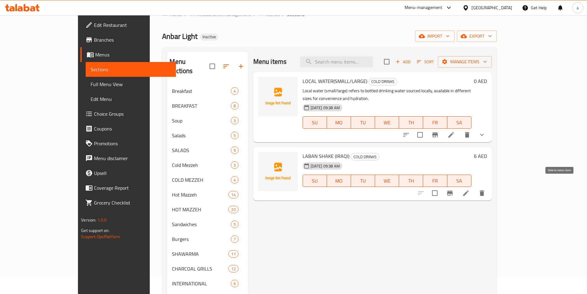
click at [486, 189] on icon "delete" at bounding box center [482, 192] width 7 height 7
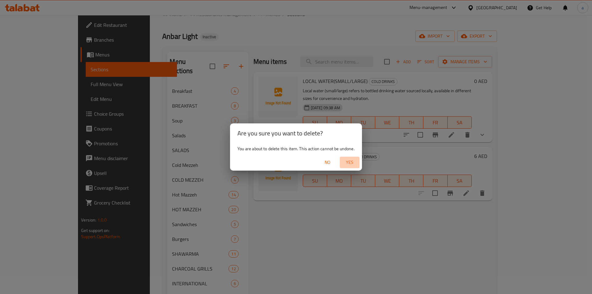
click at [344, 161] on span "Yes" at bounding box center [349, 163] width 15 height 8
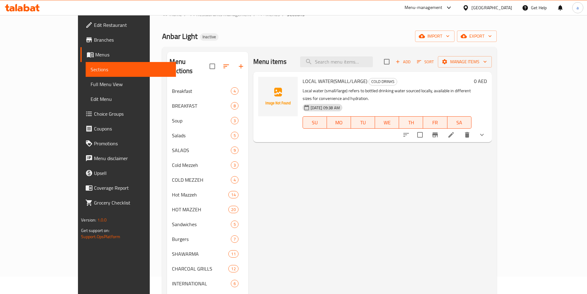
click at [368, 201] on div "Menu items Add Sort Manage items LOCAL WATER(SMALL/LARGE) COLD DRINKS Local wat…" at bounding box center [371, 261] width 244 height 419
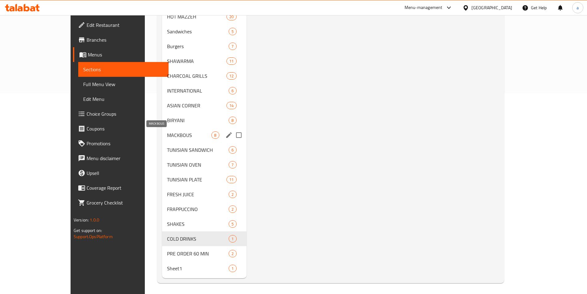
scroll to position [202, 0]
click at [167, 189] on span "FRESH JUICE" at bounding box center [189, 192] width 44 height 7
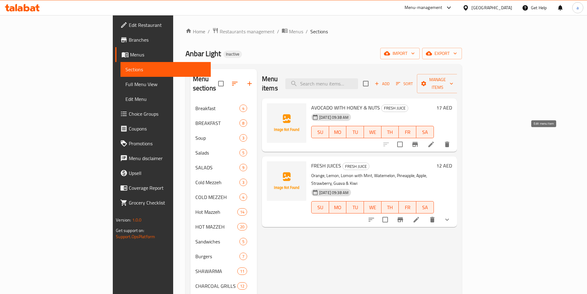
click at [434, 142] on icon at bounding box center [432, 145] width 6 height 6
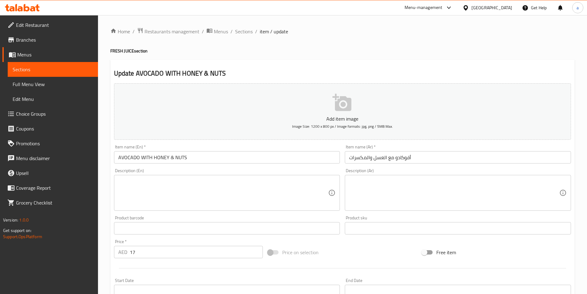
click at [276, 192] on textarea at bounding box center [223, 192] width 210 height 29
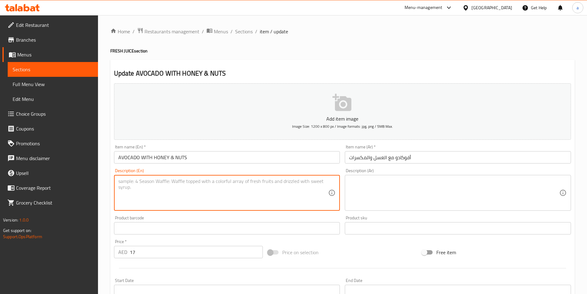
paste textarea "Avocado with Honey & Nuts is a creamy, nutritious dish combining ripe avocado d…"
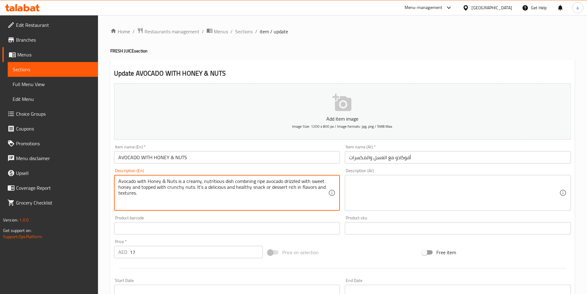
type textarea "Avocado with Honey & Nuts is a creamy, nutritious dish combining ripe avocado d…"
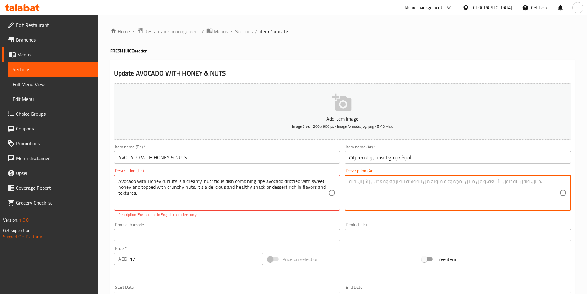
click at [391, 187] on textarea at bounding box center [454, 192] width 210 height 29
paste textarea "أفوكادو بالعسل والمكسرات طبق كريمي ومغذي، يجمع بين الأفوكادو الناضج المرشوش بال…"
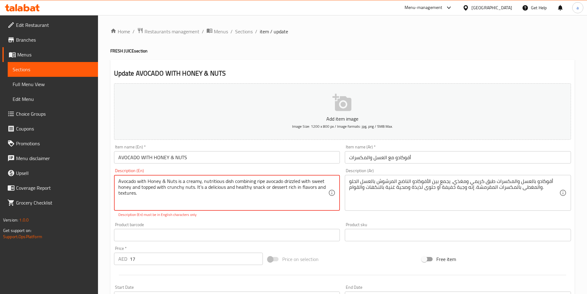
drag, startPoint x: 233, startPoint y: 180, endPoint x: 263, endPoint y: 179, distance: 29.9
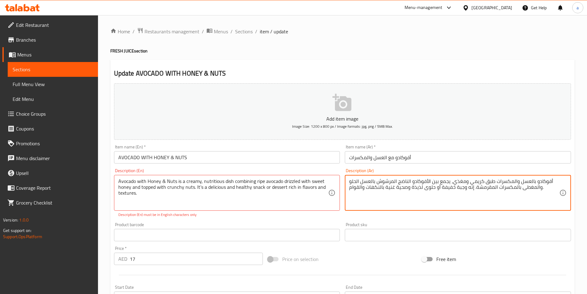
drag, startPoint x: 376, startPoint y: 182, endPoint x: 392, endPoint y: 184, distance: 15.5
click at [392, 184] on textarea "أفوكادو بالعسل والمكسرات طبق كريمي ومغذي، يجمع بين الأفوكادو الناضج المرشوش بال…" at bounding box center [454, 192] width 210 height 29
click at [441, 188] on textarea "أفوكادو بالعسل والمكسرات طبق كريمي ومغذي، يجمع بين الأفوكادو الناضج دريزلد بالع…" at bounding box center [454, 192] width 210 height 29
drag, startPoint x: 441, startPoint y: 188, endPoint x: 453, endPoint y: 186, distance: 12.4
click at [453, 186] on textarea "أفوكادو بالعسل والمكسرات طبق كريمي ومغذي، يجمع بين الأفوكادو الناضج دريزلد بالع…" at bounding box center [454, 192] width 210 height 29
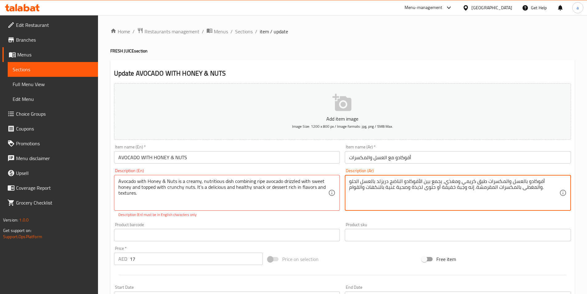
drag, startPoint x: 470, startPoint y: 188, endPoint x: 348, endPoint y: 188, distance: 122.1
click at [348, 188] on div "أفوكادو بالعسل والمكسرات طبق كريمي ومغذي، يجمع بين الأفوكادو الناضج دريزلد بالع…" at bounding box center [458, 193] width 226 height 36
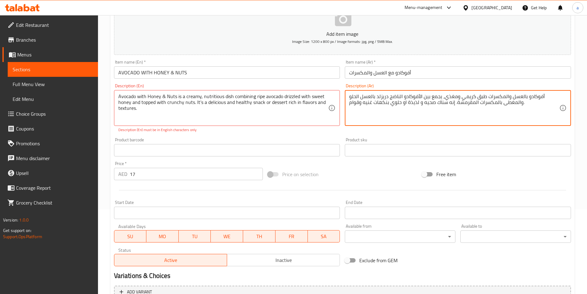
scroll to position [93, 0]
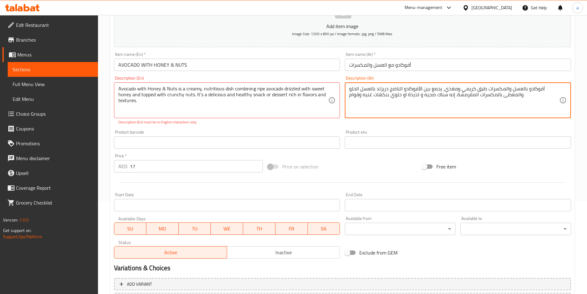
type textarea "أفوكادو بالعسل والمكسرات طبق كريمي ومغذي، يجمع بين الأفوكادو الناضج دريزلد بالع…"
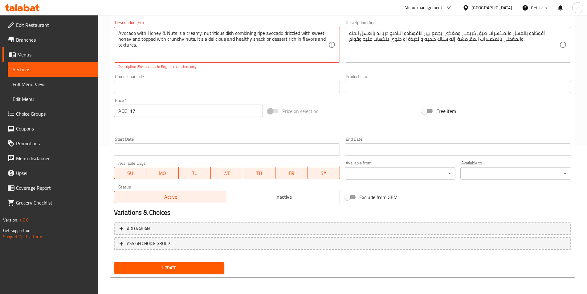
scroll to position [149, 0]
click at [192, 270] on span "Update" at bounding box center [169, 267] width 101 height 8
click at [198, 268] on span "Update" at bounding box center [169, 267] width 101 height 8
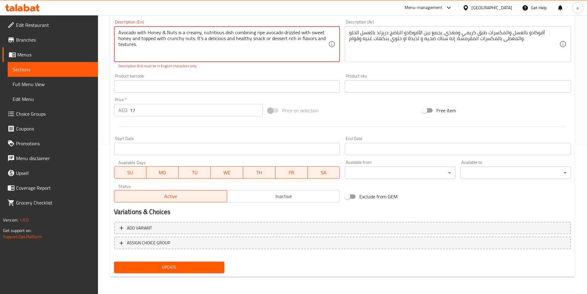
click at [199, 267] on span "Update" at bounding box center [169, 267] width 101 height 8
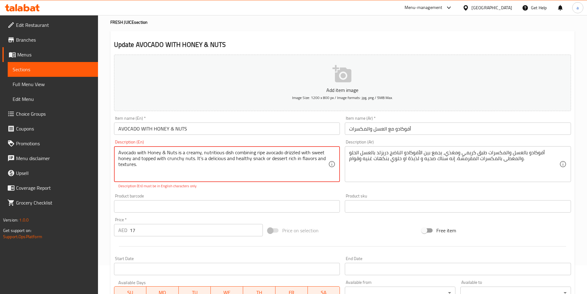
scroll to position [25, 0]
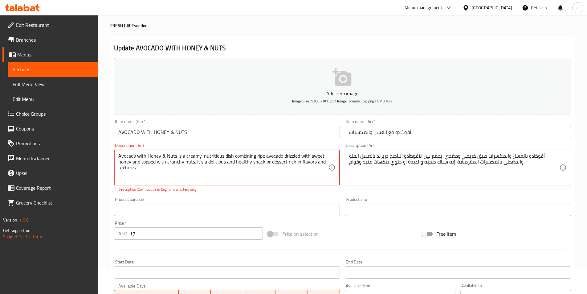
click at [272, 166] on textarea "Avocado with Honey & Nuts is a creamy, nutritious dish combining ripe avocado d…" at bounding box center [223, 167] width 210 height 29
click at [212, 178] on textarea "Avocado with Honey & Nuts is a creamy, nutritious dish combining ripe avocado d…" at bounding box center [223, 167] width 210 height 29
click at [163, 157] on textarea "Avocado with Honey & Nuts is a creamy, nutritious dish combining ripe avocado d…" at bounding box center [223, 167] width 210 height 29
click at [161, 158] on textarea "Avocado with Honey , Nuts is a creamy, nutritious dish combining ripe avocado d…" at bounding box center [223, 167] width 210 height 29
click at [195, 163] on textarea "Avocado with Honey, Nuts is a creamy, nutritious dish combining ripe avocado dr…" at bounding box center [223, 167] width 210 height 29
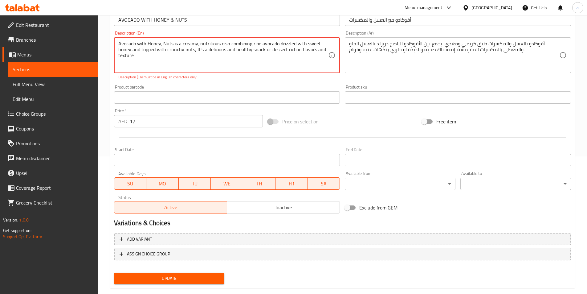
scroll to position [149, 0]
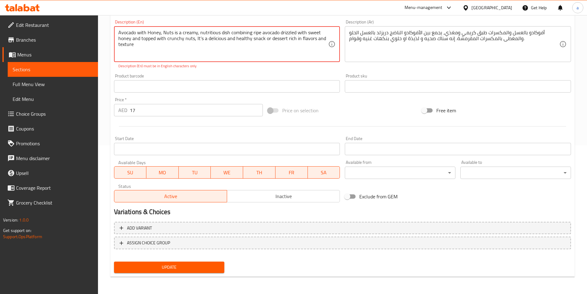
click at [191, 263] on button "Update" at bounding box center [169, 267] width 111 height 11
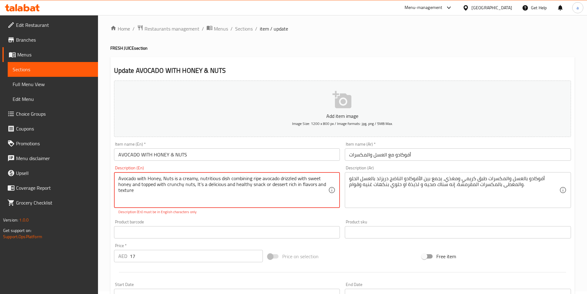
scroll to position [0, 0]
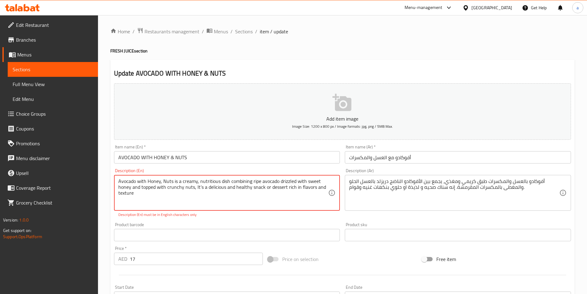
click at [163, 183] on textarea "Avocado with Honey, Nuts is a creamy, nutritious dish combining ripe avocado dr…" at bounding box center [223, 192] width 210 height 29
click at [302, 190] on textarea "Avocado with Honey,Nuts is a creamy, nutritious dish combining ripe avocado dri…" at bounding box center [223, 192] width 210 height 29
click at [161, 181] on textarea "Avocado with Honeynets is a creamy, nutritious dish combining ripe avocado driz…" at bounding box center [223, 192] width 210 height 29
click at [167, 181] on textarea "Avocado with Honey nets is a creamy, nutritious dish combining ripe avocado dri…" at bounding box center [223, 192] width 210 height 29
type textarea "Avocado with Honey& nuts is a creamy, nutritious dish combining ripe avocado dr…"
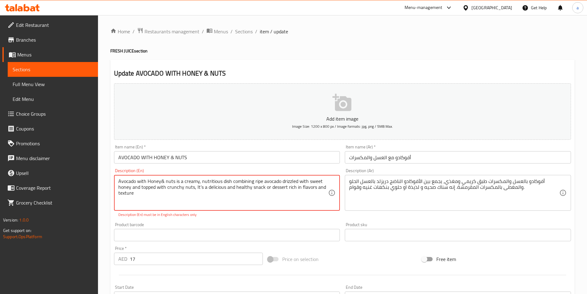
drag, startPoint x: 118, startPoint y: 182, endPoint x: 372, endPoint y: 208, distance: 255.2
click at [372, 208] on div "Add item image Image Size: 1200 x 800 px / Image formats: jpg, png / 5MB Max. I…" at bounding box center [343, 217] width 462 height 273
click at [294, 194] on textarea "Avocado with Honey& nuts is a creamy, nutritious dish combining ripe avocado dr…" at bounding box center [223, 192] width 210 height 29
click at [292, 188] on textarea "Avocado with Honey& nuts is a creamy, nutritious dish combining ripe avocado dr…" at bounding box center [223, 192] width 210 height 29
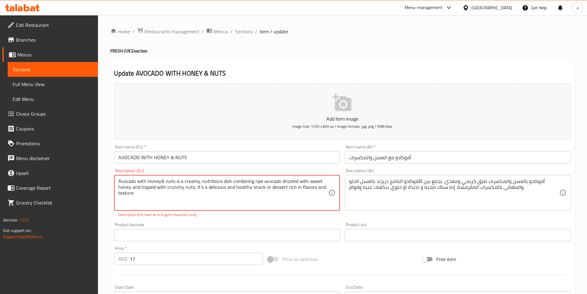
click at [292, 188] on textarea "Avocado with Honey& nuts is a creamy, nutritious dish combining ripe avocado dr…" at bounding box center [223, 192] width 210 height 29
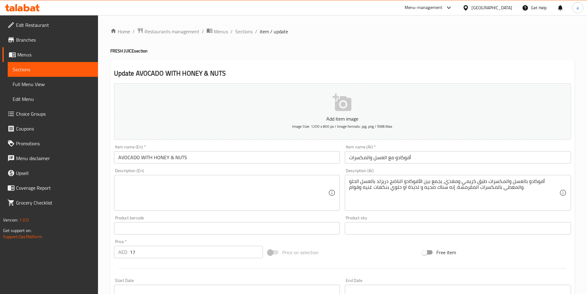
click at [261, 191] on textarea at bounding box center [223, 192] width 210 height 29
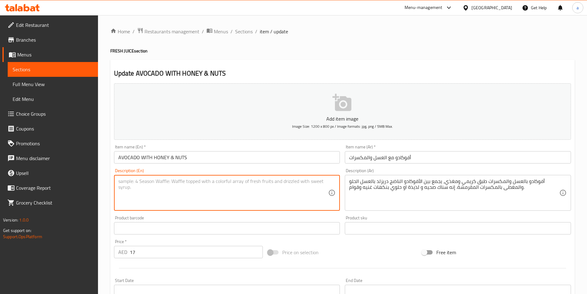
paste textarea "Avocado with Honey & Nuts is a creamy, nutritious dish combining ripe avocado d…"
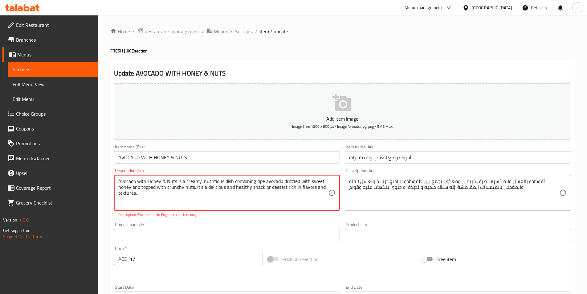
click at [179, 188] on textarea "Avocado with Honey & Nuts is a creamy, nutritious dish combining ripe avocado d…" at bounding box center [223, 192] width 210 height 29
type textarea "Avocado with Honey & Nuts is a creamy, nutritious dish combining ripe avocado d…"
click at [328, 185] on textarea "Avocado with Honey & Nuts is a creamy, nutritious dish combining ripe avocado d…" at bounding box center [223, 192] width 210 height 29
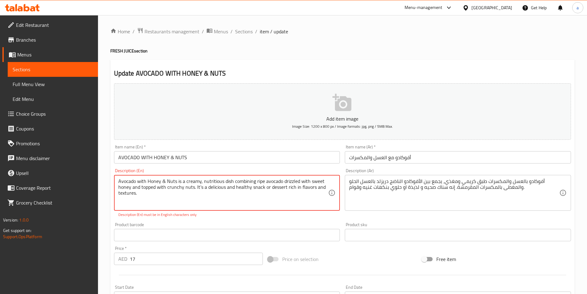
click at [304, 185] on textarea "Avocado with Honey & Nuts is a creamy, nutritious dish combining ripe avocado d…" at bounding box center [223, 192] width 210 height 29
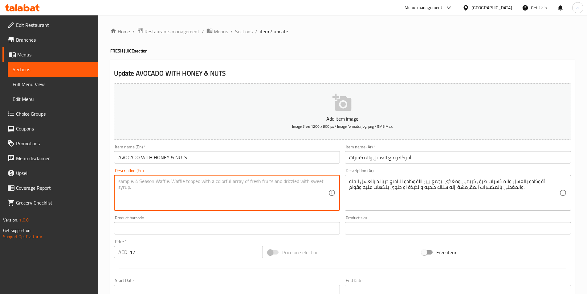
click at [176, 183] on textarea at bounding box center [223, 192] width 210 height 29
paste textarea "Avocado with Honey & Nuts is a creamy, nutritious dish combining ripe"
click at [273, 182] on textarea "Avocado with Honey & Nuts is a creamy, nutritious dish combining ripe" at bounding box center [223, 192] width 210 height 29
paste textarea "avocado drizzled with sweet honey and topped with crunchy nuts."
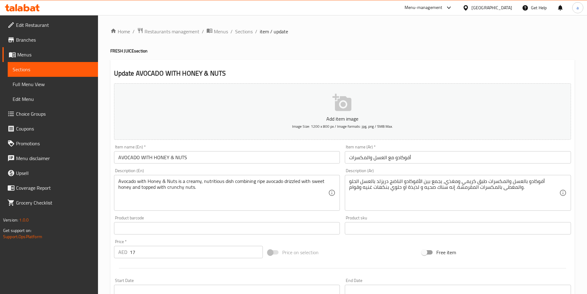
click at [219, 196] on textarea "Avocado with Honey & Nuts is a creamy, nutritious dish combining ripe avocado d…" at bounding box center [223, 192] width 210 height 29
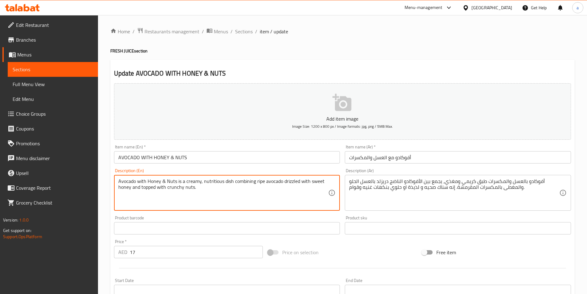
paste textarea "It’s a delicious and healthy snack or dessert rich in flavors and textures."
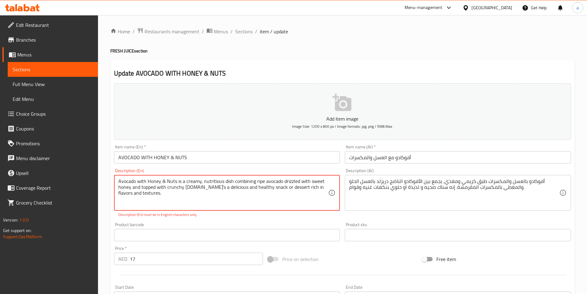
click at [194, 189] on textarea "Avocado with Honey & Nuts is a creamy, nutritious dish combining ripe avocado d…" at bounding box center [223, 192] width 210 height 29
click at [195, 189] on textarea "Avocado with Honey & Nuts is a creamy, nutritious dish combining ripe avocado d…" at bounding box center [223, 192] width 210 height 29
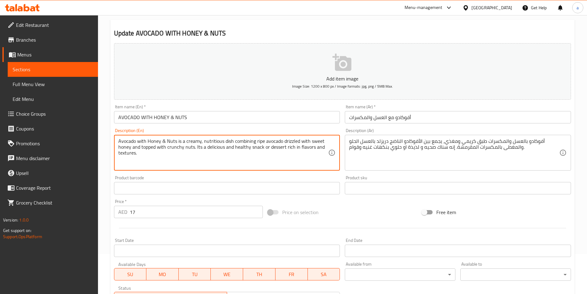
scroll to position [142, 0]
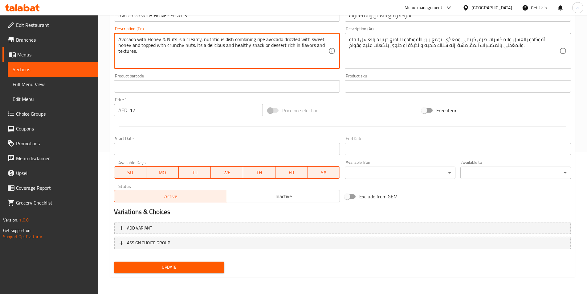
type textarea "Avocado with Honey & Nuts is a creamy, nutritious dish combining ripe avocado d…"
click at [188, 268] on span "Update" at bounding box center [169, 267] width 101 height 8
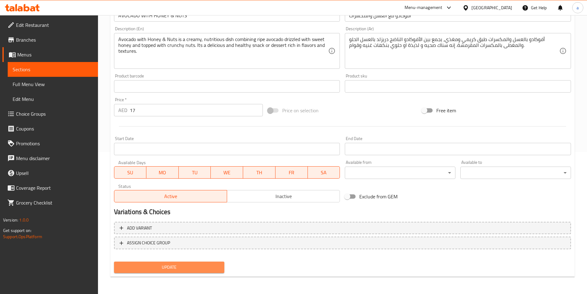
click at [175, 268] on span "Update" at bounding box center [169, 267] width 101 height 8
click at [41, 66] on span "Sections" at bounding box center [53, 69] width 80 height 7
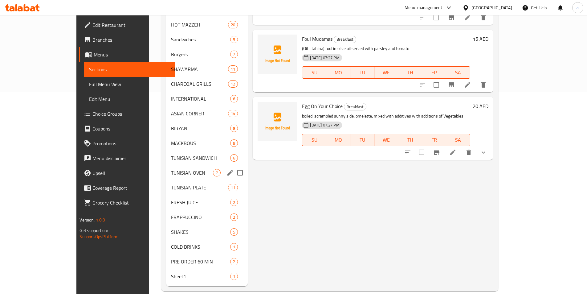
scroll to position [202, 0]
click at [171, 198] on span "FRESH JUICE" at bounding box center [192, 201] width 42 height 7
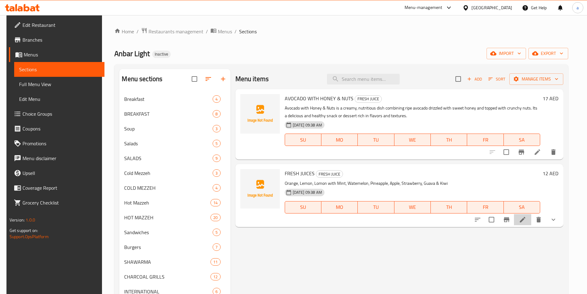
click at [532, 220] on li at bounding box center [522, 219] width 17 height 11
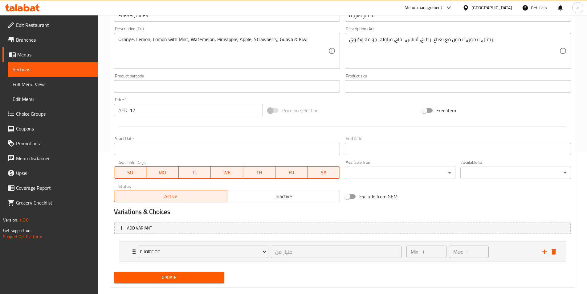
scroll to position [152, 0]
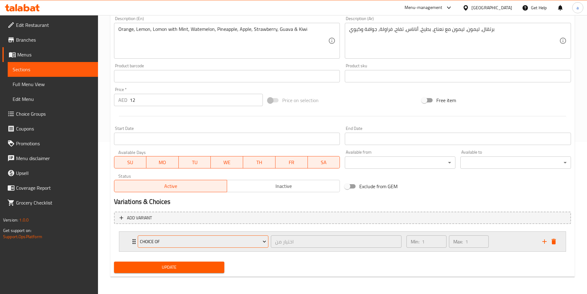
click at [244, 240] on span "Choice of" at bounding box center [203, 242] width 126 height 8
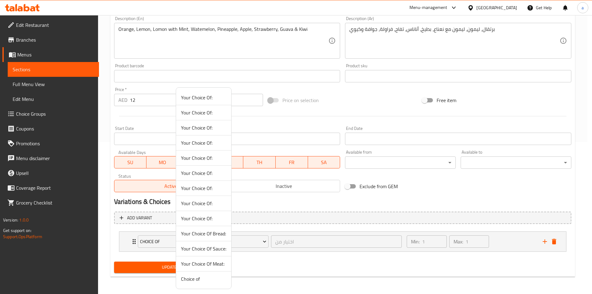
click at [286, 258] on div at bounding box center [296, 147] width 592 height 294
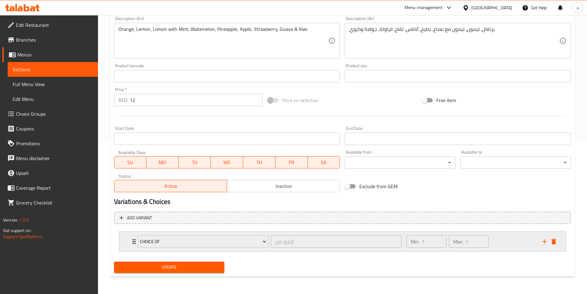
click at [134, 242] on div "Choice of اختيار من ​" at bounding box center [270, 242] width 272 height 20
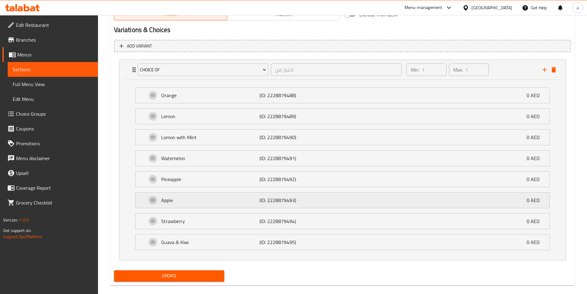
scroll to position [332, 0]
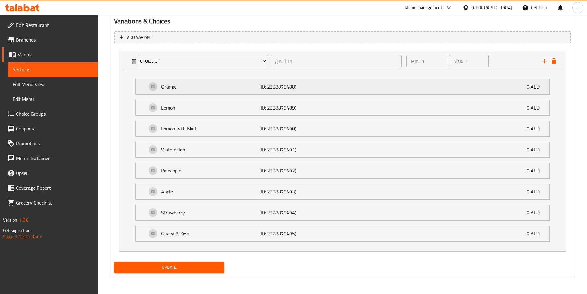
click at [224, 86] on p "Orange" at bounding box center [210, 86] width 99 height 7
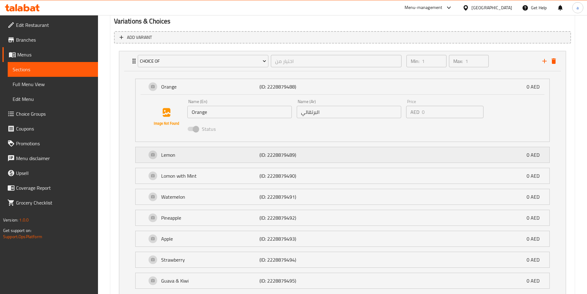
click at [275, 158] on p "(ID: 2228879489)" at bounding box center [293, 154] width 66 height 7
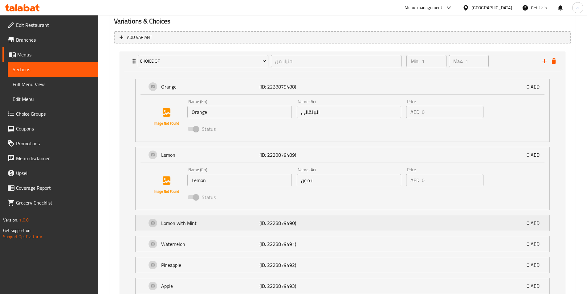
click at [295, 225] on p "(ID: 2228879490)" at bounding box center [293, 222] width 66 height 7
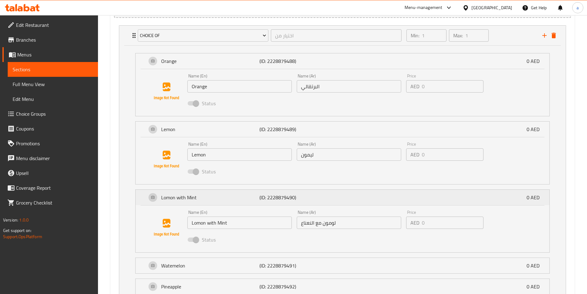
scroll to position [394, 0]
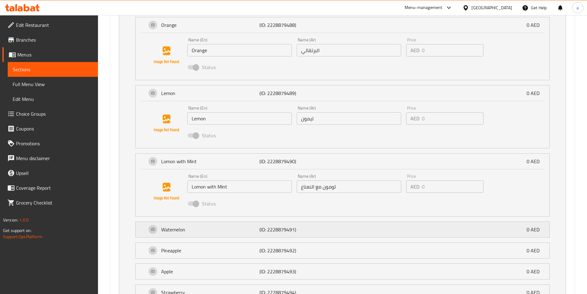
click at [297, 224] on div "Watemelon (ID: 2228879491) 0 AED" at bounding box center [345, 229] width 396 height 15
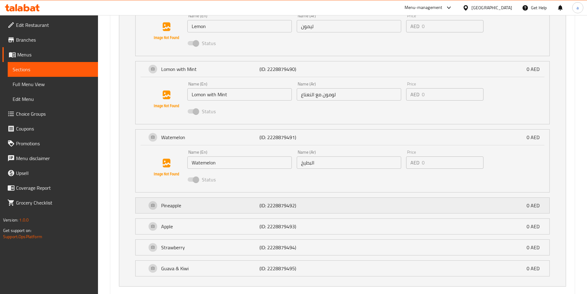
scroll to position [487, 0]
click at [298, 205] on p "(ID: 2228879492)" at bounding box center [293, 204] width 66 height 7
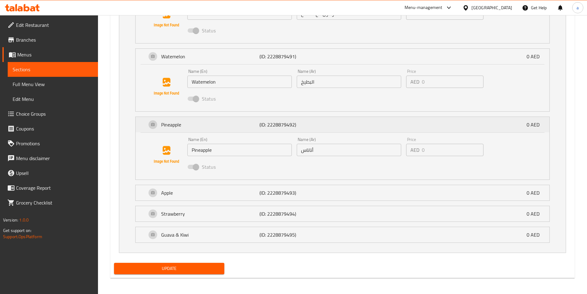
scroll to position [568, 0]
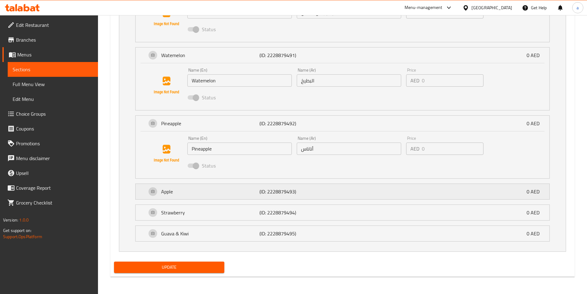
click at [294, 186] on div "Apple (ID: 2228879493) 0 AED" at bounding box center [345, 191] width 396 height 15
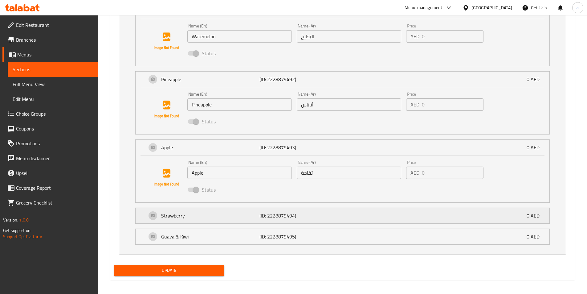
scroll to position [616, 0]
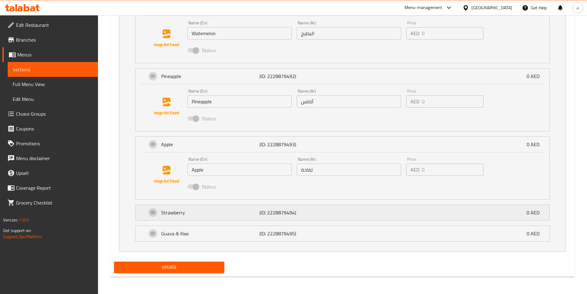
click at [300, 212] on p "(ID: 2228879494)" at bounding box center [293, 212] width 66 height 7
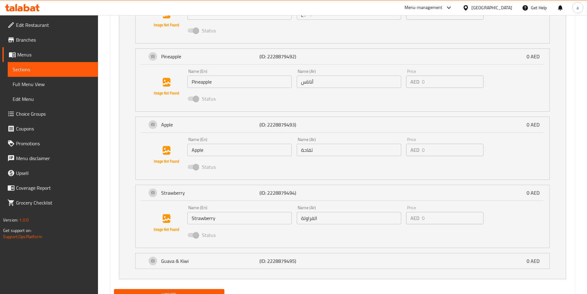
scroll to position [646, 0]
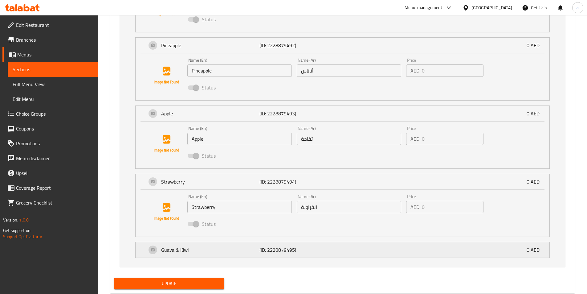
click at [296, 251] on p "(ID: 2228879495)" at bounding box center [293, 249] width 66 height 7
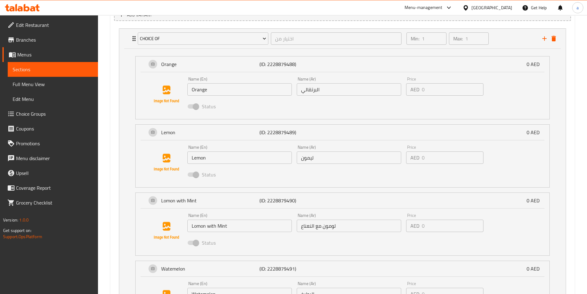
scroll to position [340, 0]
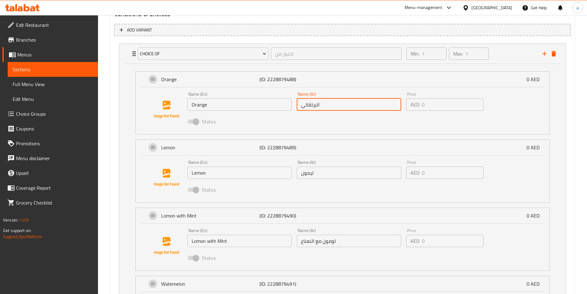
drag, startPoint x: 299, startPoint y: 108, endPoint x: 353, endPoint y: 109, distance: 53.7
click at [353, 109] on input "البرتقالي" at bounding box center [349, 104] width 105 height 12
click at [321, 105] on input "البرتقالي" at bounding box center [349, 104] width 105 height 12
click at [314, 108] on input "البرتقالي" at bounding box center [349, 104] width 105 height 12
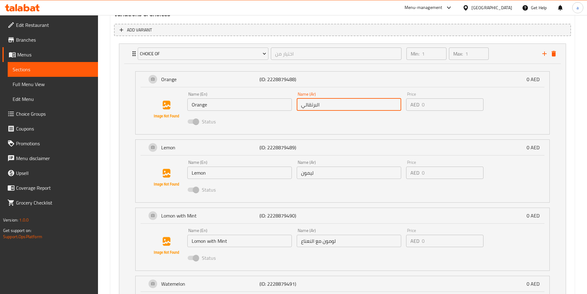
drag, startPoint x: 314, startPoint y: 108, endPoint x: 320, endPoint y: 105, distance: 6.8
click at [316, 107] on input "البرتقالي" at bounding box center [349, 104] width 105 height 12
click at [321, 105] on input "البرتقالي" at bounding box center [349, 104] width 105 height 12
click at [317, 107] on input "البرتقالي" at bounding box center [349, 104] width 105 height 12
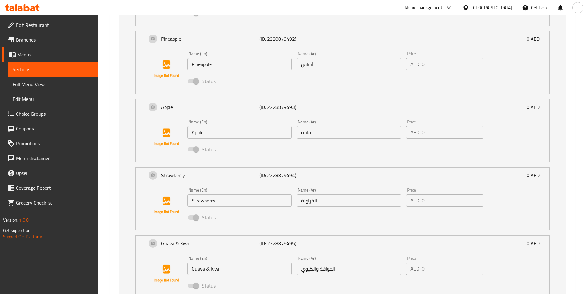
scroll to position [710, 0]
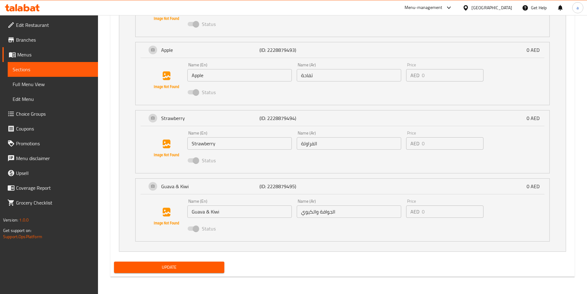
click at [36, 82] on span "Full Menu View" at bounding box center [53, 83] width 80 height 7
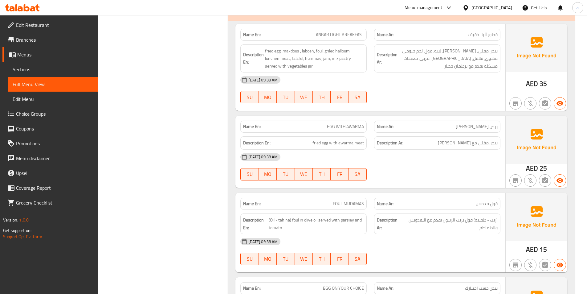
click at [33, 113] on span "Choice Groups" at bounding box center [54, 113] width 77 height 7
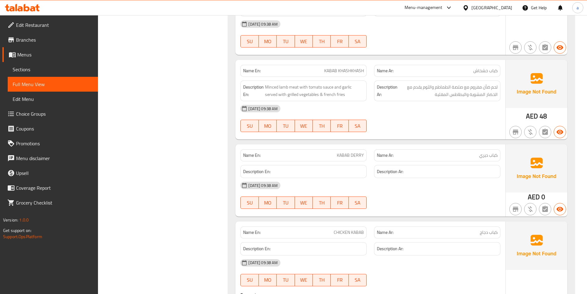
scroll to position [10686, 0]
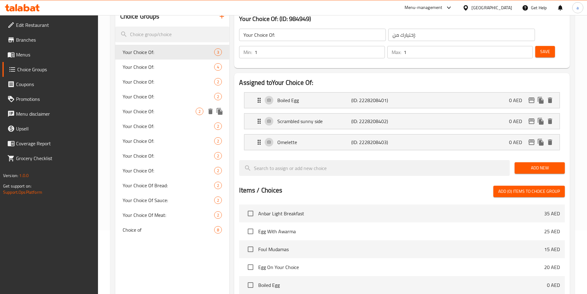
scroll to position [93, 0]
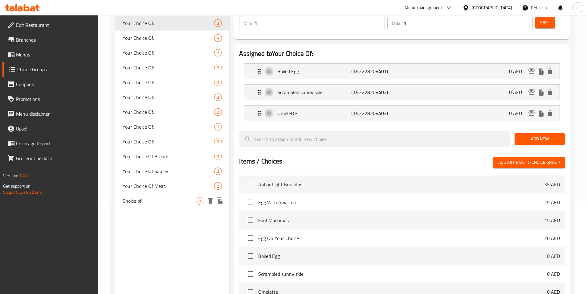
click at [179, 197] on span "Choice of" at bounding box center [159, 200] width 73 height 7
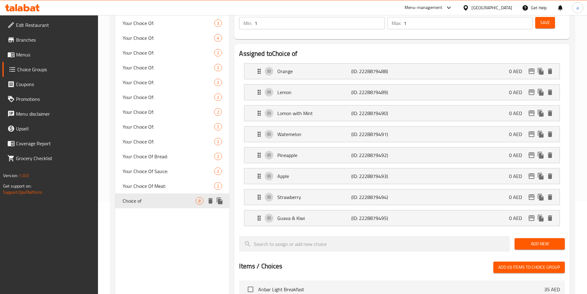
type input "Choice of"
type input "اختيار من"
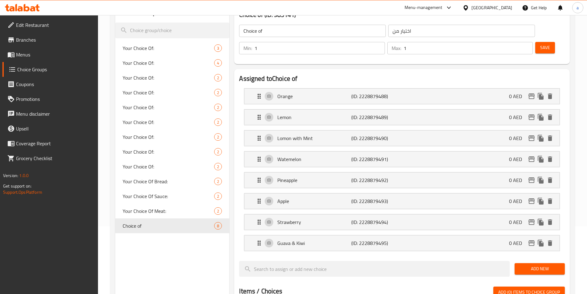
scroll to position [31, 0]
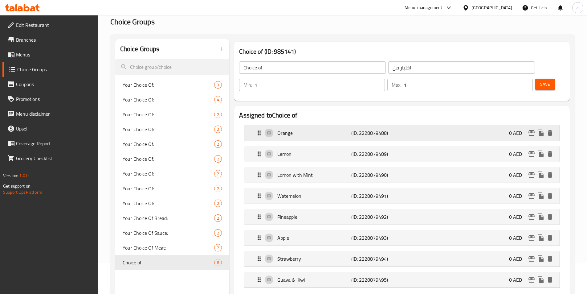
click at [310, 129] on p "Orange" at bounding box center [315, 132] width 74 height 7
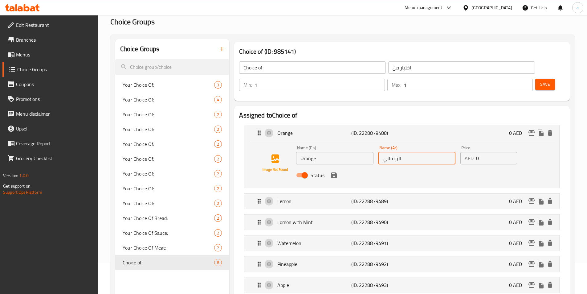
drag, startPoint x: 383, startPoint y: 142, endPoint x: 426, endPoint y: 140, distance: 42.9
click at [426, 152] on input "البرتقالي" at bounding box center [417, 158] width 77 height 12
type input "f"
click at [390, 152] on input "برنقال" at bounding box center [417, 158] width 77 height 12
click at [337, 167] on div "Status" at bounding box center [417, 175] width 246 height 17
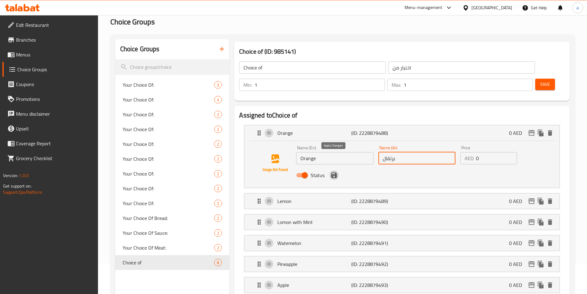
click at [335, 172] on icon "save" at bounding box center [335, 175] width 6 height 6
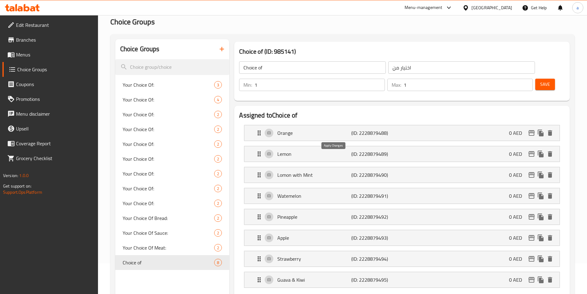
type input "برتقال"
click at [365, 150] on p "(ID: 2228879489)" at bounding box center [376, 153] width 49 height 7
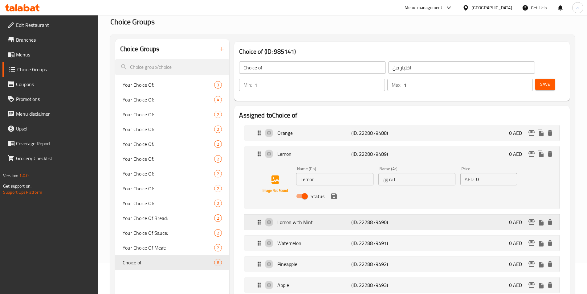
click at [384, 218] on p "(ID: 2228879490)" at bounding box center [376, 221] width 49 height 7
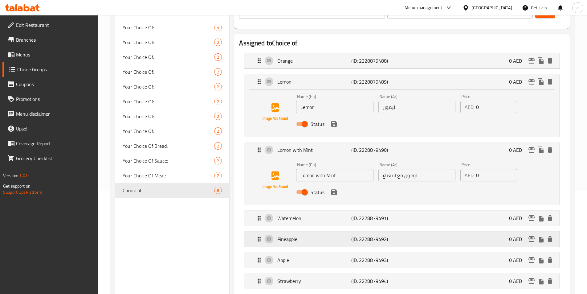
scroll to position [123, 0]
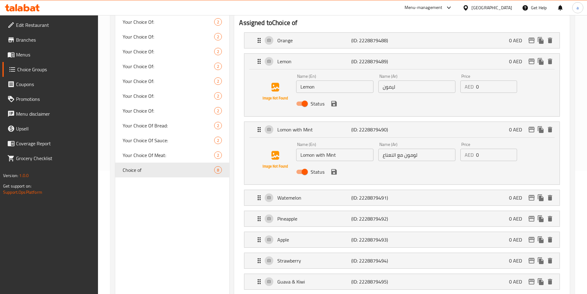
click at [414, 149] on input "لومون مع النعناع" at bounding box center [417, 155] width 77 height 12
type input "ليمون مع النعناع"
click at [336, 167] on button "save" at bounding box center [334, 171] width 9 height 9
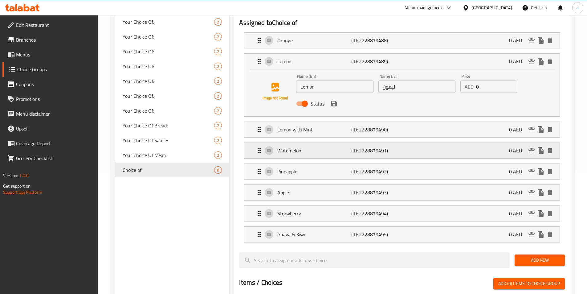
click at [371, 147] on p "(ID: 2228879491)" at bounding box center [376, 150] width 49 height 7
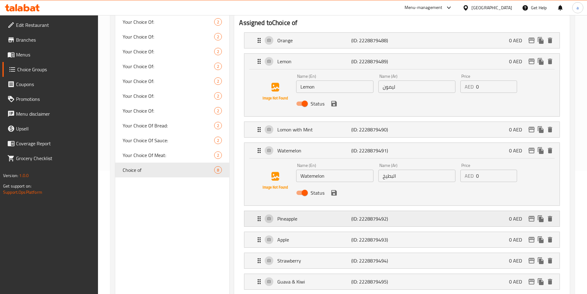
click at [378, 215] on p "(ID: 2228879492)" at bounding box center [376, 218] width 49 height 7
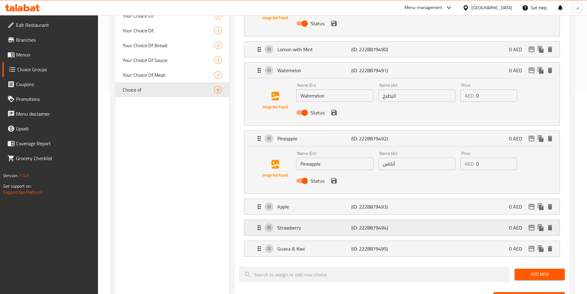
scroll to position [216, 0]
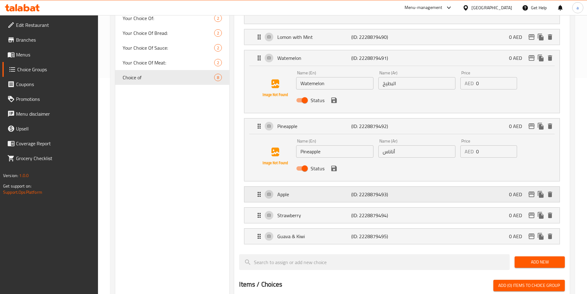
click at [378, 191] on p "(ID: 2228879493)" at bounding box center [376, 194] width 49 height 7
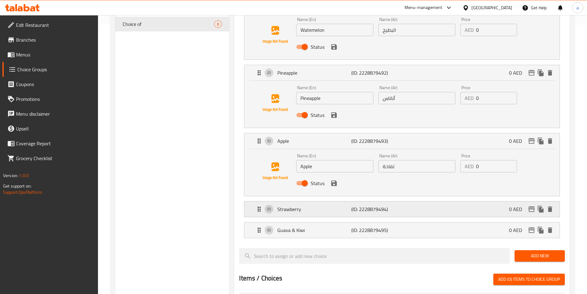
scroll to position [278, 0]
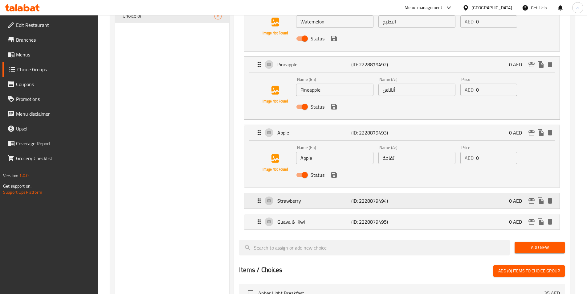
click at [374, 193] on div "Strawberry (ID: 2228879494) 0 AED" at bounding box center [404, 200] width 297 height 15
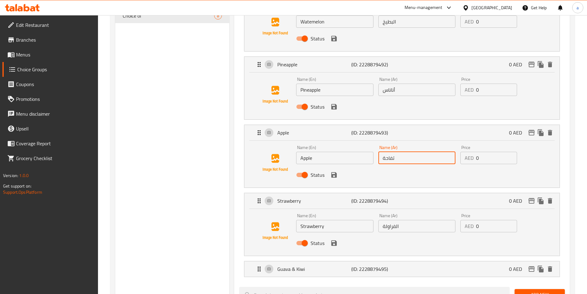
click at [382, 152] on input "تفاحة" at bounding box center [417, 158] width 77 height 12
type input "تفاح"
click at [336, 170] on button "save" at bounding box center [334, 174] width 9 height 9
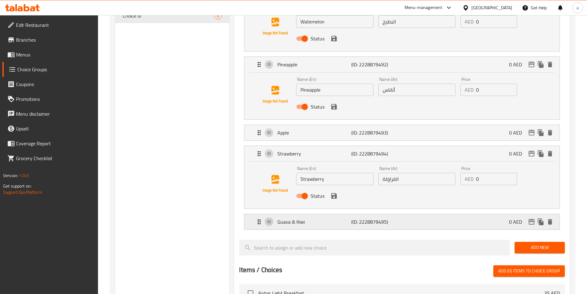
click at [362, 218] on p "(ID: 2228879495)" at bounding box center [376, 221] width 49 height 7
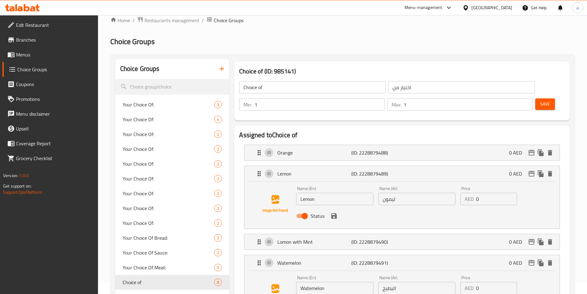
scroll to position [0, 0]
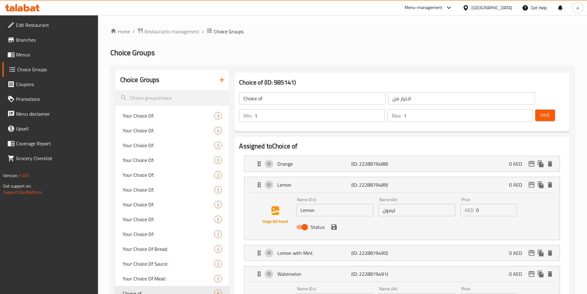
click at [541, 111] on span "Save" at bounding box center [546, 115] width 10 height 8
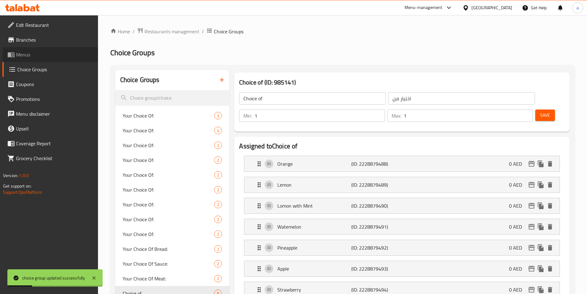
click at [27, 54] on span "Menus" at bounding box center [54, 54] width 77 height 7
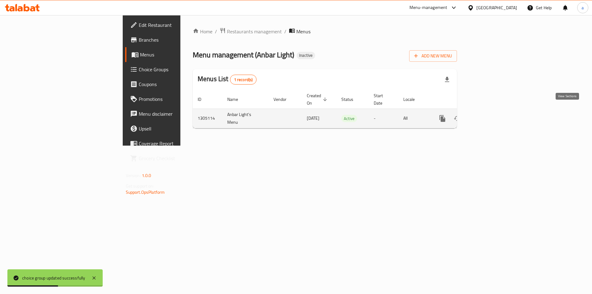
click at [491, 115] on icon "enhanced table" at bounding box center [486, 118] width 7 height 7
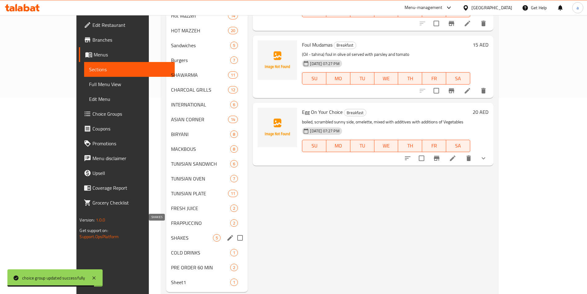
scroll to position [202, 0]
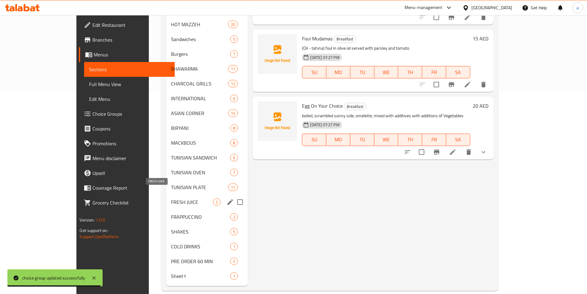
click at [171, 198] on span "FRESH JUICE" at bounding box center [192, 201] width 42 height 7
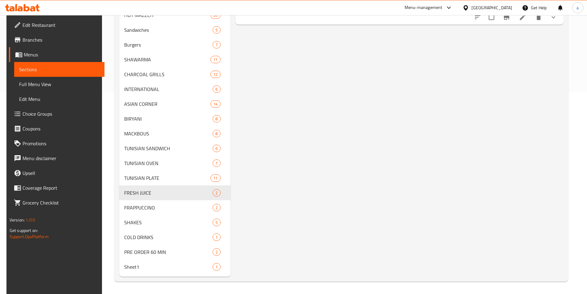
scroll to position [79, 0]
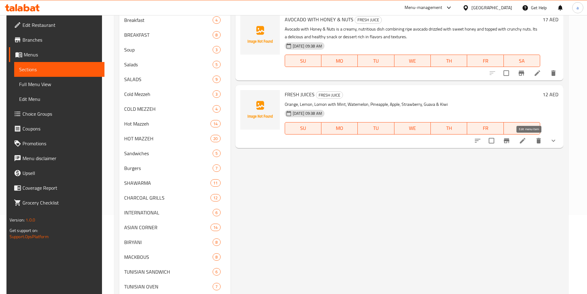
click at [527, 137] on icon at bounding box center [522, 140] width 7 height 7
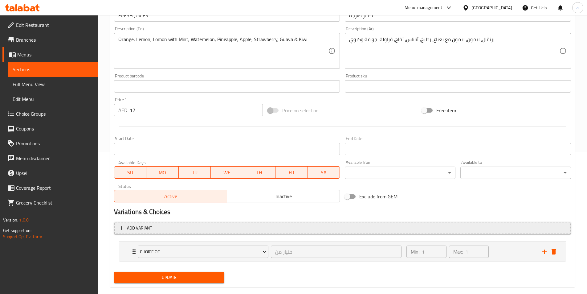
scroll to position [152, 0]
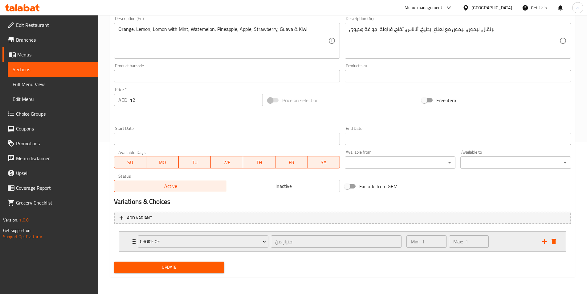
click at [134, 240] on icon "Expand" at bounding box center [134, 241] width 3 height 5
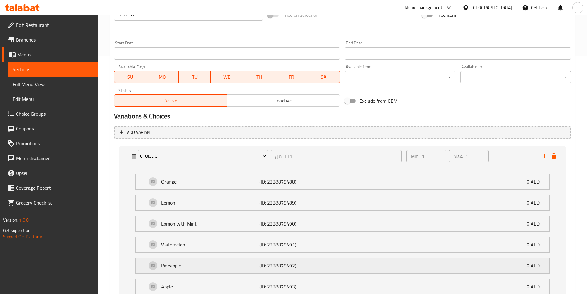
scroll to position [275, 0]
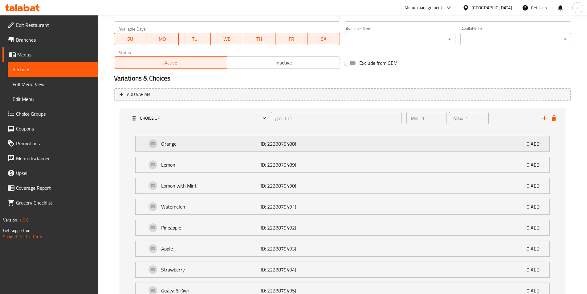
click at [245, 145] on p "Orange" at bounding box center [210, 143] width 99 height 7
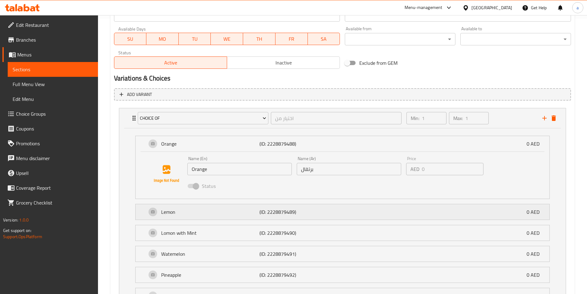
click at [268, 208] on p "(ID: 2228879489)" at bounding box center [293, 211] width 66 height 7
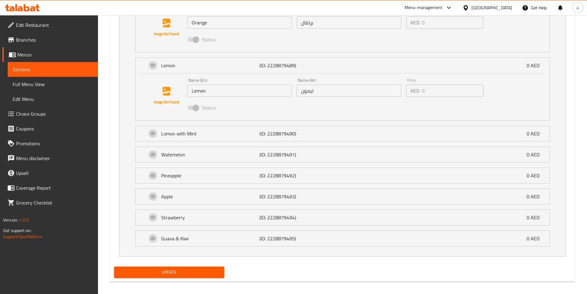
scroll to position [427, 0]
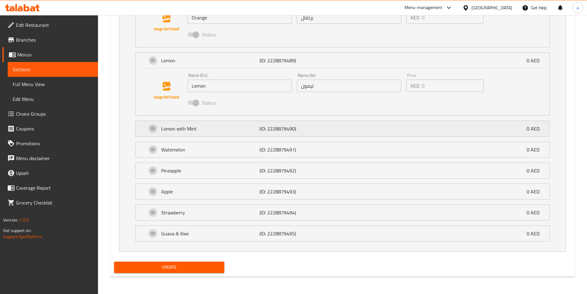
click at [273, 128] on p "(ID: 2228879490)" at bounding box center [293, 128] width 66 height 7
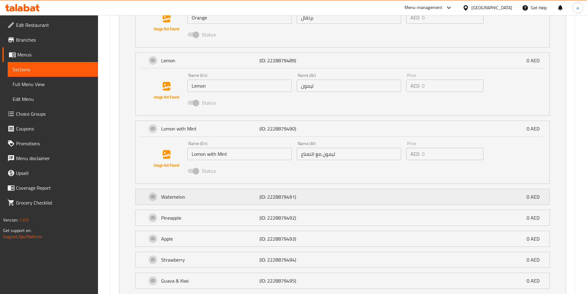
click at [294, 194] on p "(ID: 2228879491)" at bounding box center [293, 196] width 66 height 7
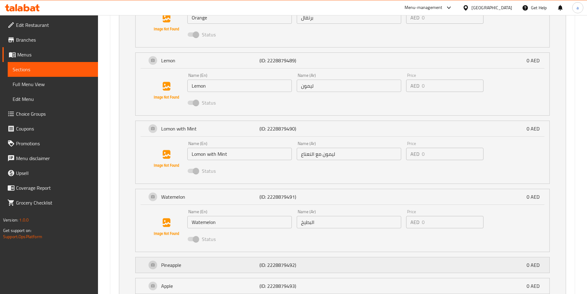
click at [329, 265] on div "Pineapple (ID: 2228879492) 0 AED" at bounding box center [345, 264] width 396 height 15
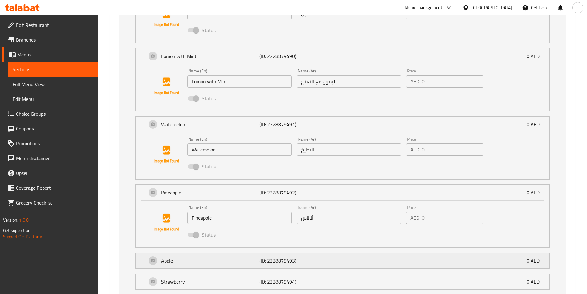
scroll to position [519, 0]
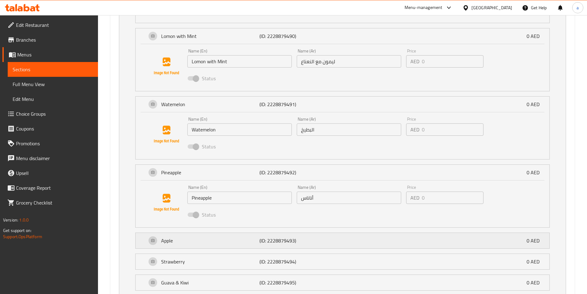
click at [319, 241] on p "(ID: 2228879493)" at bounding box center [293, 240] width 66 height 7
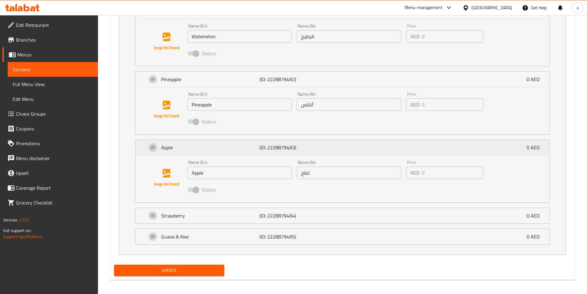
scroll to position [616, 0]
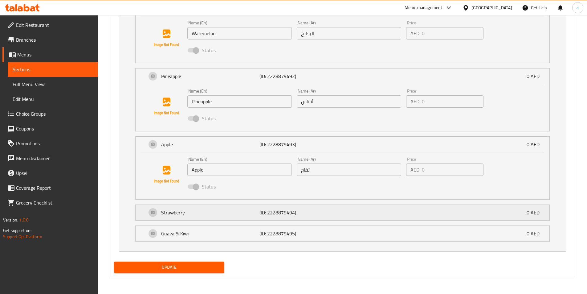
click at [302, 209] on p "(ID: 2228879494)" at bounding box center [293, 212] width 66 height 7
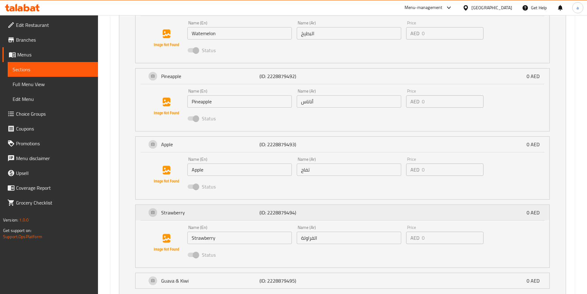
scroll to position [663, 0]
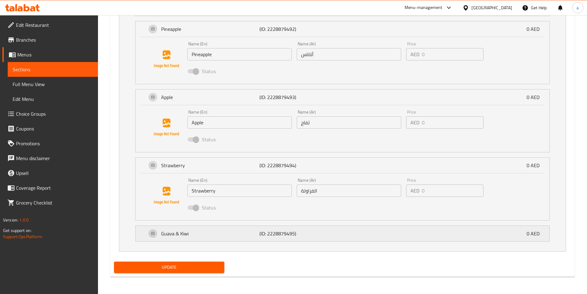
click at [307, 232] on p "(ID: 2228879495)" at bounding box center [293, 233] width 66 height 7
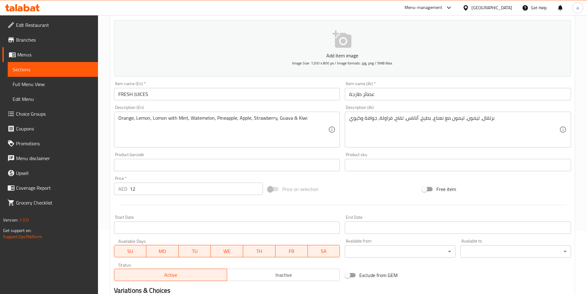
scroll to position [0, 0]
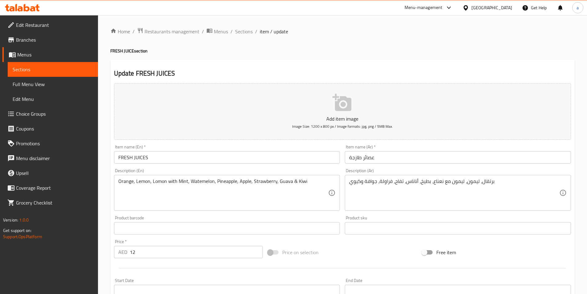
click at [45, 65] on link "Sections" at bounding box center [53, 69] width 90 height 15
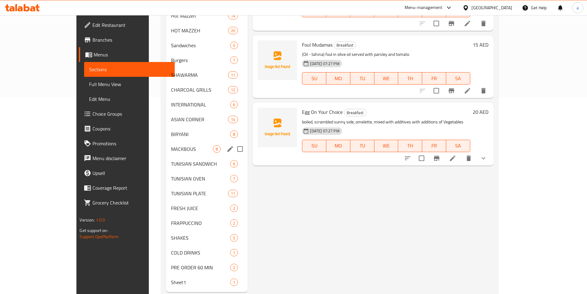
scroll to position [202, 0]
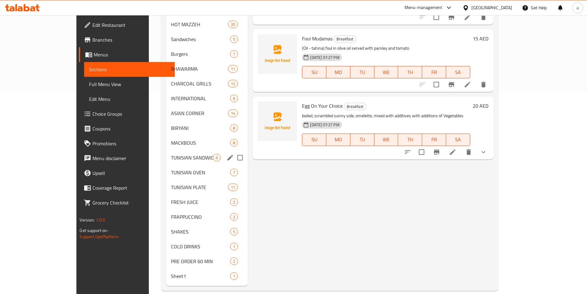
click at [166, 152] on div "TUNISIAN SANDWICH 6" at bounding box center [207, 157] width 82 height 15
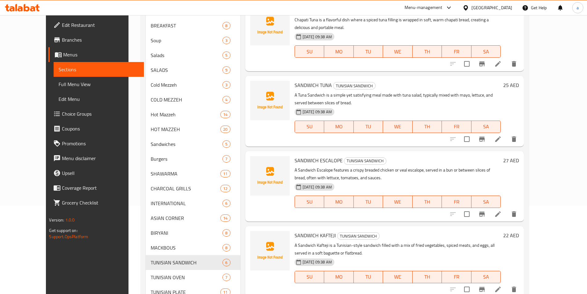
scroll to position [79, 0]
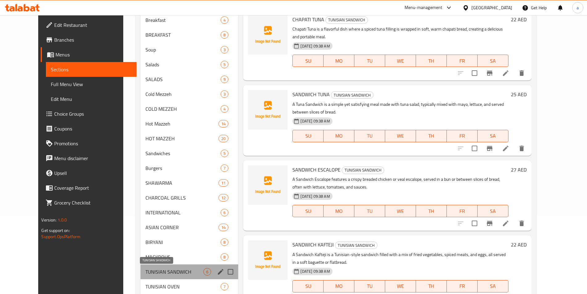
click at [174, 270] on span "TUNISIAN SANDWICH" at bounding box center [175, 271] width 58 height 7
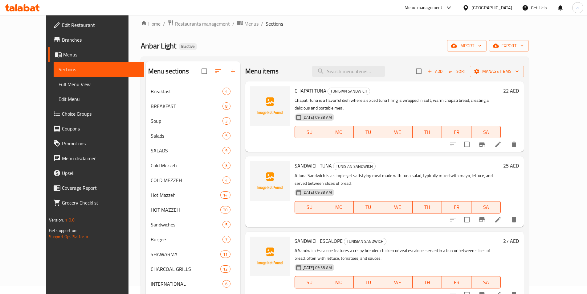
scroll to position [0, 0]
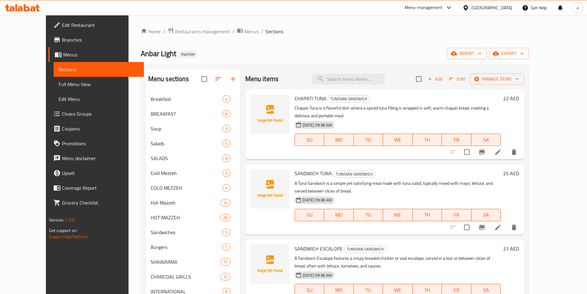
click at [507, 148] on li at bounding box center [498, 151] width 17 height 11
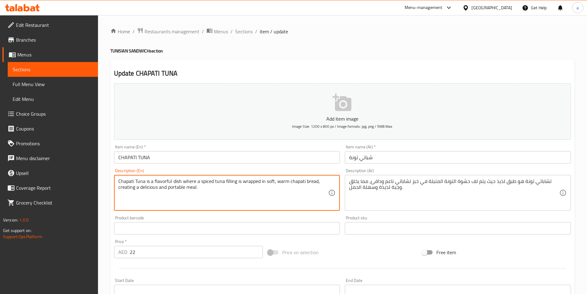
click at [123, 182] on textarea "Chapati Tuna is a flavorful dish where a spiced tuna filling is wrapped in soft…" at bounding box center [223, 192] width 210 height 29
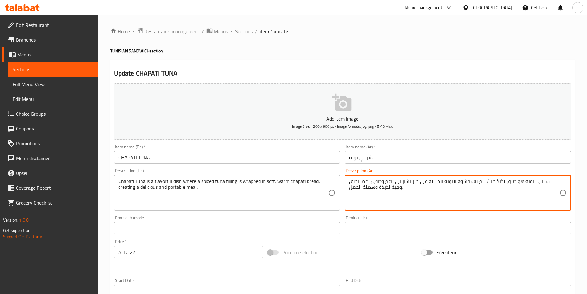
drag, startPoint x: 542, startPoint y: 181, endPoint x: 548, endPoint y: 183, distance: 6.3
click at [531, 184] on textarea "تشاباتي تونة هو طبق لذيذ حيث يتم لف حشوة التونة المتبلة في خبز تشاباتي ناعم ودا…" at bounding box center [454, 192] width 210 height 29
drag, startPoint x: 545, startPoint y: 182, endPoint x: 608, endPoint y: 180, distance: 62.9
click at [587, 180] on html "​ Menu-management [GEOGRAPHIC_DATA] Get Help a Edit Restaurant Branches Menus S…" at bounding box center [293, 147] width 587 height 294
drag, startPoint x: 509, startPoint y: 181, endPoint x: 517, endPoint y: 183, distance: 8.8
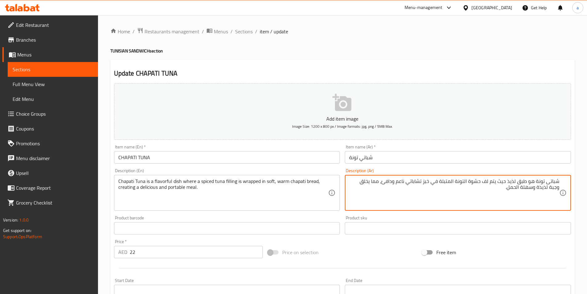
click at [517, 183] on textarea "شباتى تونة هو طبق لذيذ حيث يتم لف حشوة التونة المتبلة في خبز تشاباتي ناعم ودافئ…" at bounding box center [454, 192] width 210 height 29
type textarea "شباتى تونة هو طبق منكهه حيث يتم لف حشوة التونة المتبلة في خبز تشاباتي ناعم وداف…"
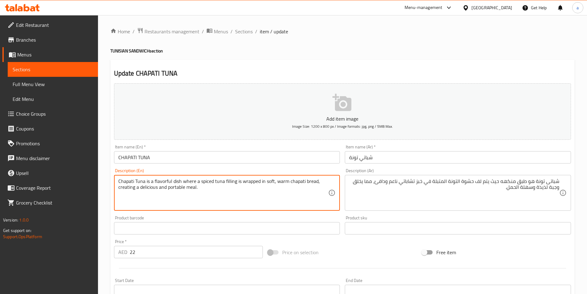
click at [173, 189] on textarea "Chapati Tuna is a flavorful dish where a spiced tuna filling is wrapped in soft…" at bounding box center [223, 192] width 210 height 29
click at [224, 185] on textarea "Chapati Tuna is a flavorful dish where a spiced tuna filling is wrapped in soft…" at bounding box center [223, 192] width 210 height 29
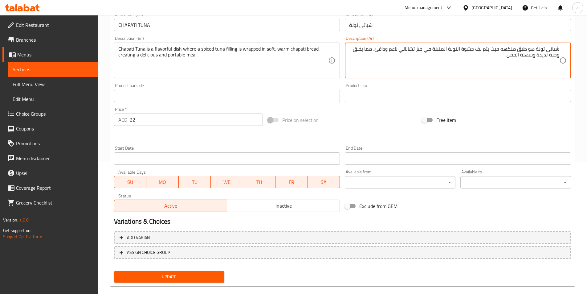
scroll to position [142, 0]
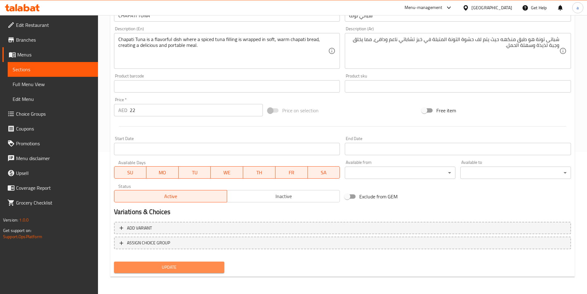
click at [179, 265] on span "Update" at bounding box center [169, 267] width 101 height 8
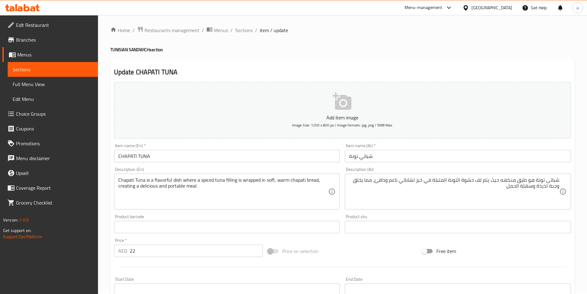
scroll to position [0, 0]
click at [38, 69] on span "Sections" at bounding box center [53, 69] width 80 height 7
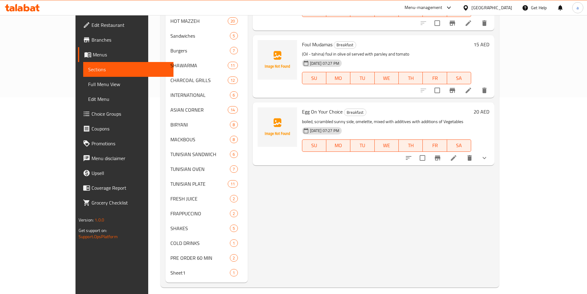
scroll to position [202, 0]
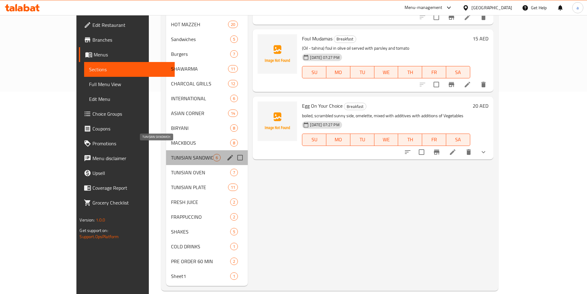
click at [171, 154] on span "TUNISIAN SANDWICH" at bounding box center [192, 157] width 42 height 7
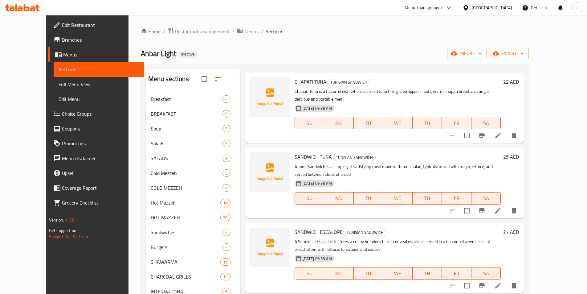
scroll to position [31, 0]
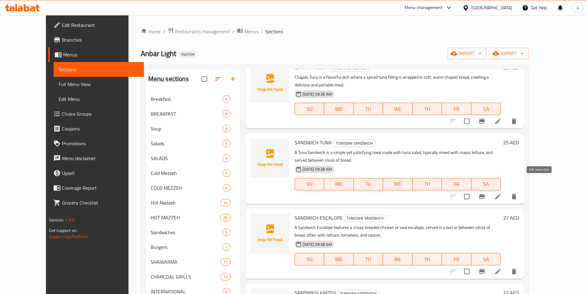
click at [501, 194] on icon at bounding box center [499, 197] width 6 height 6
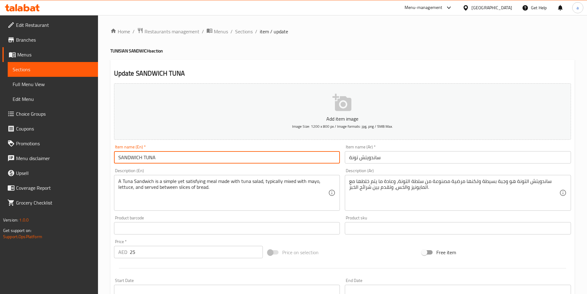
click at [323, 161] on input "SANDWICH TUNA" at bounding box center [227, 157] width 226 height 12
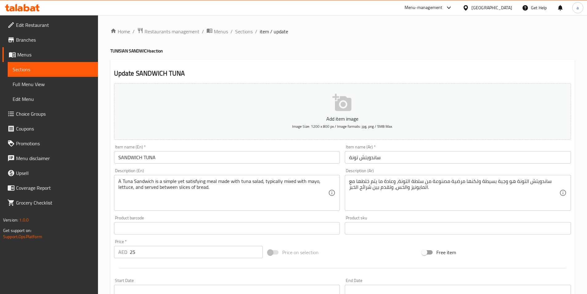
drag, startPoint x: 116, startPoint y: 182, endPoint x: 217, endPoint y: 180, distance: 100.9
click at [217, 180] on div "A Tuna Sandwich is a simple yet satisfying meal made with tuna salad, typically…" at bounding box center [227, 193] width 226 height 36
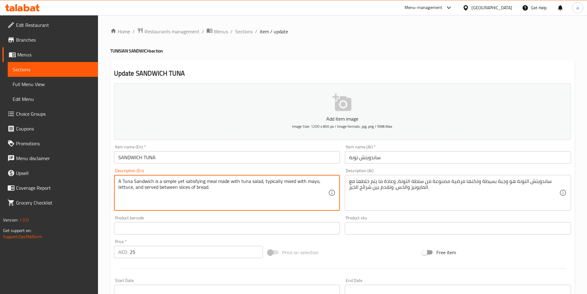
drag, startPoint x: 118, startPoint y: 181, endPoint x: 263, endPoint y: 174, distance: 144.8
click at [263, 174] on div "Description (En) A Tuna Sandwich is a simple yet satisfying meal made with tuna…" at bounding box center [227, 189] width 226 height 42
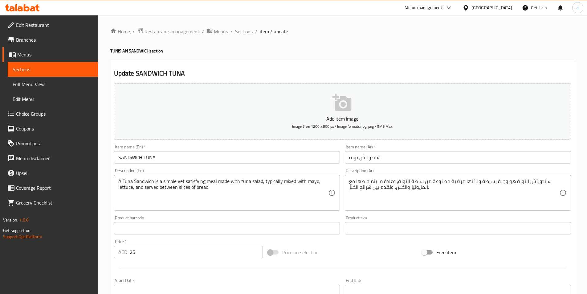
click at [295, 186] on textarea "A Tuna Sandwich is a simple yet satisfying meal made with tuna salad, typically…" at bounding box center [223, 192] width 210 height 29
click at [19, 63] on link "Sections" at bounding box center [53, 69] width 90 height 15
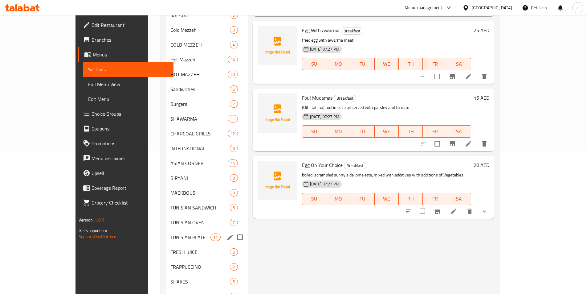
scroll to position [154, 0]
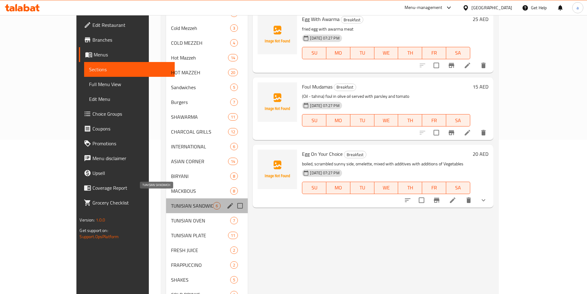
click at [171, 202] on span "TUNISIAN SANDWICH" at bounding box center [192, 205] width 42 height 7
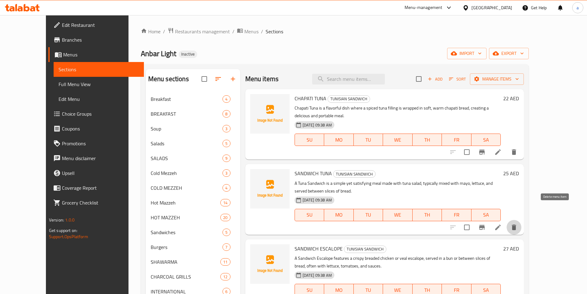
click at [517, 225] on icon "delete" at bounding box center [514, 228] width 4 height 6
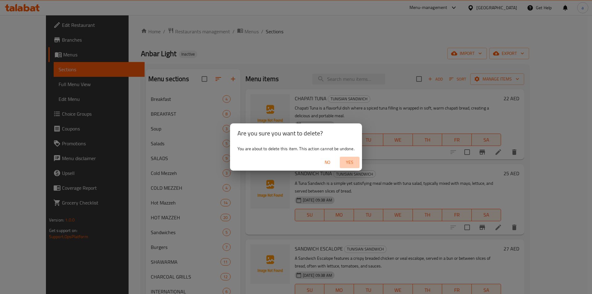
click at [352, 159] on span "Yes" at bounding box center [349, 163] width 15 height 8
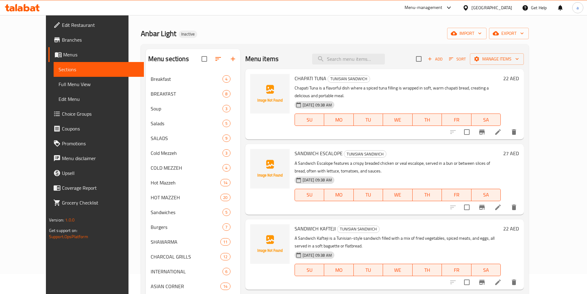
scroll to position [31, 0]
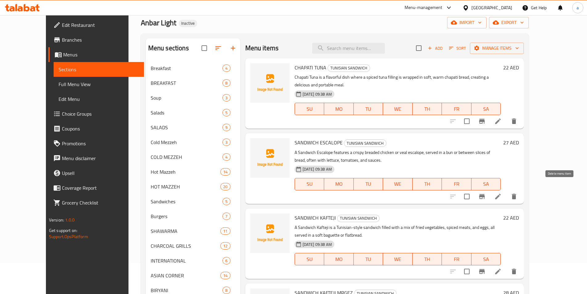
click at [518, 193] on icon "delete" at bounding box center [514, 196] width 7 height 7
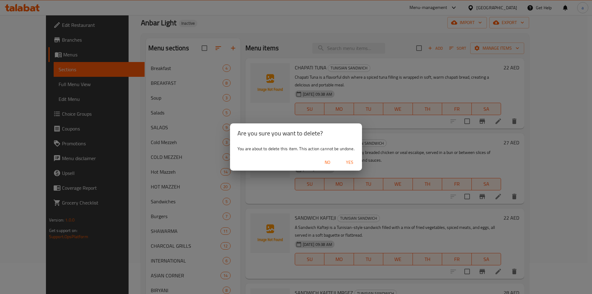
click at [347, 162] on span "Yes" at bounding box center [349, 163] width 15 height 8
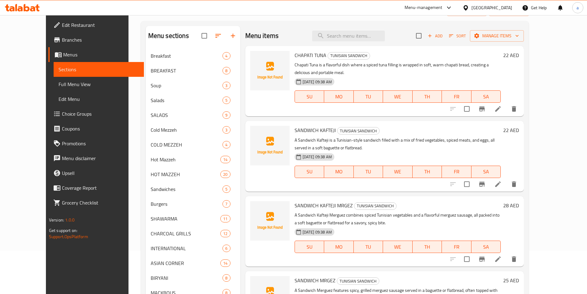
scroll to position [62, 0]
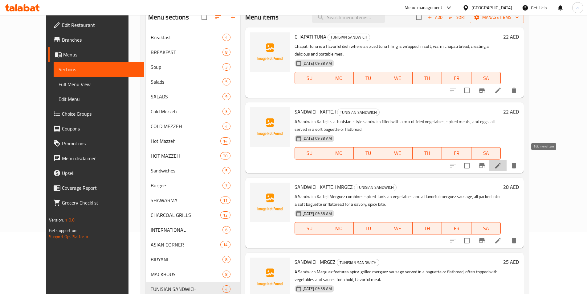
click at [501, 163] on icon at bounding box center [499, 166] width 6 height 6
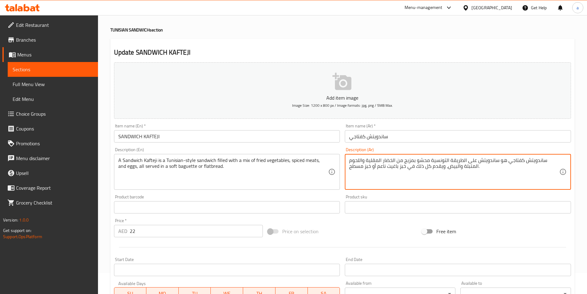
scroll to position [31, 0]
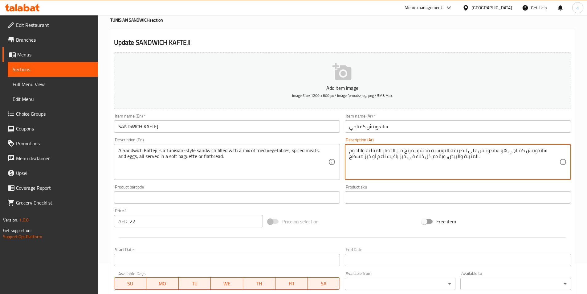
click at [366, 150] on textarea "ساندويتش كفتاجي هو ساندويتش على الطريقة التونسية محشو بمزيج من الخضار المقلية و…" at bounding box center [454, 161] width 210 height 29
type textarea "ساندويتش كفتاجي هو ساندويتش على الطريقة التونسية محشو بمزيج من الخضار المقلي وا…"
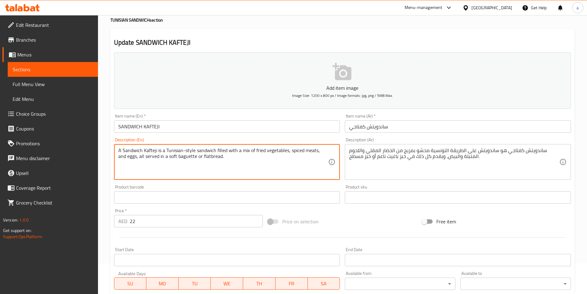
click at [180, 158] on textarea "A Sandwich Kafteji is a Tunisian-style sandwich filled with a mix of fried vege…" at bounding box center [223, 161] width 210 height 29
click at [203, 159] on textarea "A Sandwich Kafteji is a Tunisian-style sandwich filled with a mix of fried vege…" at bounding box center [223, 161] width 210 height 29
click at [216, 161] on textarea "A Sandwich Kafteji is a Tunisian-style sandwich filled with a mix of fried vege…" at bounding box center [223, 161] width 210 height 29
drag, startPoint x: 169, startPoint y: 156, endPoint x: 188, endPoint y: 158, distance: 19.2
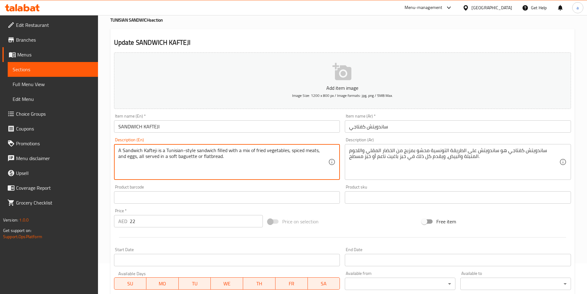
click at [188, 158] on textarea "A Sandwich Kafteji is a Tunisian-style sandwich filled with a mix of fried vege…" at bounding box center [223, 161] width 210 height 29
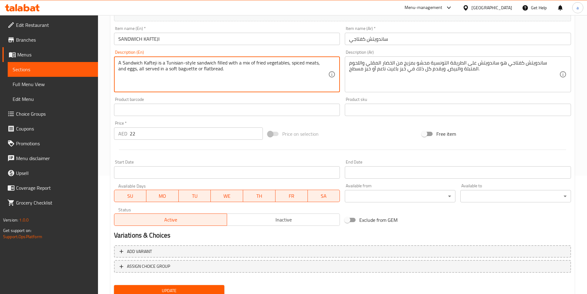
scroll to position [142, 0]
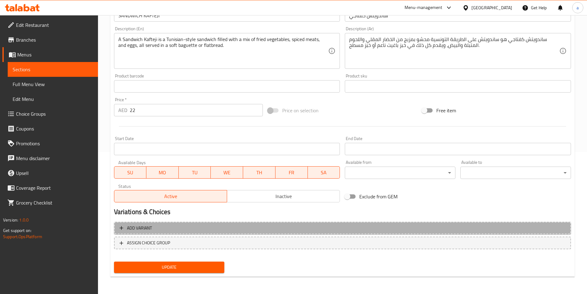
click at [187, 227] on span "Add variant" at bounding box center [343, 228] width 446 height 8
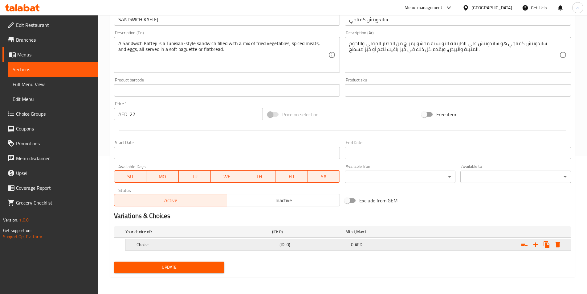
click at [214, 235] on h5 "Choice" at bounding box center [198, 232] width 144 height 6
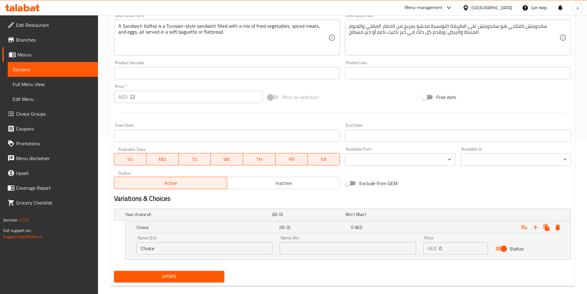
scroll to position [164, 0]
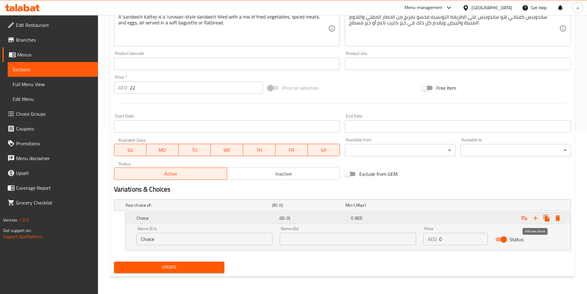
click at [535, 219] on icon "Expand" at bounding box center [535, 217] width 7 height 7
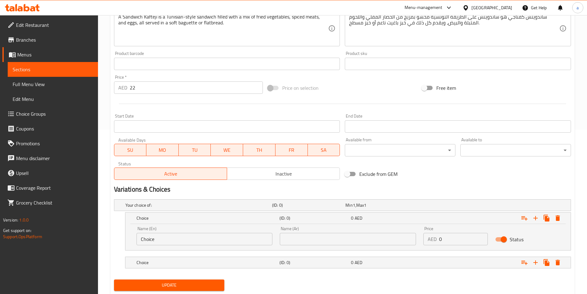
click at [201, 243] on input "Choice" at bounding box center [205, 239] width 136 height 12
paste input "baguette"
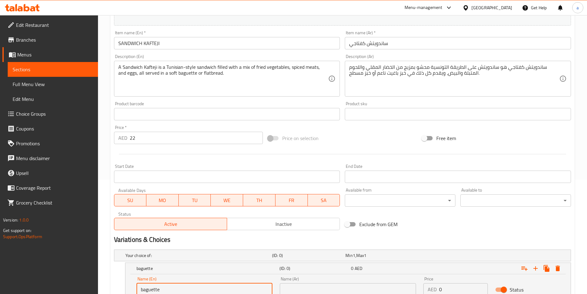
scroll to position [41, 0]
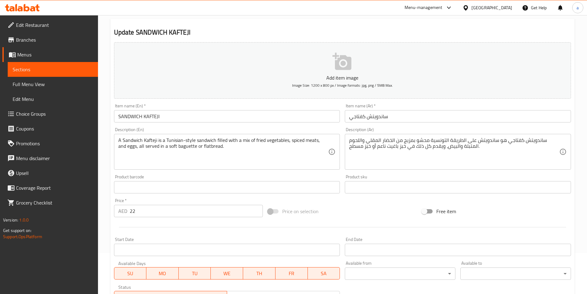
type input "baguette"
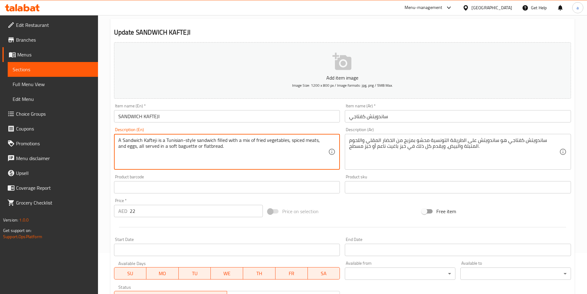
drag, startPoint x: 194, startPoint y: 146, endPoint x: 220, endPoint y: 149, distance: 25.4
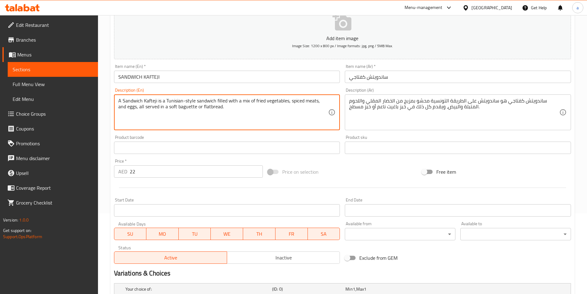
scroll to position [164, 0]
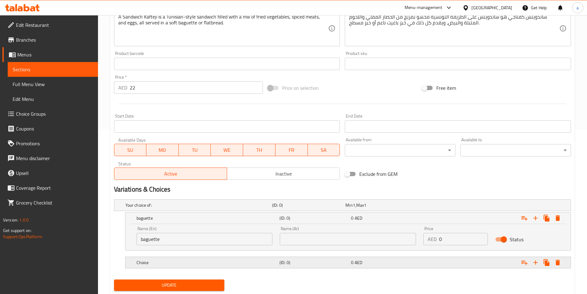
click at [248, 208] on h5 "Choice" at bounding box center [198, 205] width 144 height 6
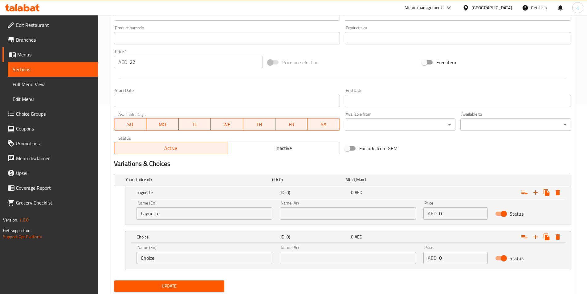
scroll to position [208, 0]
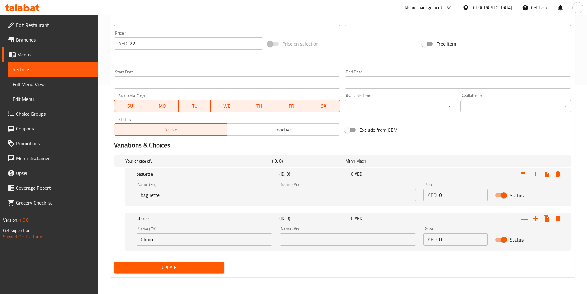
click at [147, 239] on input "Choice" at bounding box center [205, 239] width 136 height 12
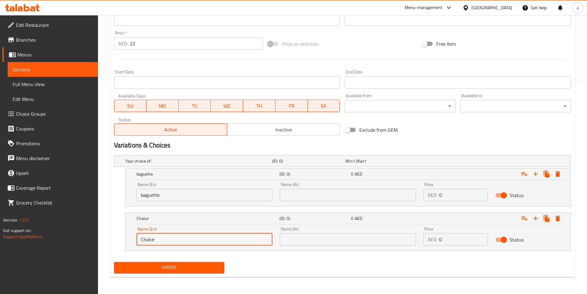
click at [147, 239] on input "Choice" at bounding box center [205, 239] width 136 height 12
paste input "flatbread."
type input "flatbread"
click at [295, 194] on input "text" at bounding box center [348, 195] width 136 height 12
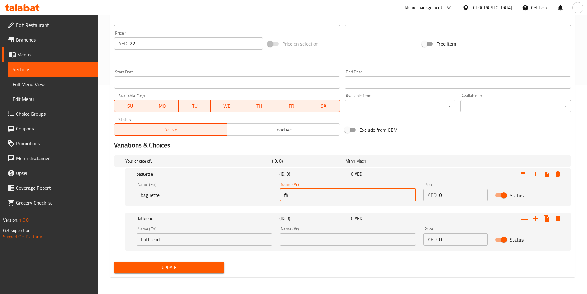
type input "f"
type input "باجيت"
click at [332, 244] on input "text" at bounding box center [348, 239] width 136 height 12
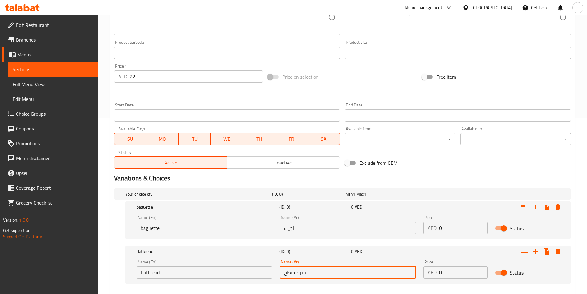
scroll to position [116, 0]
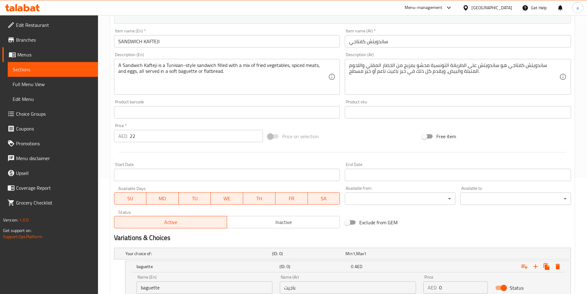
type input "خبز مسطح"
click at [134, 136] on input "22" at bounding box center [197, 136] width 134 height 12
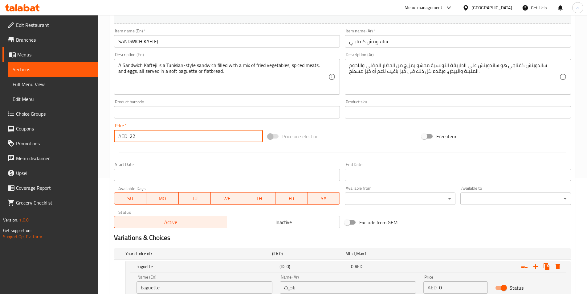
click at [134, 136] on input "22" at bounding box center [197, 136] width 134 height 12
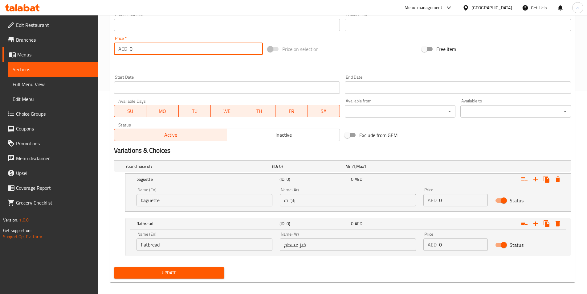
scroll to position [209, 0]
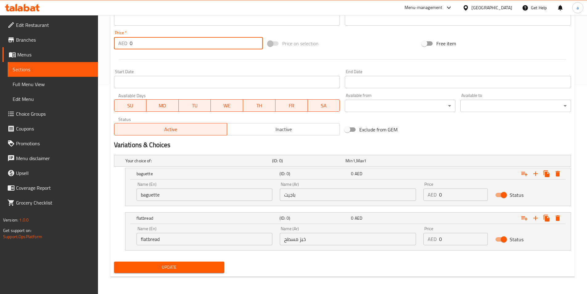
type input "0"
click at [439, 194] on div "AED 0 Price" at bounding box center [456, 194] width 64 height 12
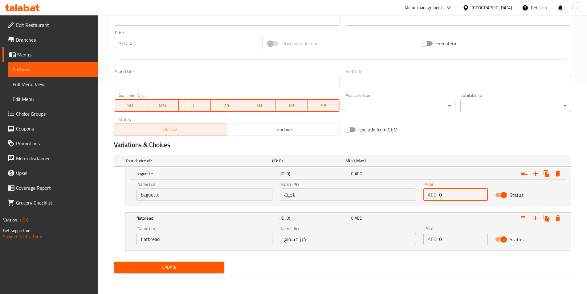
click at [442, 194] on input "0" at bounding box center [463, 194] width 49 height 12
type input "0"
type input "22"
click at [441, 241] on input "0" at bounding box center [463, 239] width 49 height 12
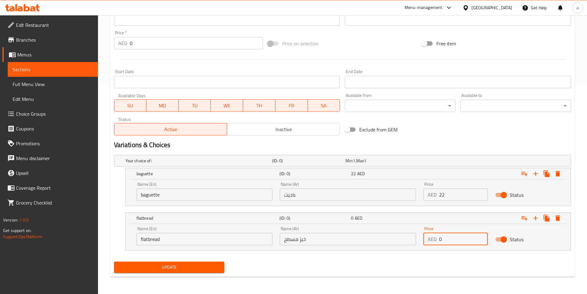
click at [441, 241] on input "0" at bounding box center [463, 239] width 49 height 12
click at [441, 239] on input "0" at bounding box center [463, 239] width 49 height 12
type input "22"
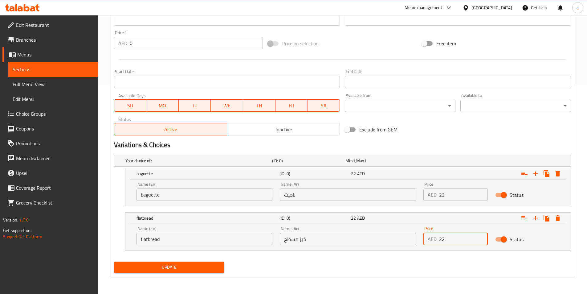
click at [196, 269] on span "Update" at bounding box center [169, 267] width 101 height 8
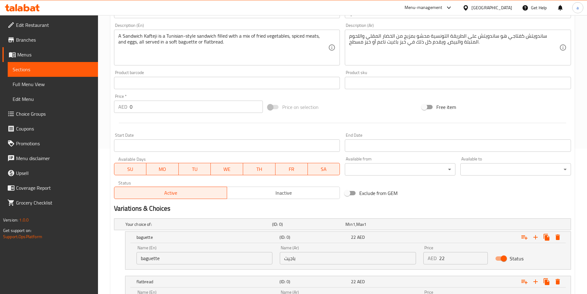
scroll to position [55, 0]
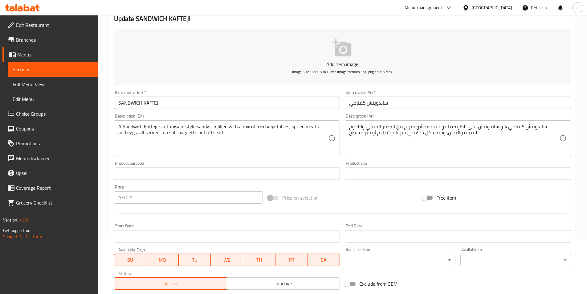
click at [51, 65] on link "Sections" at bounding box center [53, 69] width 90 height 15
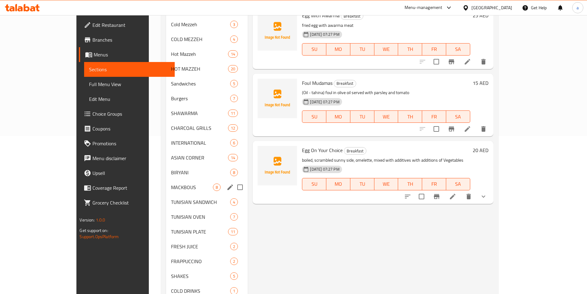
scroll to position [178, 0]
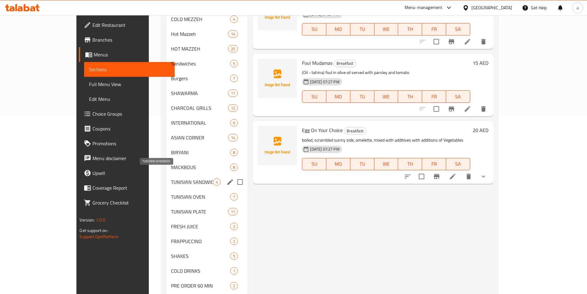
click at [171, 178] on span "TUNISIAN SANDWICH" at bounding box center [192, 181] width 42 height 7
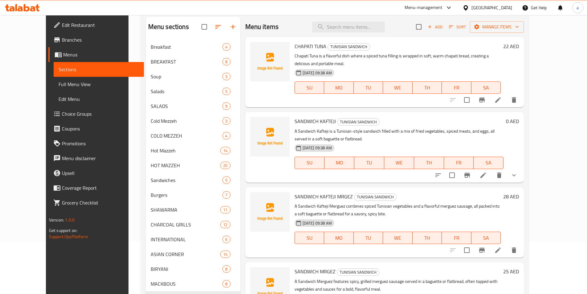
scroll to position [116, 0]
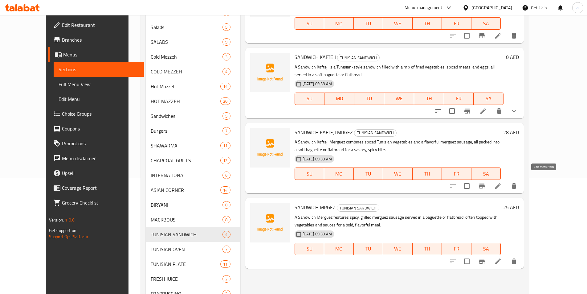
click at [501, 183] on icon at bounding box center [499, 186] width 6 height 6
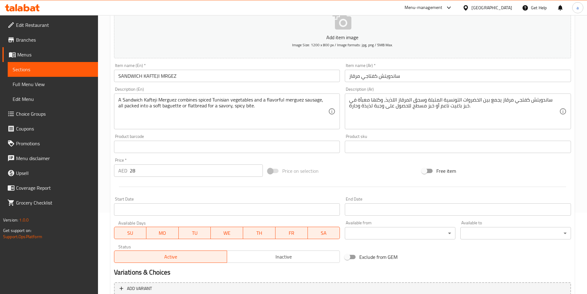
scroll to position [93, 0]
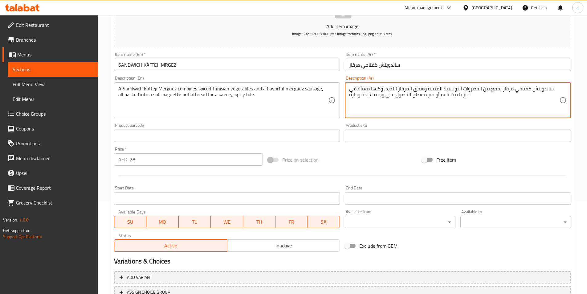
click at [385, 90] on textarea "ساندويتش كفتاجي مرقاز يجمع بين الخضروات التونسية المتبلة وسجق المرقاز اللذيذ، و…" at bounding box center [454, 100] width 210 height 29
click at [455, 98] on textarea "ساندويتش كفتاجي مرقاز يجمع بين الخضروات التونسية المتبلة وسجق المرقاز المنكهه، …" at bounding box center [454, 100] width 210 height 29
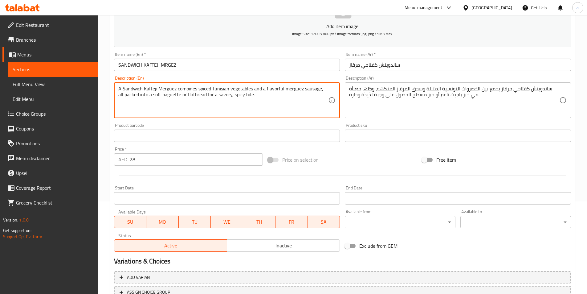
drag, startPoint x: 211, startPoint y: 95, endPoint x: 249, endPoint y: 98, distance: 38.0
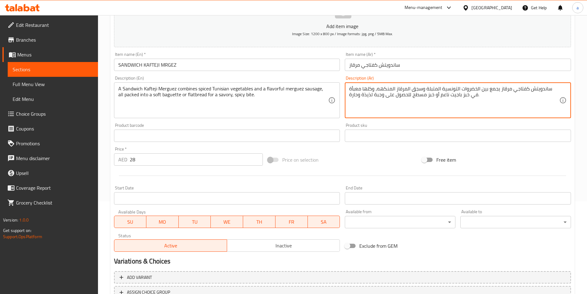
drag, startPoint x: 373, startPoint y: 95, endPoint x: 382, endPoint y: 94, distance: 9.0
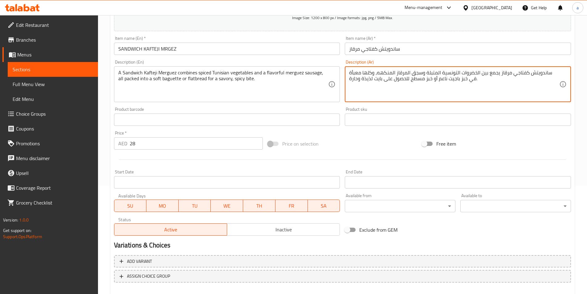
scroll to position [142, 0]
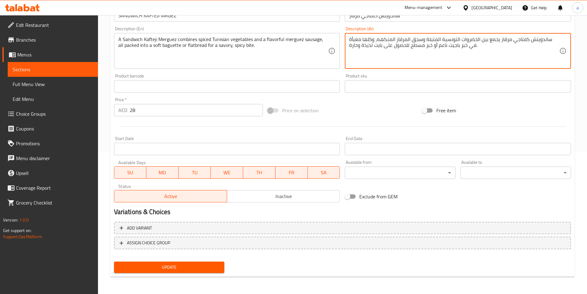
type textarea "ساندويتش كفتاجي مرقاز يجمع بين الخضروات التونسية المتبلة وسجق المرقاز المنكهه، …"
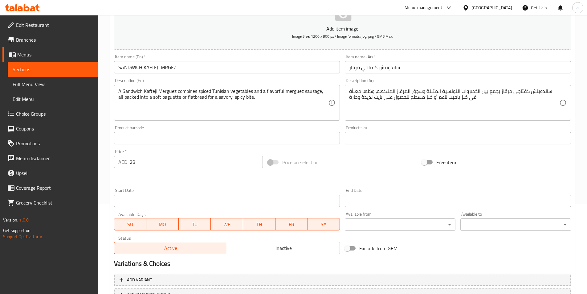
scroll to position [80, 0]
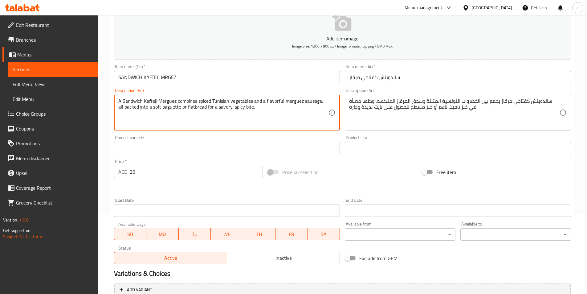
drag, startPoint x: 147, startPoint y: 107, endPoint x: 175, endPoint y: 106, distance: 27.5
click at [161, 109] on textarea "A Sandwich Kafteji Merguez combines spiced Tunisian vegetables and a flavorful …" at bounding box center [223, 112] width 210 height 29
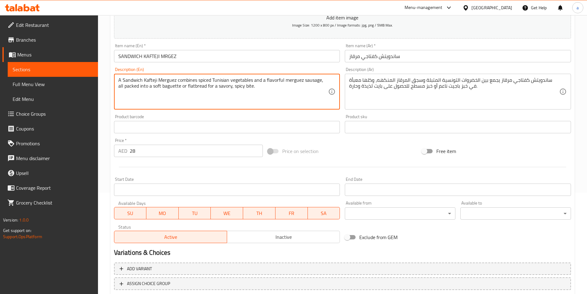
scroll to position [142, 0]
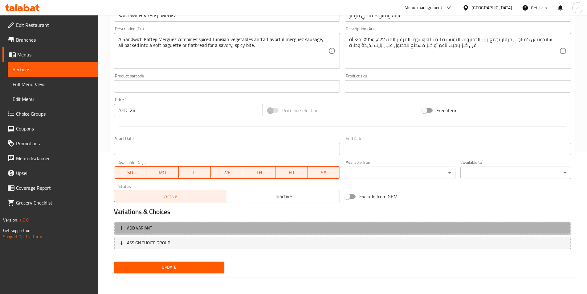
click at [200, 231] on span "Add variant" at bounding box center [343, 228] width 446 height 8
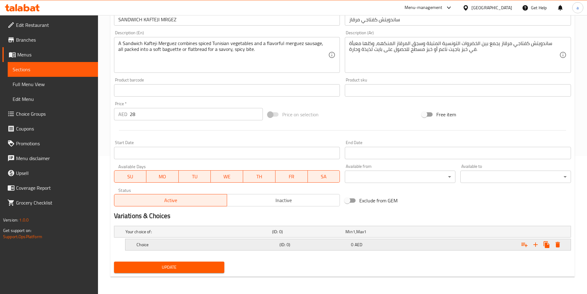
click at [212, 236] on div "Choice" at bounding box center [197, 231] width 147 height 9
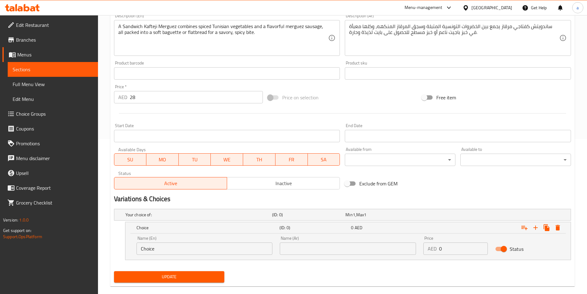
scroll to position [164, 0]
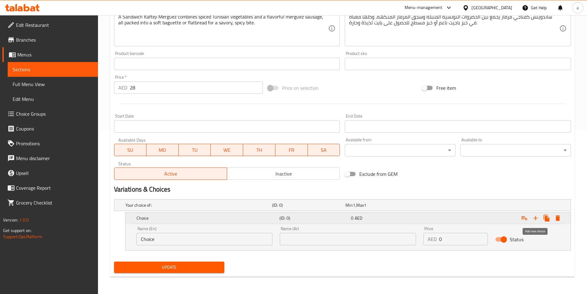
click at [532, 218] on icon "Expand" at bounding box center [535, 217] width 7 height 7
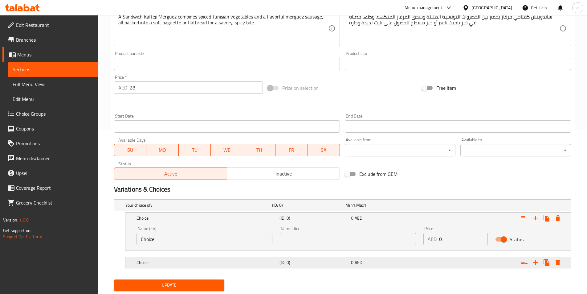
click at [306, 208] on h5 "(ID: 0)" at bounding box center [307, 205] width 71 height 6
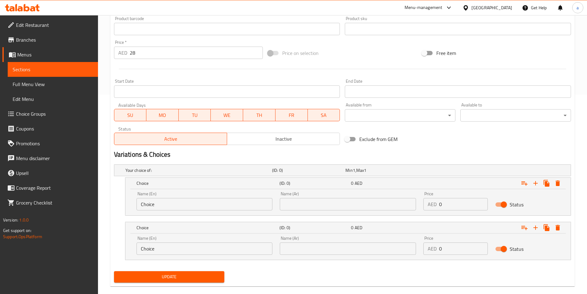
scroll to position [209, 0]
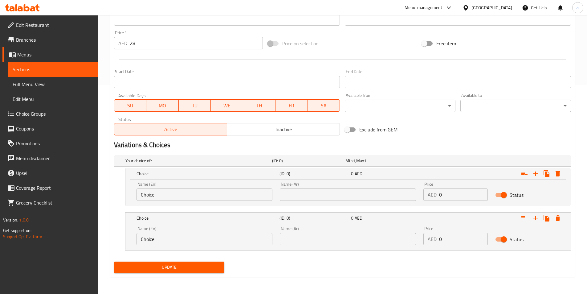
click at [220, 190] on input "Choice" at bounding box center [205, 194] width 136 height 12
paste input "baguette"
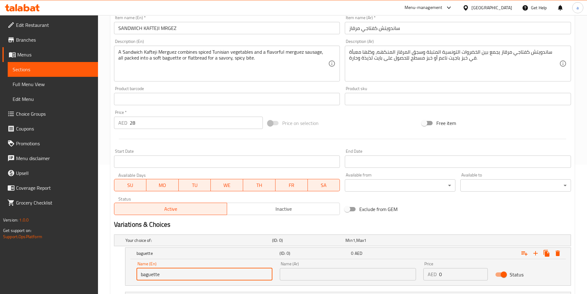
scroll to position [116, 0]
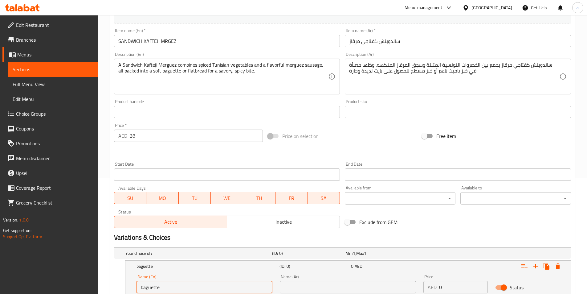
type input "baguette"
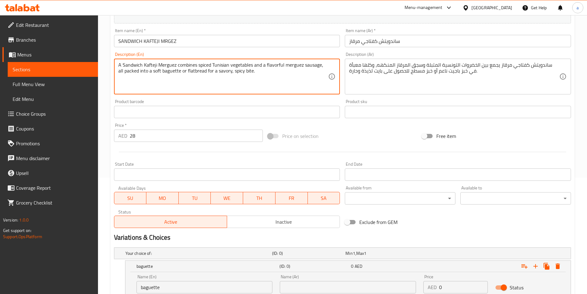
click at [192, 72] on textarea "A Sandwich Kafteji Merguez combines spiced Tunisian vegetables and a flavorful …" at bounding box center [223, 76] width 210 height 29
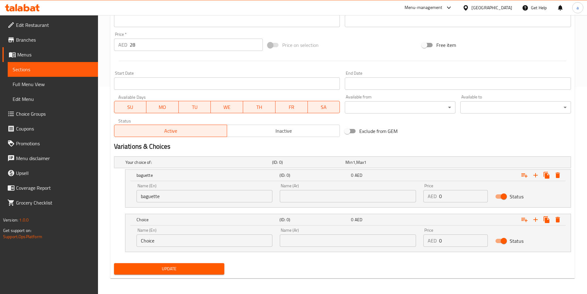
scroll to position [209, 0]
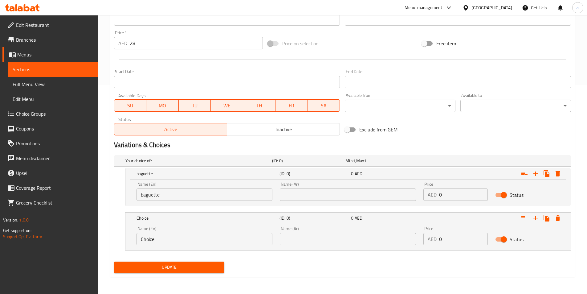
click at [177, 243] on input "Choice" at bounding box center [205, 239] width 136 height 12
click at [176, 243] on input "Choice" at bounding box center [205, 239] width 136 height 12
paste input "flatbread"
type input "flatbread"
click at [287, 195] on input "text" at bounding box center [348, 194] width 136 height 12
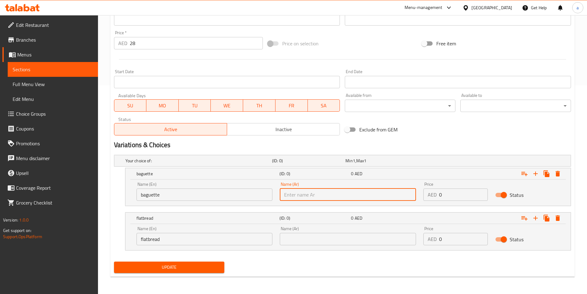
click at [306, 193] on input "text" at bounding box center [348, 194] width 136 height 12
type input "باجيت"
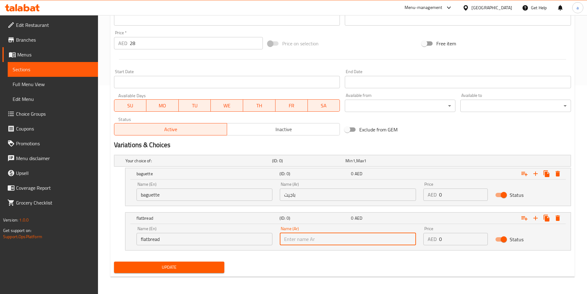
click at [312, 237] on input "text" at bounding box center [348, 239] width 136 height 12
type input "خبز مسطح"
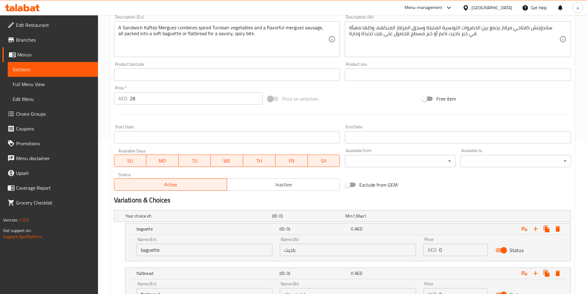
scroll to position [147, 0]
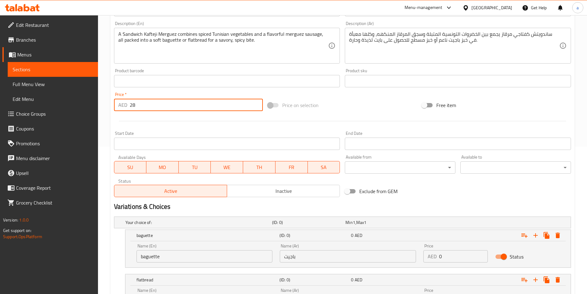
click at [133, 106] on input "28" at bounding box center [197, 105] width 134 height 12
click at [135, 109] on input "number" at bounding box center [197, 105] width 134 height 12
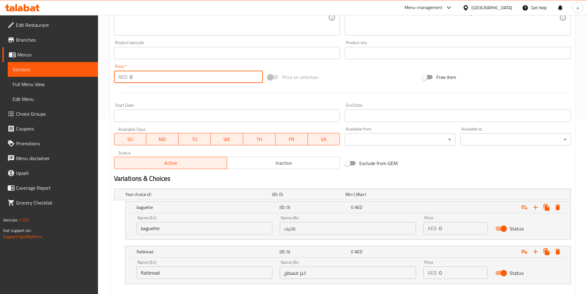
scroll to position [209, 0]
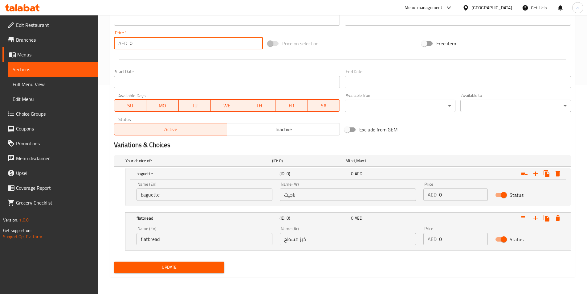
type input "0"
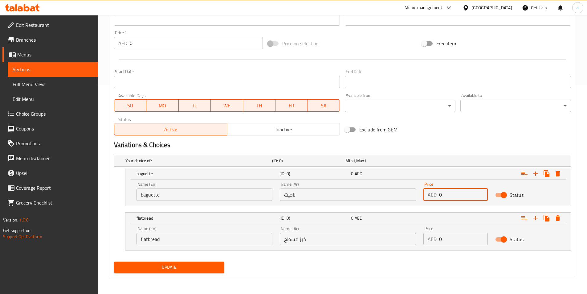
click at [440, 195] on input "0" at bounding box center [463, 194] width 49 height 12
paste input "28"
type input "28"
click at [440, 238] on input "0" at bounding box center [463, 239] width 49 height 12
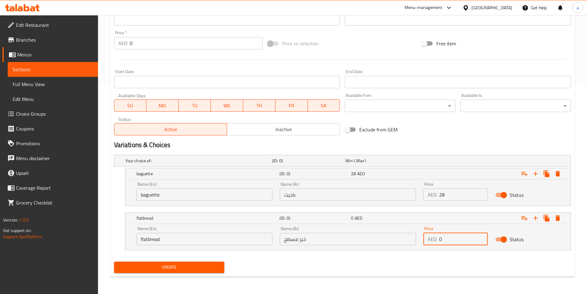
click at [440, 238] on input "0" at bounding box center [463, 239] width 49 height 12
paste input "28"
type input "28"
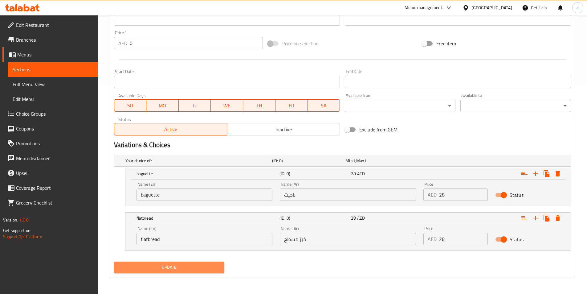
click at [209, 264] on span "Update" at bounding box center [169, 267] width 101 height 8
click at [186, 263] on span "Update" at bounding box center [169, 267] width 101 height 8
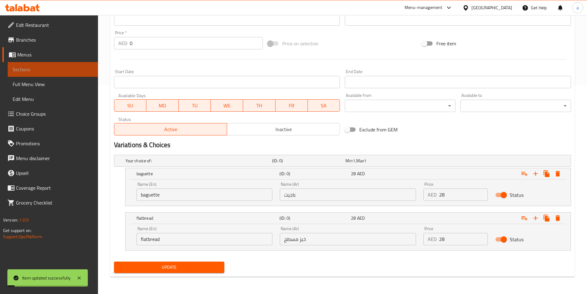
click at [49, 72] on span "Sections" at bounding box center [53, 69] width 80 height 7
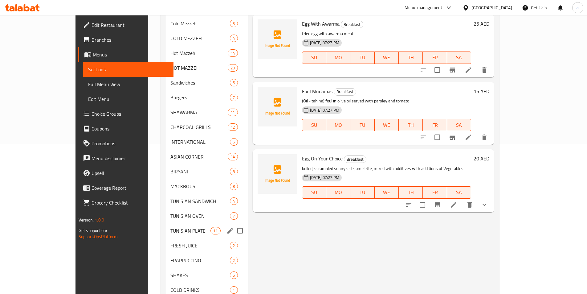
scroll to position [202, 0]
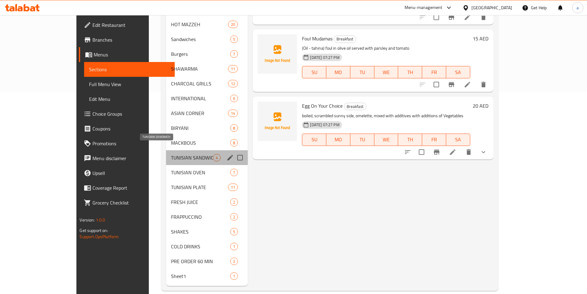
click at [171, 154] on span "TUNISIAN SANDWICH" at bounding box center [192, 157] width 42 height 7
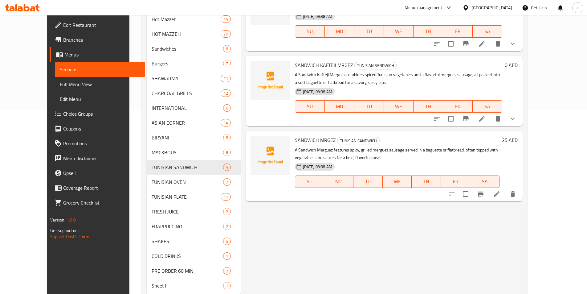
scroll to position [185, 0]
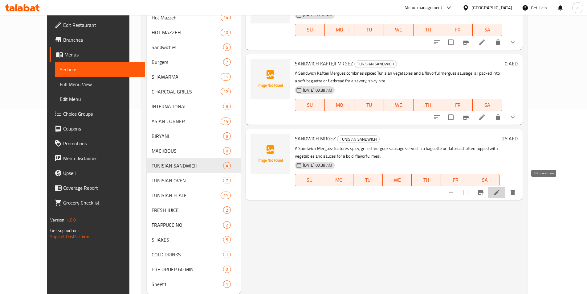
click at [501, 189] on icon at bounding box center [496, 192] width 7 height 7
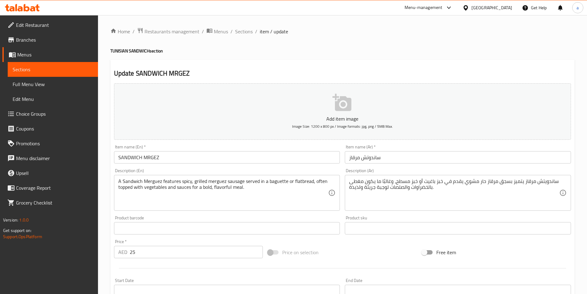
click at [42, 67] on span "Sections" at bounding box center [53, 69] width 80 height 7
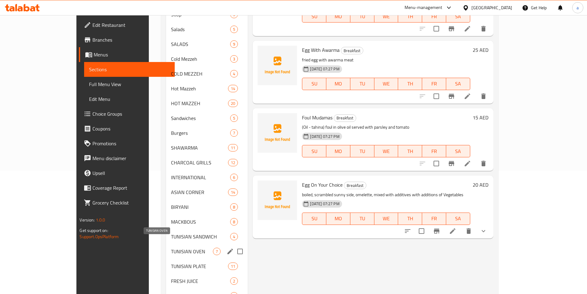
scroll to position [202, 0]
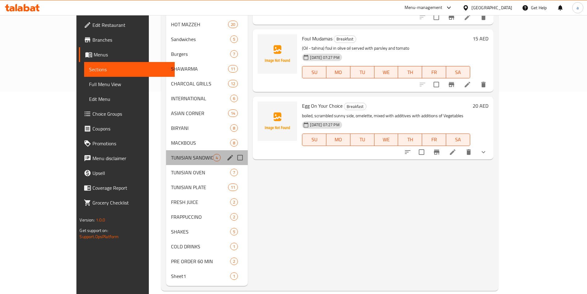
click at [166, 154] on div "TUNISIAN SANDWICH 4" at bounding box center [207, 157] width 82 height 15
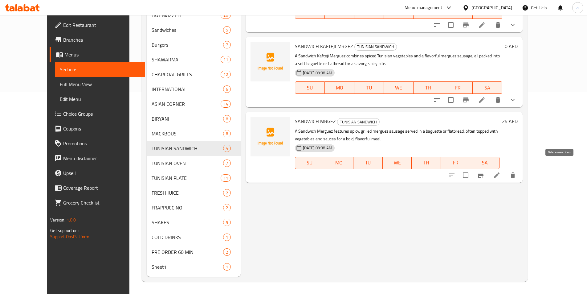
click at [517, 171] on icon "delete" at bounding box center [512, 174] width 7 height 7
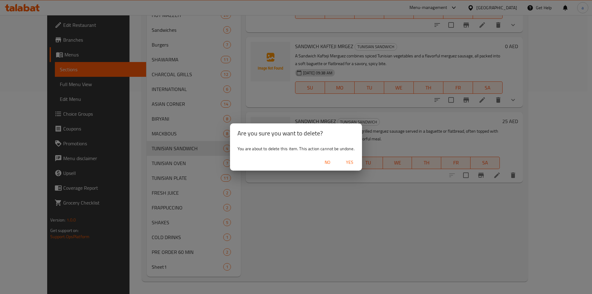
click at [351, 161] on span "Yes" at bounding box center [349, 163] width 15 height 8
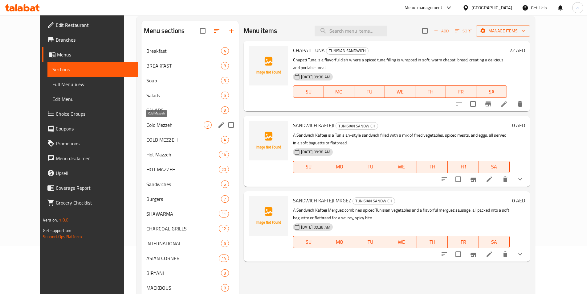
scroll to position [17, 0]
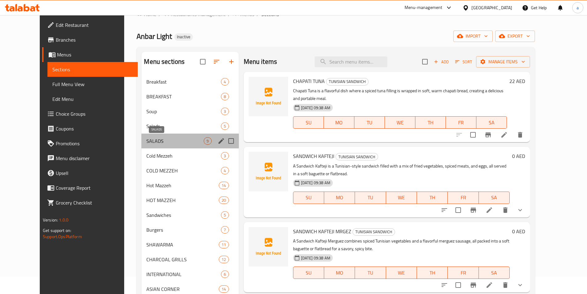
click at [146, 143] on span "SALADS" at bounding box center [174, 140] width 57 height 7
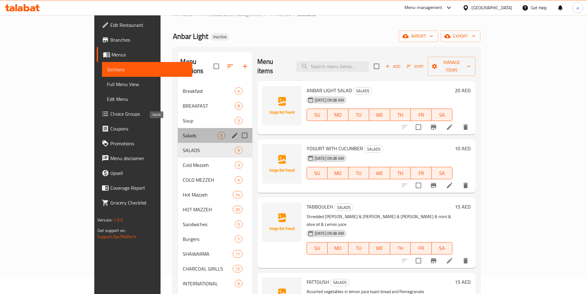
click at [183, 132] on span "Salads" at bounding box center [200, 135] width 35 height 7
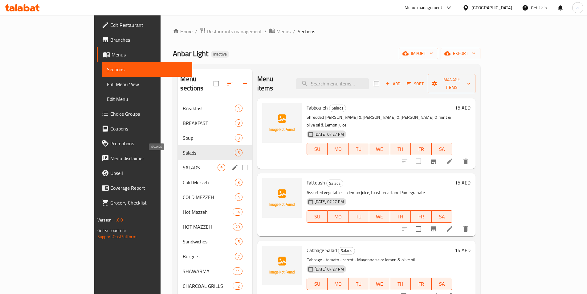
click at [183, 164] on span "SALADS" at bounding box center [200, 167] width 35 height 7
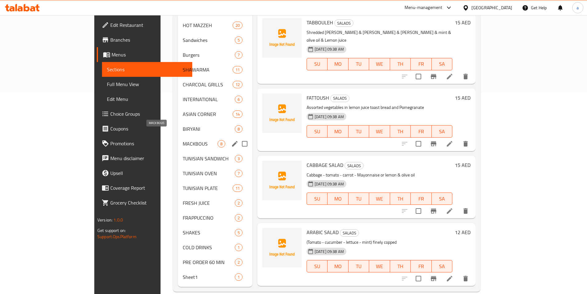
scroll to position [202, 0]
click at [185, 272] on span "Sheet1" at bounding box center [200, 275] width 35 height 7
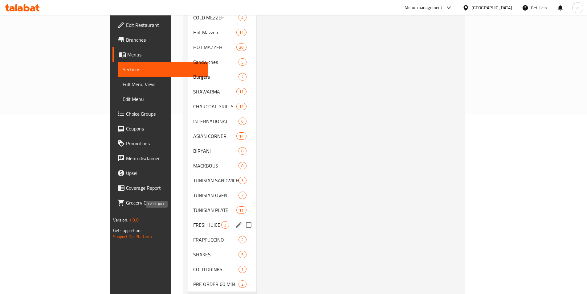
scroll to position [202, 0]
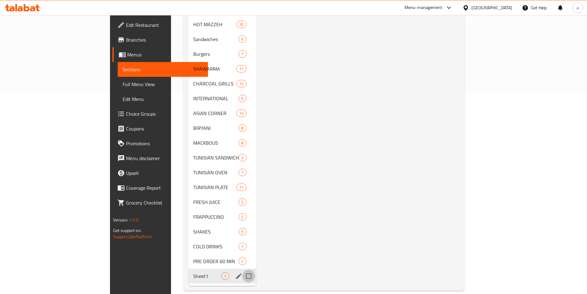
click at [242, 270] on input "Menu sections" at bounding box center [248, 276] width 13 height 13
checkbox input "true"
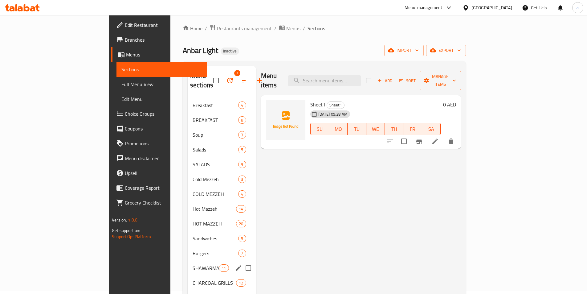
scroll to position [0, 0]
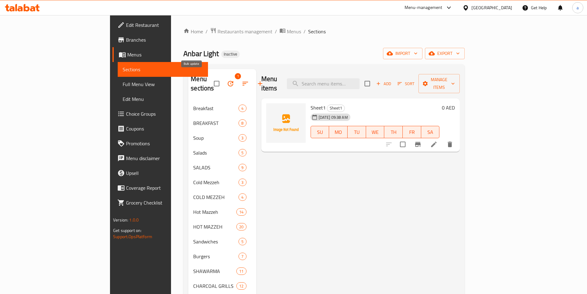
click at [227, 80] on icon "button" at bounding box center [230, 83] width 7 height 7
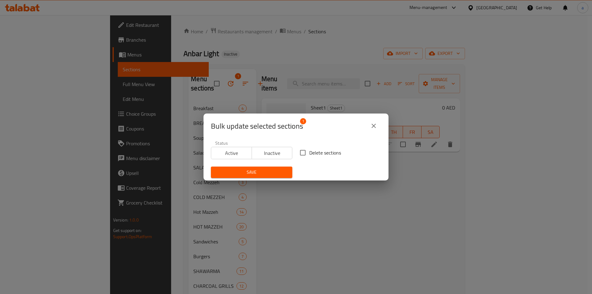
click at [307, 151] on input "Delete sections" at bounding box center [302, 152] width 13 height 13
checkbox input "true"
click at [273, 172] on span "Save" at bounding box center [252, 172] width 72 height 8
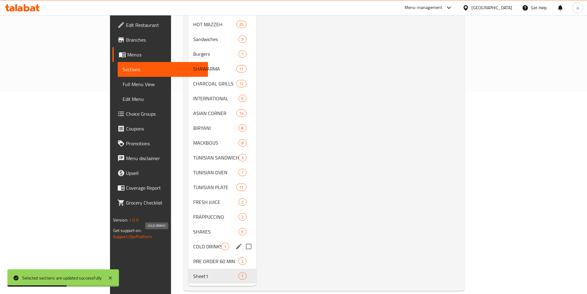
scroll to position [187, 0]
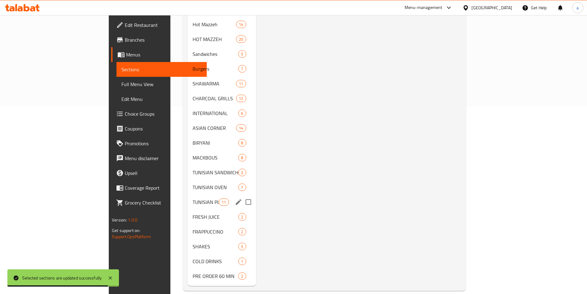
click at [188, 198] on div "TUNISIAN PLATE 11" at bounding box center [222, 202] width 68 height 15
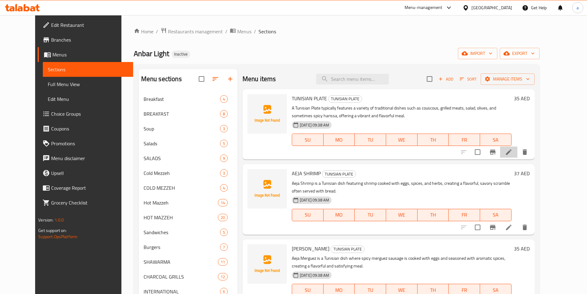
click at [518, 152] on li at bounding box center [509, 151] width 17 height 11
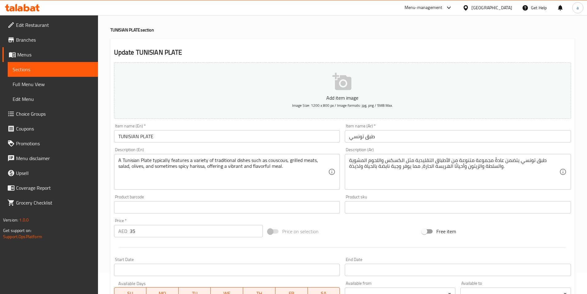
scroll to position [31, 0]
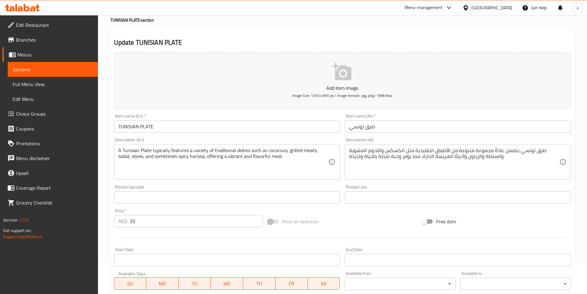
click at [374, 129] on input "طبق تونسي" at bounding box center [458, 126] width 226 height 12
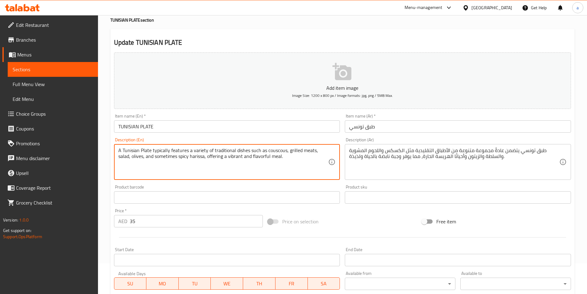
click at [273, 151] on textarea "A Tunisian Plate typically features a variety of traditional dishes such as cou…" at bounding box center [223, 161] width 210 height 29
drag, startPoint x: 273, startPoint y: 151, endPoint x: 238, endPoint y: 160, distance: 35.4
click at [238, 160] on textarea "A Tunisian Plate typically features a variety of traditional dishes such as cou…" at bounding box center [223, 161] width 210 height 29
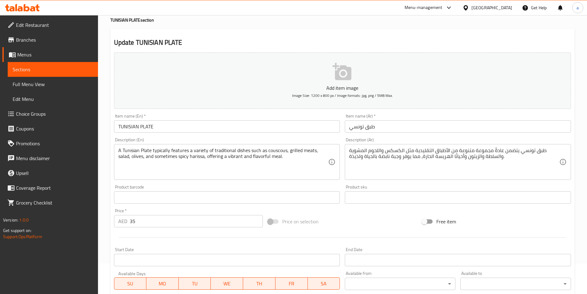
click at [56, 70] on span "Sections" at bounding box center [53, 69] width 80 height 7
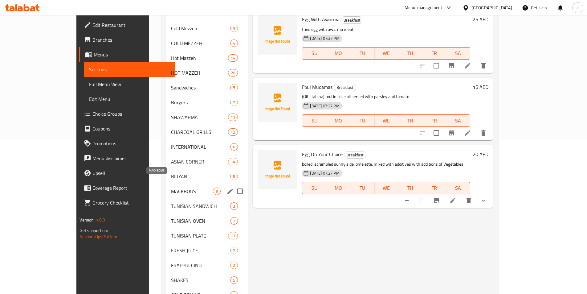
scroll to position [154, 0]
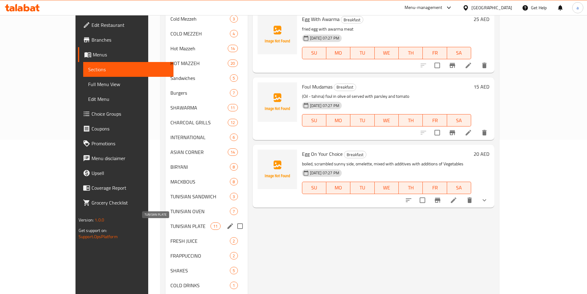
click at [171, 225] on span "TUNISIAN PLATE" at bounding box center [191, 225] width 40 height 7
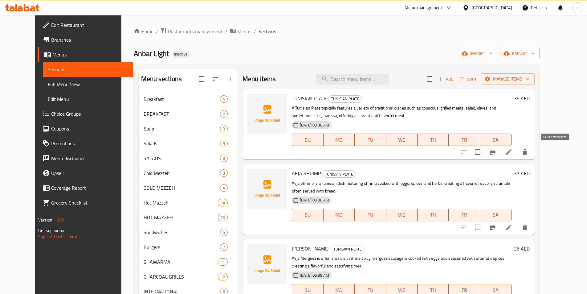
click at [529, 150] on icon "delete" at bounding box center [524, 151] width 7 height 7
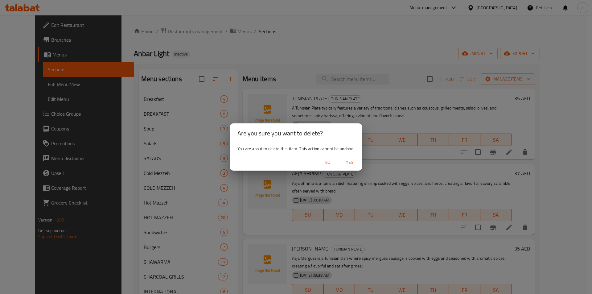
click at [352, 162] on span "Yes" at bounding box center [349, 163] width 15 height 8
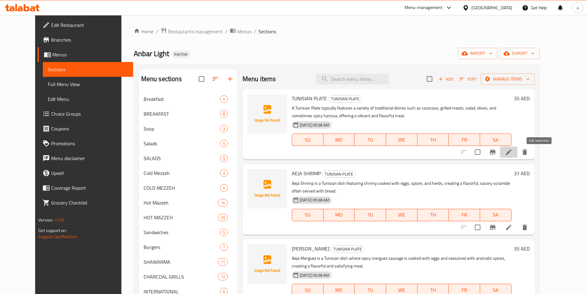
click at [513, 154] on icon at bounding box center [508, 151] width 7 height 7
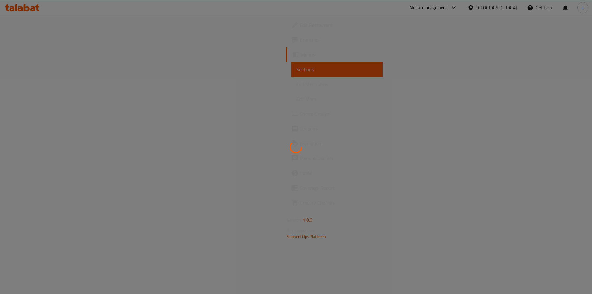
click at [40, 74] on div at bounding box center [296, 147] width 592 height 294
click at [40, 82] on div at bounding box center [296, 147] width 592 height 294
click at [23, 105] on div at bounding box center [296, 147] width 592 height 294
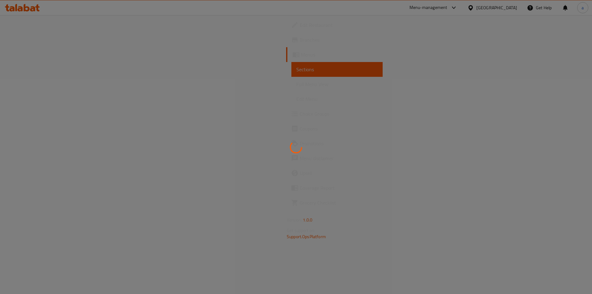
click at [19, 80] on div at bounding box center [296, 147] width 592 height 294
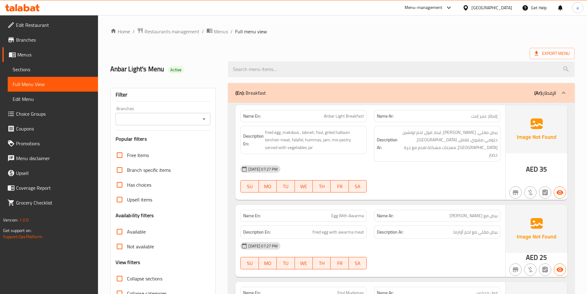
scroll to position [10686, 0]
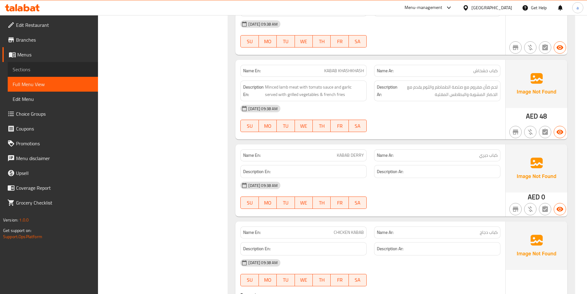
click at [26, 69] on span "Sections" at bounding box center [53, 69] width 80 height 7
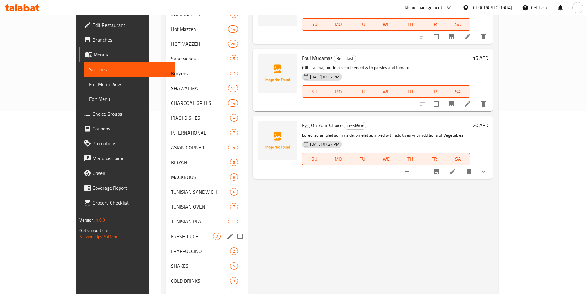
scroll to position [217, 0]
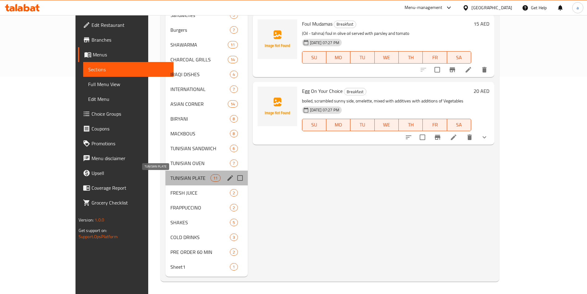
click at [171, 179] on span "TUNISIAN PLATE" at bounding box center [191, 177] width 40 height 7
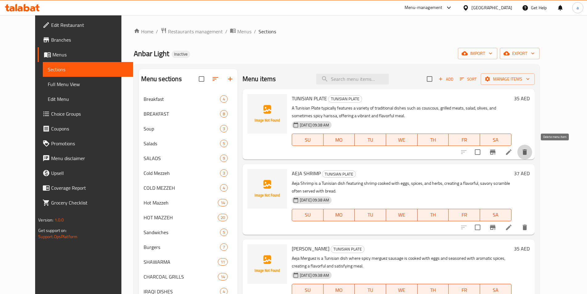
click at [529, 156] on icon "delete" at bounding box center [524, 151] width 7 height 7
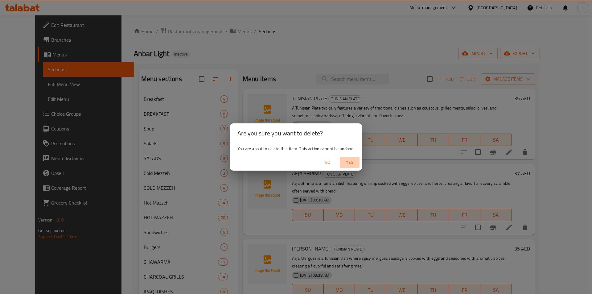
click at [349, 165] on span "Yes" at bounding box center [349, 163] width 15 height 8
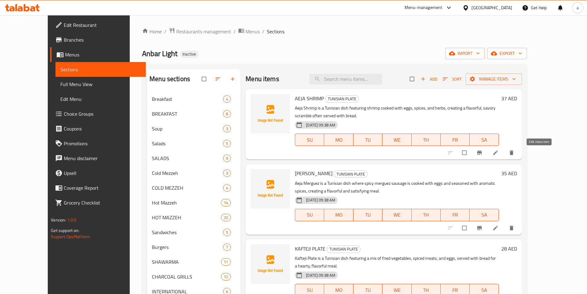
click at [499, 155] on icon at bounding box center [496, 153] width 6 height 6
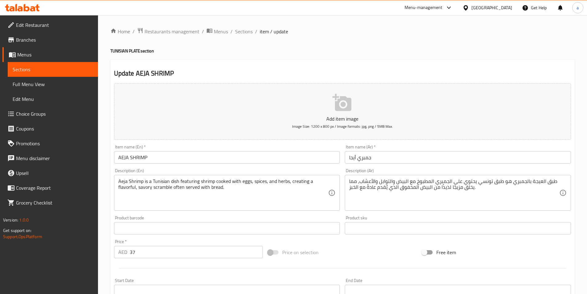
click at [124, 157] on input "AEJA SHRIMP" at bounding box center [227, 157] width 226 height 12
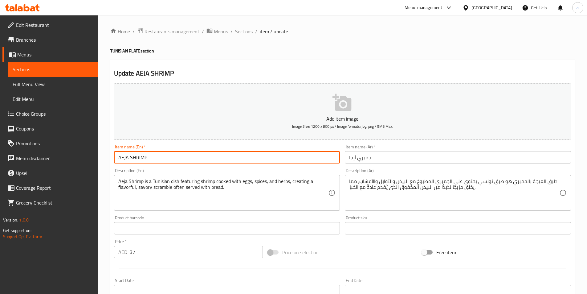
click at [124, 157] on input "AEJA SHRIMP" at bounding box center [227, 157] width 226 height 12
click at [203, 156] on input "AEJA SHRIMP" at bounding box center [227, 157] width 226 height 12
click at [138, 158] on input "AEJA SHRIMP" at bounding box center [227, 157] width 226 height 12
click at [151, 158] on input "AEJA SHRIMP" at bounding box center [227, 157] width 226 height 12
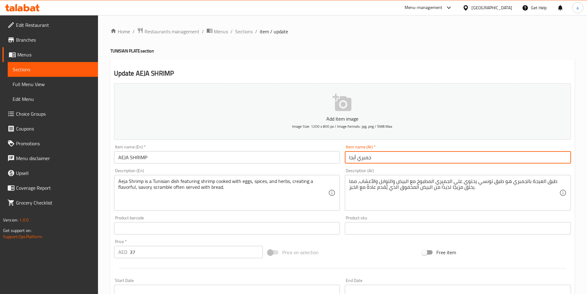
drag, startPoint x: 350, startPoint y: 159, endPoint x: 356, endPoint y: 159, distance: 6.2
click at [356, 159] on input "جمبري أيجا" at bounding box center [458, 157] width 226 height 12
type input "جمبري عيجه"
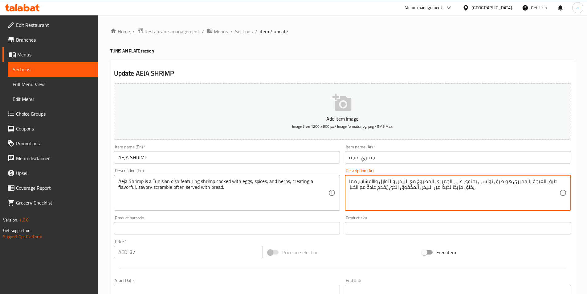
drag, startPoint x: 546, startPoint y: 184, endPoint x: 580, endPoint y: 187, distance: 34.6
click at [556, 183] on textarea "طبق العيجة بالجمبري هو طبق تونسي يحتوي على الجمبري المطبوخ مع البيض والتوابل وا…" at bounding box center [454, 192] width 210 height 29
type textarea "العيجة بالجمبري هو طبق تونسي يحتوي على الجمبري المطبوخ مع البيض والتوابل والأعش…"
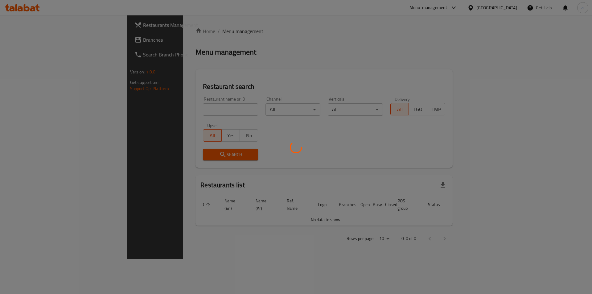
click at [113, 74] on div at bounding box center [296, 147] width 592 height 294
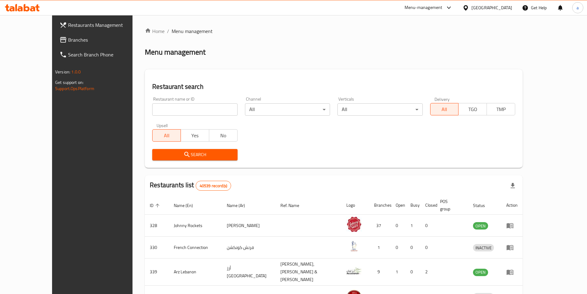
click at [55, 34] on link "Branches" at bounding box center [103, 39] width 96 height 15
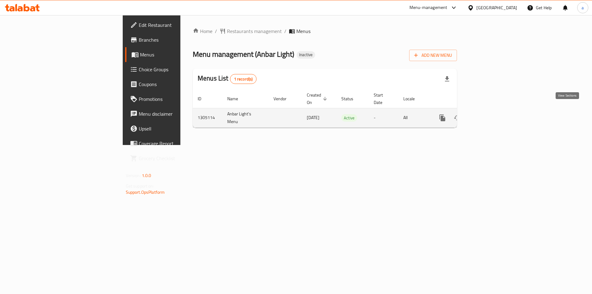
click at [491, 114] on icon "enhanced table" at bounding box center [486, 117] width 7 height 7
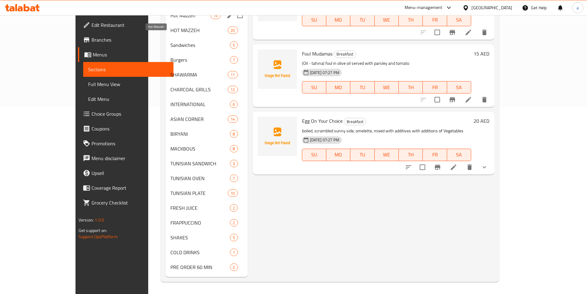
scroll to position [187, 0]
click at [171, 192] on span "TUNISIAN PLATE" at bounding box center [191, 192] width 40 height 7
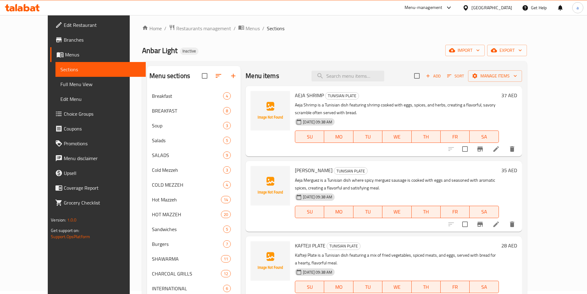
scroll to position [2, 0]
click at [516, 147] on icon "delete" at bounding box center [512, 149] width 7 height 7
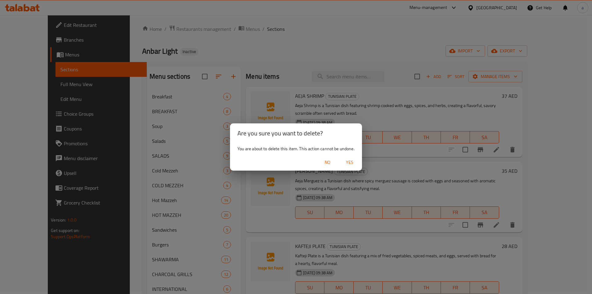
click at [350, 159] on span "Yes" at bounding box center [349, 163] width 15 height 8
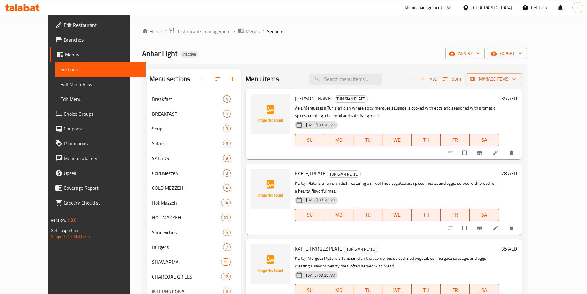
click at [499, 151] on icon at bounding box center [496, 153] width 6 height 6
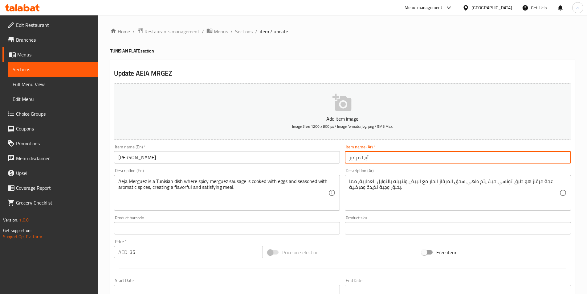
drag, startPoint x: 350, startPoint y: 159, endPoint x: 356, endPoint y: 158, distance: 5.9
click at [356, 158] on input "أيجا مرغيز" at bounding box center [458, 157] width 226 height 12
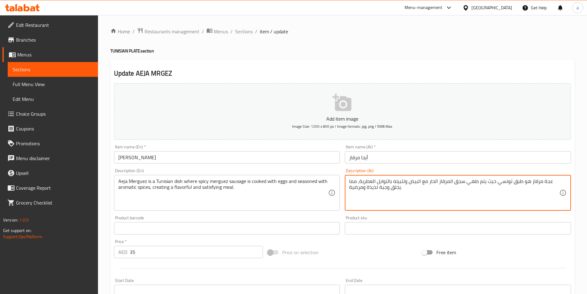
click at [546, 183] on textarea "عجة مرقاز هو طبق تونسي حيث يتم طهي سجق المرقاز الحار مع البيض وتتبيله بالتوابل …" at bounding box center [454, 192] width 210 height 29
click at [366, 157] on input "أيجا مرقاز" at bounding box center [458, 157] width 226 height 12
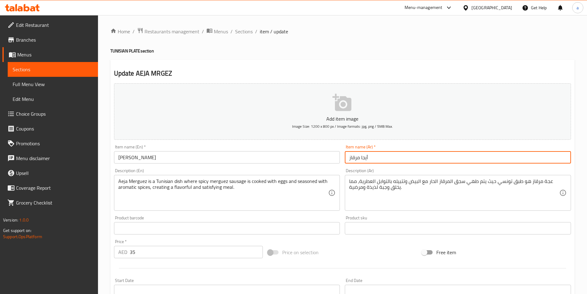
click at [366, 157] on input "أيجا مرقاز" at bounding box center [458, 157] width 226 height 12
paste input "جة"
type input "عجة مرقاز"
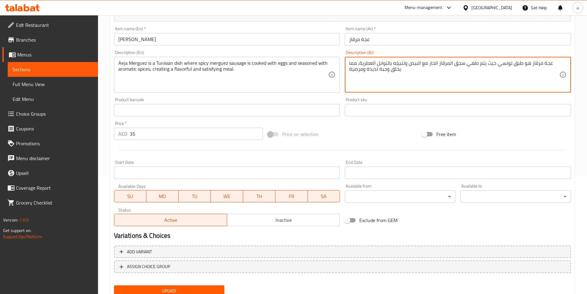
scroll to position [142, 0]
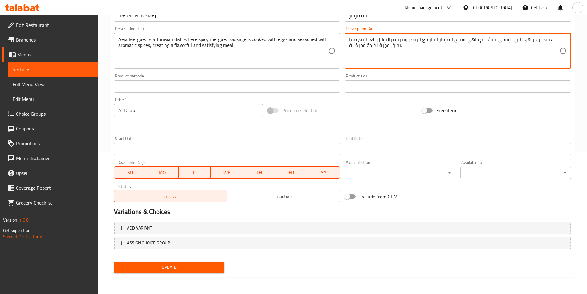
click at [152, 266] on span "Update" at bounding box center [169, 267] width 101 height 8
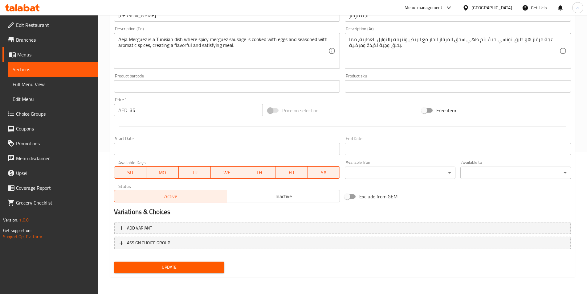
click at [204, 267] on span "Update" at bounding box center [169, 267] width 101 height 8
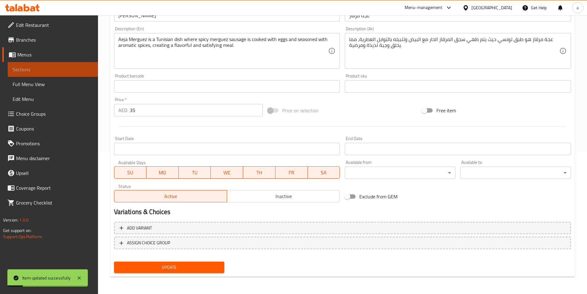
click at [66, 68] on span "Sections" at bounding box center [53, 69] width 80 height 7
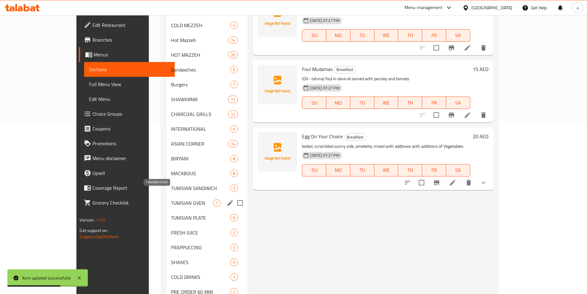
scroll to position [179, 0]
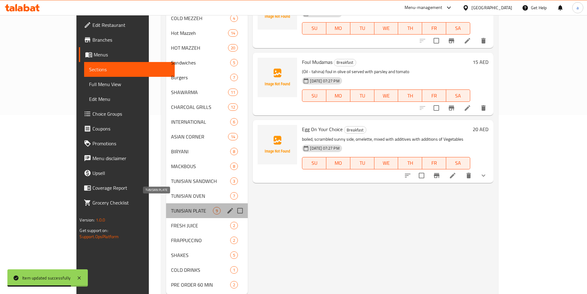
click at [171, 207] on span "TUNISIAN PLATE" at bounding box center [192, 210] width 42 height 7
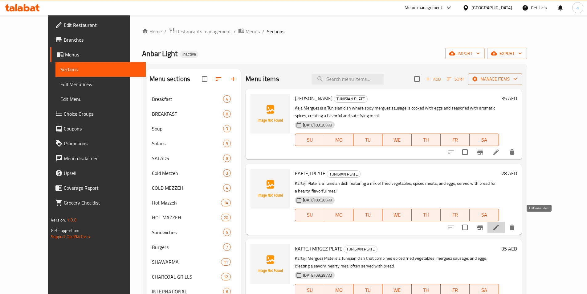
click at [500, 224] on icon at bounding box center [496, 227] width 7 height 7
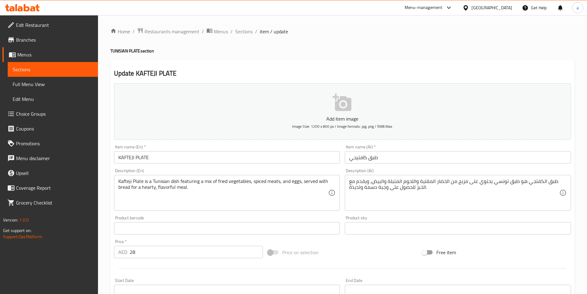
click at [357, 160] on input "طبق كافتيجي" at bounding box center [458, 157] width 226 height 12
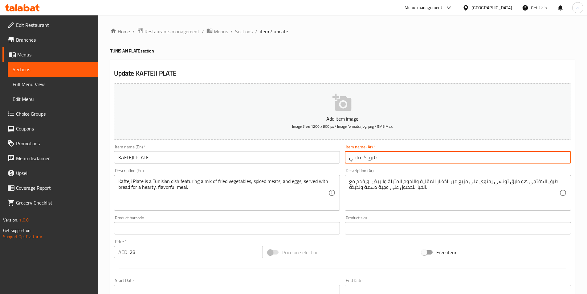
type input "طبق كافتاجي"
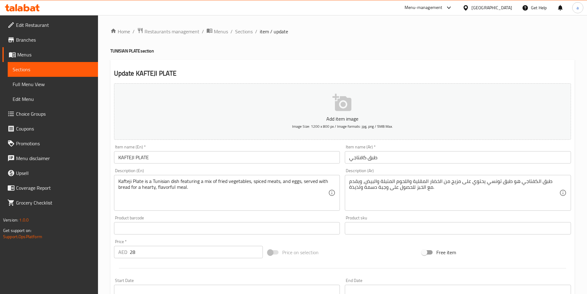
drag, startPoint x: 349, startPoint y: 190, endPoint x: 357, endPoint y: 193, distance: 8.2
click at [357, 193] on div "طبق الكفتاجي هو طبق تونسي يحتوي على مزيج من الخضار المقلية واللحوم المتبلة والب…" at bounding box center [458, 193] width 226 height 36
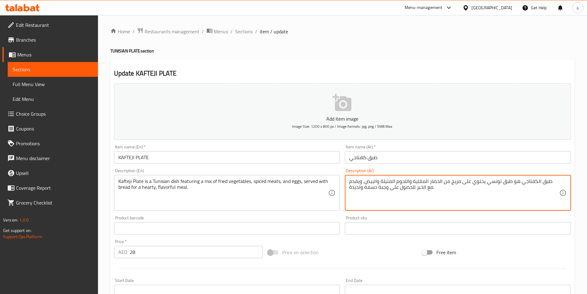
drag, startPoint x: 351, startPoint y: 187, endPoint x: 361, endPoint y: 187, distance: 10.5
click at [361, 187] on textarea "طبق الكفتاجي هو طبق تونسي يحتوي على مزيج من الخضار المقلية واللحوم المتبلة والب…" at bounding box center [454, 192] width 210 height 29
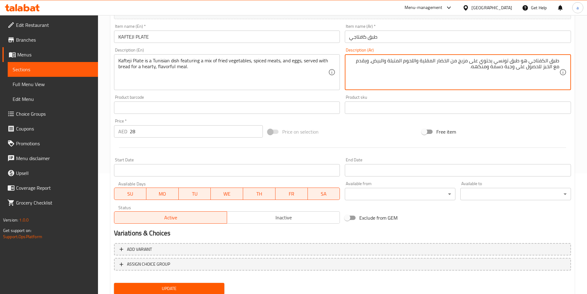
scroll to position [123, 0]
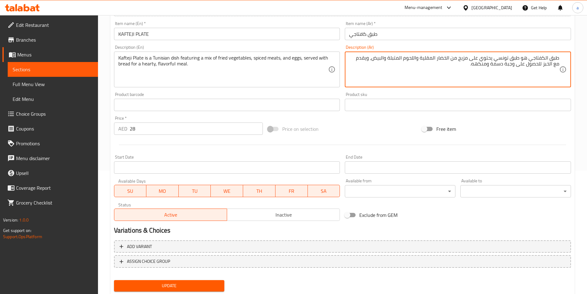
type textarea "طبق الكفتاجي هو طبق تونسي يحتوي على مزيج من الخضار المقلية واللحوم المتبلة والب…"
click at [208, 286] on span "Update" at bounding box center [169, 286] width 101 height 8
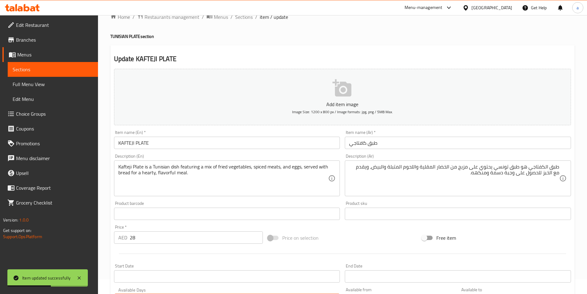
scroll to position [0, 0]
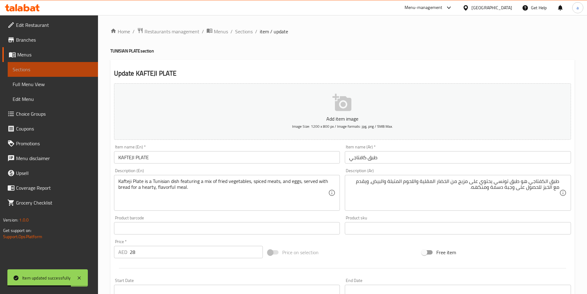
click at [65, 71] on span "Sections" at bounding box center [53, 69] width 80 height 7
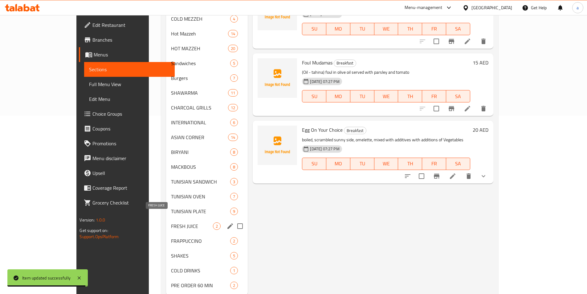
scroll to position [187, 0]
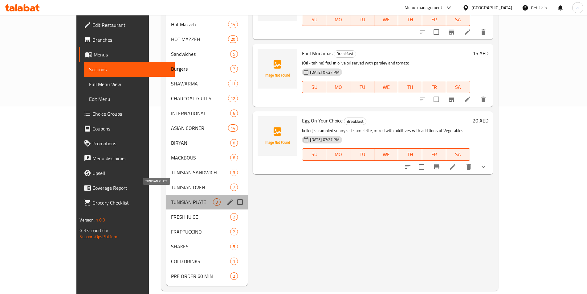
click at [171, 198] on span "TUNISIAN PLATE" at bounding box center [192, 201] width 42 height 7
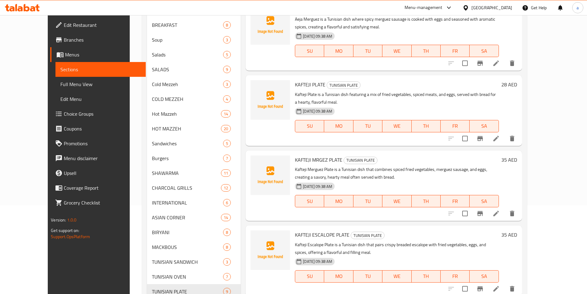
scroll to position [93, 0]
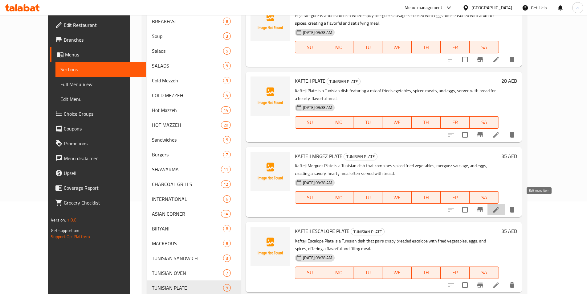
click at [500, 206] on icon at bounding box center [496, 209] width 7 height 7
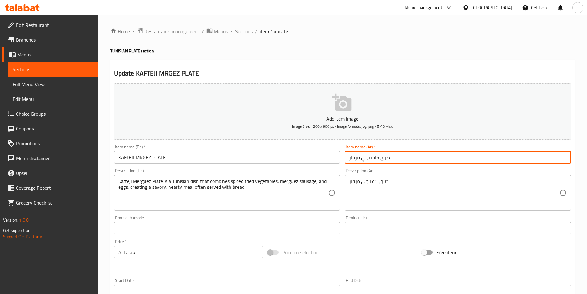
click at [370, 158] on input "طبق كافتيجي مرقاز" at bounding box center [458, 157] width 226 height 12
type input "طبق كافتاجي مرقاز"
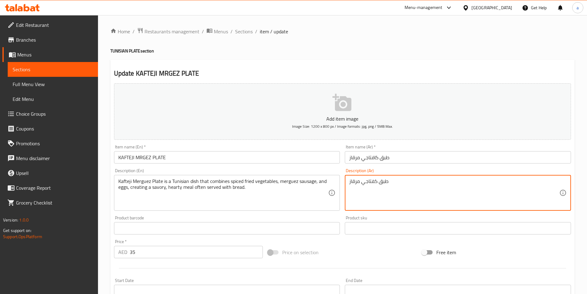
click at [393, 188] on textarea "طبق كفتاجي مرقاز" at bounding box center [454, 192] width 210 height 29
drag, startPoint x: 393, startPoint y: 188, endPoint x: 384, endPoint y: 179, distance: 12.6
click at [384, 179] on textarea "طبق كفتاجي مرقاز" at bounding box center [454, 192] width 210 height 29
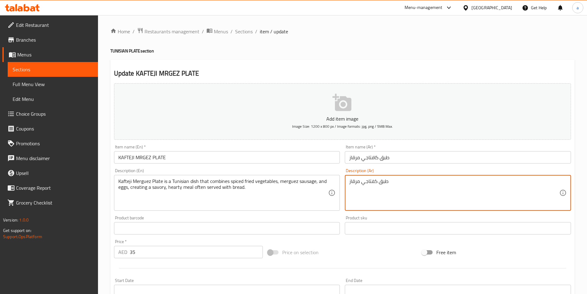
drag, startPoint x: 384, startPoint y: 179, endPoint x: 375, endPoint y: 179, distance: 8.9
click at [375, 179] on textarea "طبق كفتاجي مرقاز" at bounding box center [454, 192] width 210 height 29
paste textarea "الكفتجي المرقز هو طبق تونسي يجمع بين الخضار المقلية المتبلة وسجق المرقز والبيض،…"
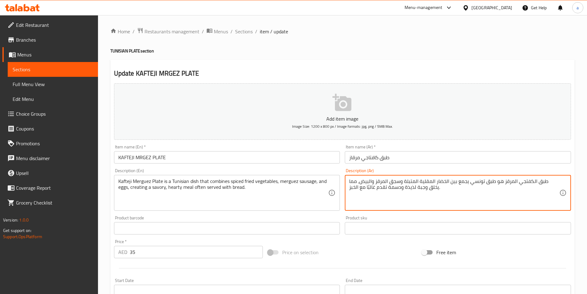
click at [538, 180] on textarea "طبق الكفتجي المرقز هو طبق تونسي يجمع بين الخضار المقلية المتبلة وسجق المرقز وال…" at bounding box center [454, 192] width 210 height 29
click at [506, 183] on textarea "طبق الكفتاجي المرقز هو طبق تونسي يجمع بين الخضار المقلية المتبلة وسجق المرقز وا…" at bounding box center [454, 192] width 210 height 29
click at [377, 181] on textarea "طبق الكفتاجي المرقاز هو طبق تونسي يجمع بين الخضار المقلية المتبلة وسجق المرقز و…" at bounding box center [454, 192] width 210 height 29
type textarea "طبق الكفتاجي المرقاز هو طبق تونسي يجمع بين الخضار المقلية المتبلة وسجق المرقاز …"
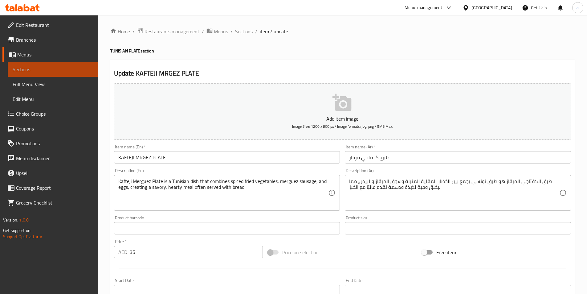
click at [21, 67] on span "Sections" at bounding box center [53, 69] width 80 height 7
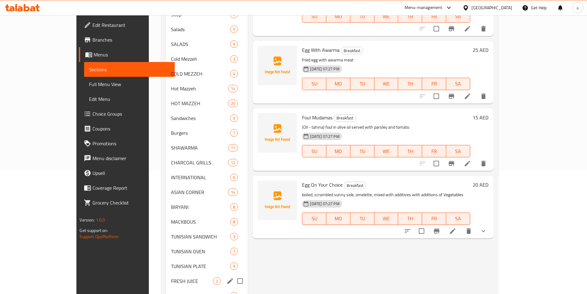
scroll to position [187, 0]
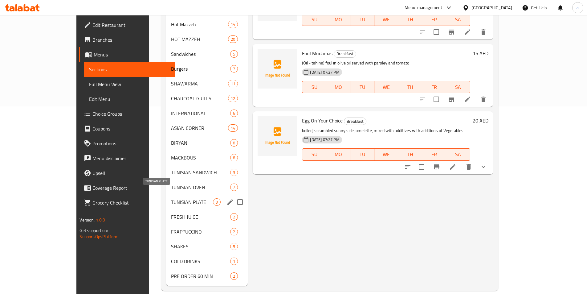
click at [171, 198] on span "TUNISIAN PLATE" at bounding box center [192, 201] width 42 height 7
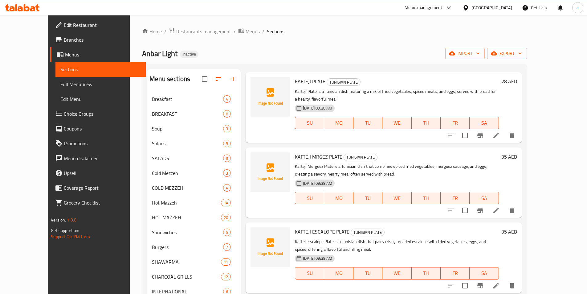
scroll to position [123, 0]
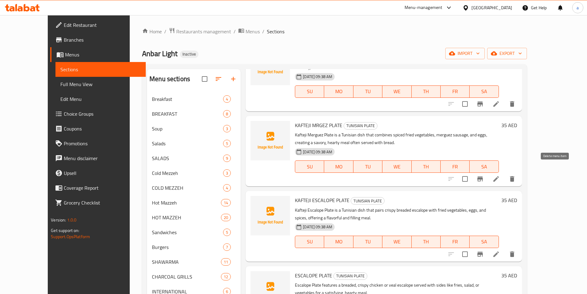
click at [520, 171] on button "delete" at bounding box center [512, 178] width 15 height 15
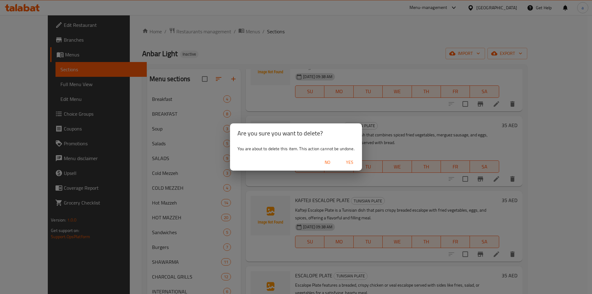
click at [349, 167] on button "Yes" at bounding box center [350, 162] width 20 height 11
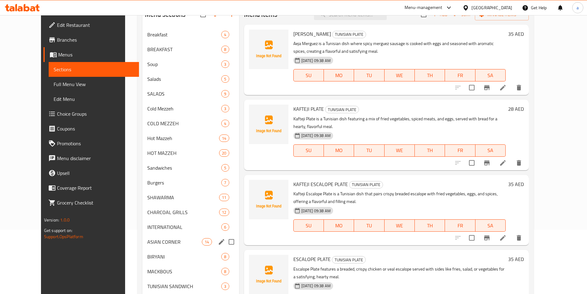
scroll to position [154, 0]
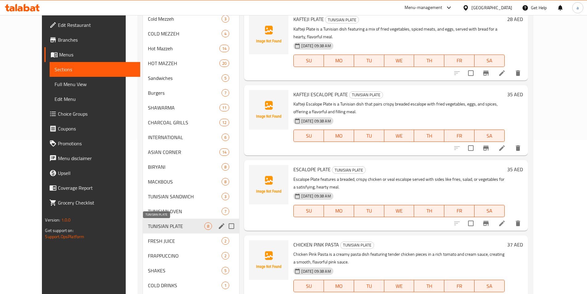
click at [150, 228] on span "TUNISIAN PLATE" at bounding box center [176, 225] width 56 height 7
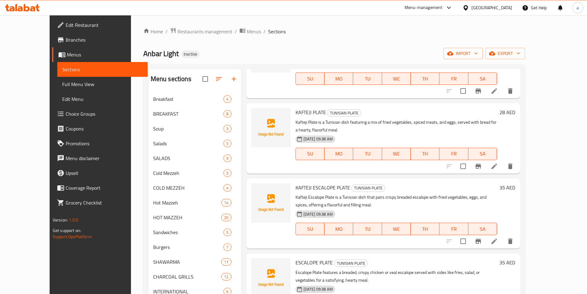
scroll to position [62, 0]
click at [498, 237] on icon at bounding box center [494, 240] width 7 height 7
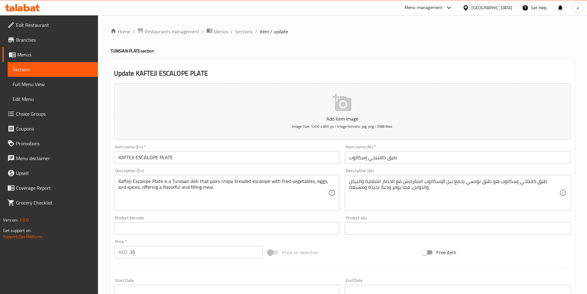
click at [377, 159] on input "طبق كافتيجي إسكالوب" at bounding box center [458, 157] width 226 height 12
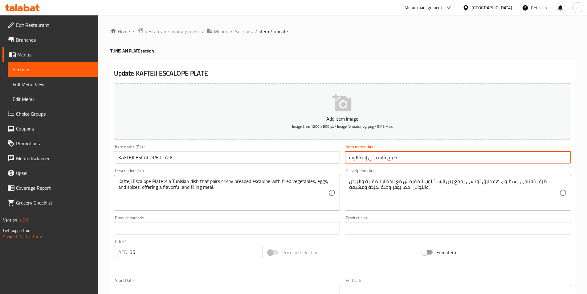
click at [376, 159] on input "طبق كافتيجي إسكالوب" at bounding box center [458, 157] width 226 height 12
type input "طبق كافتاجي إسكالوب"
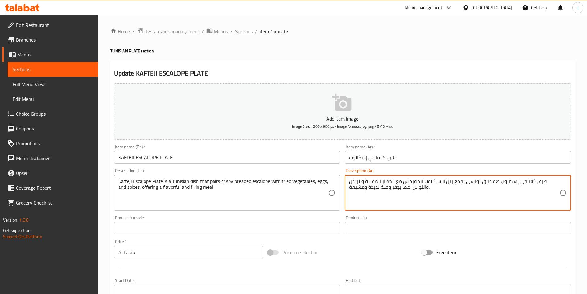
drag, startPoint x: 369, startPoint y: 188, endPoint x: 379, endPoint y: 188, distance: 10.2
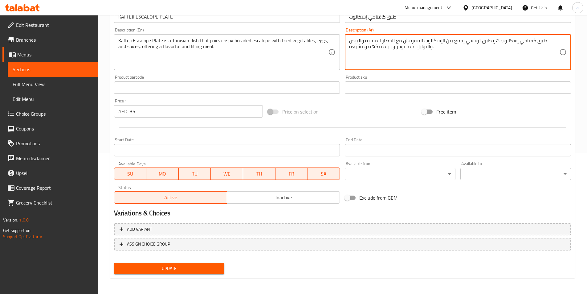
scroll to position [142, 0]
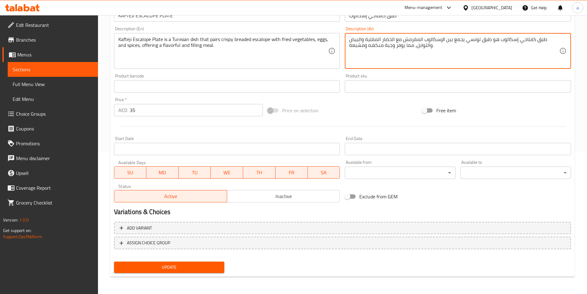
type textarea "طبق كفتاجي إسكالوب هو طبق تونسي يجمع بين الإسكالوب المقرمش مع الخضار المقلية وا…"
click at [210, 269] on span "Update" at bounding box center [169, 267] width 101 height 8
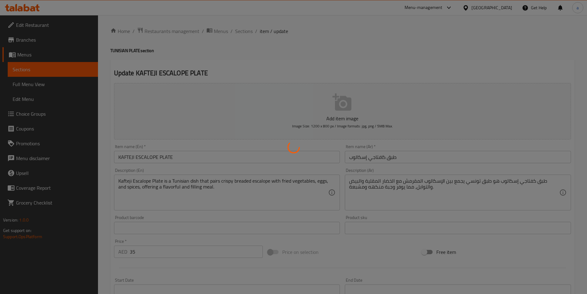
scroll to position [0, 0]
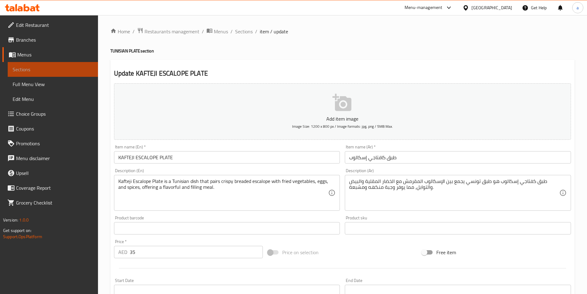
click at [54, 64] on link "Sections" at bounding box center [53, 69] width 90 height 15
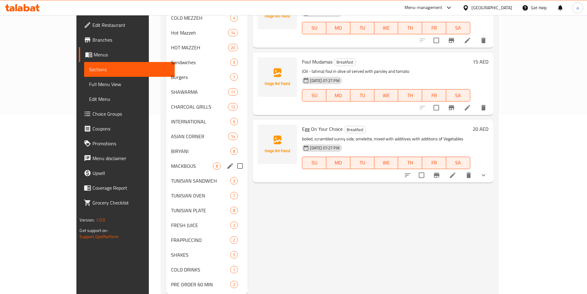
scroll to position [185, 0]
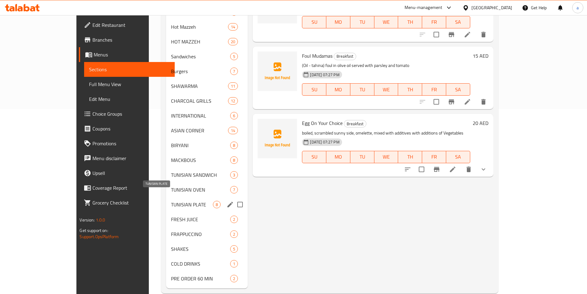
click at [175, 201] on span "TUNISIAN PLATE" at bounding box center [192, 204] width 42 height 7
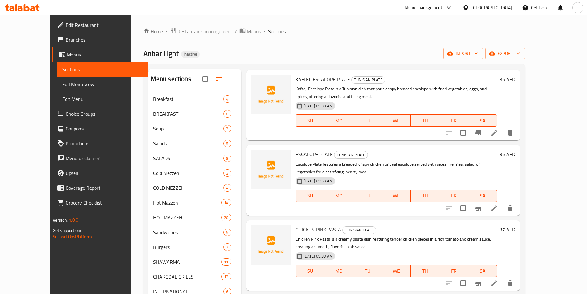
scroll to position [185, 0]
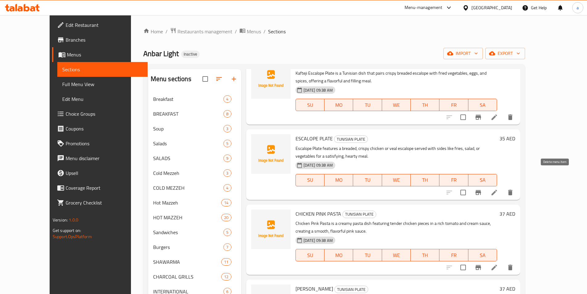
click at [513, 190] on icon "delete" at bounding box center [511, 193] width 4 height 6
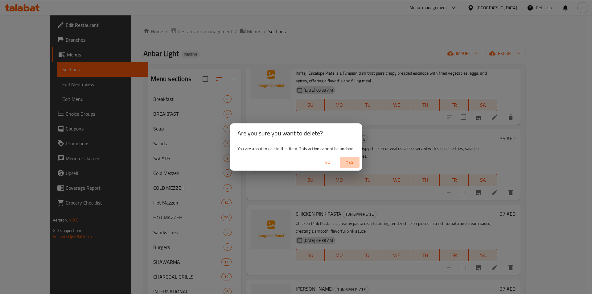
click at [353, 165] on span "Yes" at bounding box center [349, 163] width 15 height 8
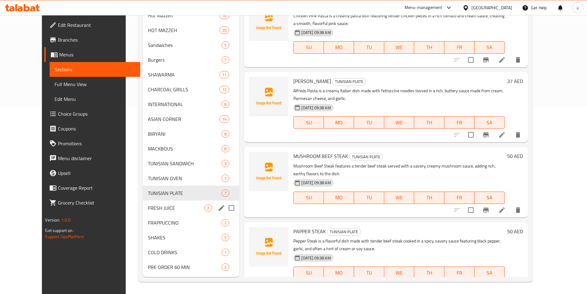
scroll to position [187, 0]
click at [151, 188] on div "TUNISIAN PLATE 7" at bounding box center [191, 192] width 96 height 15
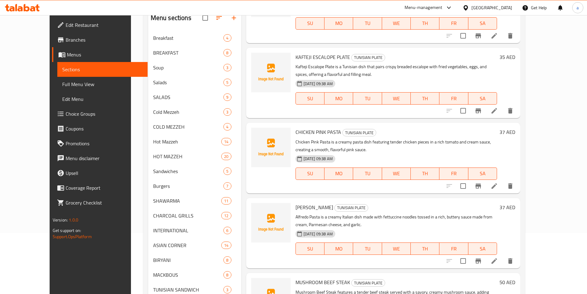
scroll to position [62, 0]
click at [503, 180] on li at bounding box center [494, 185] width 17 height 11
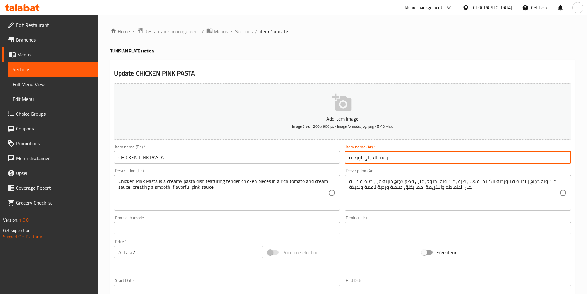
drag, startPoint x: 349, startPoint y: 159, endPoint x: 440, endPoint y: 162, distance: 91.0
click at [437, 163] on input "باستا الدجاج الوردية" at bounding box center [458, 157] width 226 height 12
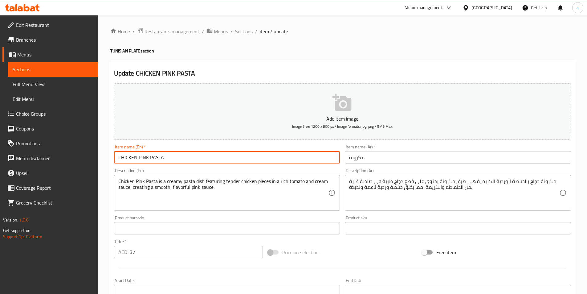
click at [144, 159] on input "CHICKEN PINK PASTA" at bounding box center [227, 157] width 226 height 12
click at [346, 160] on input "مكرونه" at bounding box center [458, 157] width 226 height 12
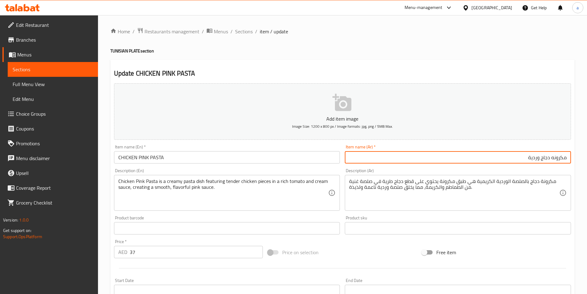
type input "مكرونه دجاج وردية"
click at [424, 154] on input "مكرونه دجاج وردية" at bounding box center [458, 157] width 226 height 12
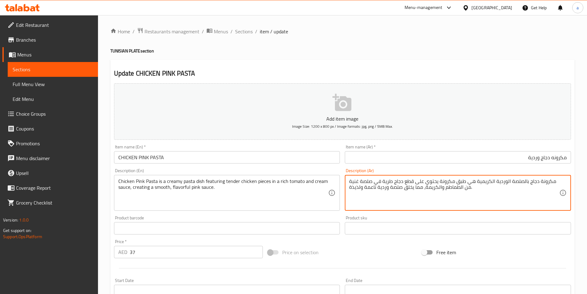
drag, startPoint x: 506, startPoint y: 180, endPoint x: 527, endPoint y: 185, distance: 21.2
drag, startPoint x: 502, startPoint y: 182, endPoint x: 520, endPoint y: 183, distance: 18.2
click at [520, 183] on textarea "مكرونة دجاج وردية الكريمية هي طبق مكرونة يحتوي على قطع دجاج طرية في صلصة غنية م…" at bounding box center [454, 192] width 210 height 29
click at [465, 180] on textarea "مكرونة دجاج وردية هي طبق مكرونة يحتوي على قطع دجاج طرية في صلصة غنية من الطماطم…" at bounding box center [454, 192] width 210 height 29
drag, startPoint x: 350, startPoint y: 187, endPoint x: 361, endPoint y: 188, distance: 11.1
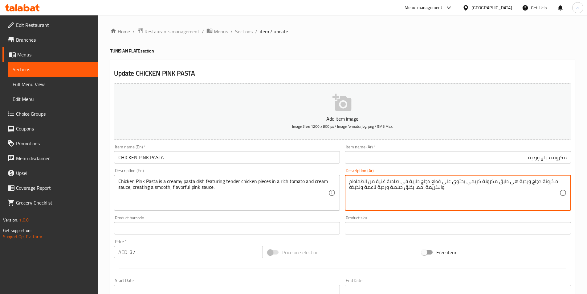
click at [361, 188] on textarea "مكرونة دجاج وردية هي طبق مكرونة كريمي يحتوي على قطع دجاج طرية في صلصة غنية من ا…" at bounding box center [454, 192] width 210 height 29
drag, startPoint x: 369, startPoint y: 189, endPoint x: 380, endPoint y: 186, distance: 11.4
click at [380, 186] on textarea "مكرونة دجاج وردية هي طبق مكرونة كريمي يحتوي على قطع دجاج طرية في صلصة غنية من ا…" at bounding box center [454, 192] width 210 height 29
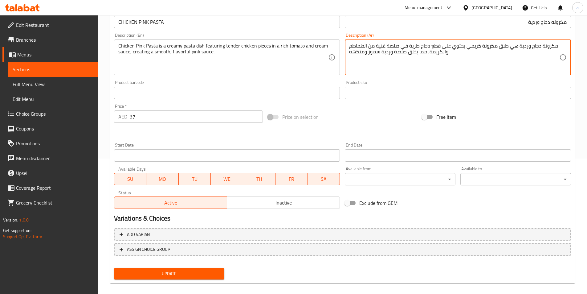
scroll to position [142, 0]
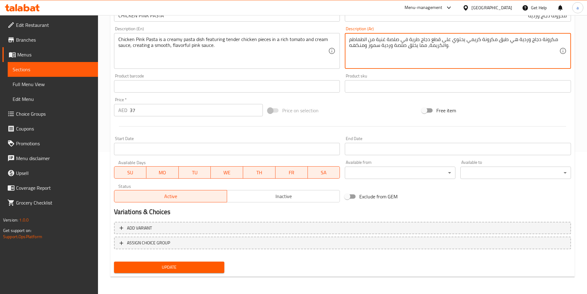
type textarea "مكرونة دجاج وردية هي طبق مكرونة كريمي يحتوي على قطع دجاج طرية في صلصة غنية من ا…"
click at [192, 263] on span "Update" at bounding box center [169, 267] width 101 height 8
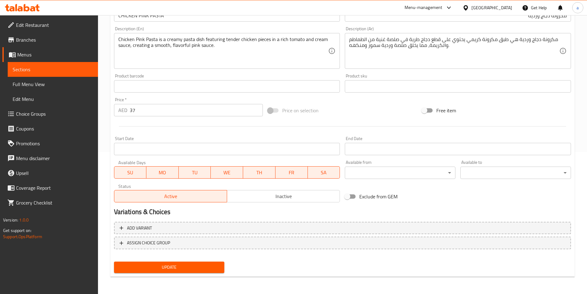
click at [212, 269] on span "Update" at bounding box center [169, 267] width 101 height 8
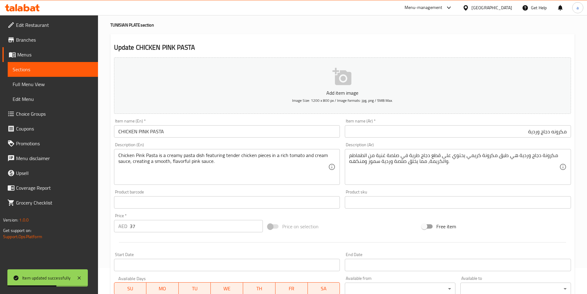
scroll to position [0, 0]
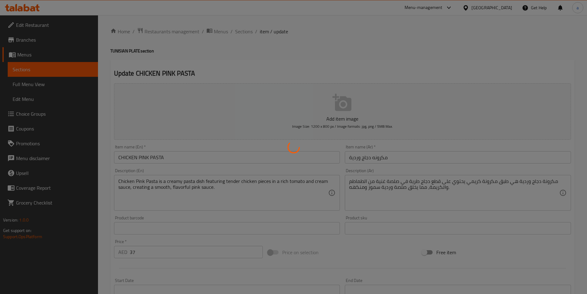
click at [223, 158] on div at bounding box center [293, 147] width 587 height 294
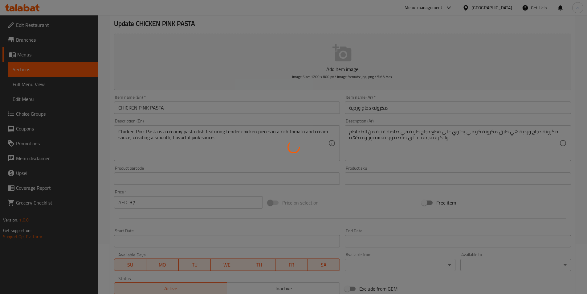
scroll to position [49, 0]
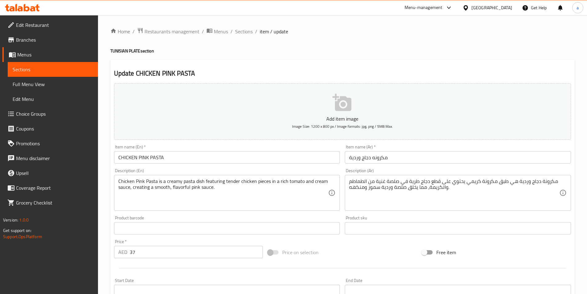
click at [33, 73] on link "Sections" at bounding box center [53, 69] width 90 height 15
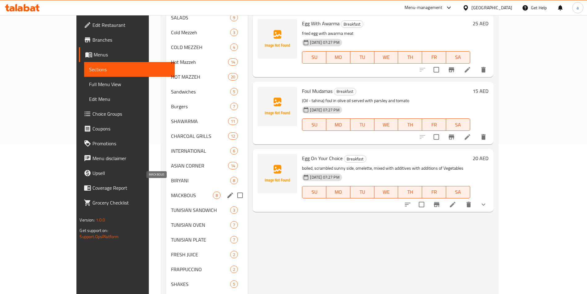
scroll to position [154, 0]
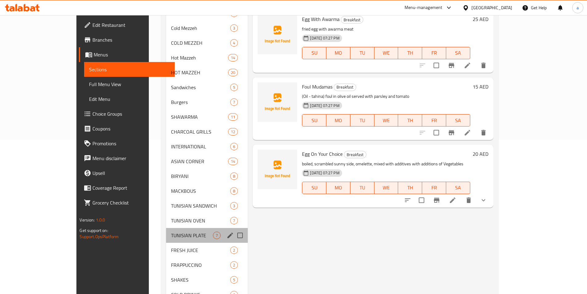
click at [166, 230] on div "TUNISIAN PLATE 7" at bounding box center [207, 235] width 82 height 15
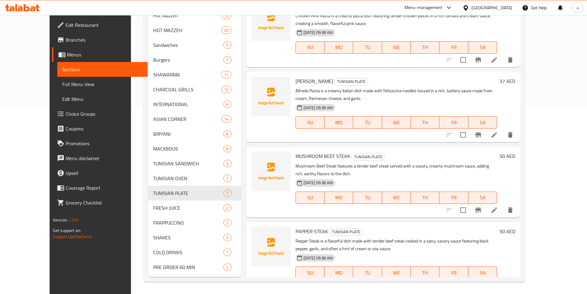
scroll to position [187, 0]
click at [497, 132] on icon at bounding box center [495, 135] width 6 height 6
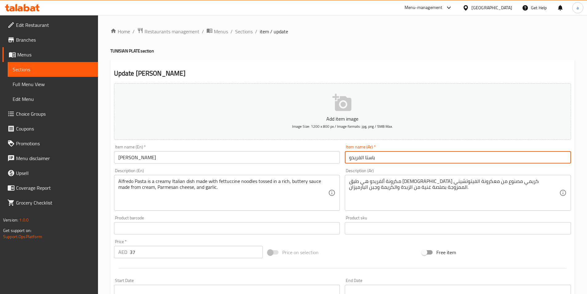
drag, startPoint x: 366, startPoint y: 159, endPoint x: 379, endPoint y: 156, distance: 13.5
click at [379, 156] on input "باستا الفريدو" at bounding box center [458, 157] width 226 height 12
click at [369, 159] on input "باستا الفريدو" at bounding box center [458, 157] width 226 height 12
drag, startPoint x: 365, startPoint y: 159, endPoint x: 381, endPoint y: 156, distance: 16.3
click at [380, 156] on input "باستا الفريدو" at bounding box center [458, 157] width 226 height 12
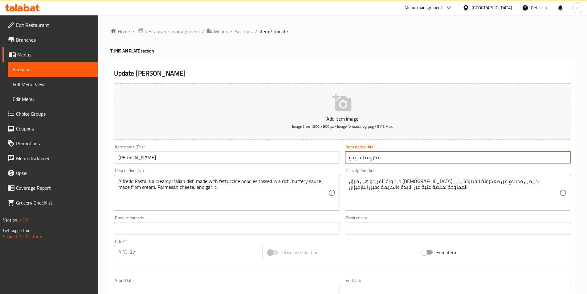
type input "مكرونة الفريدو"
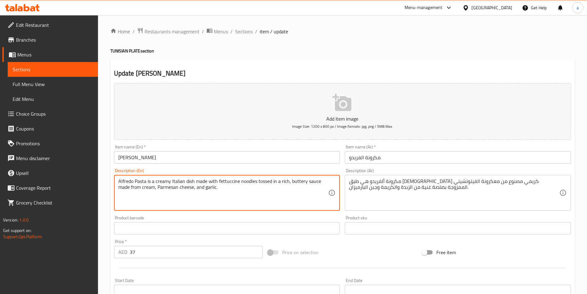
click at [249, 181] on textarea "Alfredo Pasta is a creamy Italian dish made with fettuccine noodles tossed in a…" at bounding box center [223, 192] width 210 height 29
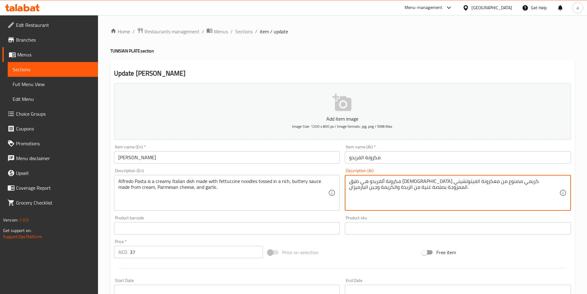
drag, startPoint x: 431, startPoint y: 181, endPoint x: 449, endPoint y: 182, distance: 17.9
drag, startPoint x: 382, startPoint y: 183, endPoint x: 402, endPoint y: 179, distance: 19.7
click at [402, 179] on textarea "مكرونة ألفريدو هي طبق إيطالي كريمي مصنوع من نودلز الفيتوتشيني الممزوجة بصلصة غن…" at bounding box center [454, 192] width 210 height 29
drag, startPoint x: 362, startPoint y: 182, endPoint x: 368, endPoint y: 182, distance: 6.2
click at [368, 182] on textarea "مكرونة ألفريدو هي طبق إيطالي كريمي مصنوع من نودلز الفيتوتشيني توسد بصلصة غنية م…" at bounding box center [454, 192] width 210 height 29
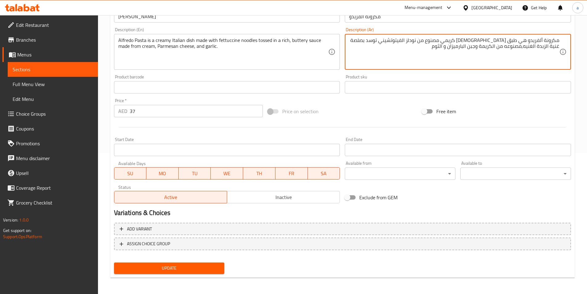
scroll to position [142, 0]
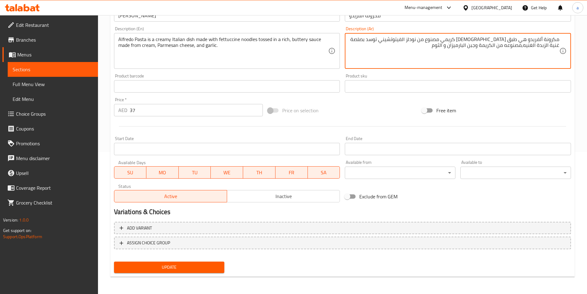
type textarea "مكرونة ألفريدو هي طبق إيطالي كريمي مصنوع من نودلز الفيتوتشيني توسد بصلصة غنية ا…"
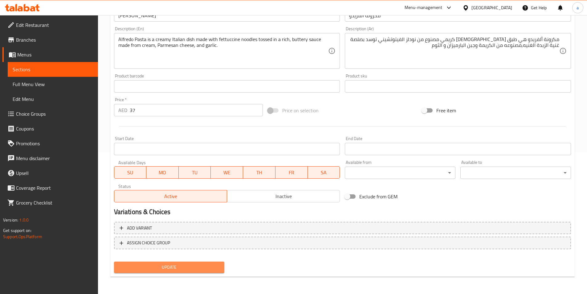
click at [142, 270] on span "Update" at bounding box center [169, 267] width 101 height 8
click at [38, 65] on link "Sections" at bounding box center [53, 69] width 90 height 15
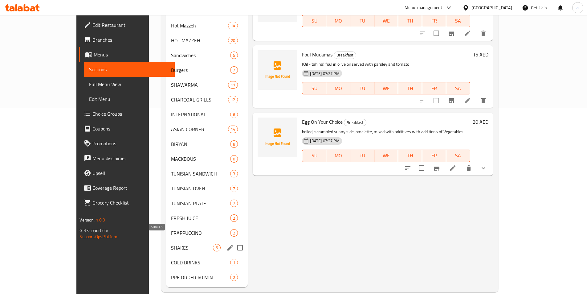
scroll to position [187, 0]
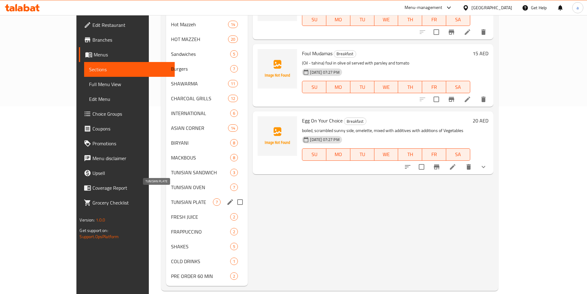
click at [171, 198] on span "TUNISIAN PLATE" at bounding box center [192, 201] width 42 height 7
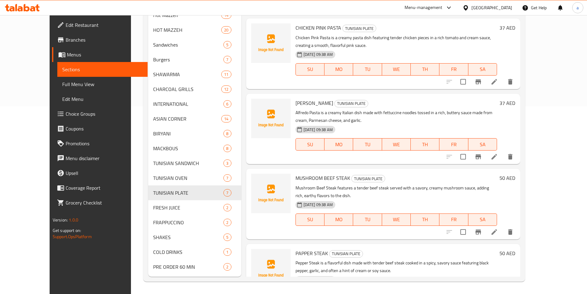
scroll to position [130, 0]
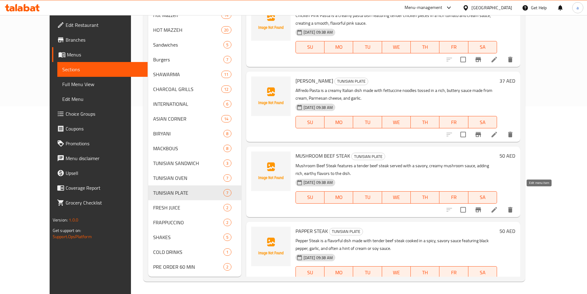
click at [498, 206] on icon at bounding box center [494, 209] width 7 height 7
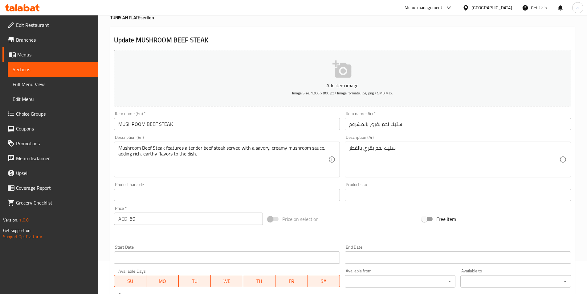
scroll to position [31, 0]
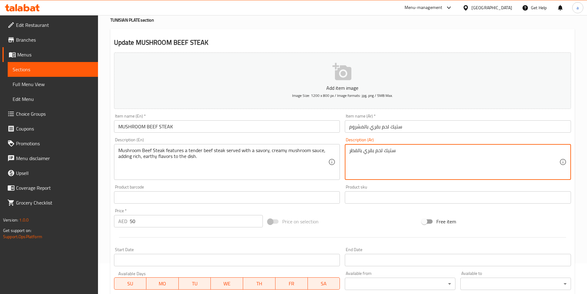
click at [368, 152] on textarea "ستيك لحم بقري بالفطر" at bounding box center [454, 161] width 210 height 29
paste textarea "يتميز طبق لحم البقر بالفطر بشريحة لحم بقري طرية تقدم مع صلصة الفطر الكريمية الل…"
type textarea "يتميز طبق لحم البقر بالفطر بشريحة لحم بقري طرية تقدم مع صلصة الفطر الكريمية الل…"
click at [451, 150] on textarea "يتميز طبق لحم البقر بالفطر بشريحة لحم بقري طرية تقدم مع صلصة الفطر الكريمية الل…" at bounding box center [454, 161] width 210 height 29
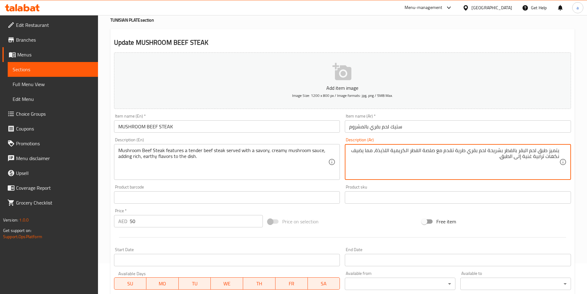
click at [451, 150] on textarea "يتميز طبق لحم البقر بالفطر بشريحة لحم بقري طرية تقدم مع صلصة الفطر الكريمية الل…" at bounding box center [454, 161] width 210 height 29
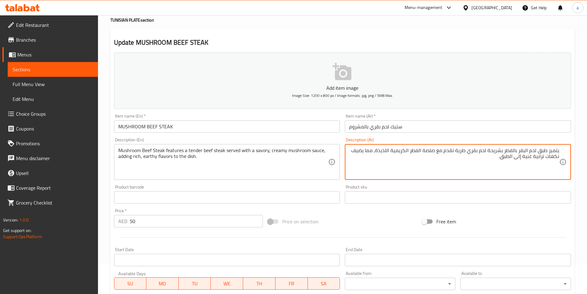
click at [451, 150] on textarea "يتميز طبق لحم البقر بالفطر بشريحة لحم بقري طرية تقدم مع صلصة الفطر الكريمية الل…" at bounding box center [454, 161] width 210 height 29
click at [456, 163] on textarea "يتميز طبق لحم البقر بالفطر بشريحة لحم بقري طرية تقدم مع صلصة الفطر الكريمية الل…" at bounding box center [454, 161] width 210 height 29
click at [499, 159] on textarea "يتميز طبق لحم البقر بالفطر بشريحة لحم بقري طرية تقدم مع صلصة الفطر الكريمية الل…" at bounding box center [454, 161] width 210 height 29
click at [495, 161] on textarea "يتميز طبق لحم البقر بالفطر بشريحة لحم بقري طرية تقدم مع صلصة الفطر الكريمية الل…" at bounding box center [454, 161] width 210 height 29
drag, startPoint x: 435, startPoint y: 157, endPoint x: 576, endPoint y: 156, distance: 140.9
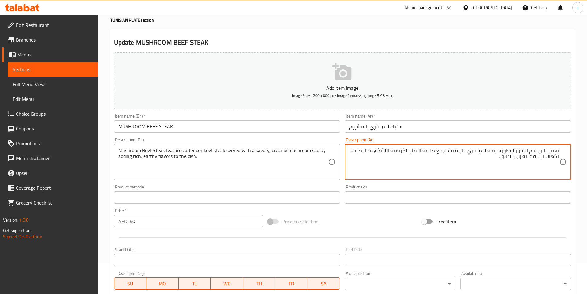
click at [576, 156] on div "Home / Restaurants management / Menus / Sections / item / update TUNISIAN PLATE…" at bounding box center [342, 194] width 489 height 421
click at [559, 155] on textarea "يتميز طبق لحم البقر بالفطر بشريحة لحم بقري طرية تقدم مع صلصة الفطر الكريمية الل…" at bounding box center [454, 161] width 210 height 29
click at [555, 153] on textarea at bounding box center [454, 161] width 210 height 29
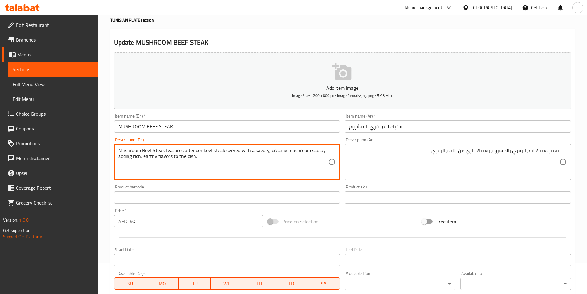
click at [265, 152] on textarea "Mushroom Beef Steak features a tender beef steak served with a savory, creamy m…" at bounding box center [223, 161] width 210 height 29
drag, startPoint x: 133, startPoint y: 156, endPoint x: 217, endPoint y: 160, distance: 84.3
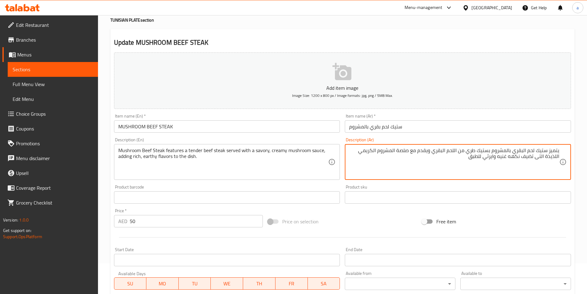
type textarea "يتميز ستيك لحم البقري بالمشروم بستيك طري من اللحم البقري ويقدم مع صلصة المشروم …"
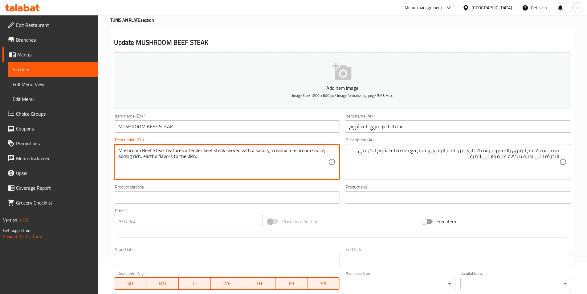
click at [122, 158] on textarea "Mushroom Beef Steak features a tender beef steak served with a savory, creamy m…" at bounding box center [223, 161] width 210 height 29
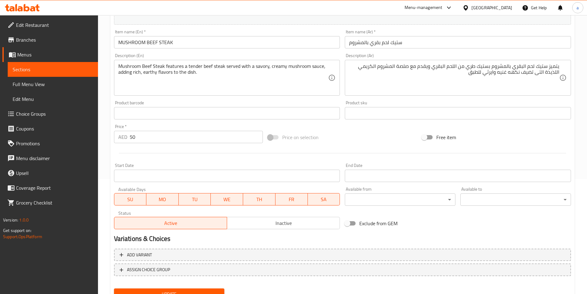
scroll to position [142, 0]
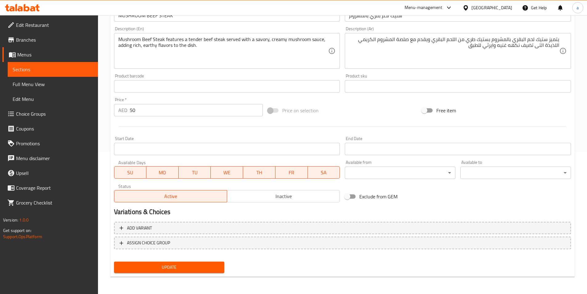
click at [197, 269] on span "Update" at bounding box center [169, 267] width 101 height 8
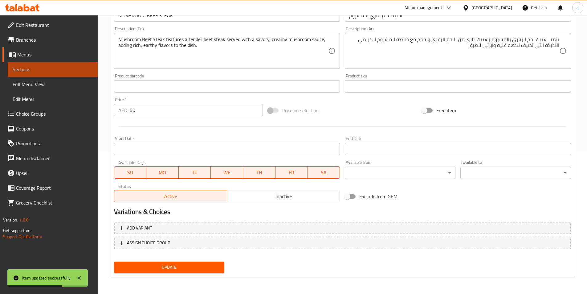
click at [52, 69] on span "Sections" at bounding box center [53, 69] width 80 height 7
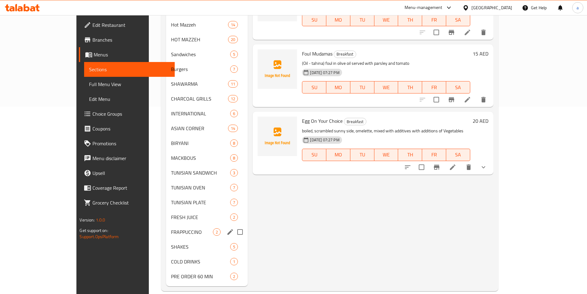
scroll to position [187, 0]
click at [171, 198] on span "TUNISIAN PLATE" at bounding box center [192, 201] width 42 height 7
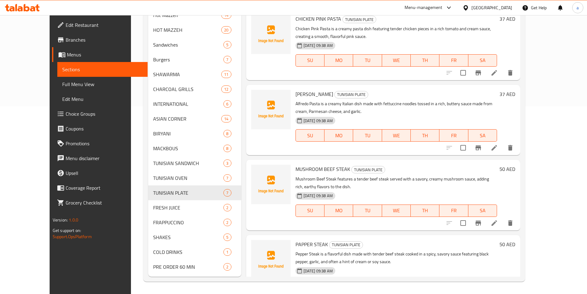
scroll to position [130, 0]
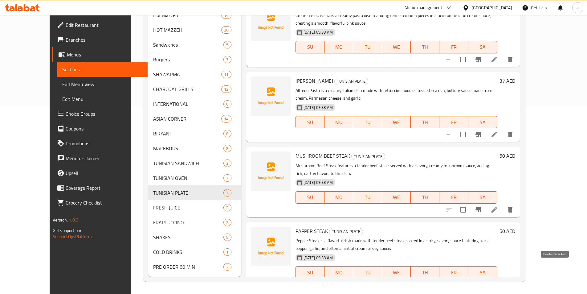
click at [513, 282] on icon "delete" at bounding box center [511, 285] width 4 height 6
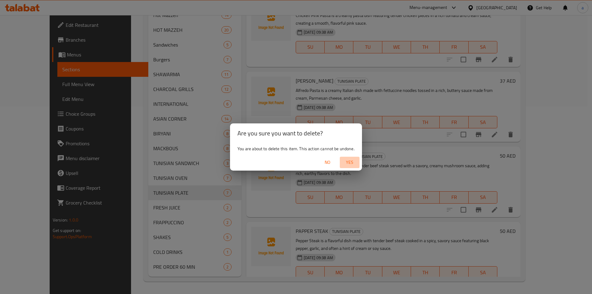
click at [353, 161] on span "Yes" at bounding box center [349, 163] width 15 height 8
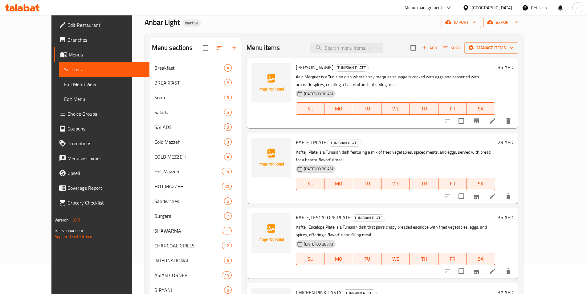
scroll to position [0, 0]
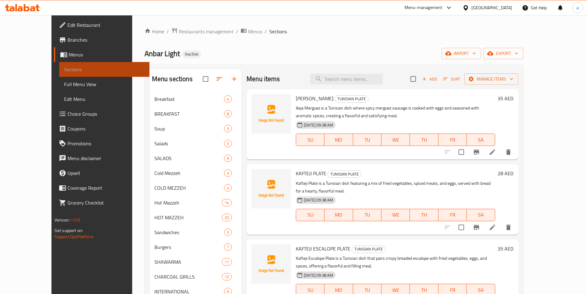
click at [59, 64] on link "Sections" at bounding box center [104, 69] width 90 height 15
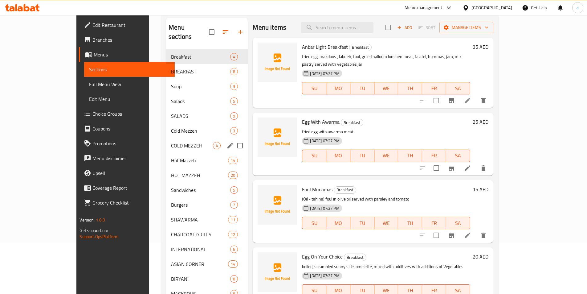
scroll to position [62, 0]
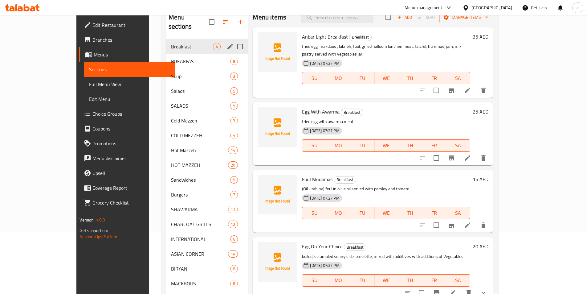
click at [167, 41] on div "Breakfast 4" at bounding box center [207, 46] width 82 height 15
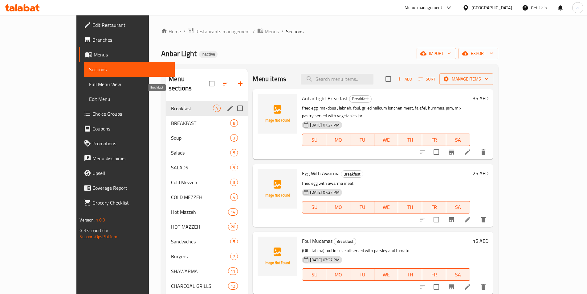
click at [171, 105] on span "Breakfast" at bounding box center [192, 108] width 42 height 7
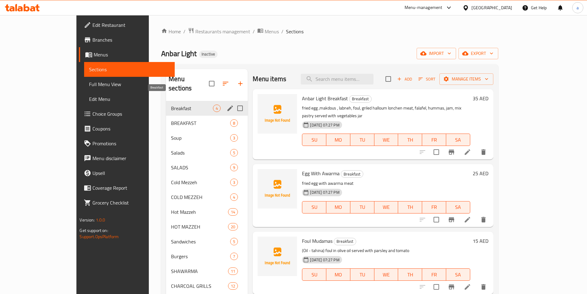
click at [171, 105] on span "Breakfast" at bounding box center [192, 108] width 42 height 7
click at [234, 117] on input "Menu sections" at bounding box center [240, 123] width 13 height 13
checkbox input "true"
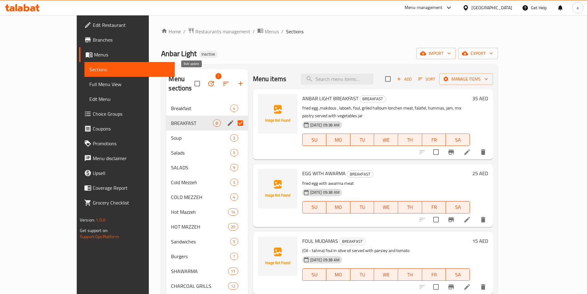
click at [208, 80] on icon "button" at bounding box center [211, 83] width 7 height 7
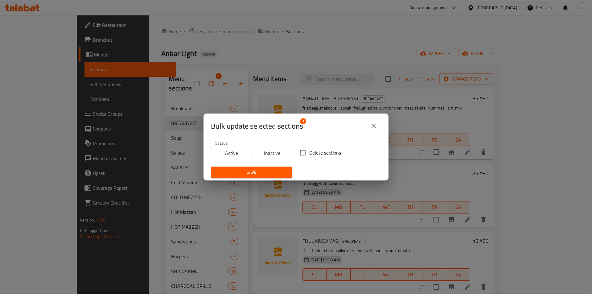
click at [311, 150] on span "Delete sections" at bounding box center [325, 152] width 32 height 7
click at [309, 150] on input "Delete sections" at bounding box center [302, 152] width 13 height 13
checkbox input "true"
click at [267, 173] on span "Save" at bounding box center [252, 172] width 72 height 8
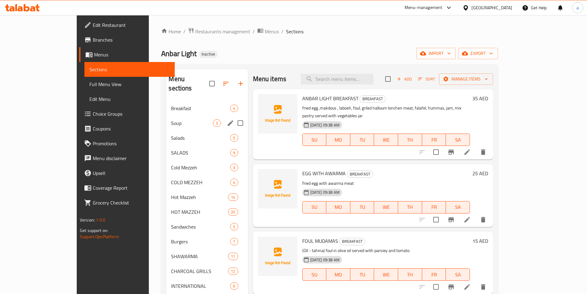
click at [166, 118] on div "Soup 3" at bounding box center [207, 123] width 82 height 15
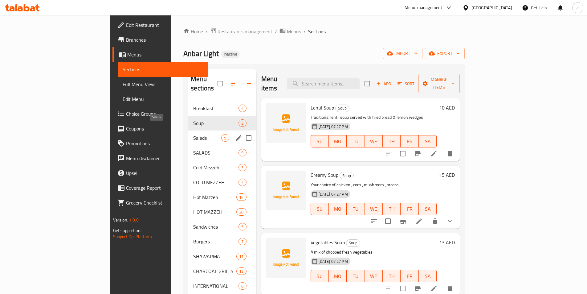
click at [193, 134] on span "Salads" at bounding box center [207, 137] width 28 height 7
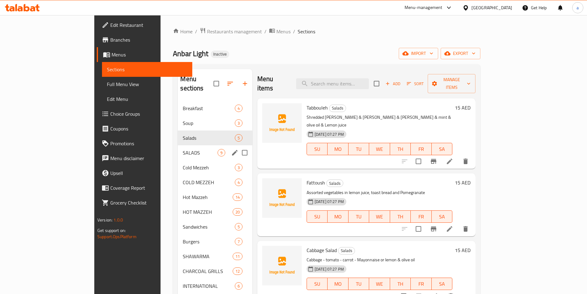
click at [183, 149] on span "SALADS" at bounding box center [200, 152] width 35 height 7
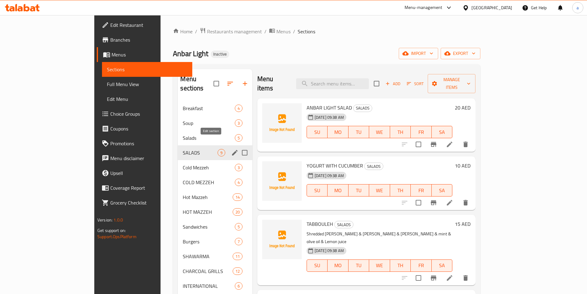
click at [232, 150] on icon "edit" at bounding box center [235, 153] width 6 height 6
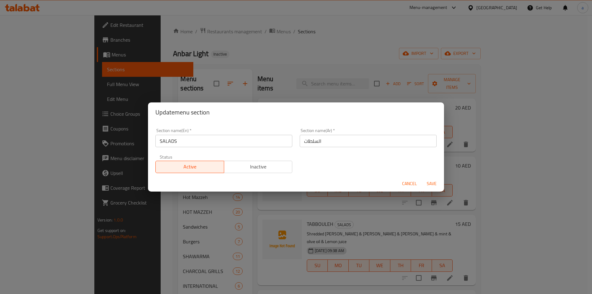
click at [136, 137] on div "Update menu section Section name(En)   * SALADS Section name(En) * Section name…" at bounding box center [296, 147] width 592 height 294
click at [144, 144] on div "Update menu section Section name(En)   * SALADS Section name(En) * Section name…" at bounding box center [296, 147] width 592 height 294
click at [428, 180] on span "Save" at bounding box center [431, 184] width 15 height 8
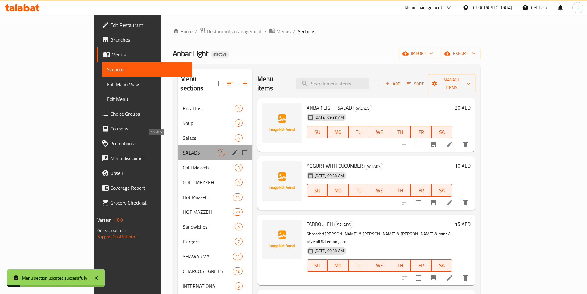
click at [183, 149] on span "SALADS" at bounding box center [200, 152] width 35 height 7
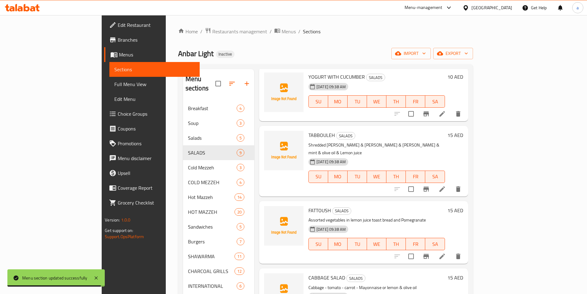
scroll to position [93, 0]
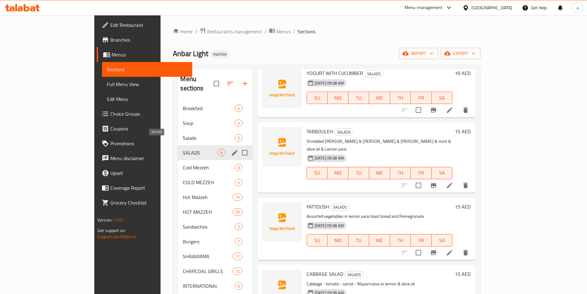
click at [183, 149] on span "SALADS" at bounding box center [200, 152] width 35 height 7
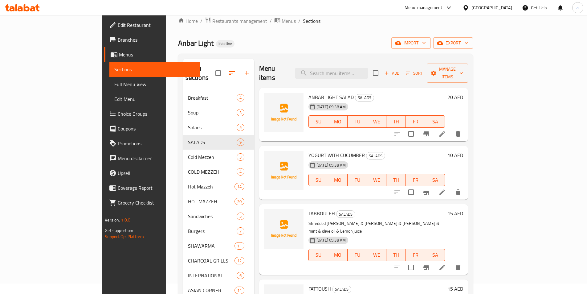
scroll to position [0, 0]
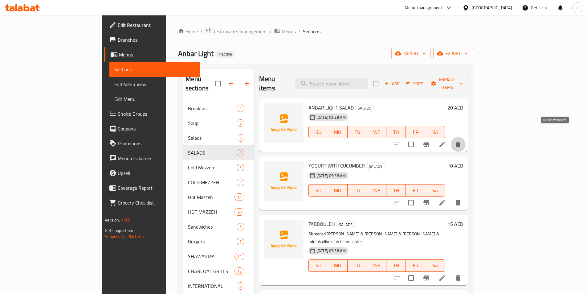
click at [461, 142] on icon "delete" at bounding box center [458, 145] width 4 height 6
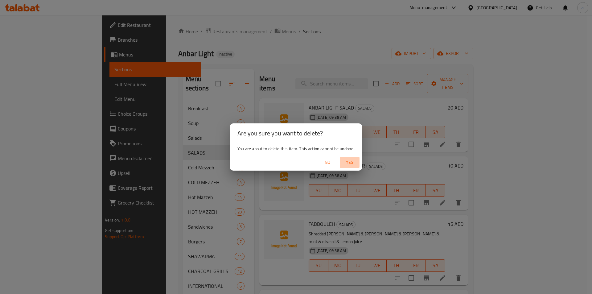
click at [349, 160] on span "Yes" at bounding box center [349, 163] width 15 height 8
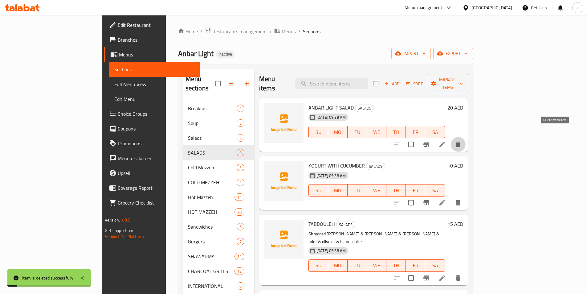
click at [461, 142] on icon "delete" at bounding box center [458, 145] width 4 height 6
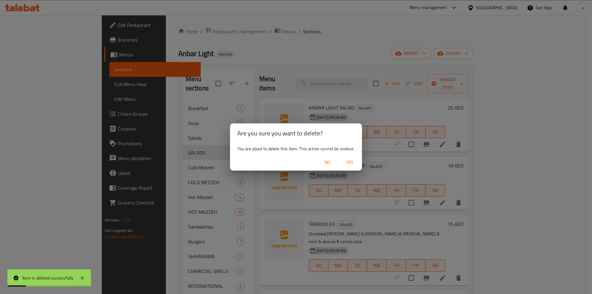
click at [349, 162] on span "Yes" at bounding box center [349, 163] width 15 height 8
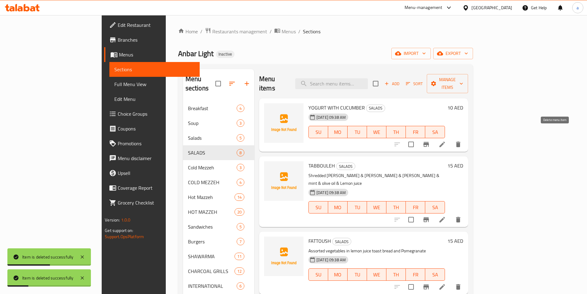
click at [462, 141] on icon "delete" at bounding box center [458, 144] width 7 height 7
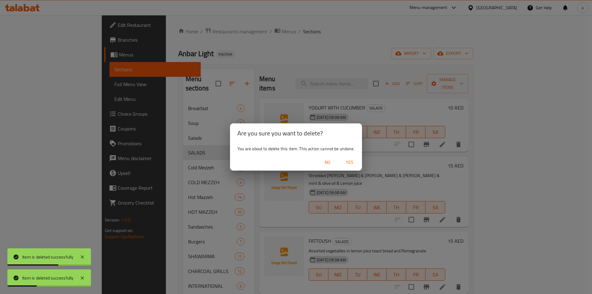
click at [348, 158] on button "Yes" at bounding box center [350, 162] width 20 height 11
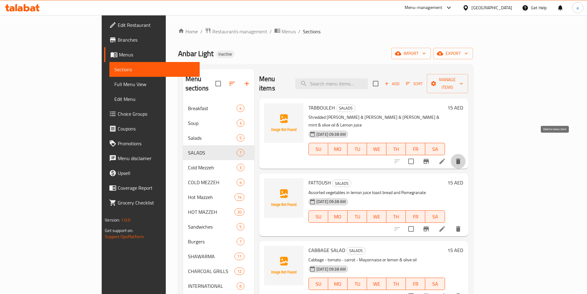
click at [462, 158] on icon "delete" at bounding box center [458, 161] width 7 height 7
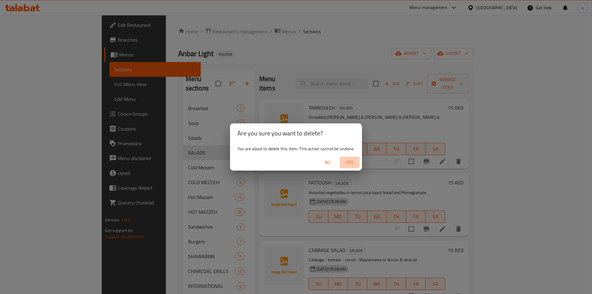
click at [344, 162] on span "Yes" at bounding box center [349, 163] width 15 height 8
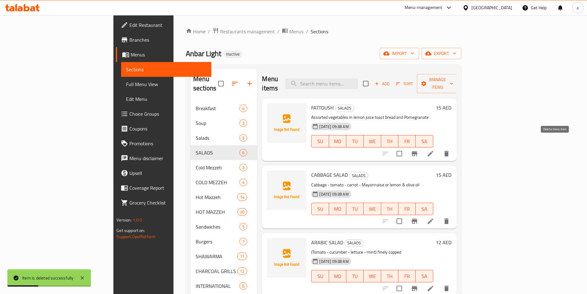
click at [451, 150] on icon "delete" at bounding box center [446, 153] width 7 height 7
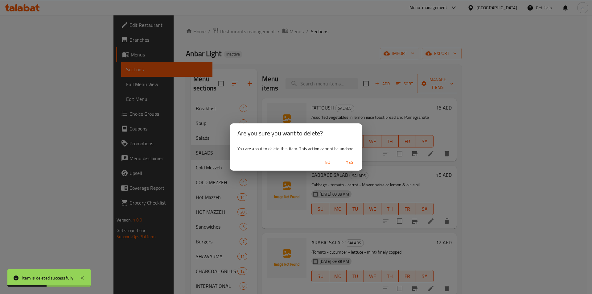
click at [349, 159] on span "Yes" at bounding box center [349, 163] width 15 height 8
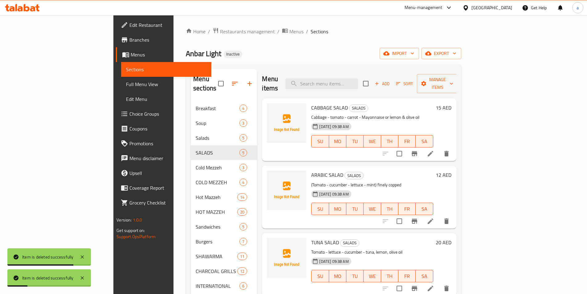
click at [454, 147] on button "delete" at bounding box center [446, 153] width 15 height 15
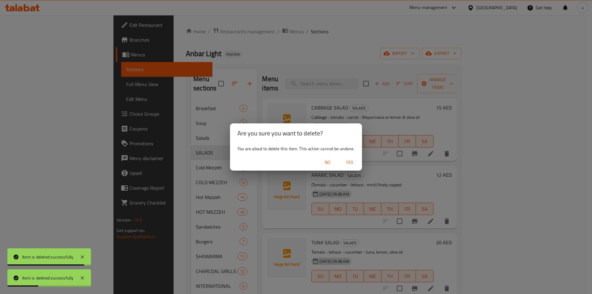
click at [346, 161] on span "Yes" at bounding box center [349, 163] width 15 height 8
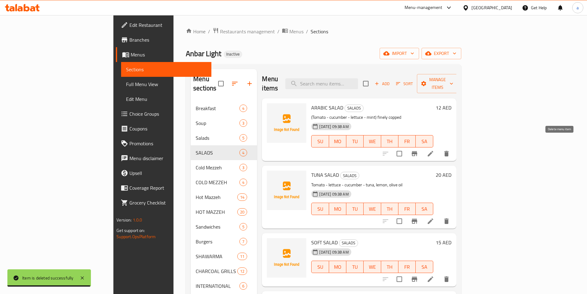
click at [449, 151] on icon "delete" at bounding box center [447, 154] width 4 height 6
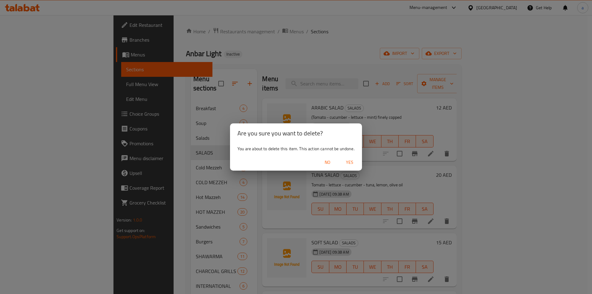
click at [348, 161] on span "Yes" at bounding box center [349, 163] width 15 height 8
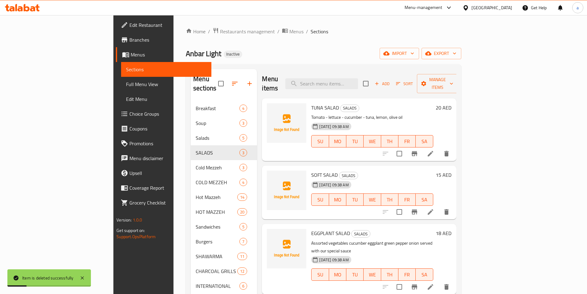
click at [451, 150] on icon "delete" at bounding box center [446, 153] width 7 height 7
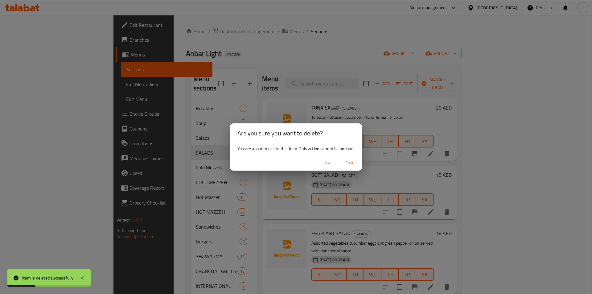
click at [346, 161] on span "Yes" at bounding box center [349, 163] width 15 height 8
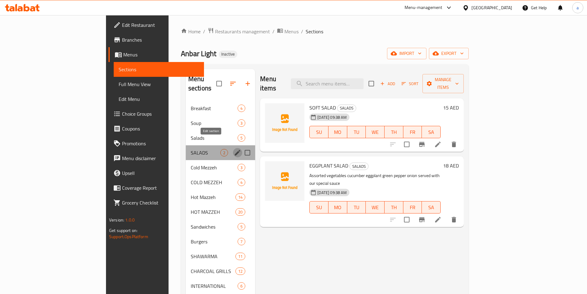
click at [235, 150] on icon "edit" at bounding box center [238, 153] width 6 height 6
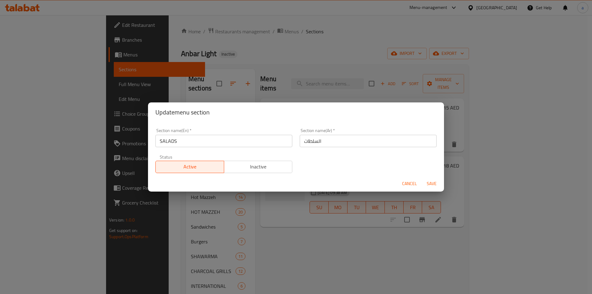
click at [215, 143] on input "SALADS" at bounding box center [223, 141] width 137 height 12
type input "SALADS"
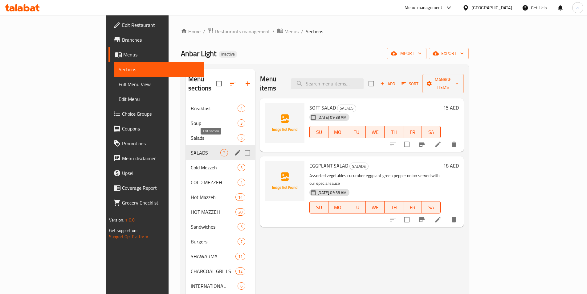
click at [234, 149] on icon "edit" at bounding box center [237, 152] width 7 height 7
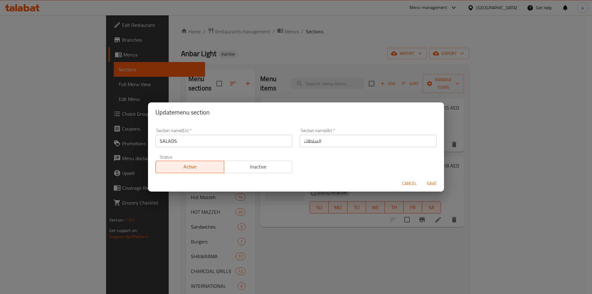
click at [229, 145] on input "SALADS" at bounding box center [223, 141] width 137 height 12
click at [182, 140] on input "SALADS IRAQI" at bounding box center [223, 141] width 137 height 12
type input "SALADS IRAQI"
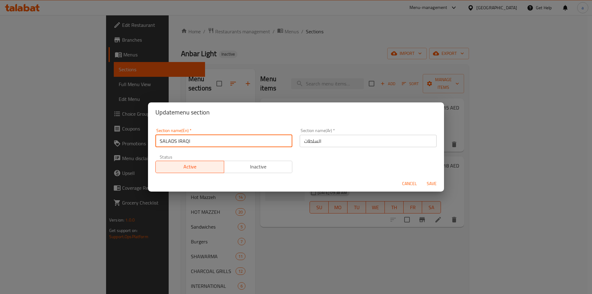
click at [302, 141] on input "السلطات" at bounding box center [368, 141] width 137 height 12
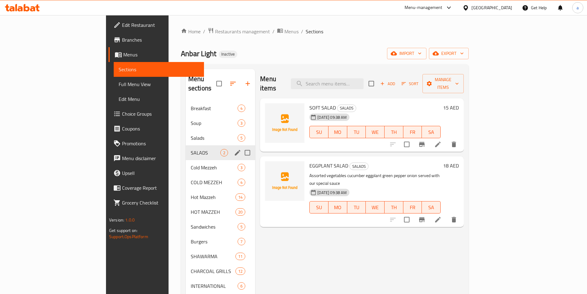
click at [235, 150] on icon "edit" at bounding box center [238, 153] width 6 height 6
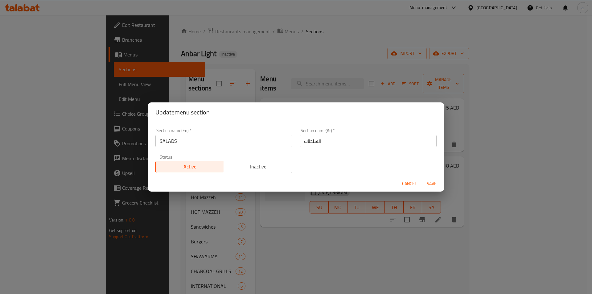
click at [219, 146] on input "SALADS" at bounding box center [223, 141] width 137 height 12
click at [168, 142] on input "SALADS" at bounding box center [223, 141] width 137 height 12
paste input "IRAQI"
type input "SALADS IRAQI"
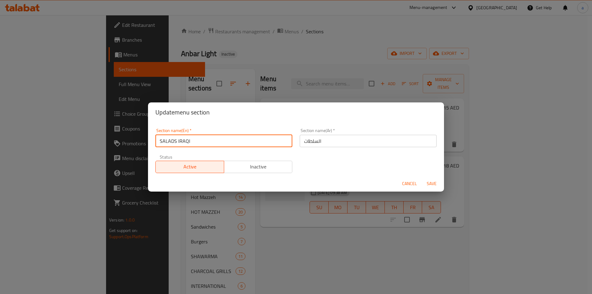
click at [301, 142] on input "السلطات" at bounding box center [368, 141] width 137 height 12
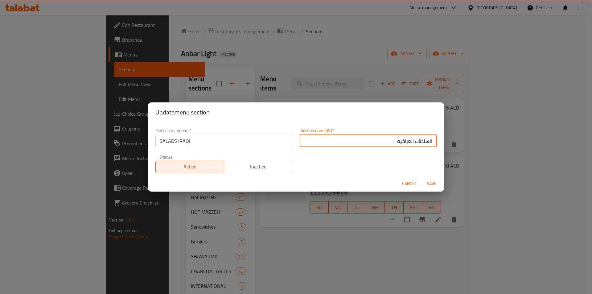
type input "السلطات العراقيه"
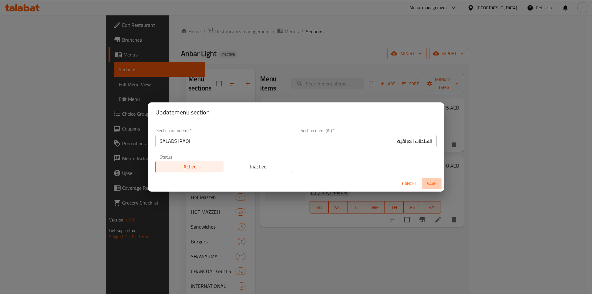
click at [433, 183] on span "Save" at bounding box center [431, 184] width 15 height 8
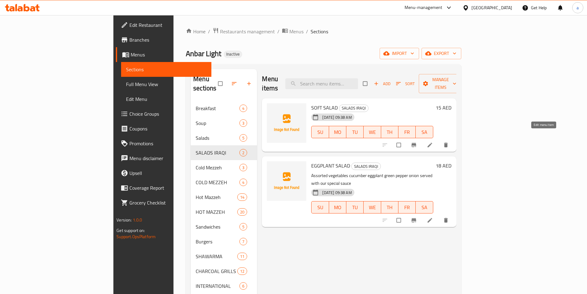
click at [432, 143] on icon at bounding box center [430, 145] width 5 height 5
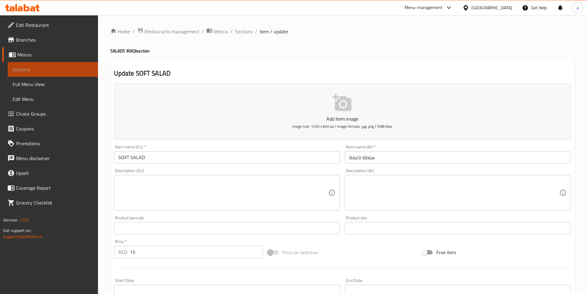
click at [30, 67] on span "Sections" at bounding box center [53, 69] width 80 height 7
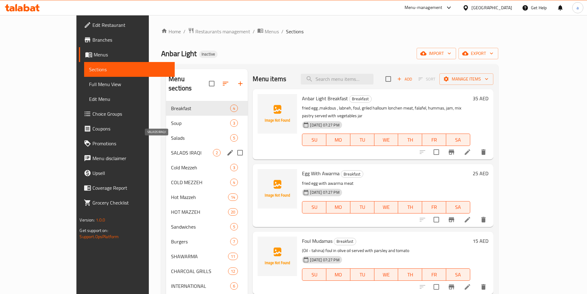
click at [171, 149] on span "SALADS IRAQI" at bounding box center [192, 152] width 42 height 7
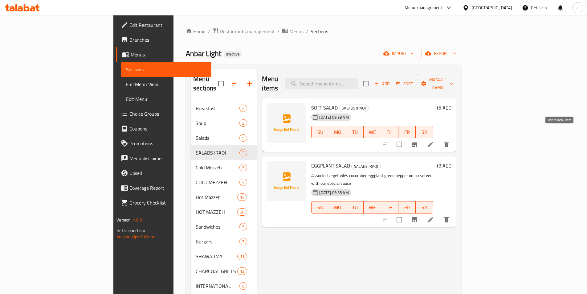
click at [451, 141] on icon "delete" at bounding box center [446, 144] width 7 height 7
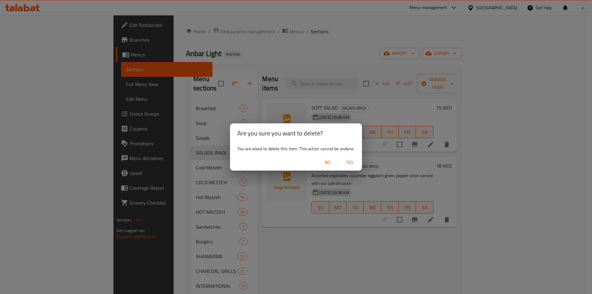
click at [346, 162] on span "Yes" at bounding box center [349, 163] width 15 height 8
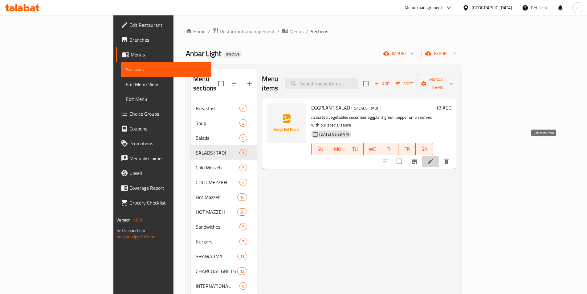
click at [435, 158] on icon at bounding box center [430, 161] width 7 height 7
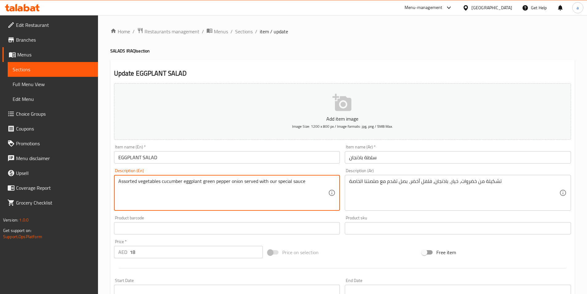
click at [123, 181] on textarea "Assorted vegetables cucumber eggplant green pepper onion served with our specia…" at bounding box center [223, 192] width 210 height 29
click at [137, 187] on textarea "Assorted vegetables cucumber eggplant green pepper onion served with our specia…" at bounding box center [223, 192] width 210 height 29
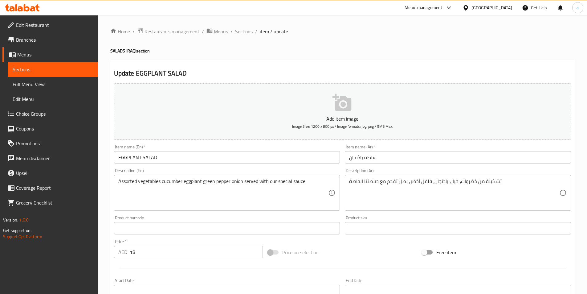
drag, startPoint x: 117, startPoint y: 180, endPoint x: 145, endPoint y: 185, distance: 28.5
click at [145, 185] on div "Assorted vegetables cucumber eggplant green pepper onion served with our specia…" at bounding box center [227, 193] width 226 height 36
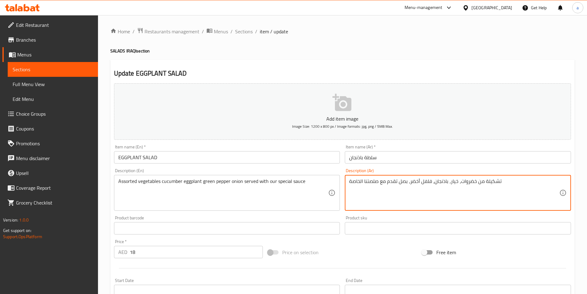
drag, startPoint x: 476, startPoint y: 183, endPoint x: 518, endPoint y: 180, distance: 42.4
click at [459, 183] on textarea "خضروات، خيار، باذنجان، فلفل أخضر، بصل تقدم مع صلصتنا الخاصة" at bounding box center [454, 192] width 210 height 29
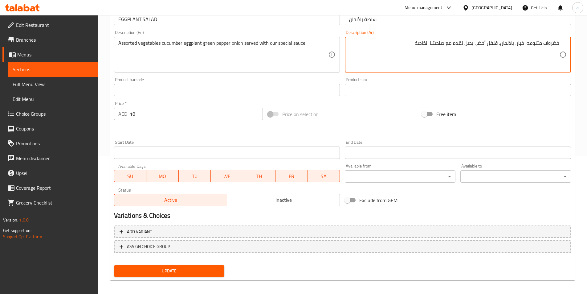
scroll to position [142, 0]
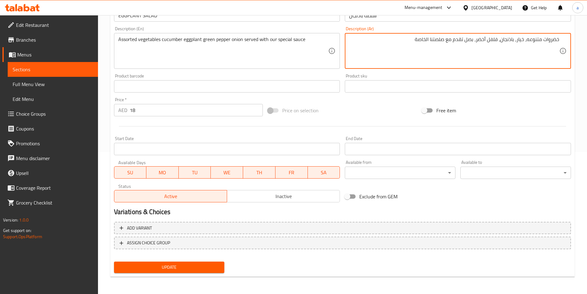
type textarea "خضروات متنوعه، خيار، باذنجان، فلفل أخضر، بصل تقدم مع صلصتنا الخاصة"
click at [196, 263] on button "Update" at bounding box center [169, 267] width 111 height 11
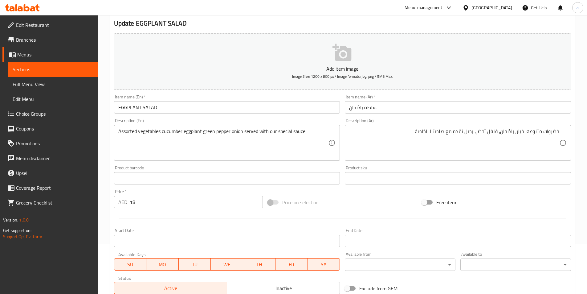
scroll to position [111, 0]
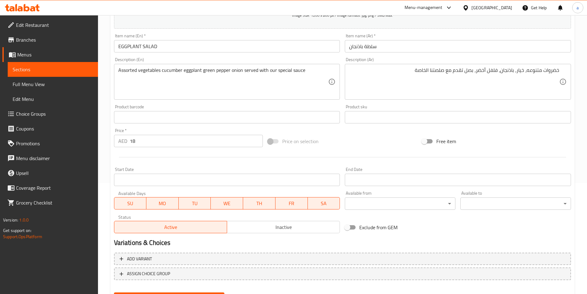
click at [74, 64] on link "Sections" at bounding box center [53, 69] width 90 height 15
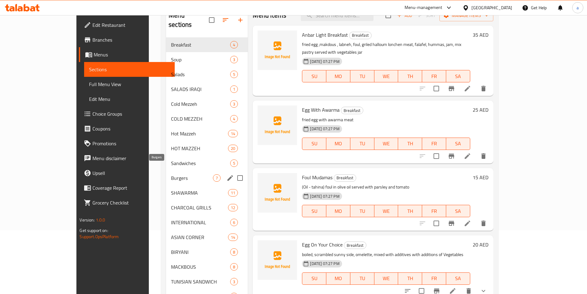
scroll to position [49, 0]
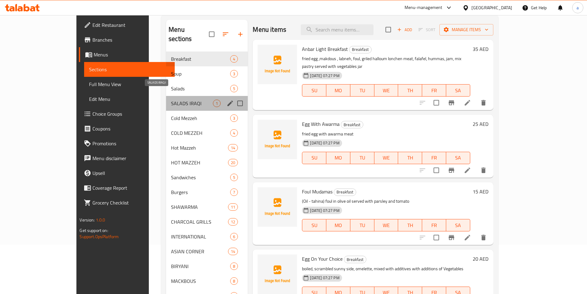
click at [171, 100] on span "SALADS IRAQI" at bounding box center [192, 103] width 42 height 7
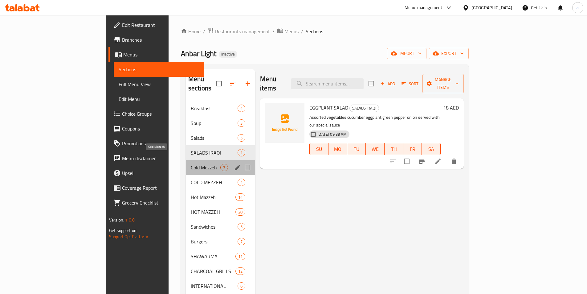
click at [191, 164] on span "Cold Mezzeh" at bounding box center [206, 167] width 30 height 7
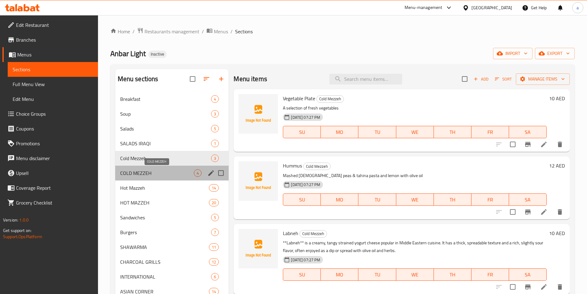
click at [136, 174] on span "COLD MEZZEH" at bounding box center [157, 172] width 74 height 7
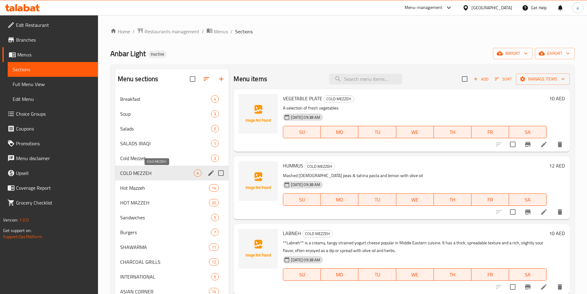
click at [149, 171] on span "COLD MEZZEH" at bounding box center [157, 172] width 74 height 7
click at [211, 176] on icon "edit" at bounding box center [211, 172] width 7 height 7
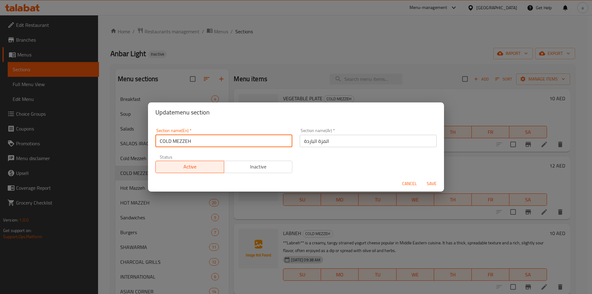
click at [200, 143] on input "COLD MEZZEH" at bounding box center [223, 141] width 137 height 12
drag, startPoint x: 200, startPoint y: 143, endPoint x: 196, endPoint y: 141, distance: 4.6
click at [196, 141] on input "COLD MEZZEH" at bounding box center [223, 141] width 137 height 12
type input "COLD MEZZEH IRAQI"
click at [302, 144] on input "المزة الباردة" at bounding box center [368, 141] width 137 height 12
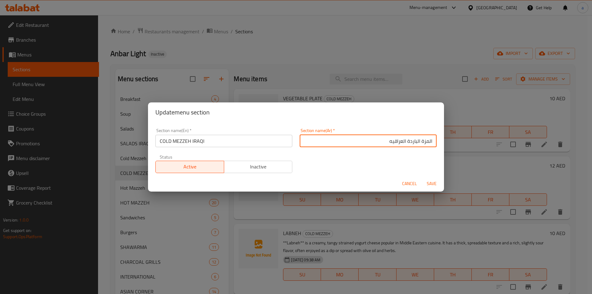
type input "المزة الباردة العراقيه"
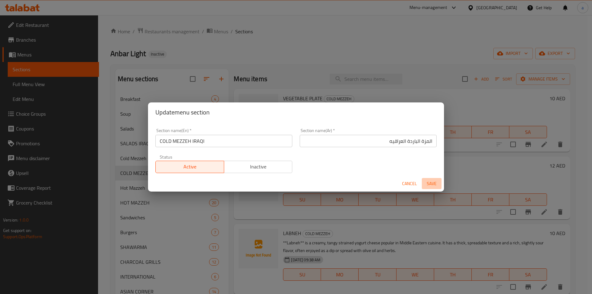
click at [430, 182] on span "Save" at bounding box center [431, 184] width 15 height 8
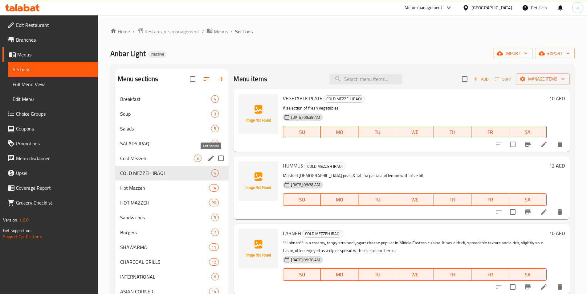
click at [212, 157] on icon "edit" at bounding box center [211, 158] width 7 height 7
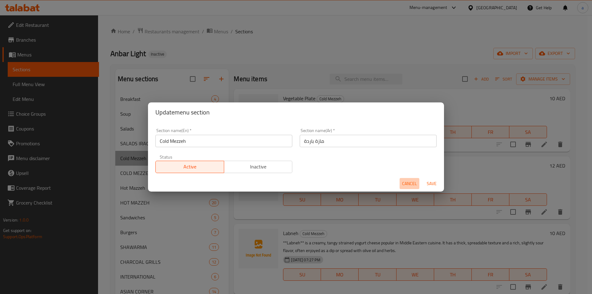
click at [408, 181] on span "Cancel" at bounding box center [409, 184] width 15 height 8
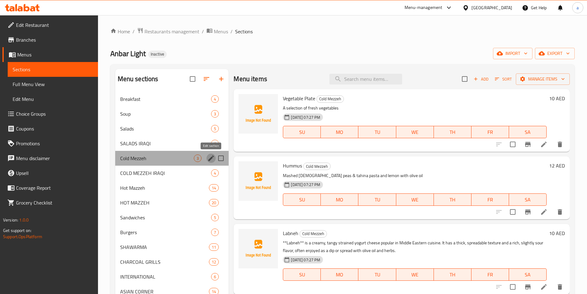
click at [210, 156] on icon "edit" at bounding box center [211, 158] width 7 height 7
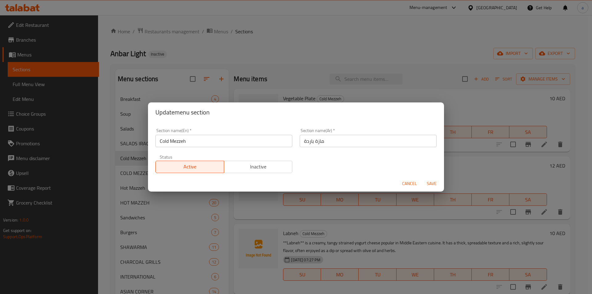
click at [204, 211] on div "Update menu section Section name(En)   * Cold Mezzeh Section name(En) * Section…" at bounding box center [296, 147] width 592 height 294
click at [407, 183] on span "Cancel" at bounding box center [409, 184] width 15 height 8
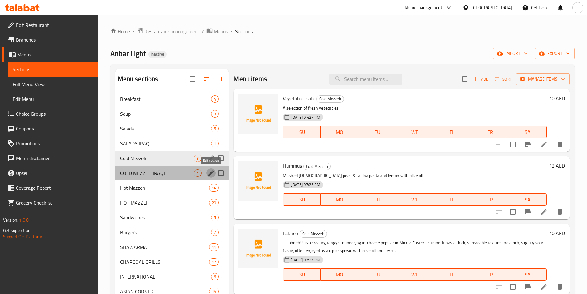
click at [211, 172] on icon "edit" at bounding box center [211, 172] width 7 height 7
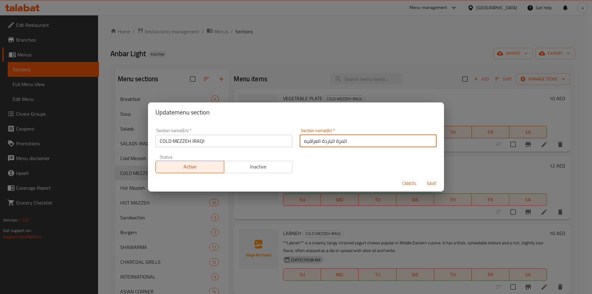
click at [338, 143] on input "المزة الباردة العراقيه" at bounding box center [368, 141] width 137 height 12
type input "المازة الباردة العراقيه"
click at [431, 180] on span "Save" at bounding box center [431, 184] width 15 height 8
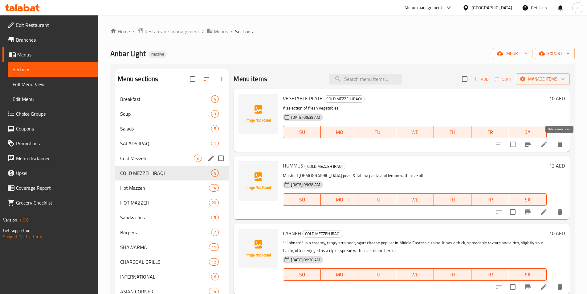
click at [563, 146] on icon "delete" at bounding box center [560, 144] width 7 height 7
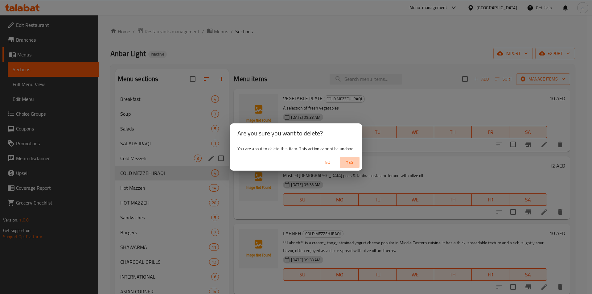
click at [348, 163] on span "Yes" at bounding box center [349, 163] width 15 height 8
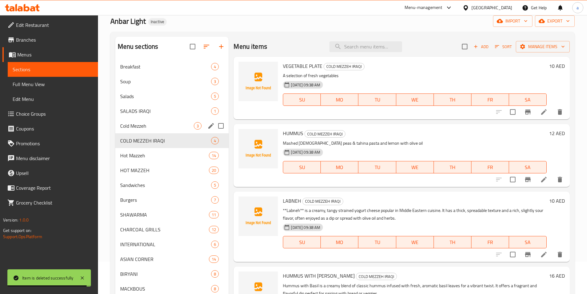
scroll to position [31, 0]
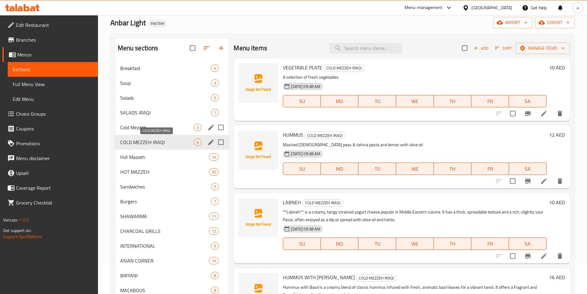
click at [146, 140] on span "COLD MEZZEH IRAQI" at bounding box center [157, 141] width 74 height 7
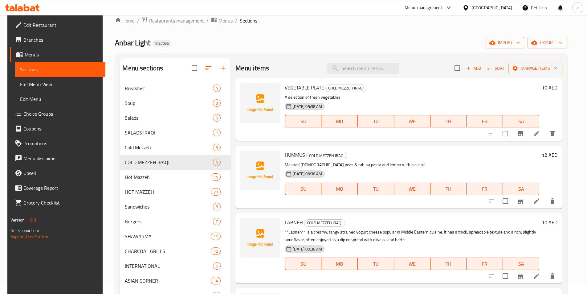
scroll to position [0, 0]
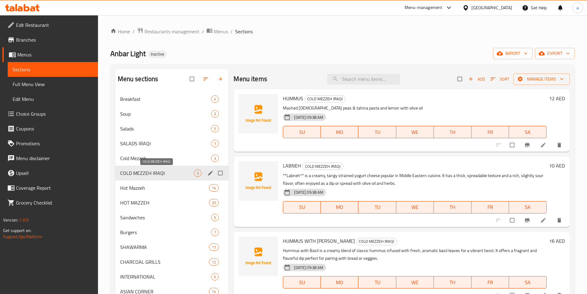
click at [181, 172] on span "COLD MEZZEH IRAQI" at bounding box center [157, 172] width 74 height 7
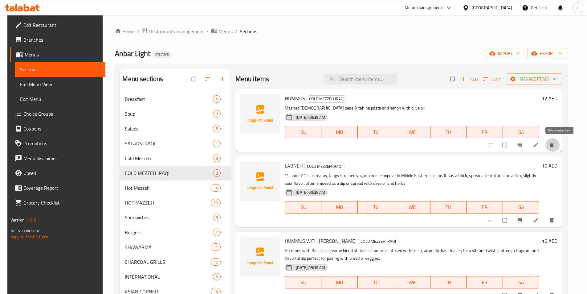
click at [555, 144] on icon "delete" at bounding box center [552, 145] width 6 height 6
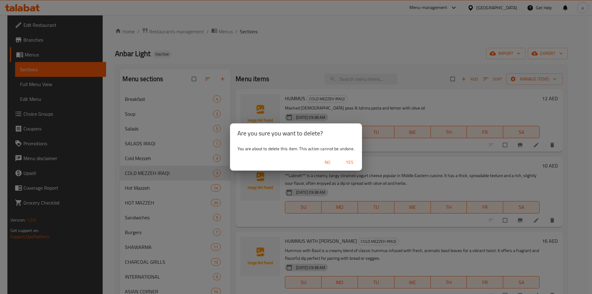
click at [350, 163] on span "Yes" at bounding box center [349, 163] width 15 height 8
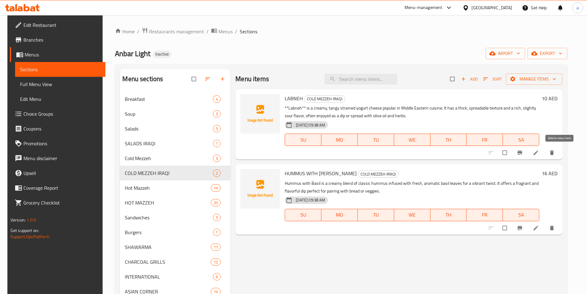
click at [555, 154] on icon "delete" at bounding box center [552, 153] width 6 height 6
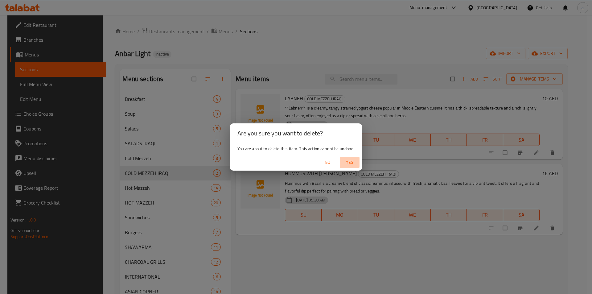
click at [355, 162] on span "Yes" at bounding box center [349, 163] width 15 height 8
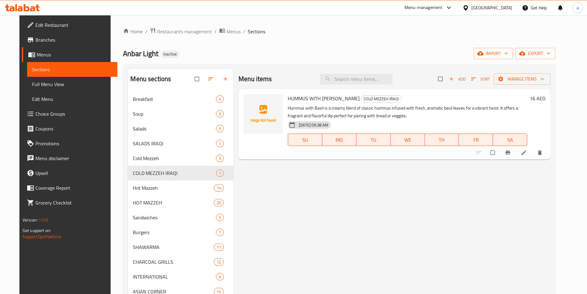
click at [534, 148] on li at bounding box center [524, 153] width 17 height 10
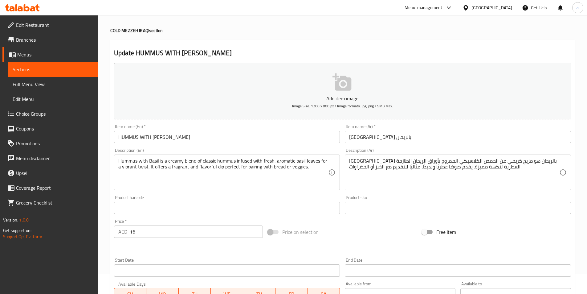
scroll to position [31, 0]
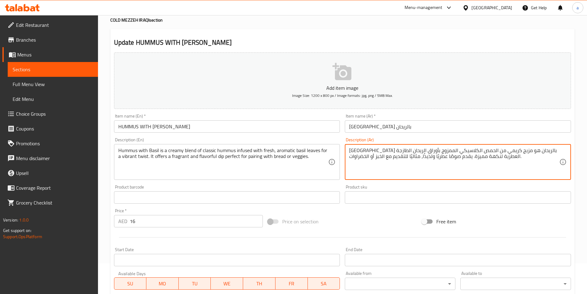
drag, startPoint x: 349, startPoint y: 150, endPoint x: 361, endPoint y: 152, distance: 12.0
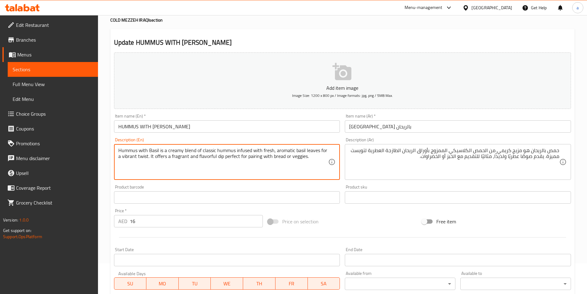
click at [183, 157] on textarea "Hummus with Basil is a creamy blend of classic hummus infused with fresh, aroma…" at bounding box center [223, 161] width 210 height 29
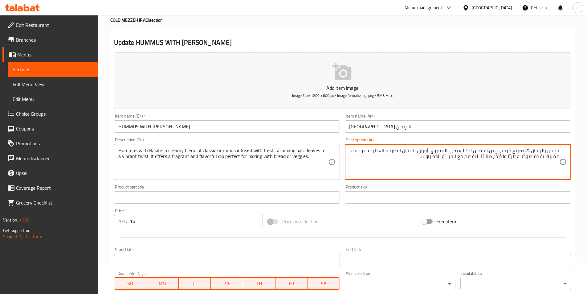
drag, startPoint x: 495, startPoint y: 157, endPoint x: 505, endPoint y: 158, distance: 10.3
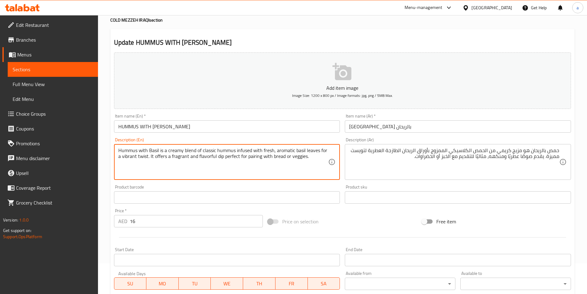
click at [252, 160] on textarea "Hummus with Basil is a creamy blend of classic hummus infused with fresh, aroma…" at bounding box center [223, 161] width 210 height 29
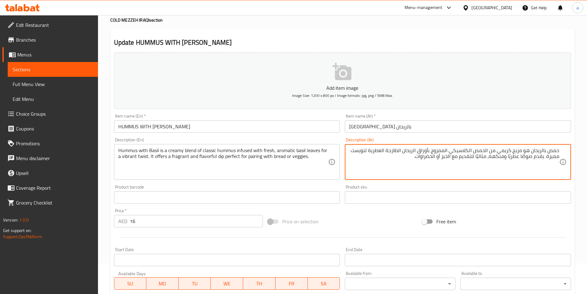
drag, startPoint x: 461, startPoint y: 156, endPoint x: 472, endPoint y: 156, distance: 11.1
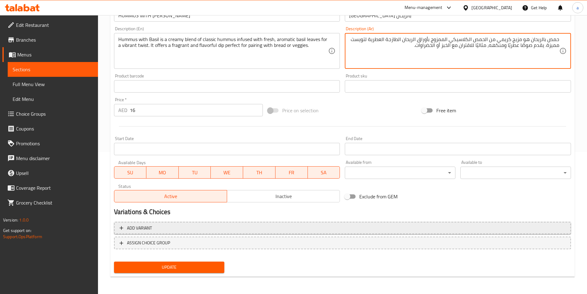
type textarea "حمص بالريحان هو مزيج كريمي من الحمص الكلاسيكي الممزوج بأوراق الريحان الطازجة ال…"
click at [251, 231] on span "Add variant" at bounding box center [343, 228] width 446 height 8
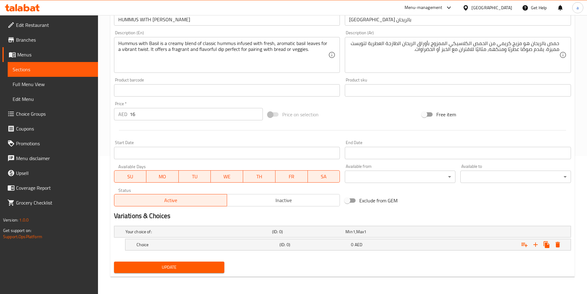
scroll to position [138, 0]
click at [254, 235] on h5 "Choice" at bounding box center [198, 232] width 144 height 6
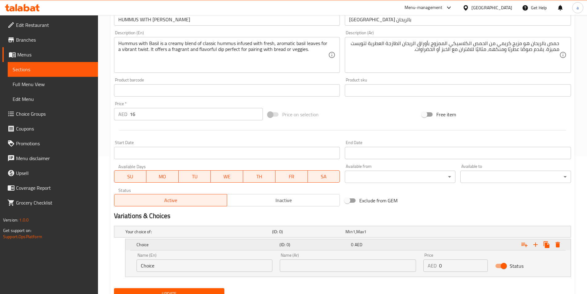
scroll to position [164, 0]
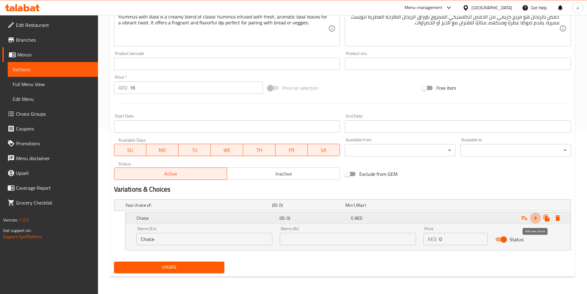
click at [535, 218] on icon "Expand" at bounding box center [535, 217] width 7 height 7
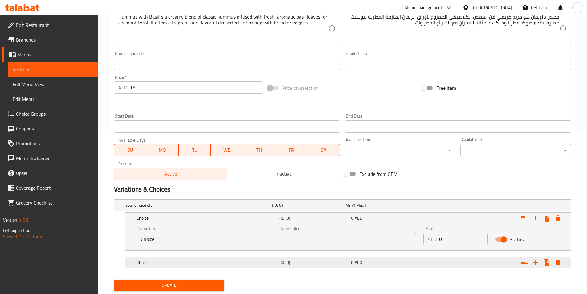
click at [309, 208] on h5 "(ID: 0)" at bounding box center [307, 205] width 71 height 6
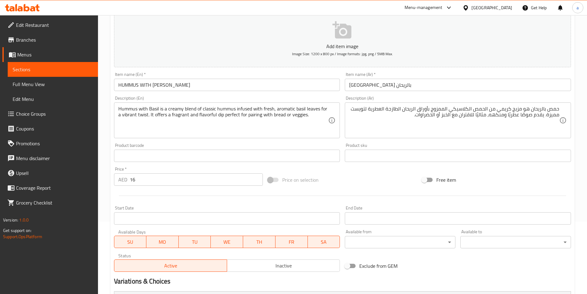
scroll to position [72, 0]
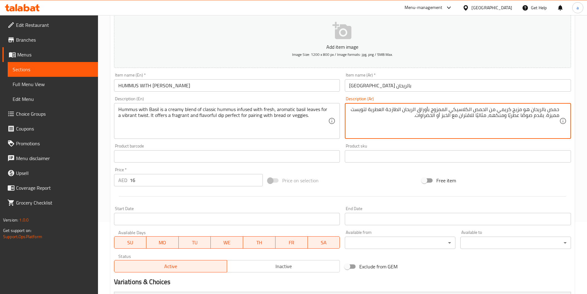
click at [447, 117] on textarea "حمص بالريحان هو مزيج كريمي من الحمص الكلاسيكي الممزوج بأوراق الريحان الطازجة ال…" at bounding box center [454, 120] width 210 height 29
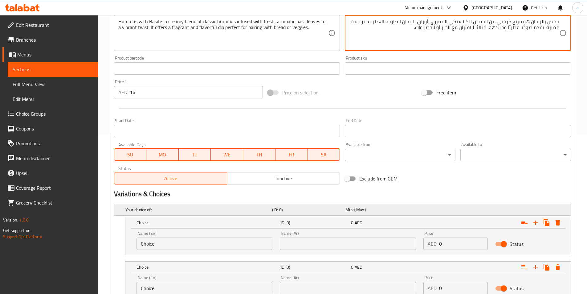
scroll to position [195, 0]
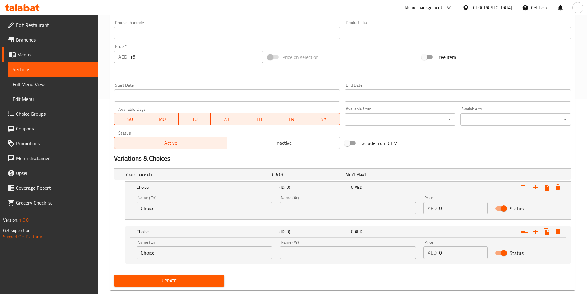
click at [326, 207] on input "text" at bounding box center [348, 208] width 136 height 12
paste input "الخبز"
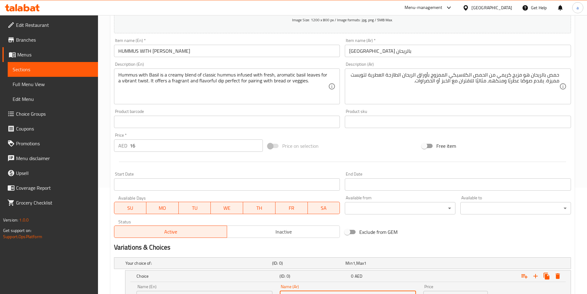
scroll to position [103, 0]
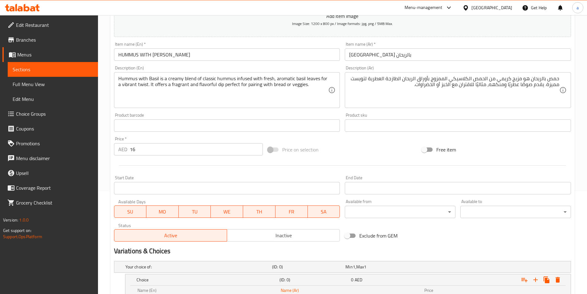
type input "الخبز"
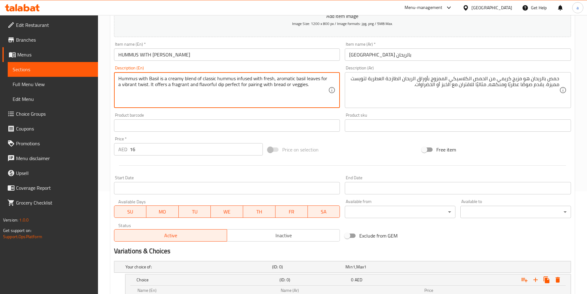
click at [279, 84] on textarea "Hummus with Basil is a creamy blend of classic hummus infused with fresh, aroma…" at bounding box center [223, 90] width 210 height 29
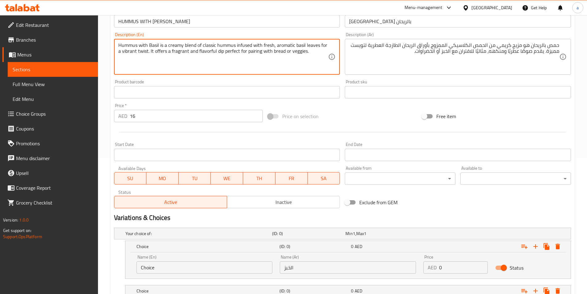
scroll to position [209, 0]
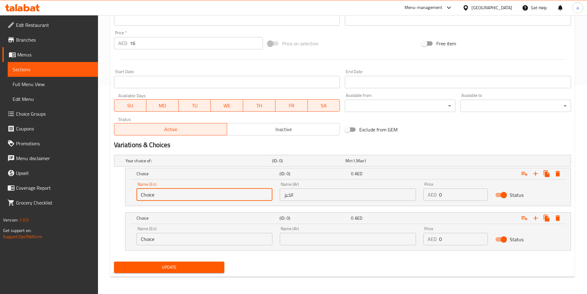
click at [178, 190] on input "Choice" at bounding box center [205, 194] width 136 height 12
paste input "bread"
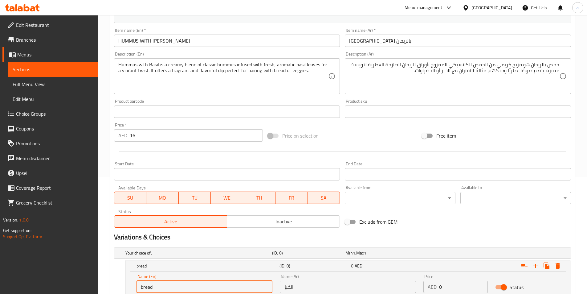
scroll to position [116, 0]
type input "bread"
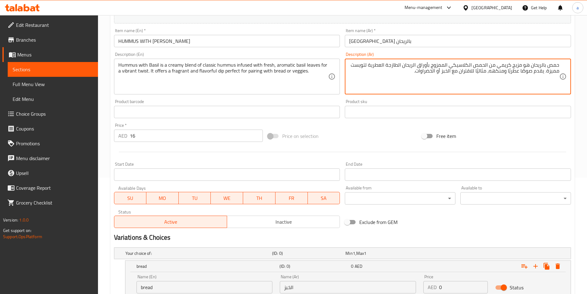
click at [433, 72] on textarea "حمص بالريحان هو مزيج كريمي من الحمص الكلاسيكي الممزوج بأوراق الريحان الطازجة ال…" at bounding box center [454, 76] width 210 height 29
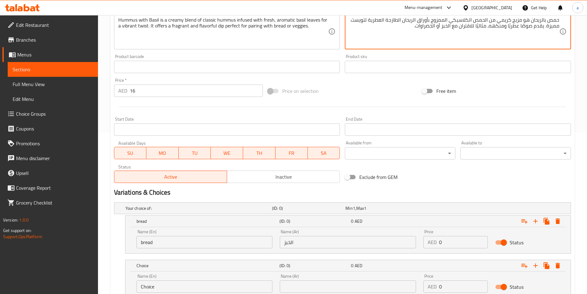
scroll to position [209, 0]
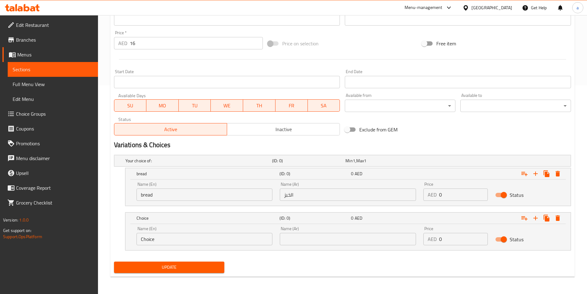
click at [318, 239] on input "text" at bounding box center [348, 239] width 136 height 12
paste input "الخضراوات"
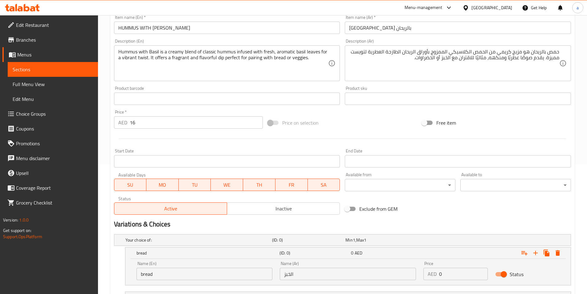
scroll to position [116, 0]
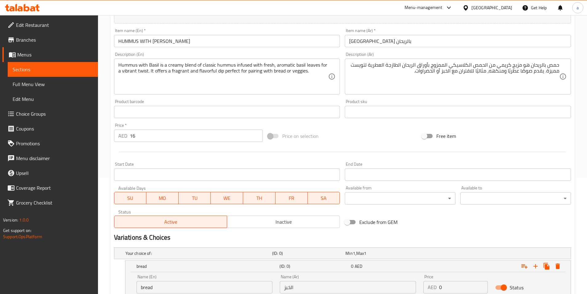
type input "الخضراوات"
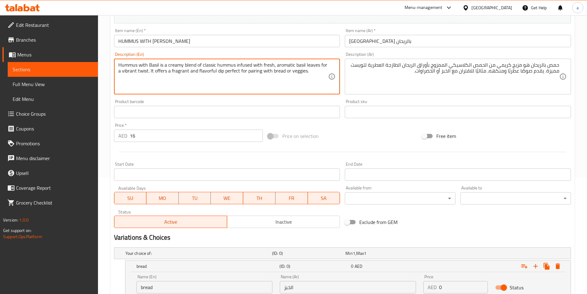
click at [297, 71] on textarea "Hummus with Basil is a creamy blend of classic hummus infused with fresh, aroma…" at bounding box center [223, 76] width 210 height 29
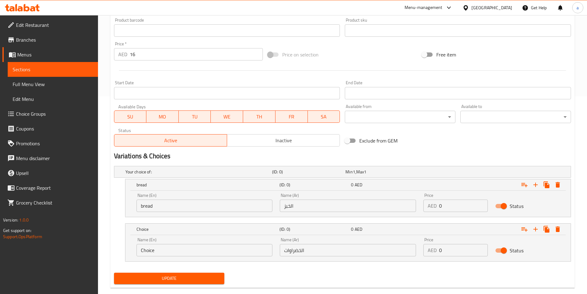
scroll to position [209, 0]
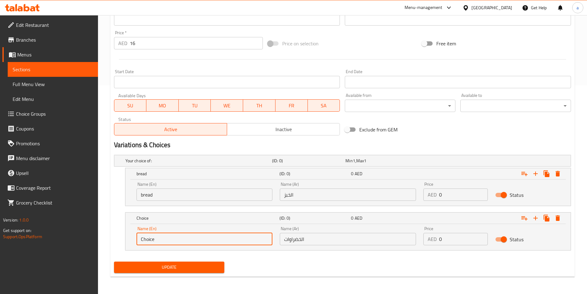
click at [201, 240] on input "Choice" at bounding box center [205, 239] width 136 height 12
paste input "veggies"
type input "veggies"
click at [150, 44] on input "16" at bounding box center [197, 43] width 134 height 12
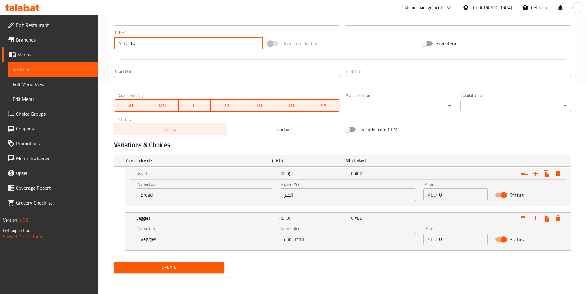
click at [150, 44] on input "16" at bounding box center [197, 43] width 134 height 12
type input "0"
click at [444, 197] on input "0" at bounding box center [463, 194] width 49 height 12
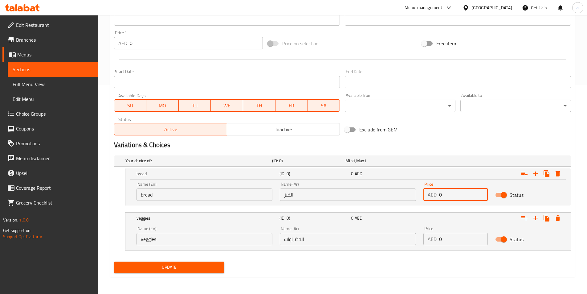
click at [442, 197] on input "0" at bounding box center [463, 194] width 49 height 12
click at [442, 195] on input "0" at bounding box center [463, 194] width 49 height 12
click at [440, 195] on input "0" at bounding box center [463, 194] width 49 height 12
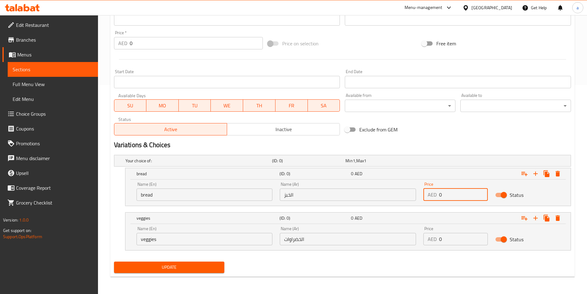
click at [440, 195] on input "0" at bounding box center [463, 194] width 49 height 12
type input "16"
click at [441, 241] on input "0" at bounding box center [463, 239] width 49 height 12
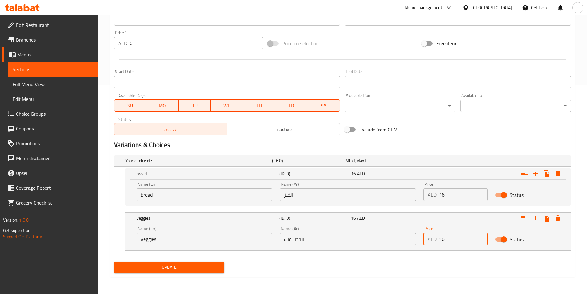
type input "16"
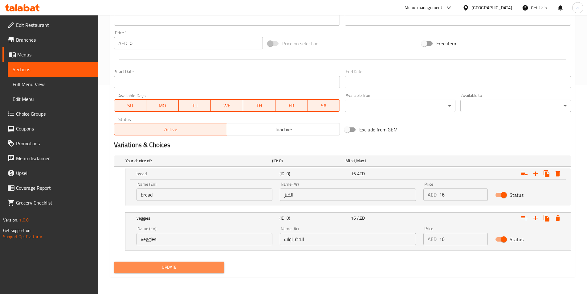
click at [206, 264] on span "Update" at bounding box center [169, 267] width 101 height 8
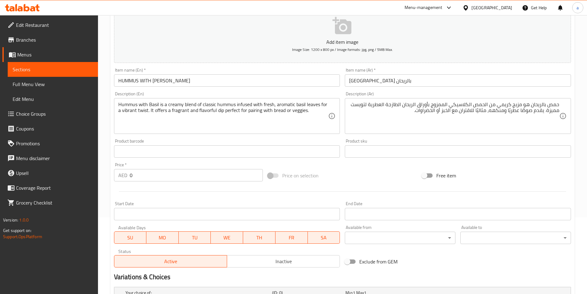
scroll to position [55, 0]
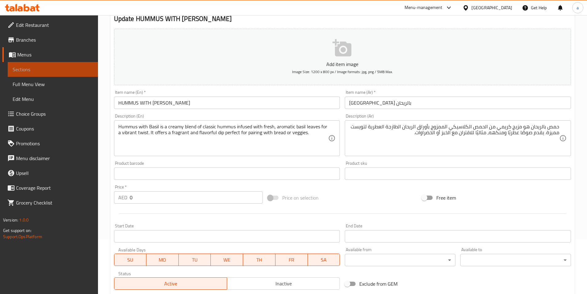
click at [60, 69] on span "Sections" at bounding box center [53, 69] width 80 height 7
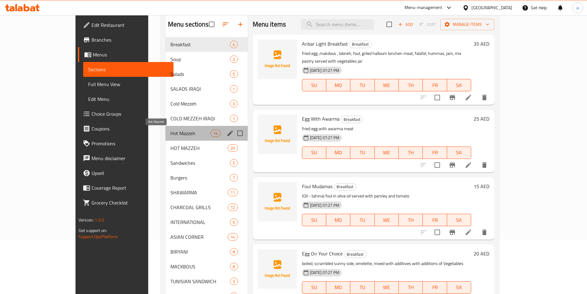
click at [184, 130] on span "Hot Mazzeh" at bounding box center [191, 133] width 40 height 7
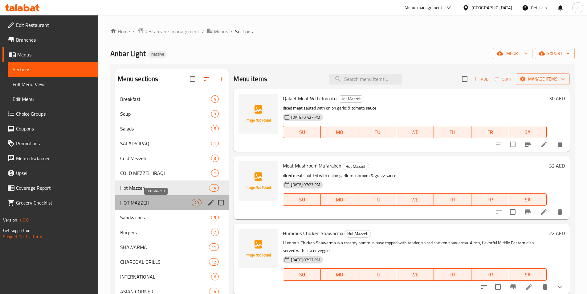
click at [154, 202] on span "HOT MAZZEH" at bounding box center [156, 202] width 72 height 7
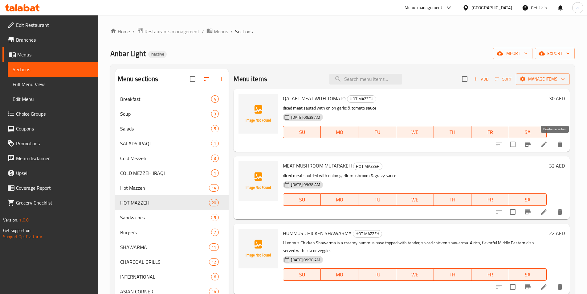
click at [553, 146] on button "delete" at bounding box center [560, 144] width 15 height 15
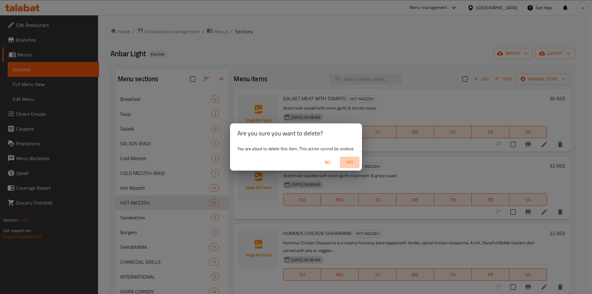
click at [348, 159] on span "Yes" at bounding box center [349, 163] width 15 height 8
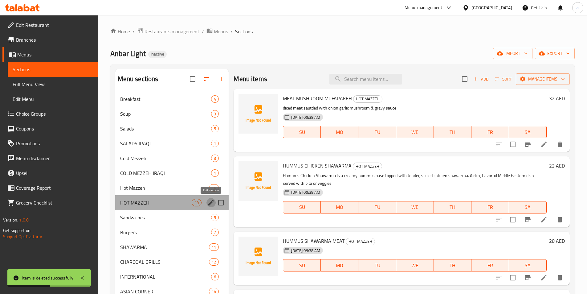
click at [211, 205] on icon "edit" at bounding box center [211, 202] width 7 height 7
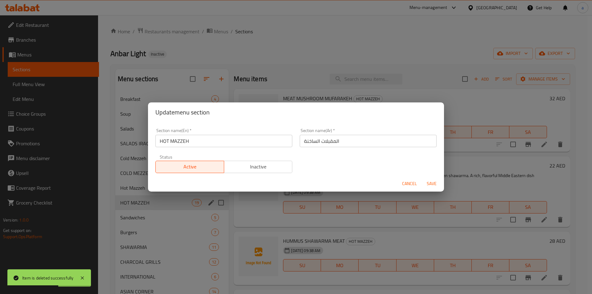
click at [221, 136] on input "HOT MAZZEH" at bounding box center [223, 141] width 137 height 12
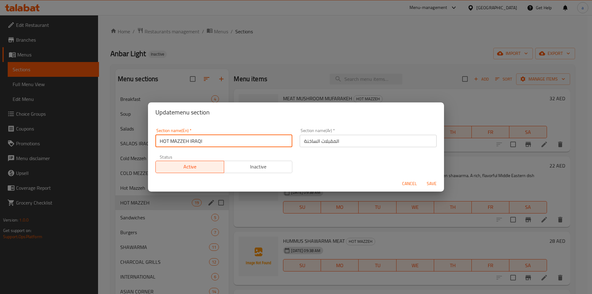
type input "HOT MAZZEH IRAQI"
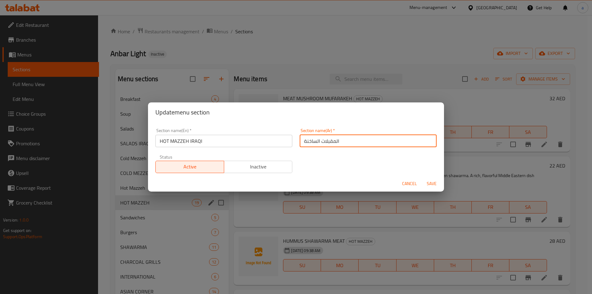
click at [301, 141] on input "المقبلات الساخنة" at bounding box center [368, 141] width 137 height 12
type input "المقبلات الساخنة العراقيه"
click at [432, 187] on span "Save" at bounding box center [431, 184] width 15 height 8
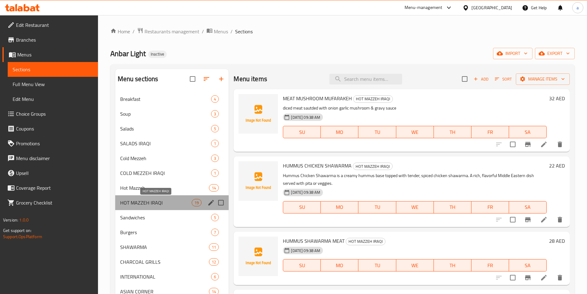
click at [167, 202] on span "HOT MAZZEH IRAQI" at bounding box center [156, 202] width 72 height 7
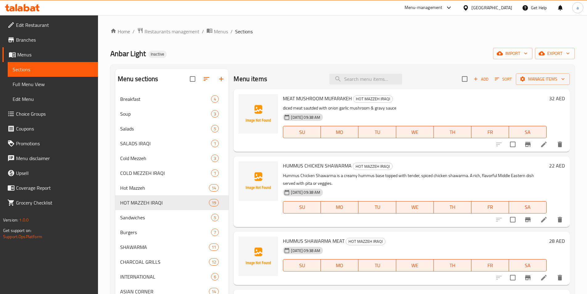
click at [557, 144] on icon "delete" at bounding box center [560, 144] width 7 height 7
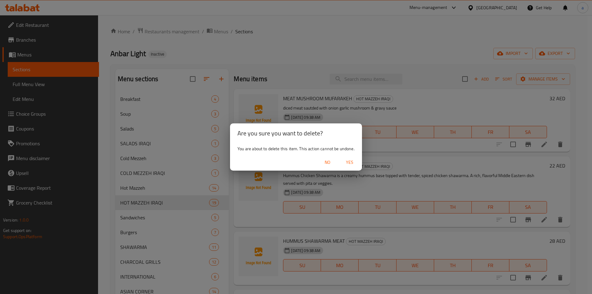
click at [348, 163] on span "Yes" at bounding box center [349, 163] width 15 height 8
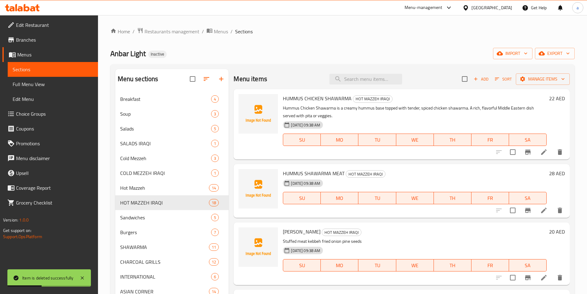
click at [558, 153] on icon "delete" at bounding box center [560, 152] width 4 height 6
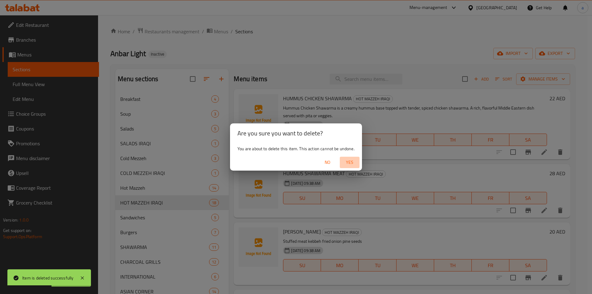
click at [345, 163] on span "Yes" at bounding box center [349, 163] width 15 height 8
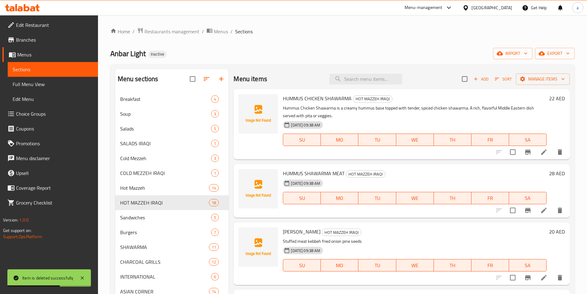
click at [558, 153] on icon "delete" at bounding box center [560, 152] width 4 height 6
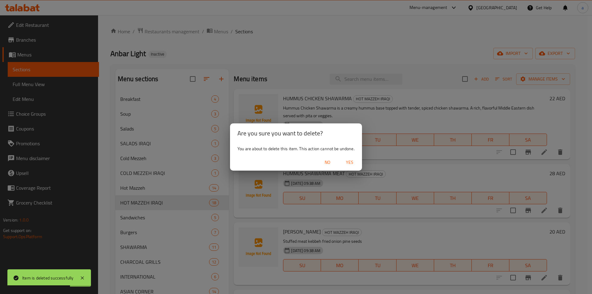
click at [349, 162] on span "Yes" at bounding box center [349, 163] width 15 height 8
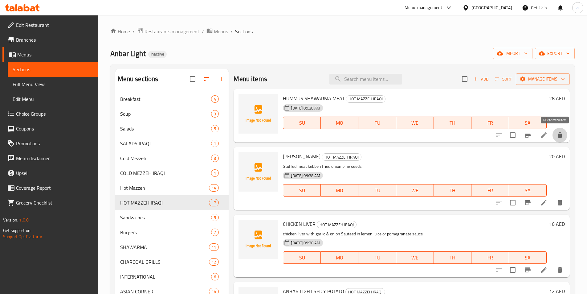
click at [557, 136] on icon "delete" at bounding box center [560, 134] width 7 height 7
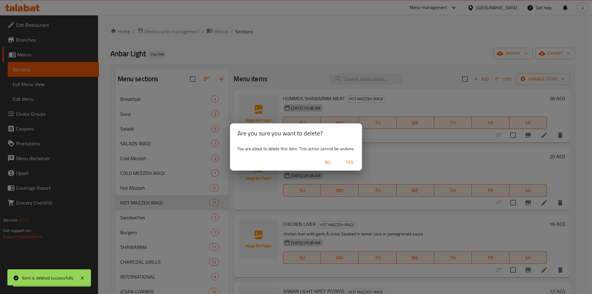
click at [351, 165] on span "Yes" at bounding box center [349, 163] width 15 height 8
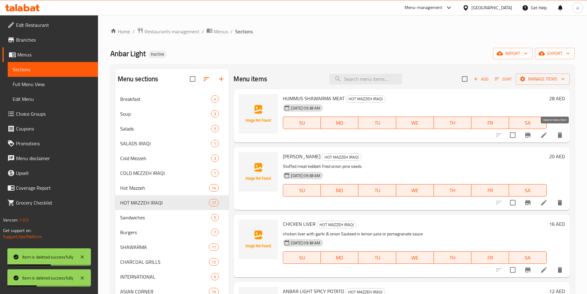
click at [558, 137] on icon "delete" at bounding box center [560, 135] width 4 height 6
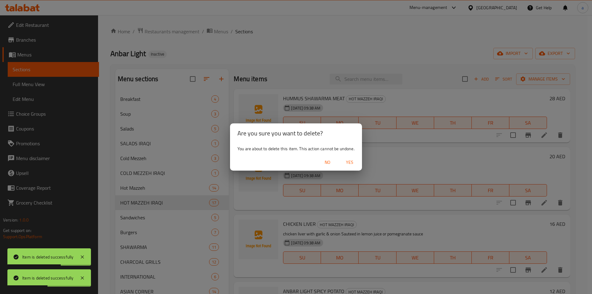
click at [345, 163] on span "Yes" at bounding box center [349, 163] width 15 height 8
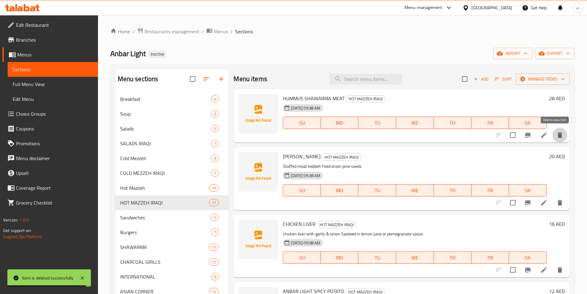
click at [557, 139] on icon "delete" at bounding box center [560, 134] width 7 height 7
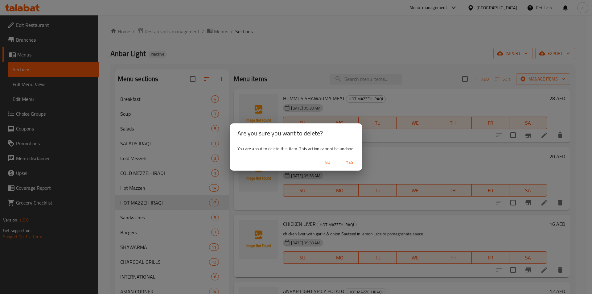
click at [346, 165] on span "Yes" at bounding box center [349, 163] width 15 height 8
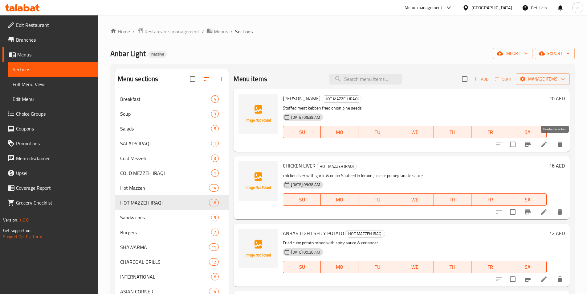
click at [553, 143] on button "delete" at bounding box center [560, 144] width 15 height 15
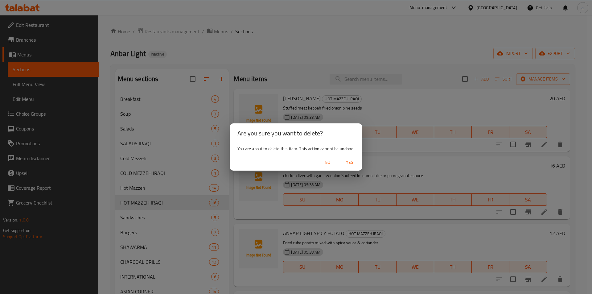
click at [352, 157] on button "Yes" at bounding box center [350, 162] width 20 height 11
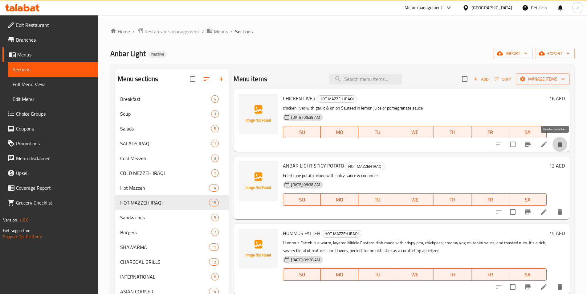
click at [558, 145] on icon "delete" at bounding box center [560, 145] width 4 height 6
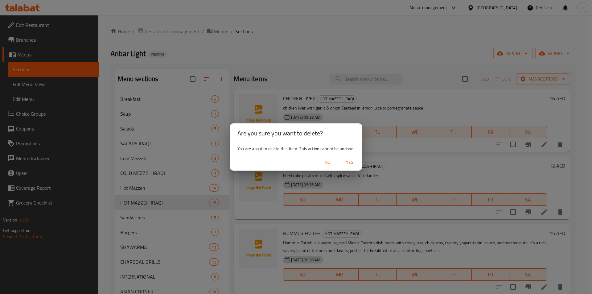
click at [356, 164] on span "Yes" at bounding box center [349, 163] width 15 height 8
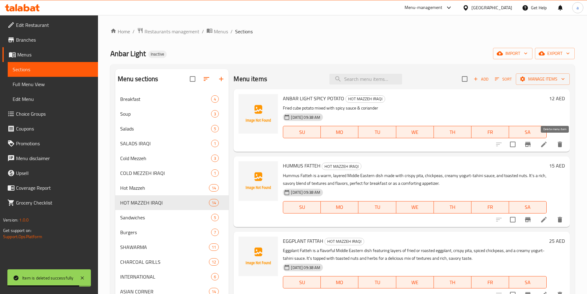
click at [557, 147] on icon "delete" at bounding box center [560, 144] width 7 height 7
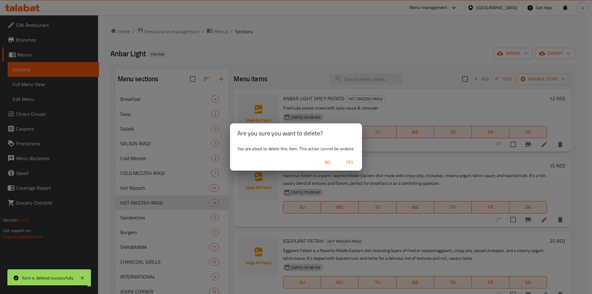
click at [349, 164] on span "Yes" at bounding box center [349, 163] width 15 height 8
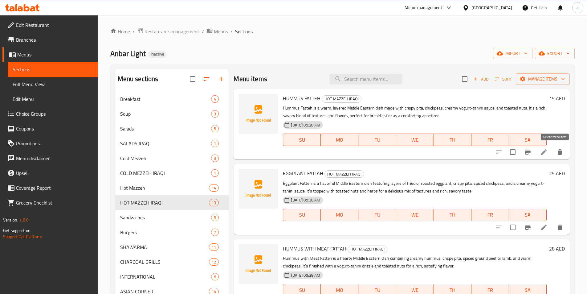
click at [555, 156] on button "delete" at bounding box center [560, 152] width 15 height 15
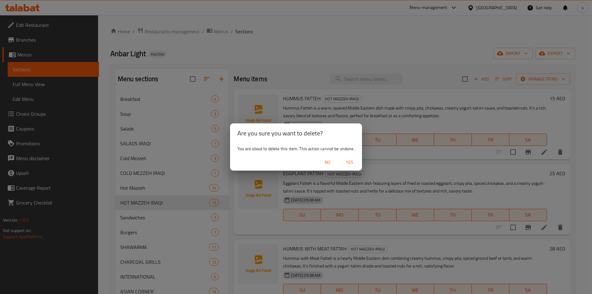
click at [347, 161] on span "Yes" at bounding box center [349, 163] width 15 height 8
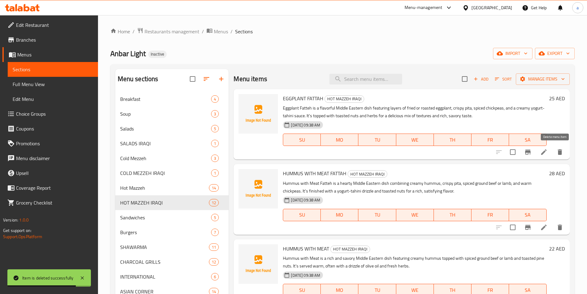
click at [560, 147] on button "delete" at bounding box center [560, 152] width 15 height 15
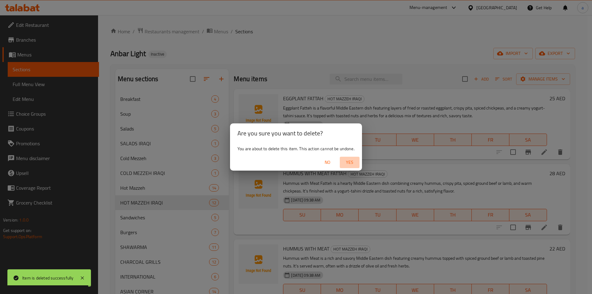
click at [355, 163] on span "Yes" at bounding box center [349, 163] width 15 height 8
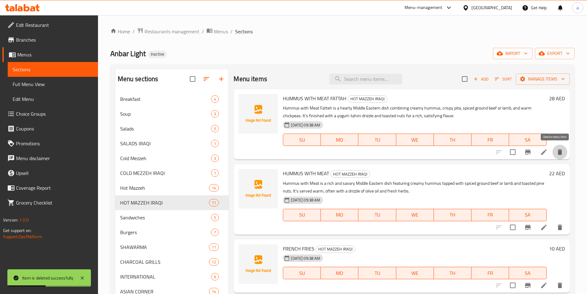
click at [557, 155] on icon "delete" at bounding box center [560, 151] width 7 height 7
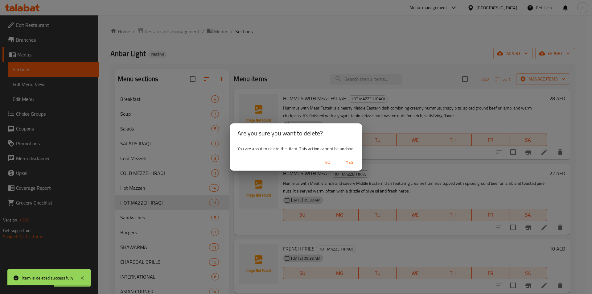
click at [351, 160] on span "Yes" at bounding box center [349, 163] width 15 height 8
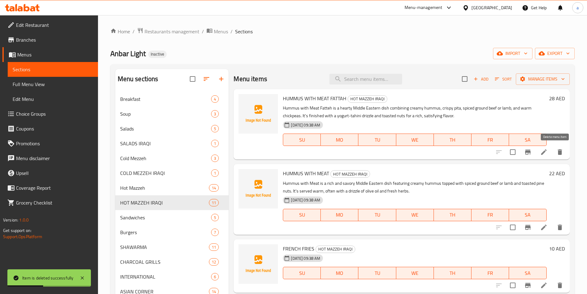
click at [553, 150] on button "delete" at bounding box center [560, 152] width 15 height 15
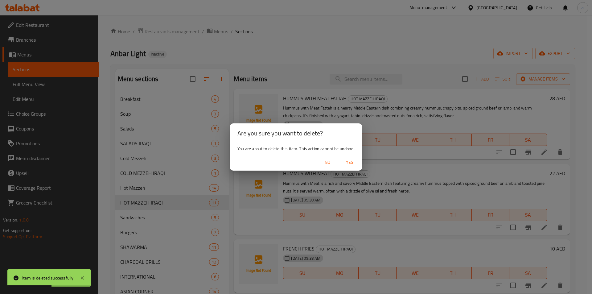
click at [352, 159] on span "Yes" at bounding box center [349, 163] width 15 height 8
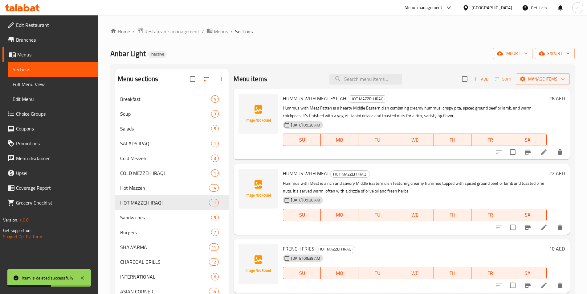
click at [557, 152] on icon "delete" at bounding box center [560, 151] width 7 height 7
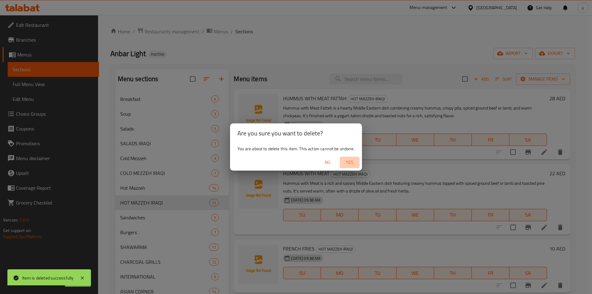
click at [348, 167] on button "Yes" at bounding box center [350, 162] width 20 height 11
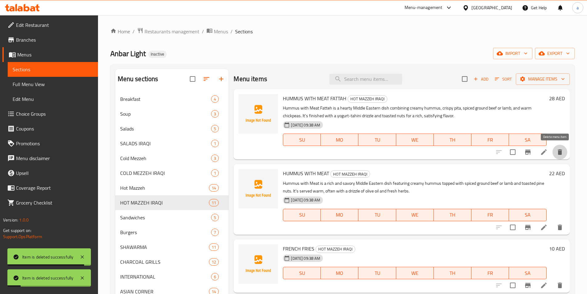
click at [560, 156] on button "delete" at bounding box center [560, 152] width 15 height 15
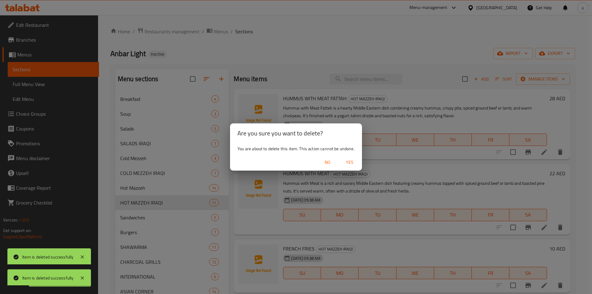
click at [350, 161] on span "Yes" at bounding box center [349, 163] width 15 height 8
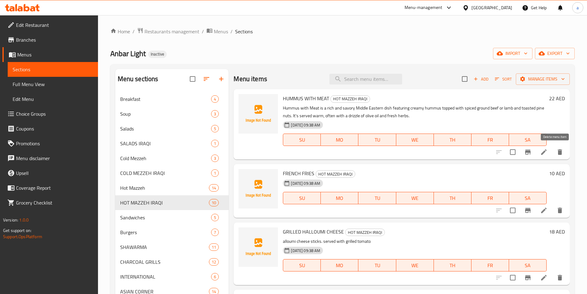
click at [553, 146] on button "delete" at bounding box center [560, 152] width 15 height 15
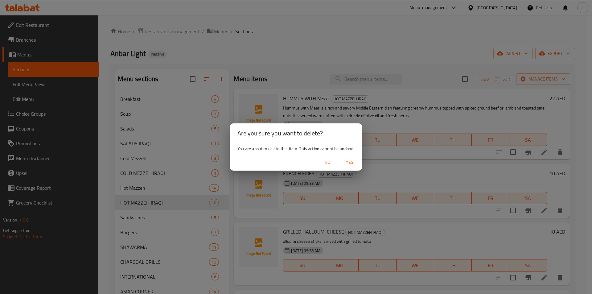
click at [345, 164] on span "Yes" at bounding box center [349, 163] width 15 height 8
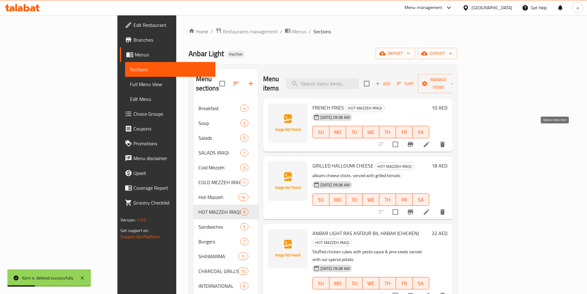
click at [445, 142] on icon "delete" at bounding box center [443, 145] width 4 height 6
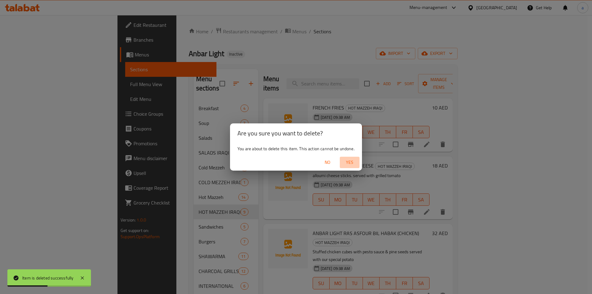
click at [353, 165] on span "Yes" at bounding box center [349, 163] width 15 height 8
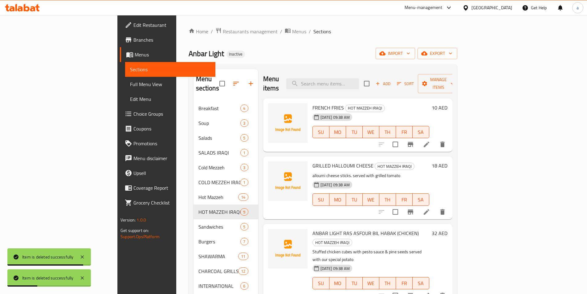
click at [445, 142] on icon "delete" at bounding box center [443, 145] width 4 height 6
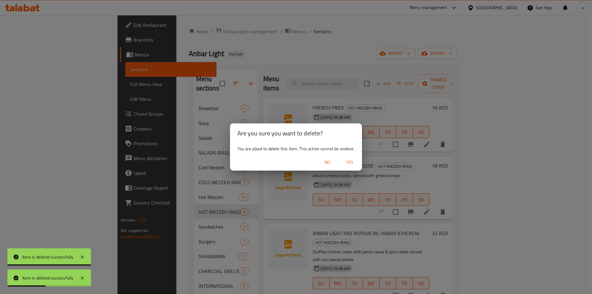
click at [353, 162] on span "Yes" at bounding box center [349, 163] width 15 height 8
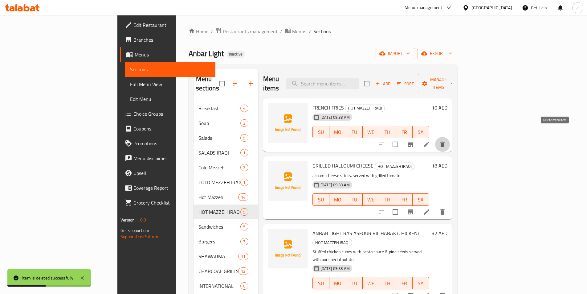
click at [450, 137] on button "delete" at bounding box center [442, 144] width 15 height 15
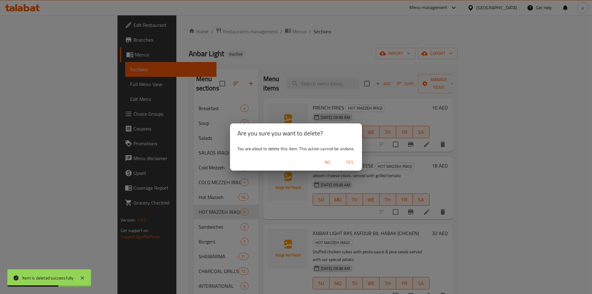
click at [355, 164] on span "Yes" at bounding box center [349, 163] width 15 height 8
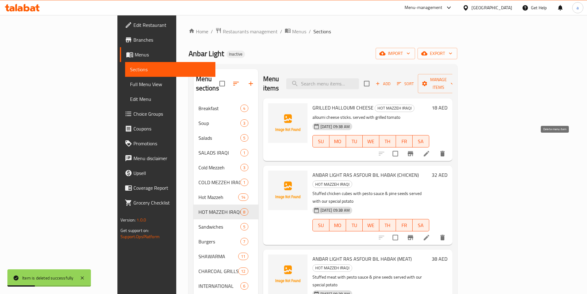
click at [450, 146] on button "delete" at bounding box center [442, 153] width 15 height 15
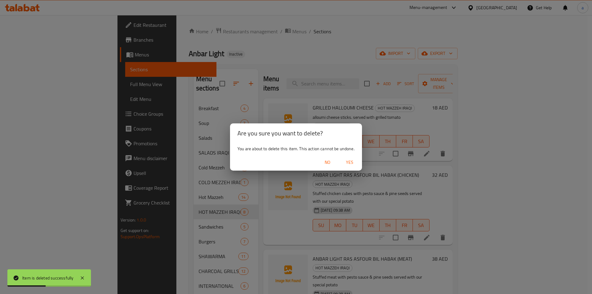
click at [353, 161] on span "Yes" at bounding box center [349, 163] width 15 height 8
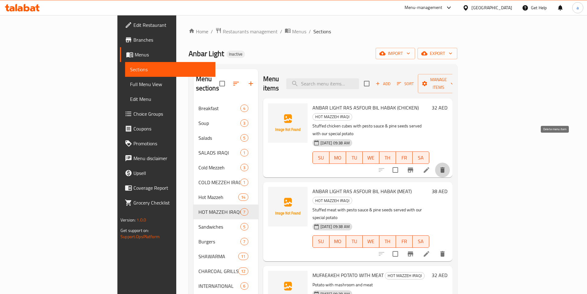
click at [447, 166] on icon "delete" at bounding box center [442, 169] width 7 height 7
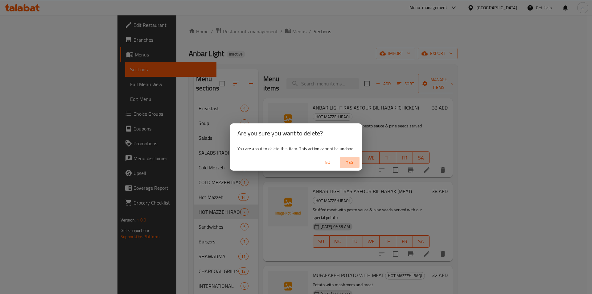
click at [347, 163] on span "Yes" at bounding box center [349, 163] width 15 height 8
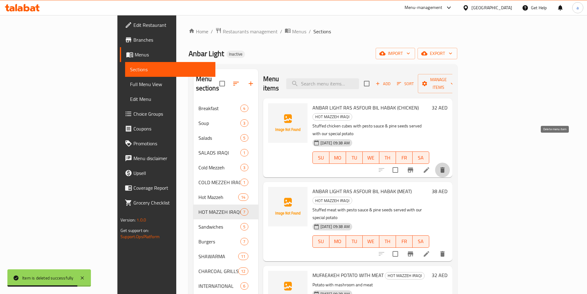
click at [447, 166] on icon "delete" at bounding box center [442, 169] width 7 height 7
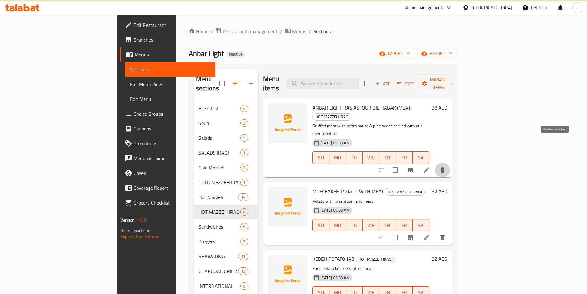
click at [447, 166] on icon "delete" at bounding box center [442, 169] width 7 height 7
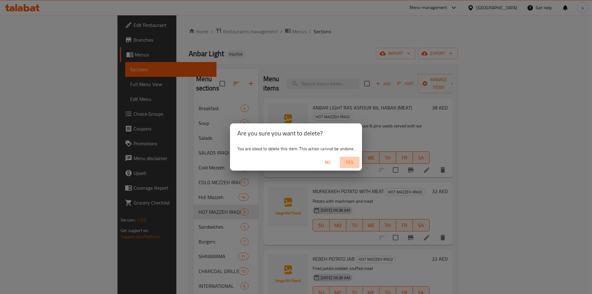
click at [349, 164] on span "Yes" at bounding box center [349, 163] width 15 height 8
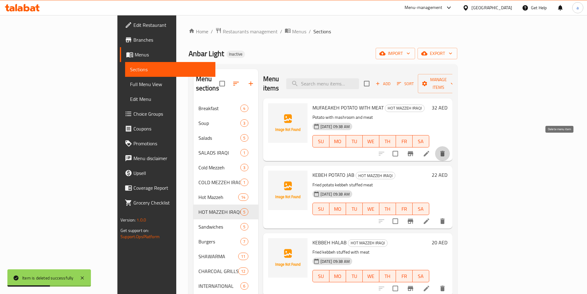
click at [445, 151] on icon "delete" at bounding box center [443, 154] width 4 height 6
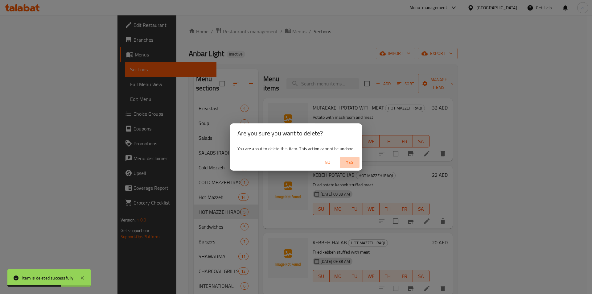
click at [351, 162] on span "Yes" at bounding box center [349, 163] width 15 height 8
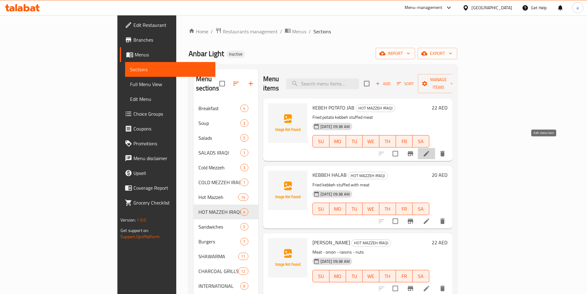
click at [431, 150] on icon at bounding box center [426, 153] width 7 height 7
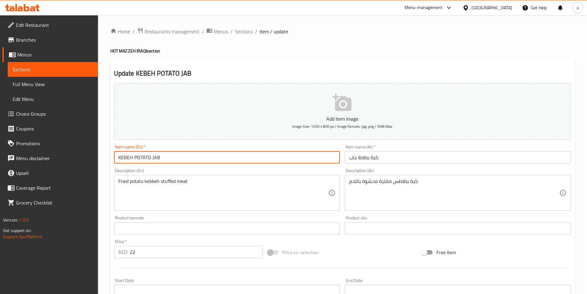
click at [157, 156] on input "KEBEH POTATO JAB" at bounding box center [227, 157] width 226 height 12
click at [358, 159] on input "كبة بطاطا جاب" at bounding box center [458, 157] width 226 height 12
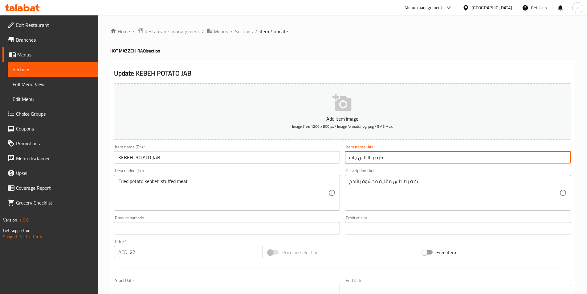
scroll to position [142, 0]
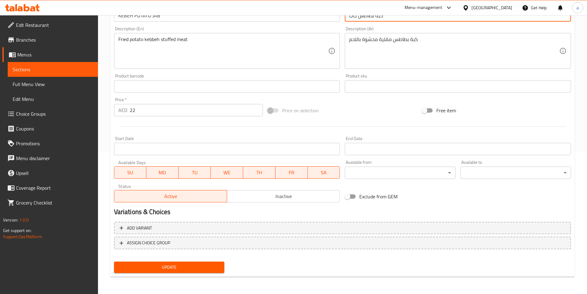
type input "كبة بطاطس جاب"
click at [186, 263] on button "Update" at bounding box center [169, 267] width 111 height 11
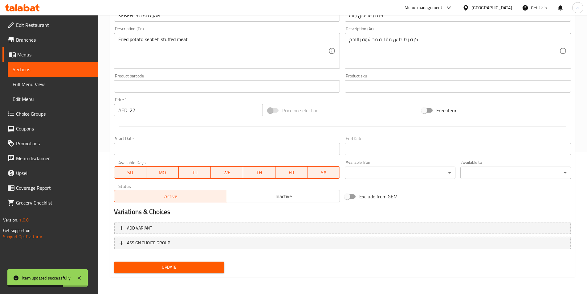
click at [60, 66] on span "Sections" at bounding box center [53, 69] width 80 height 7
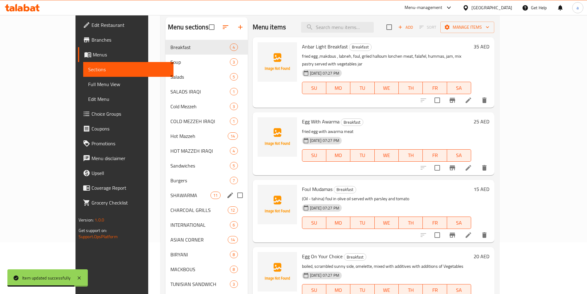
scroll to position [49, 0]
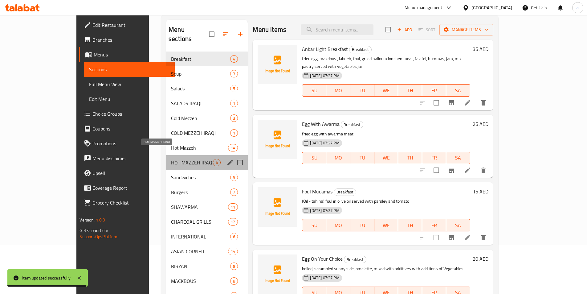
click at [171, 159] on span "HOT MAZZEH IRAQI" at bounding box center [192, 162] width 42 height 7
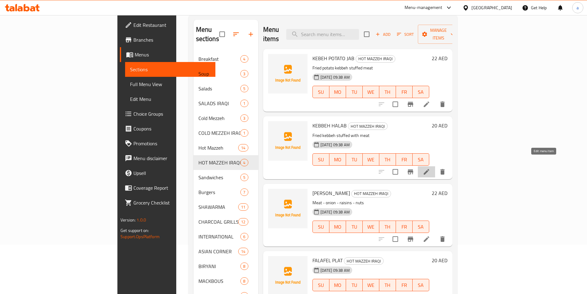
click at [431, 168] on icon at bounding box center [426, 171] width 7 height 7
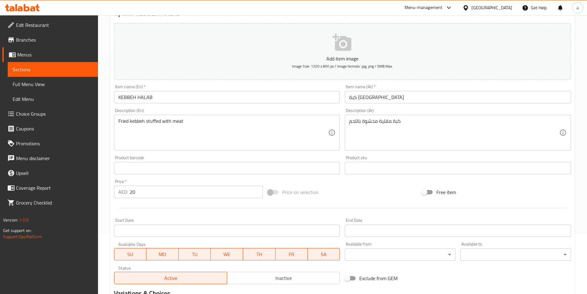
scroll to position [142, 0]
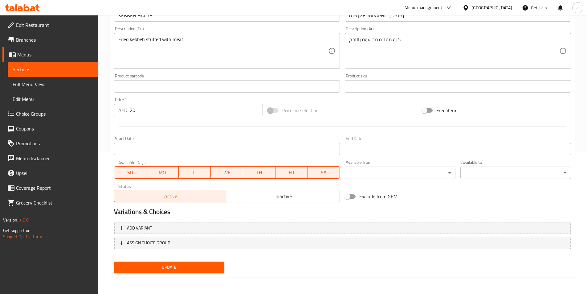
click at [171, 268] on span "Update" at bounding box center [169, 267] width 101 height 8
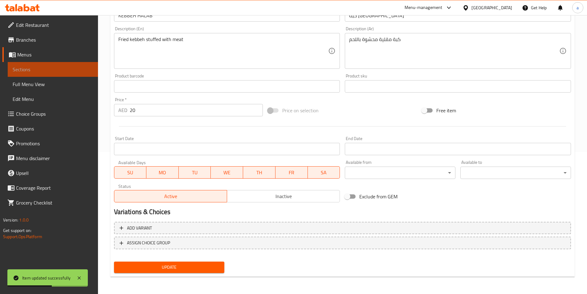
click at [41, 73] on link "Sections" at bounding box center [53, 69] width 90 height 15
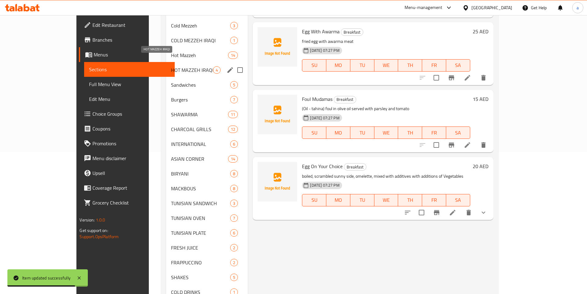
click at [171, 66] on span "HOT MAZZEH IRAQI" at bounding box center [192, 69] width 42 height 7
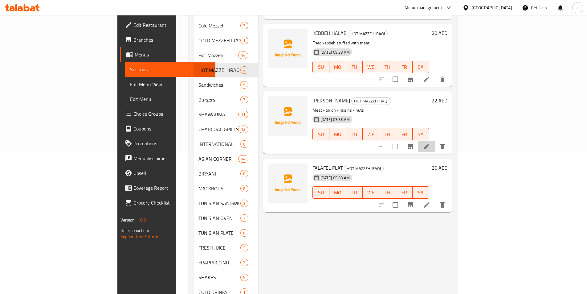
click at [435, 141] on li at bounding box center [426, 146] width 17 height 11
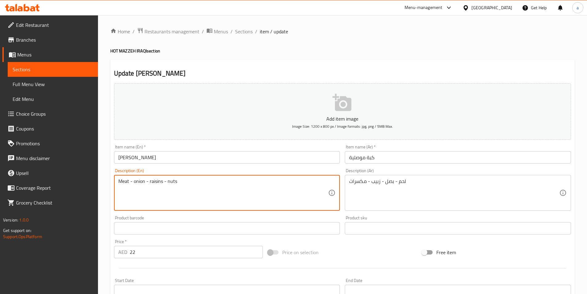
click at [150, 182] on textarea "Meat - onion - raisins - nuts" at bounding box center [223, 192] width 210 height 29
click at [179, 196] on textarea "Meat - onion - raisins - nuts" at bounding box center [223, 192] width 210 height 29
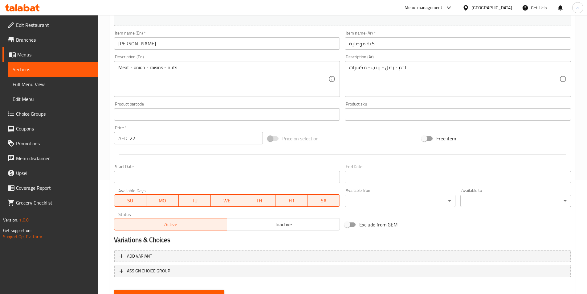
scroll to position [142, 0]
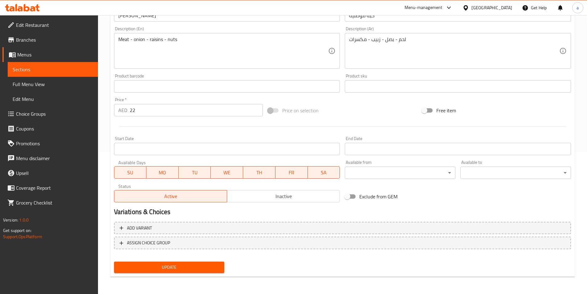
click at [197, 267] on span "Update" at bounding box center [169, 267] width 101 height 8
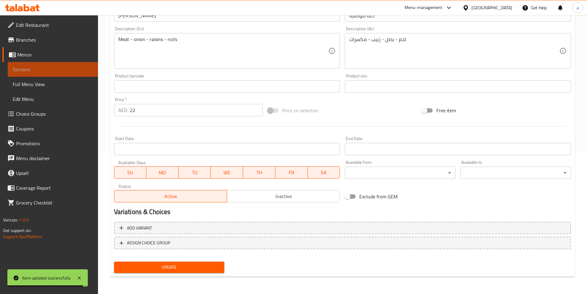
click at [35, 67] on span "Sections" at bounding box center [53, 69] width 80 height 7
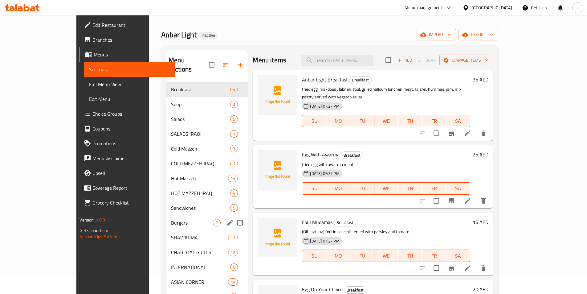
scroll to position [19, 0]
click at [171, 190] on span "HOT MAZZEH IRAQI" at bounding box center [192, 193] width 42 height 7
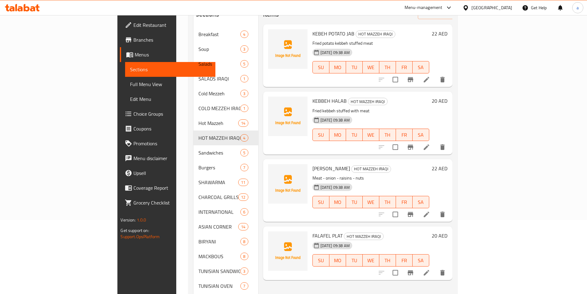
scroll to position [173, 0]
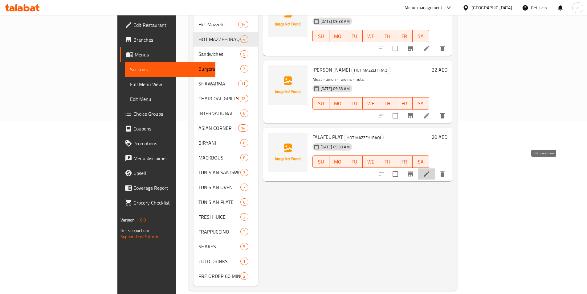
click at [430, 171] on icon at bounding box center [427, 174] width 6 height 6
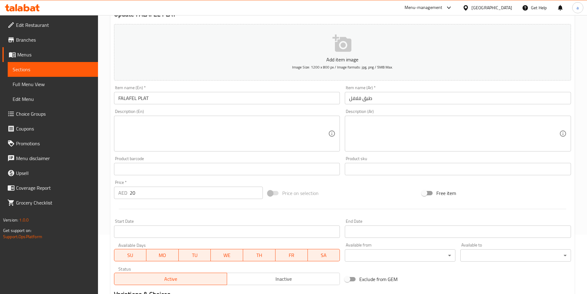
scroll to position [62, 0]
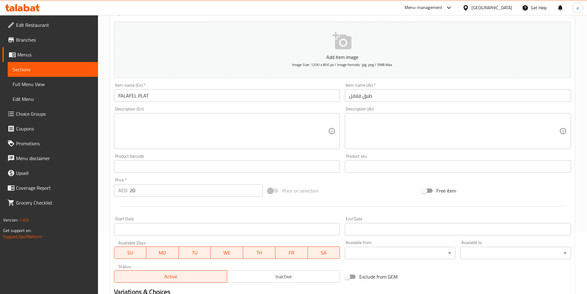
click at [123, 132] on textarea at bounding box center [223, 131] width 210 height 29
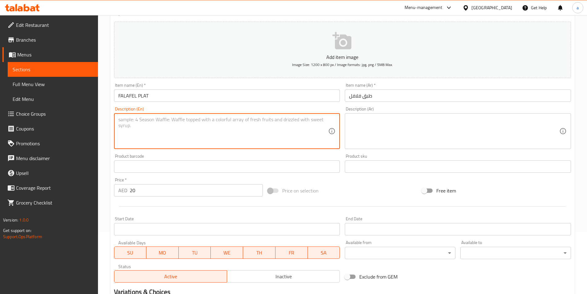
paste textarea "Falafel Plate features crispy, golden chickpea patties served with fresh salad,…"
type textarea "Falafel Plate features crispy, golden chickpea patties served with fresh salad,…"
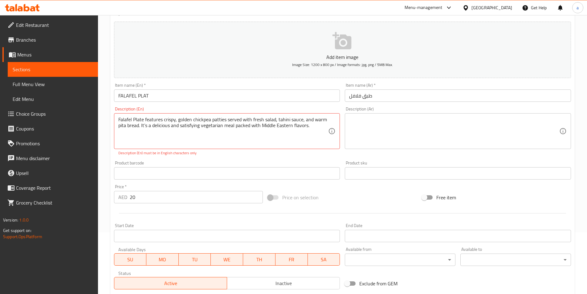
click at [522, 135] on textarea at bounding box center [454, 131] width 210 height 29
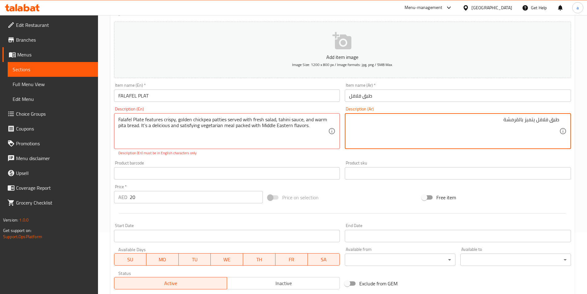
click at [395, 127] on textarea "طبق فلافل يتميز بالقرمشة" at bounding box center [454, 131] width 210 height 29
drag, startPoint x: 480, startPoint y: 126, endPoint x: 494, endPoint y: 128, distance: 14.3
click at [494, 128] on textarea "طبق فلافل يتميز بالقرمشة , اقراص حمص ذهبيه تقدم مع سلطة طازجة وصلصه الطحينه وخب…" at bounding box center [454, 131] width 210 height 29
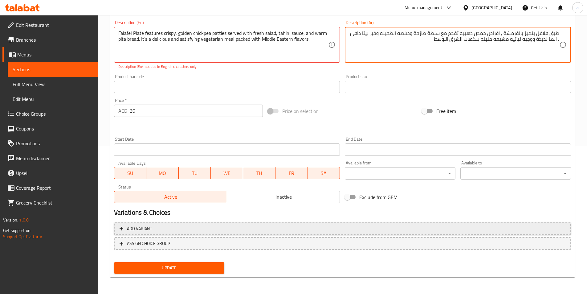
scroll to position [149, 0]
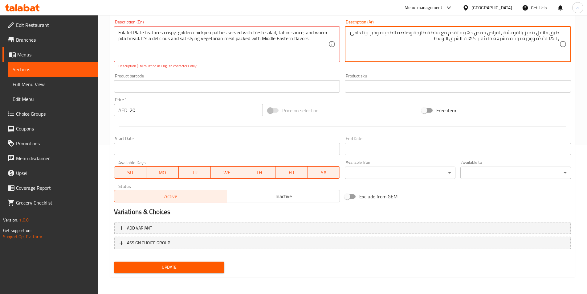
type textarea "طبق فلافل يتميز بالقرمشة , اقراص حمص ذهبيه تقدم مع سلطة طازجة وصلصه الطحينه وخب…"
click at [200, 263] on button "Update" at bounding box center [169, 267] width 111 height 11
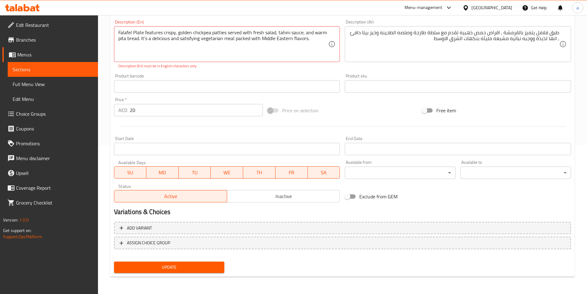
click at [177, 264] on span "Update" at bounding box center [169, 267] width 101 height 8
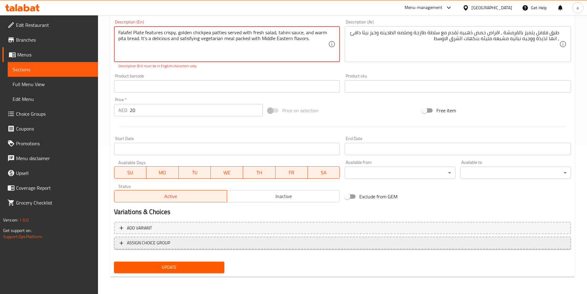
scroll to position [25, 0]
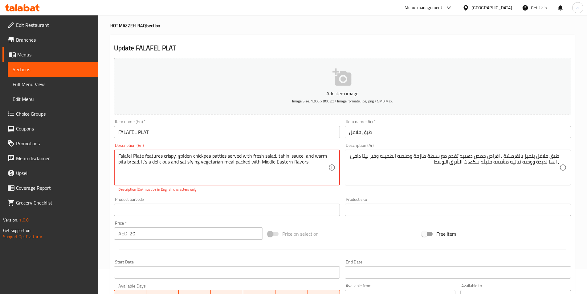
click at [145, 165] on textarea "Falafel Plate features crispy, golden chickpea patties served with fresh salad,…" at bounding box center [223, 167] width 210 height 29
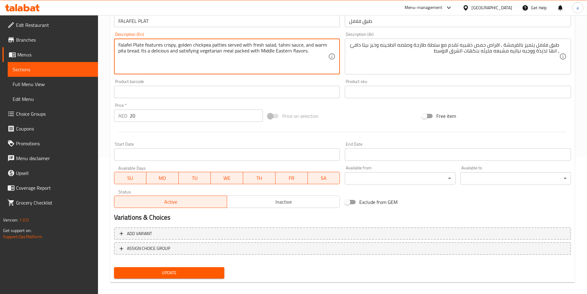
scroll to position [142, 0]
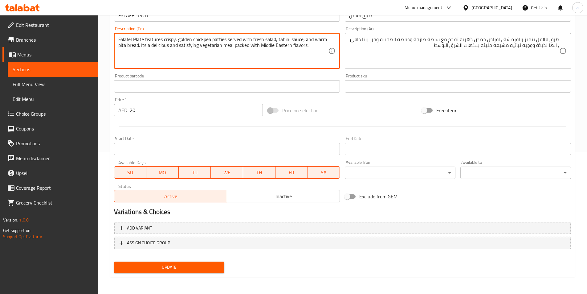
type textarea "Falafel Plate features crispy, golden chickpea patties served with fresh salad,…"
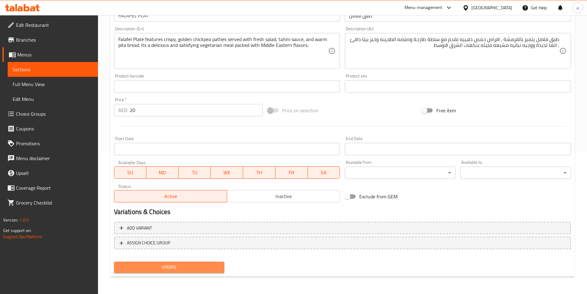
click at [171, 269] on span "Update" at bounding box center [169, 267] width 101 height 8
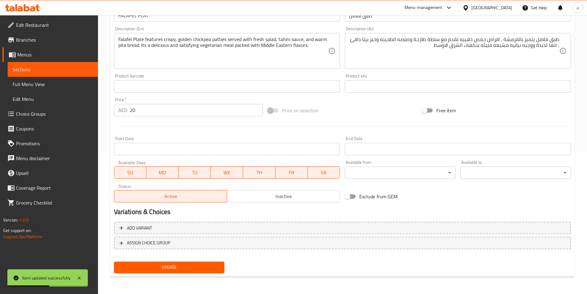
click at [350, 269] on div "Update" at bounding box center [343, 267] width 462 height 16
click at [61, 71] on span "Sections" at bounding box center [53, 69] width 80 height 7
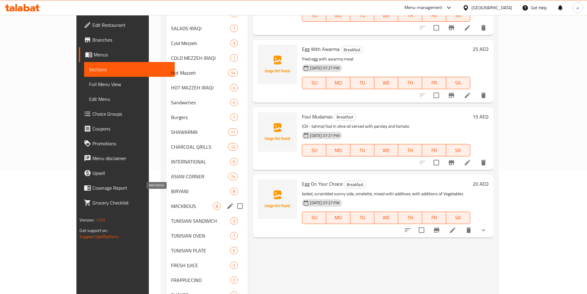
scroll to position [154, 0]
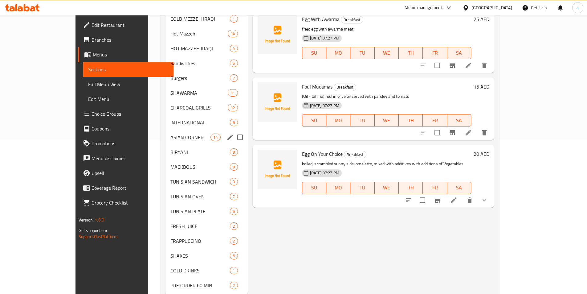
click at [234, 137] on input "Menu sections" at bounding box center [240, 137] width 13 height 13
checkbox input "true"
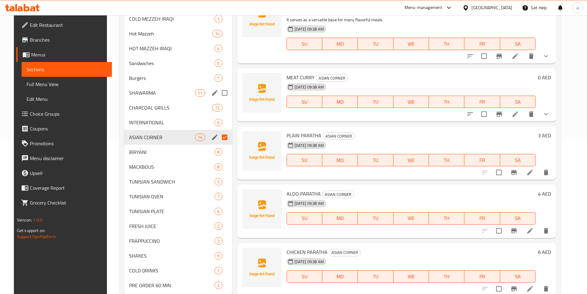
click at [223, 94] on input "Menu sections" at bounding box center [224, 92] width 13 height 13
checkbox input "true"
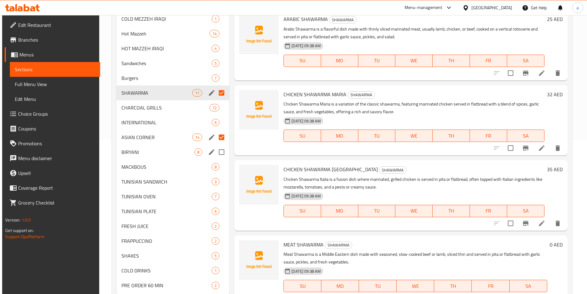
click at [218, 154] on input "Menu sections" at bounding box center [221, 152] width 13 height 13
checkbox input "true"
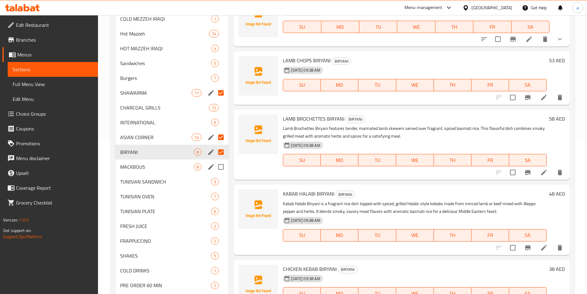
click at [221, 169] on input "Menu sections" at bounding box center [221, 166] width 13 height 13
checkbox input "true"
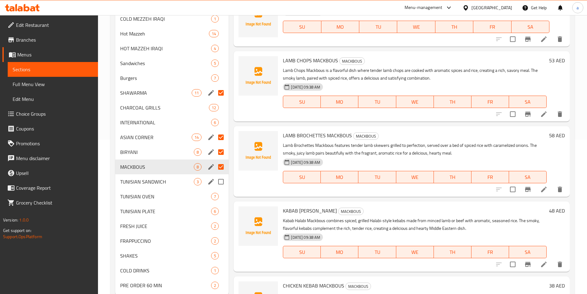
scroll to position [173, 0]
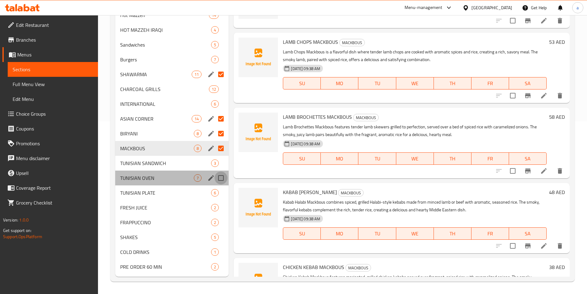
click at [218, 178] on input "Menu sections" at bounding box center [221, 177] width 13 height 13
checkbox input "true"
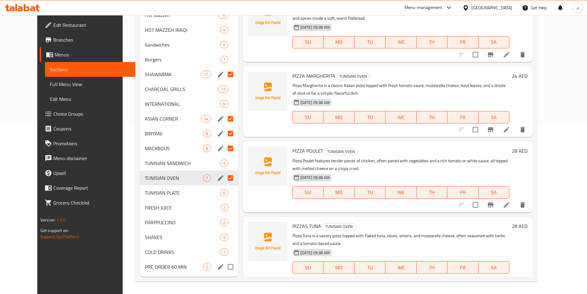
click at [224, 270] on input "Menu sections" at bounding box center [230, 266] width 13 height 13
checkbox input "true"
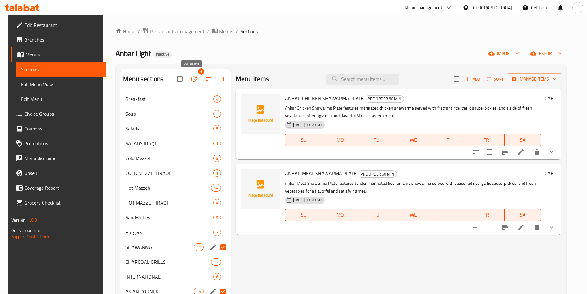
click at [196, 77] on button "button" at bounding box center [194, 79] width 15 height 15
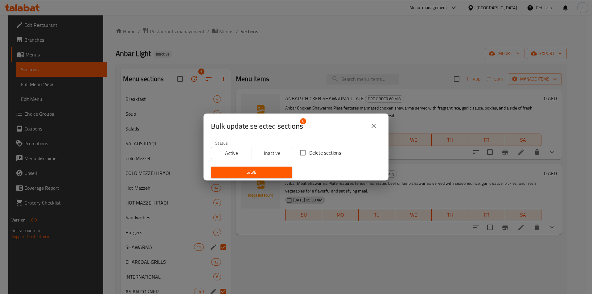
click at [317, 150] on span "Delete sections" at bounding box center [325, 152] width 32 height 7
click at [309, 150] on input "Delete sections" at bounding box center [302, 152] width 13 height 13
checkbox input "true"
click at [249, 172] on span "Save" at bounding box center [252, 172] width 72 height 8
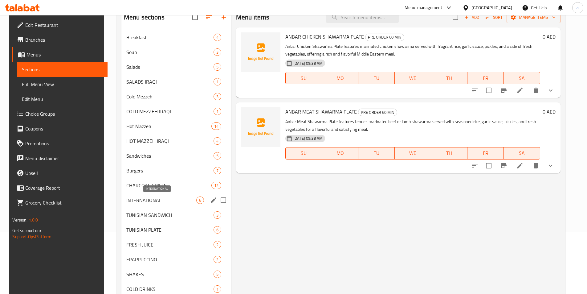
scroll to position [86, 0]
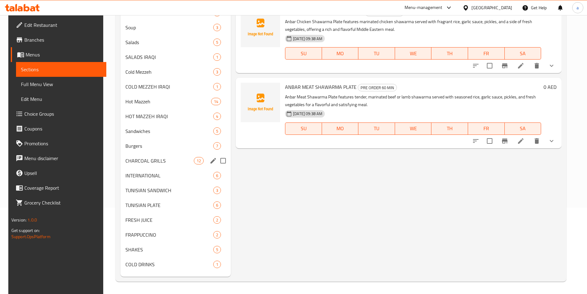
click at [219, 164] on input "Menu sections" at bounding box center [223, 160] width 13 height 13
checkbox input "true"
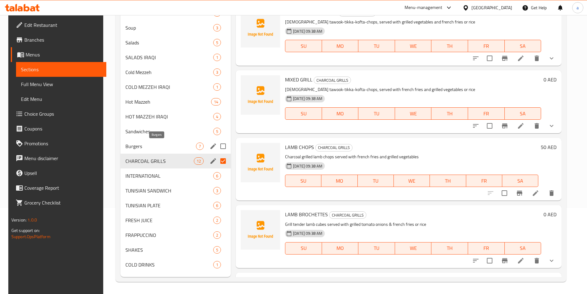
scroll to position [86, 0]
click at [220, 176] on input "Menu sections" at bounding box center [223, 175] width 13 height 13
checkbox input "true"
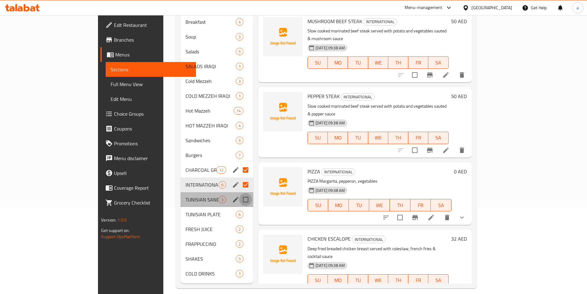
click at [239, 193] on input "Menu sections" at bounding box center [245, 199] width 13 height 13
checkbox input "true"
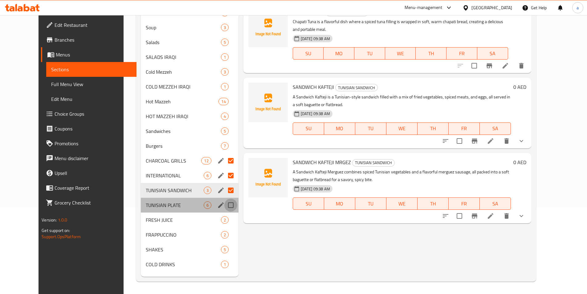
click at [225, 209] on input "Menu sections" at bounding box center [231, 205] width 13 height 13
checkbox input "true"
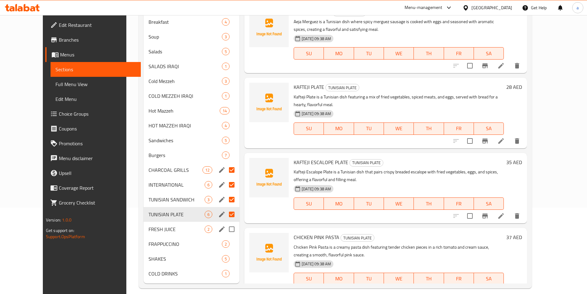
click at [225, 223] on input "Menu sections" at bounding box center [231, 229] width 13 height 13
checkbox input "true"
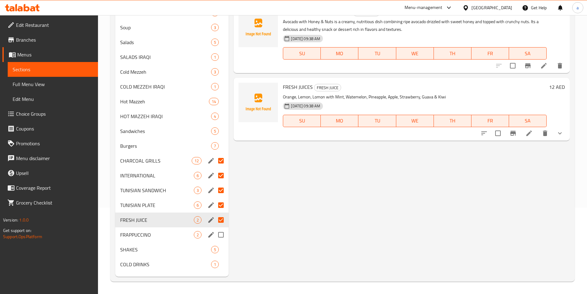
click at [224, 234] on input "Menu sections" at bounding box center [221, 234] width 13 height 13
checkbox input "true"
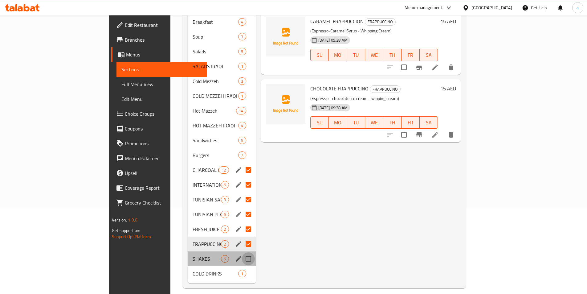
click at [242, 252] on input "Menu sections" at bounding box center [248, 258] width 13 height 13
checkbox input "true"
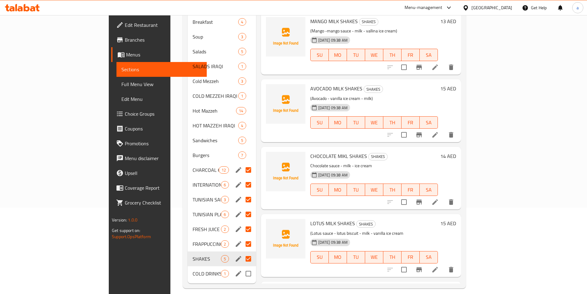
click at [242, 267] on input "Menu sections" at bounding box center [248, 273] width 13 height 13
checkbox input "true"
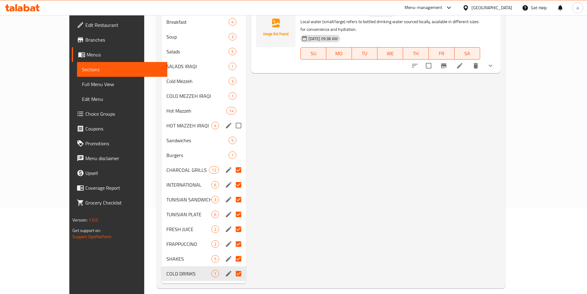
click at [232, 119] on input "Menu sections" at bounding box center [238, 125] width 13 height 13
checkbox input "true"
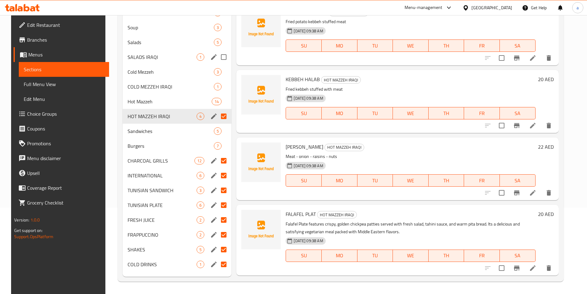
click at [223, 58] on input "Menu sections" at bounding box center [223, 57] width 13 height 13
checkbox input "true"
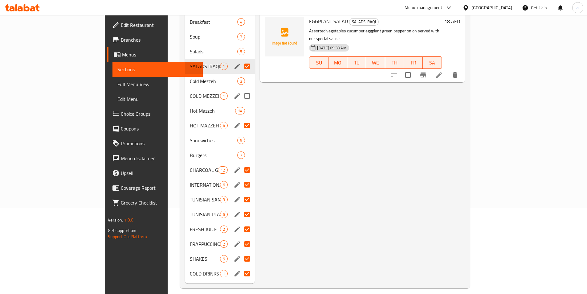
click at [241, 89] on input "Menu sections" at bounding box center [247, 95] width 13 height 13
checkbox input "true"
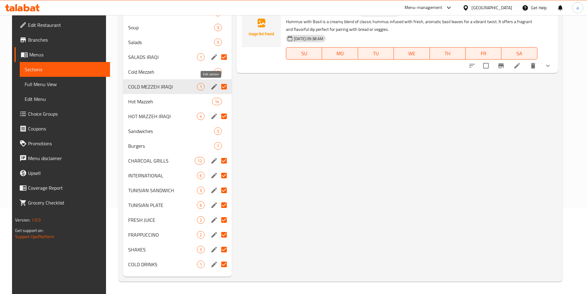
click at [211, 85] on icon "edit" at bounding box center [214, 86] width 7 height 7
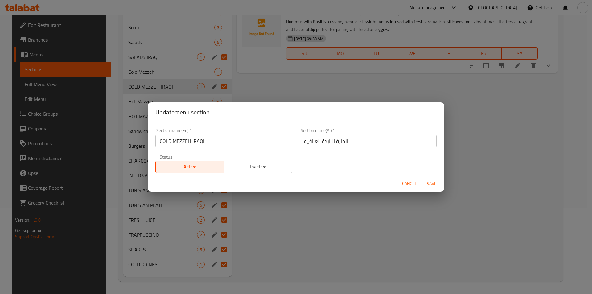
click at [184, 142] on input "COLD MEZZEH IRAQI" at bounding box center [223, 141] width 137 height 12
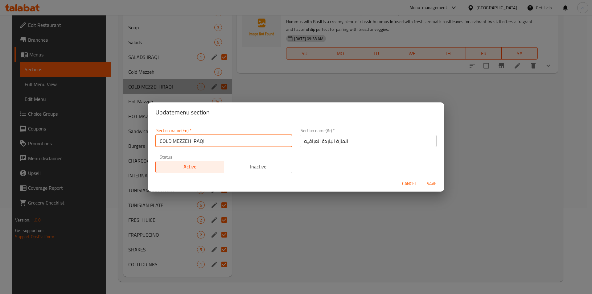
click at [184, 142] on input "COLD MEZZEH IRAQI" at bounding box center [223, 141] width 137 height 12
click at [408, 184] on span "Cancel" at bounding box center [409, 184] width 15 height 8
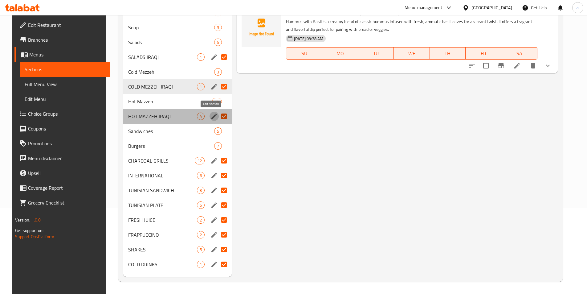
click at [211, 118] on icon "edit" at bounding box center [214, 116] width 7 height 7
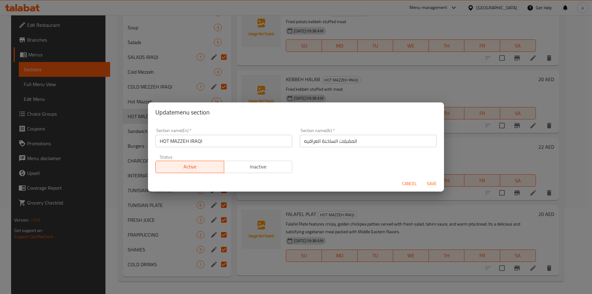
click at [196, 139] on input "HOT MAZZEH IRAQI" at bounding box center [223, 141] width 137 height 12
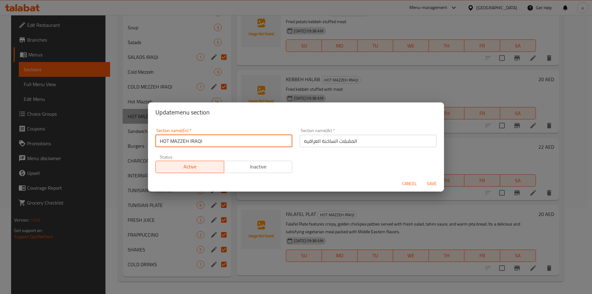
click at [196, 139] on input "HOT MAZZEH IRAQI" at bounding box center [223, 141] width 137 height 12
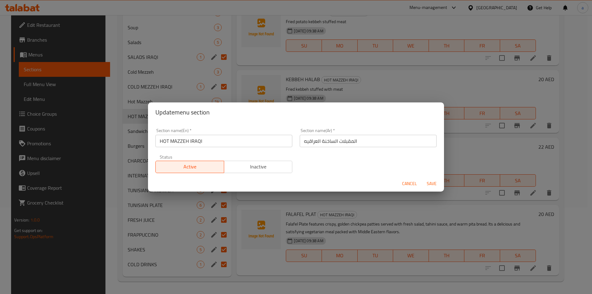
click at [413, 184] on span "Cancel" at bounding box center [409, 184] width 15 height 8
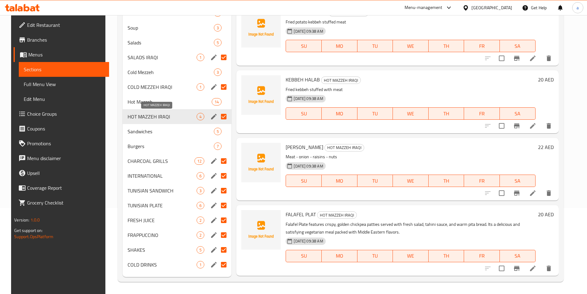
scroll to position [86, 0]
click at [220, 60] on input "Menu sections" at bounding box center [223, 57] width 13 height 13
checkbox input "false"
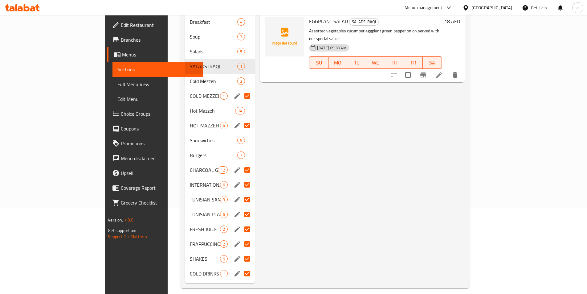
click at [241, 89] on input "Menu sections" at bounding box center [247, 95] width 13 height 13
checkbox input "false"
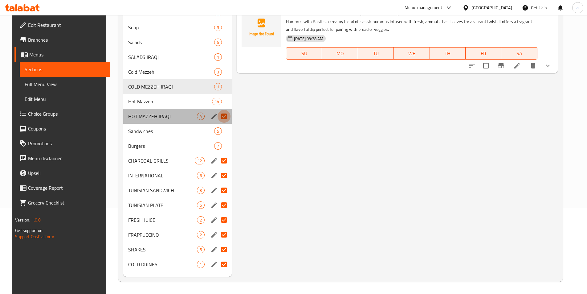
click at [225, 113] on input "Menu sections" at bounding box center [224, 116] width 13 height 13
checkbox input "false"
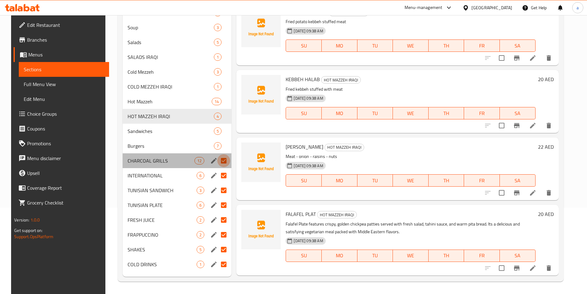
click at [224, 163] on input "Menu sections" at bounding box center [223, 160] width 13 height 13
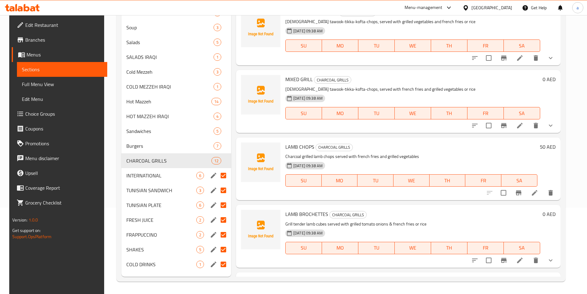
click at [224, 179] on input "Menu sections" at bounding box center [223, 175] width 13 height 13
checkbox input "false"
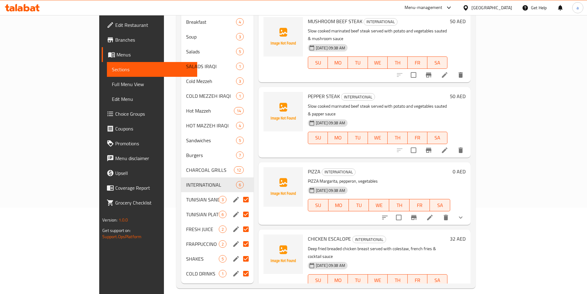
click at [240, 193] on input "Menu sections" at bounding box center [246, 199] width 13 height 13
checkbox input "false"
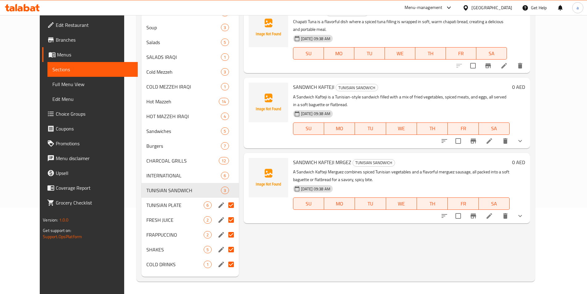
click at [225, 204] on input "Menu sections" at bounding box center [231, 205] width 13 height 13
checkbox input "false"
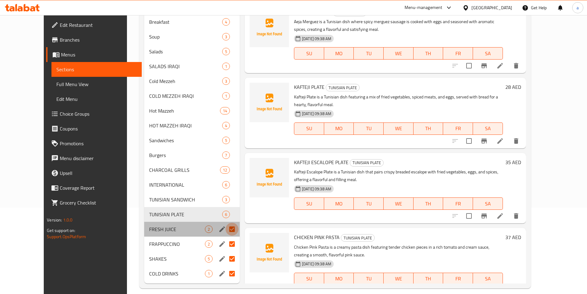
click at [226, 223] on input "Menu sections" at bounding box center [232, 229] width 13 height 13
checkbox input "false"
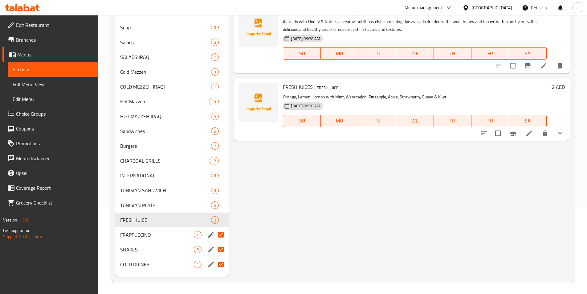
click at [222, 235] on input "Menu sections" at bounding box center [221, 234] width 13 height 13
checkbox input "false"
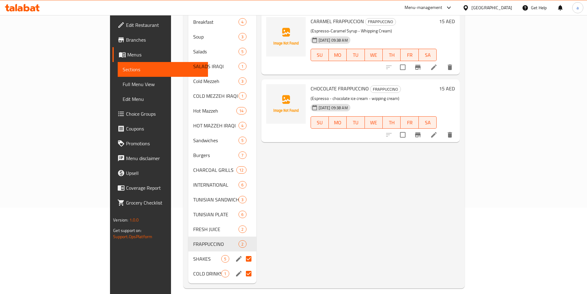
drag, startPoint x: 220, startPoint y: 249, endPoint x: 220, endPoint y: 260, distance: 10.2
click at [242, 252] on input "Menu sections" at bounding box center [248, 258] width 13 height 13
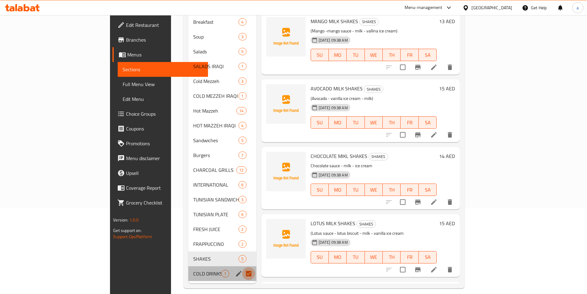
click at [242, 267] on input "Menu sections" at bounding box center [248, 273] width 13 height 13
checkbox input "false"
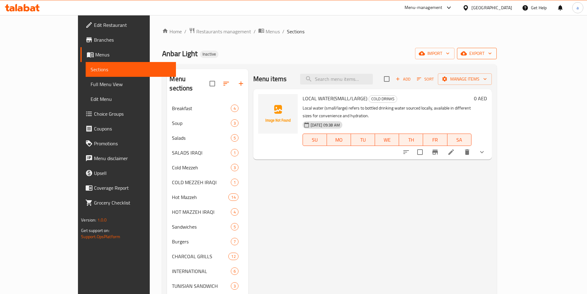
click at [492, 54] on span "export" at bounding box center [477, 54] width 30 height 8
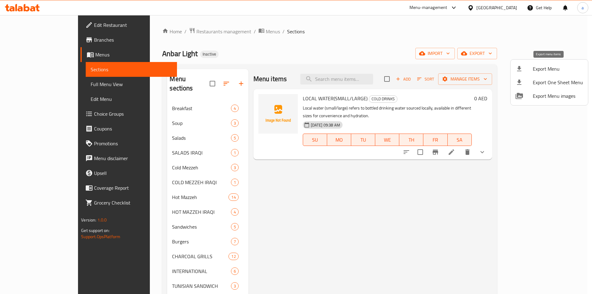
click at [553, 70] on span "Export Menu" at bounding box center [558, 68] width 50 height 7
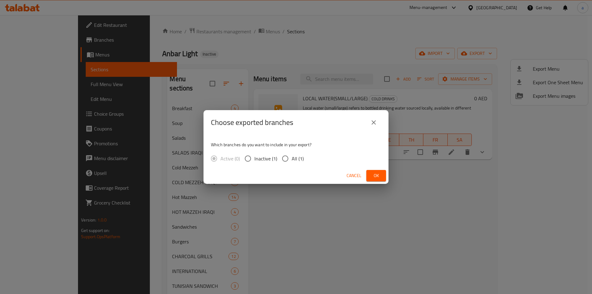
click at [295, 161] on span "All (1)" at bounding box center [298, 158] width 12 height 7
click at [292, 161] on input "All (1)" at bounding box center [285, 158] width 13 height 13
radio input "true"
click at [379, 176] on span "Ok" at bounding box center [376, 176] width 10 height 8
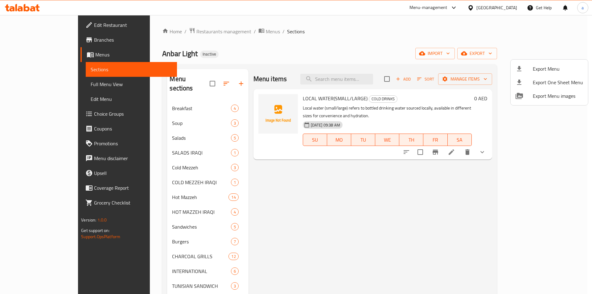
click at [300, 54] on div at bounding box center [296, 147] width 592 height 294
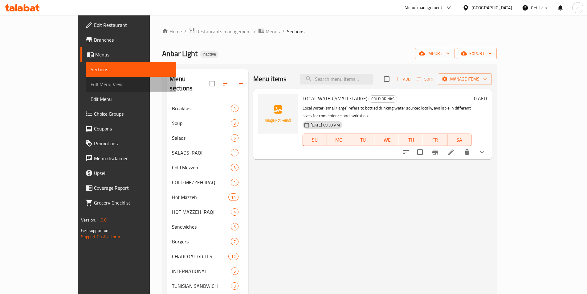
click at [91, 86] on span "Full Menu View" at bounding box center [131, 83] width 80 height 7
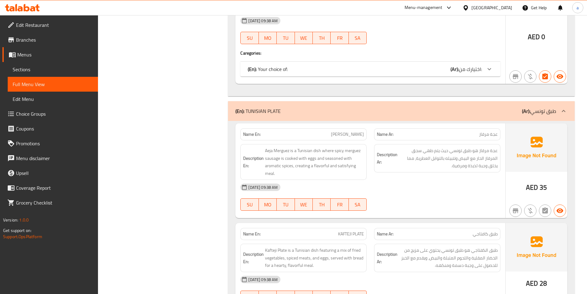
scroll to position [7056, 0]
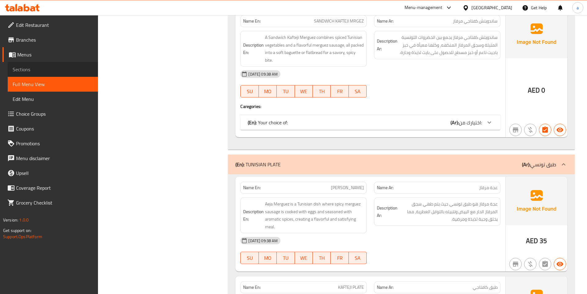
click at [20, 71] on span "Sections" at bounding box center [53, 69] width 80 height 7
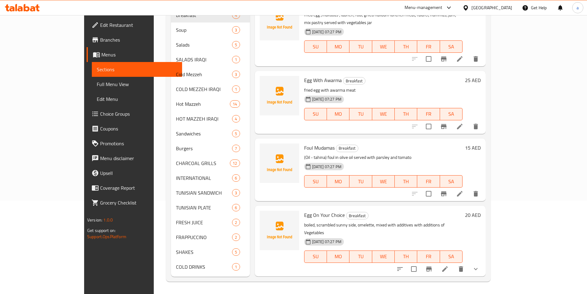
scroll to position [86, 0]
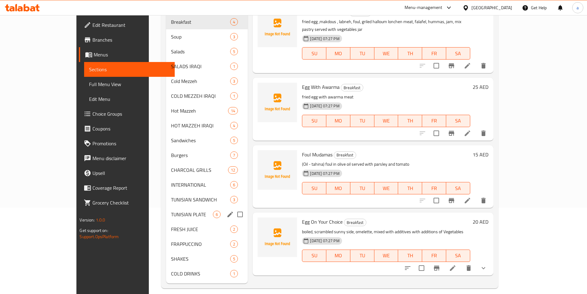
click at [171, 211] on span "TUNISIAN PLATE" at bounding box center [192, 214] width 42 height 7
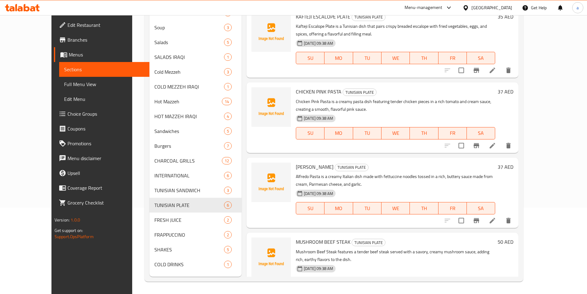
scroll to position [157, 0]
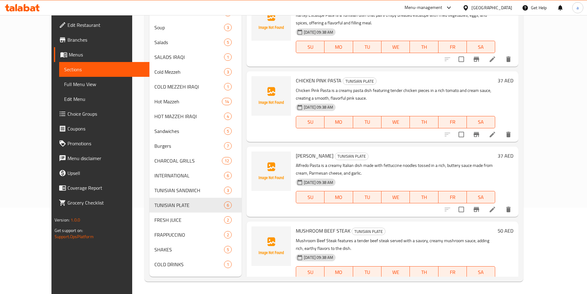
click at [501, 279] on li at bounding box center [492, 284] width 17 height 11
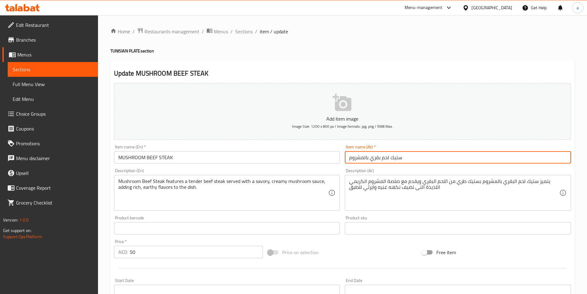
click at [406, 156] on input "ستيك لحم بقري بالمشروم" at bounding box center [458, 157] width 226 height 12
type input "طبق ستيك لحم بقري بالمشروم"
click at [187, 155] on input "MUSHROOM BEEF STEAK" at bounding box center [227, 157] width 226 height 12
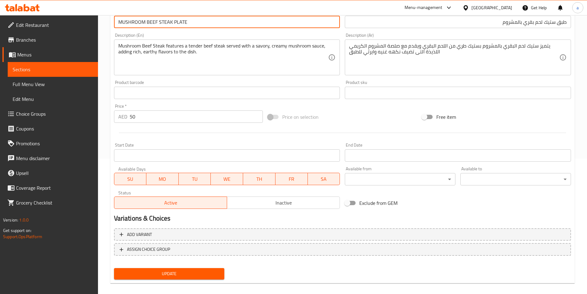
scroll to position [142, 0]
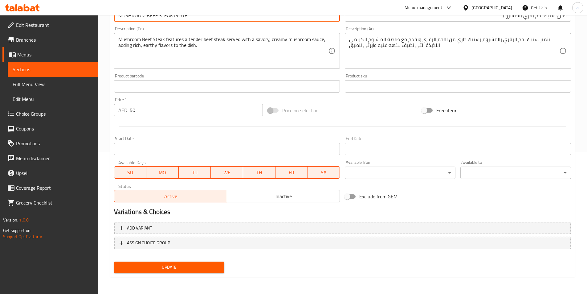
type input "MUSHROOM BEEF STEAK PLATE"
click at [196, 267] on span "Update" at bounding box center [169, 267] width 101 height 8
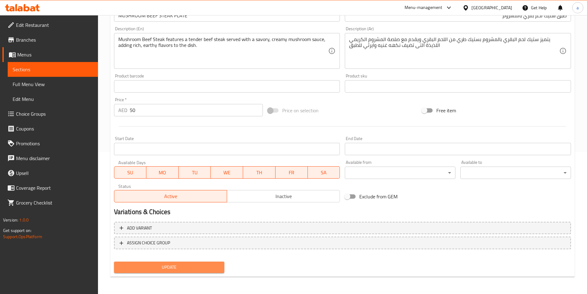
click at [192, 266] on span "Update" at bounding box center [169, 267] width 101 height 8
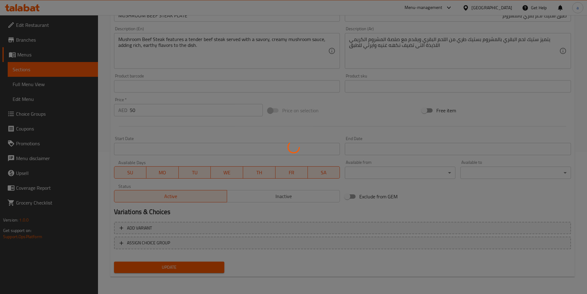
scroll to position [0, 0]
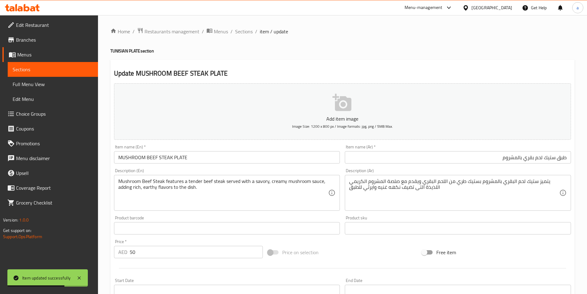
click at [50, 70] on span "Sections" at bounding box center [53, 69] width 80 height 7
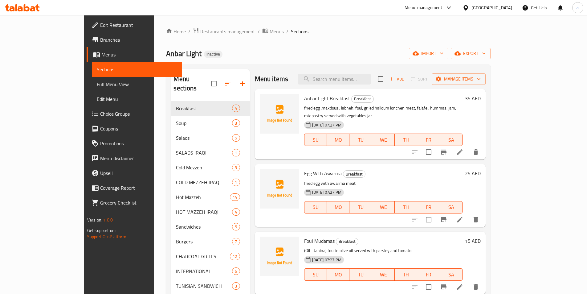
click at [97, 82] on span "Full Menu View" at bounding box center [137, 83] width 80 height 7
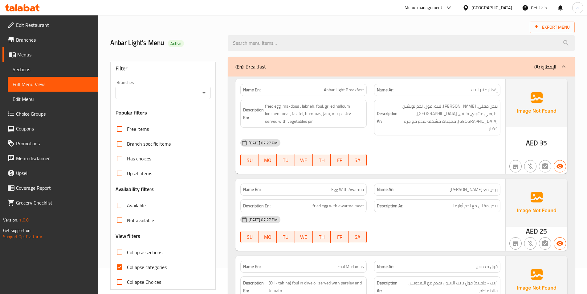
scroll to position [62, 0]
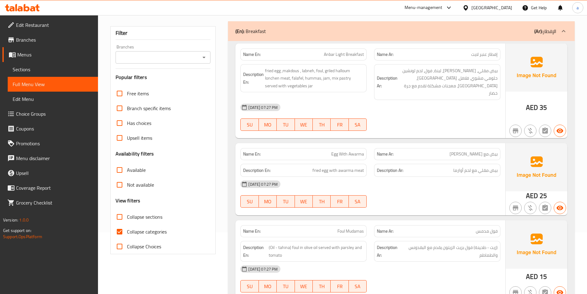
click at [119, 234] on input "Collapse categories" at bounding box center [119, 231] width 15 height 15
checkbox input "false"
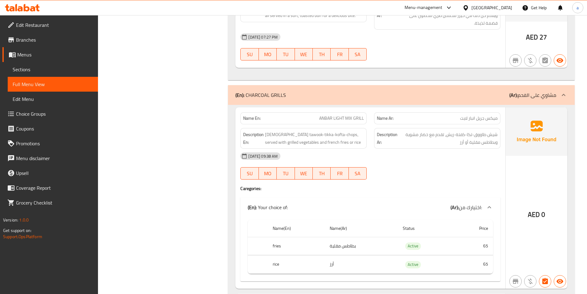
scroll to position [5890, 0]
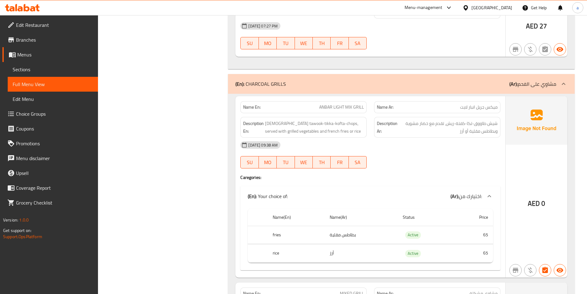
copy span "ANBAR LIGHT MIX GRILL"
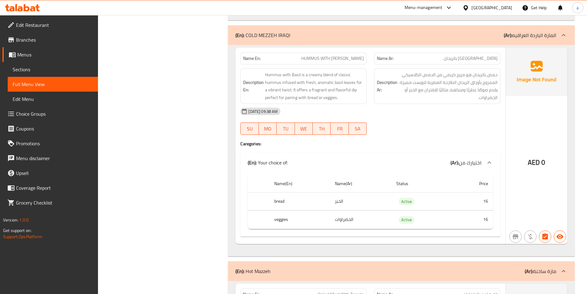
scroll to position [1432, 0]
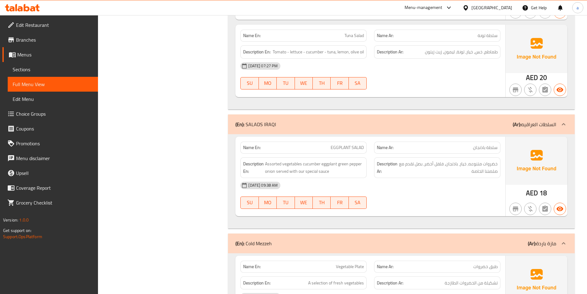
click at [90, 100] on span "Edit Menu" at bounding box center [53, 98] width 80 height 7
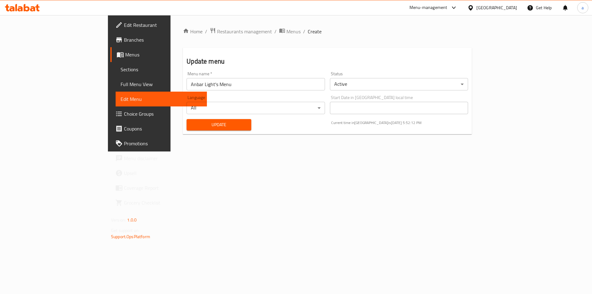
click at [121, 82] on span "Full Menu View" at bounding box center [161, 83] width 81 height 7
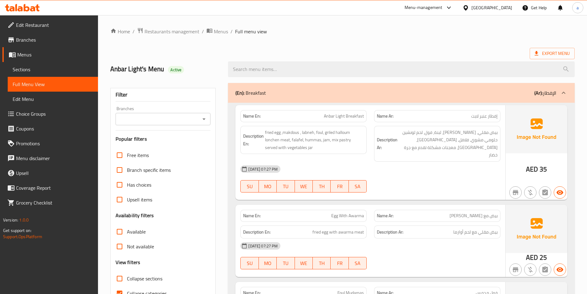
scroll to position [1584, 0]
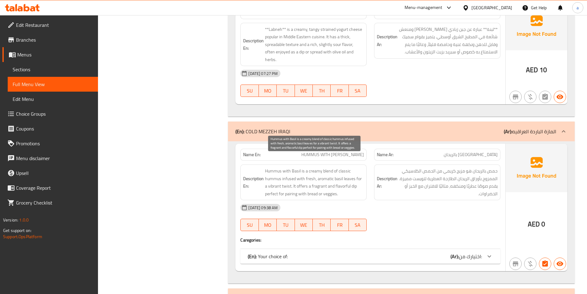
click at [332, 189] on span "Hummus with Basil is a creamy blend of classic hummus infused with fresh, aroma…" at bounding box center [314, 182] width 99 height 30
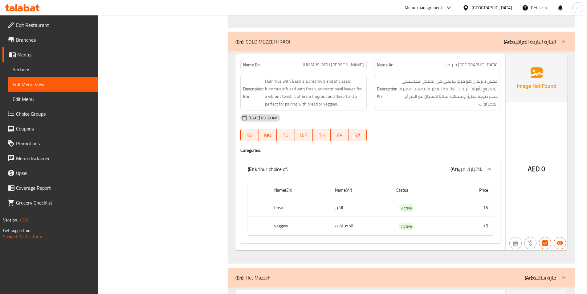
scroll to position [1676, 0]
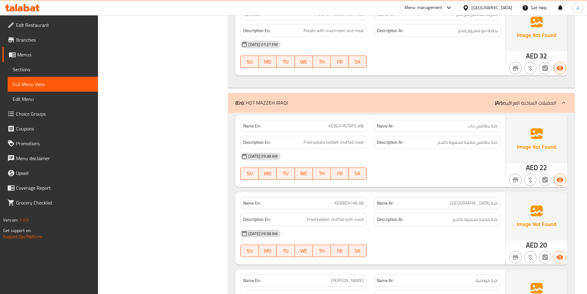
scroll to position [3280, 0]
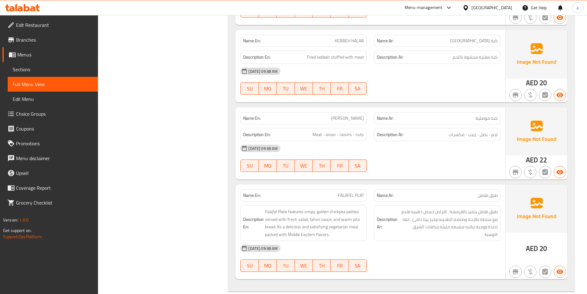
scroll to position [3465, 0]
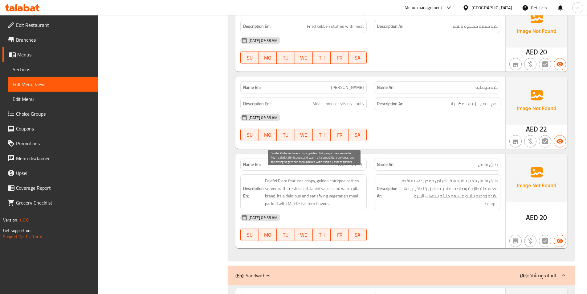
click at [341, 181] on span "Falafel Plate features crispy, golden chickpea patties served with fresh salad,…" at bounding box center [314, 192] width 99 height 30
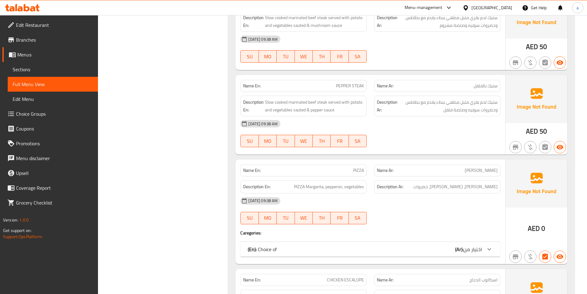
scroll to position [6364, 0]
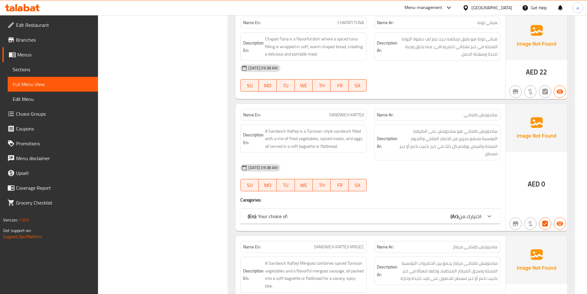
scroll to position [6980, 0]
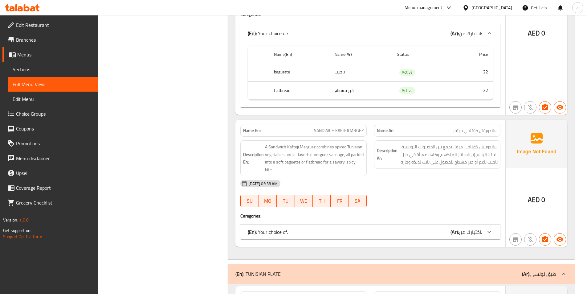
scroll to position [7165, 0]
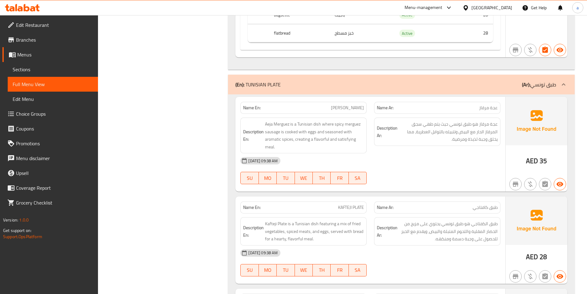
scroll to position [7443, 0]
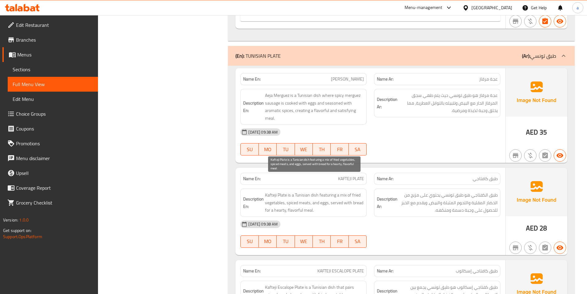
click at [332, 191] on span "Kafteji Plate is a Tunisian dish featuring a mix of fried vegetables, spiced me…" at bounding box center [314, 202] width 99 height 23
copy span "featuring"
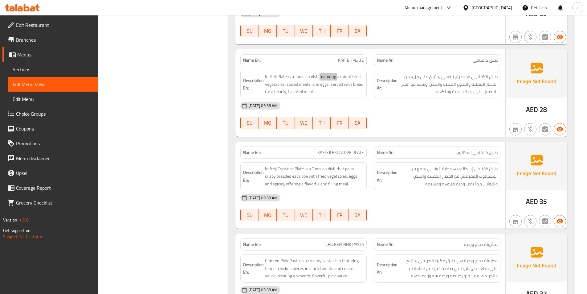
scroll to position [7597, 0]
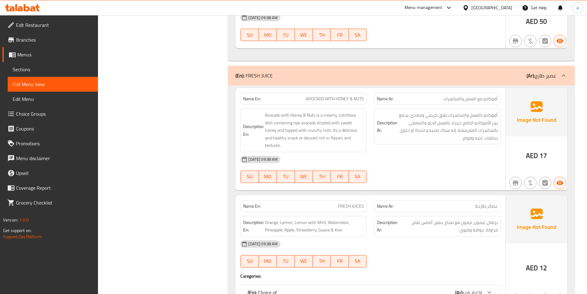
scroll to position [8029, 0]
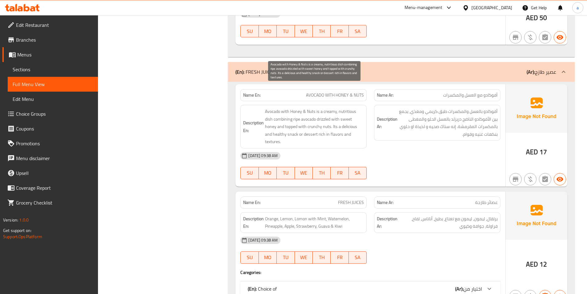
click at [350, 108] on span "Avocado with Honey & Nuts is a creamy, nutritious dish combining ripe avocado d…" at bounding box center [314, 127] width 99 height 38
copy span "nutritious"
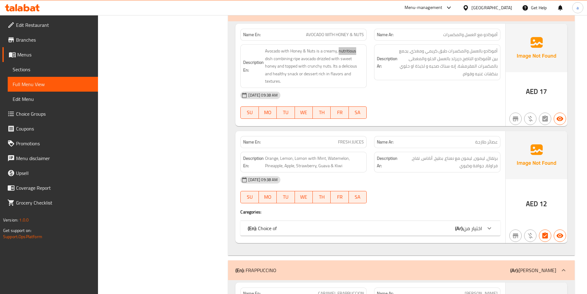
scroll to position [8091, 0]
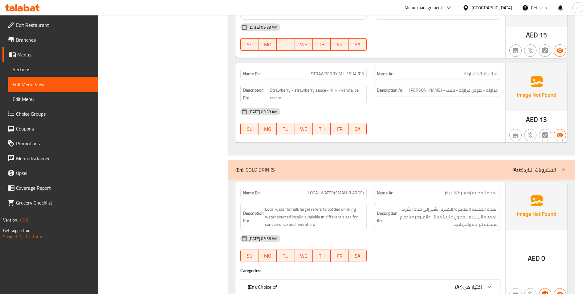
scroll to position [9003, 0]
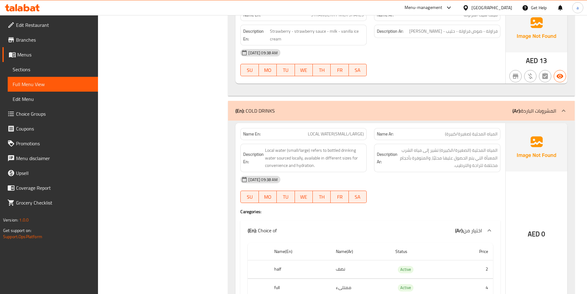
scroll to position [9072, 0]
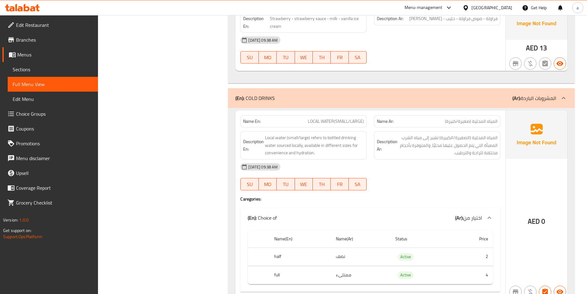
click at [35, 73] on link "Sections" at bounding box center [53, 69] width 90 height 15
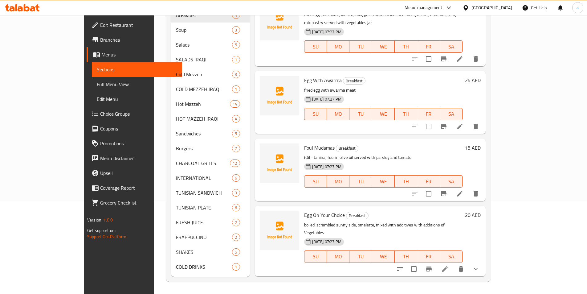
scroll to position [86, 0]
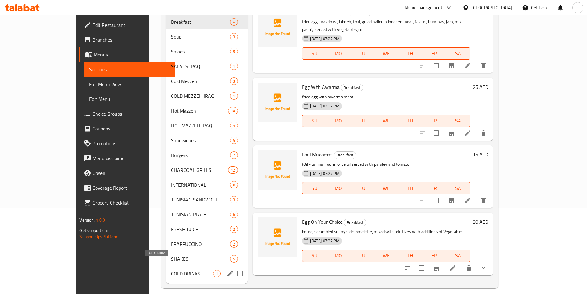
click at [171, 270] on span "COLD DRINKS" at bounding box center [192, 273] width 42 height 7
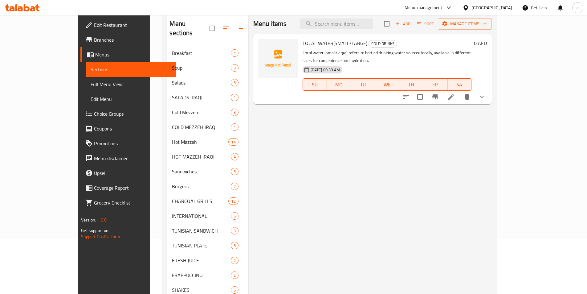
scroll to position [86, 0]
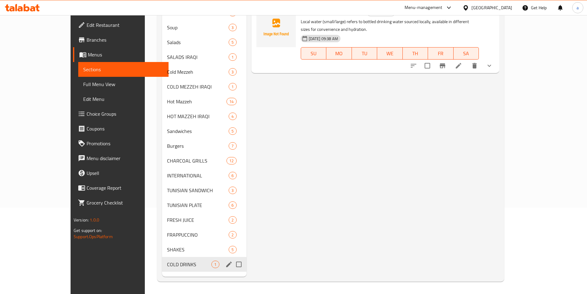
click at [233, 263] on input "Menu sections" at bounding box center [239, 264] width 13 height 13
checkbox input "true"
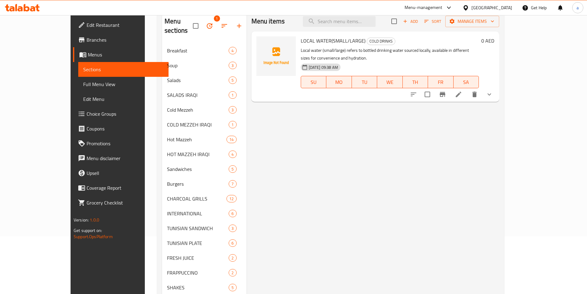
scroll to position [0, 0]
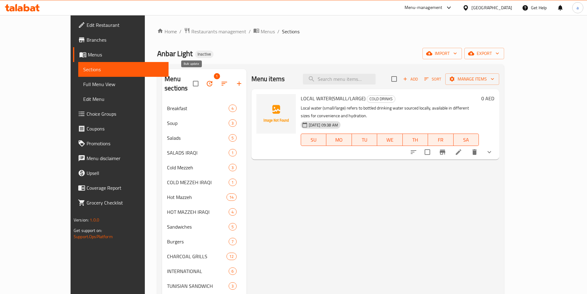
click at [202, 77] on button "button" at bounding box center [209, 83] width 15 height 15
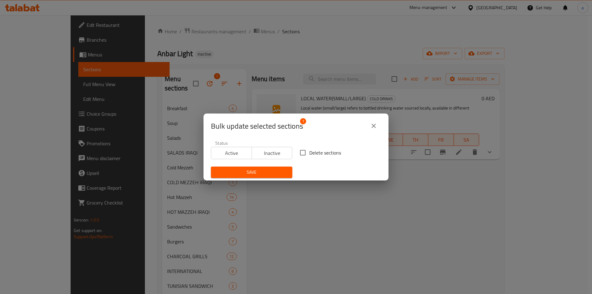
click at [302, 155] on input "Delete sections" at bounding box center [302, 152] width 13 height 13
checkbox input "true"
click at [267, 173] on span "Save" at bounding box center [252, 172] width 72 height 8
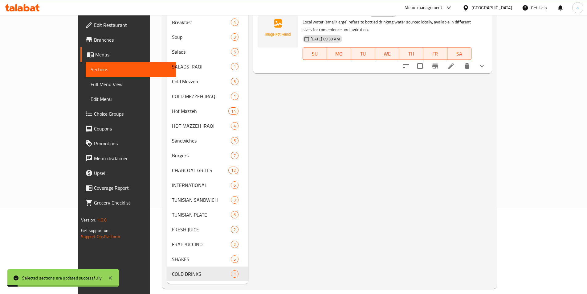
scroll to position [86, 0]
